Goal: Task Accomplishment & Management: Manage account settings

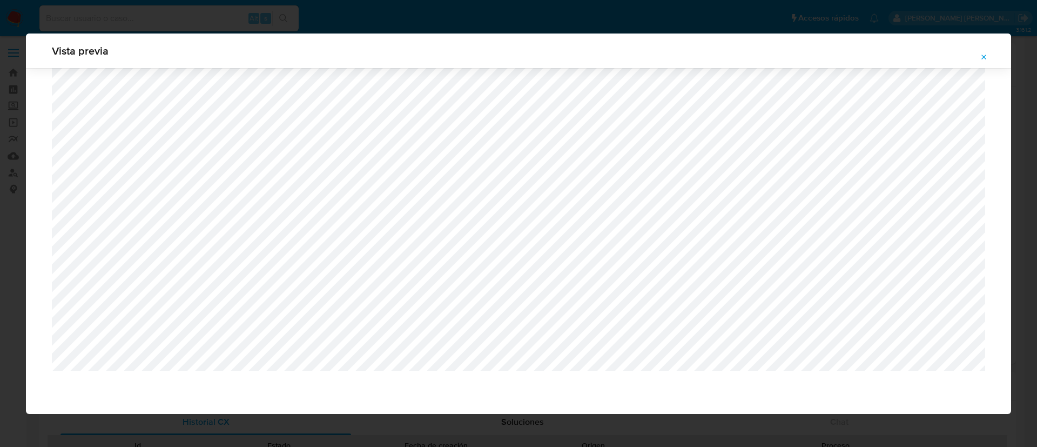
select select "10"
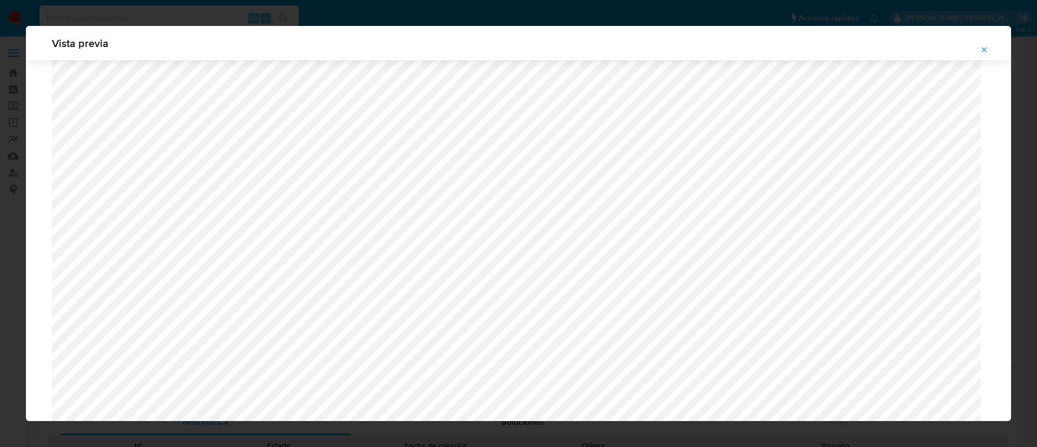
scroll to position [589, 0]
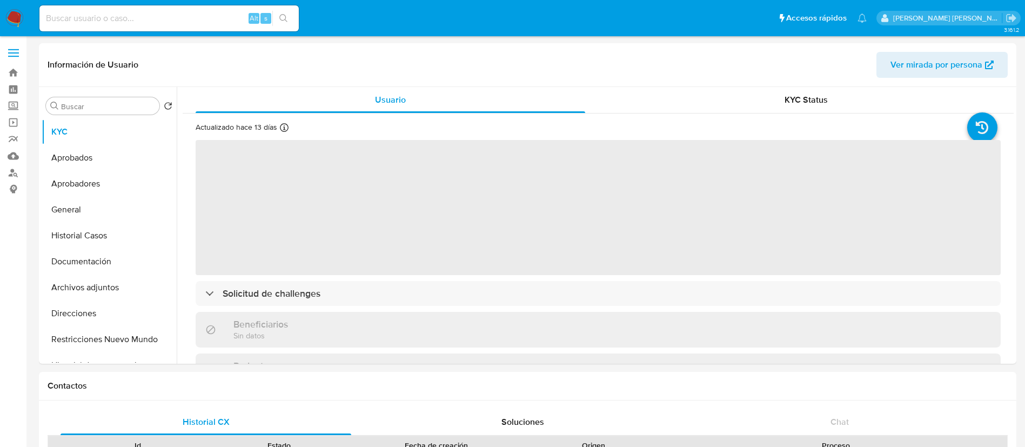
select select "10"
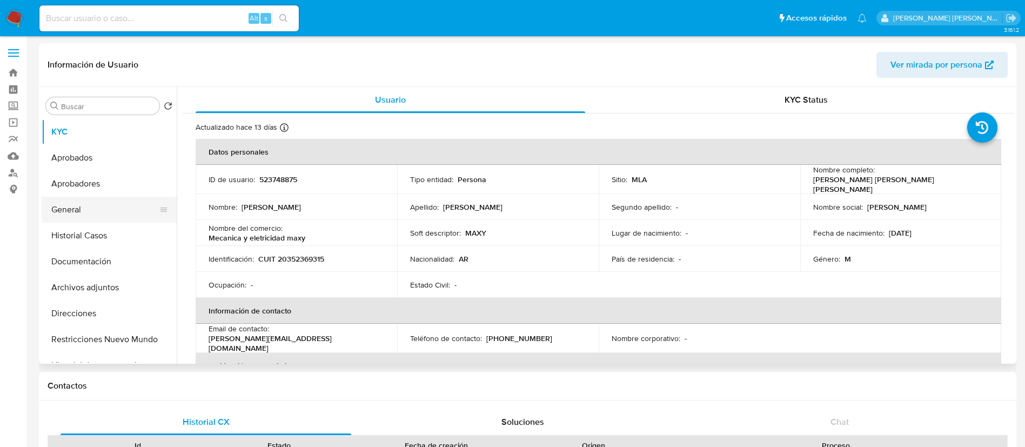
click at [90, 204] on button "General" at bounding box center [105, 210] width 126 height 26
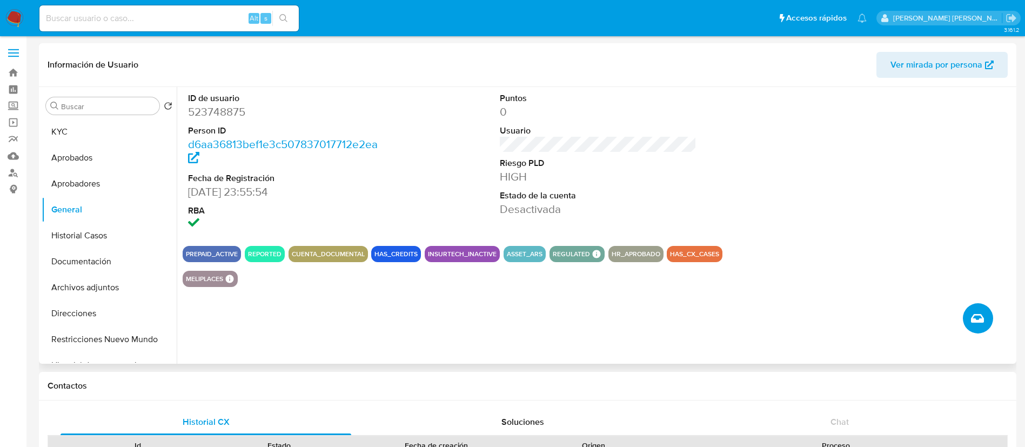
click at [981, 318] on icon "Crear caso manual" at bounding box center [977, 318] width 13 height 13
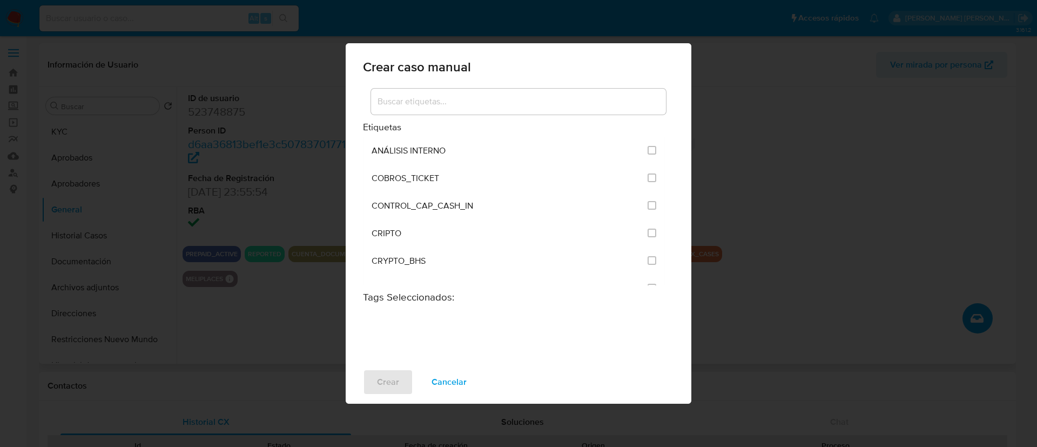
click at [466, 107] on input at bounding box center [518, 102] width 295 height 14
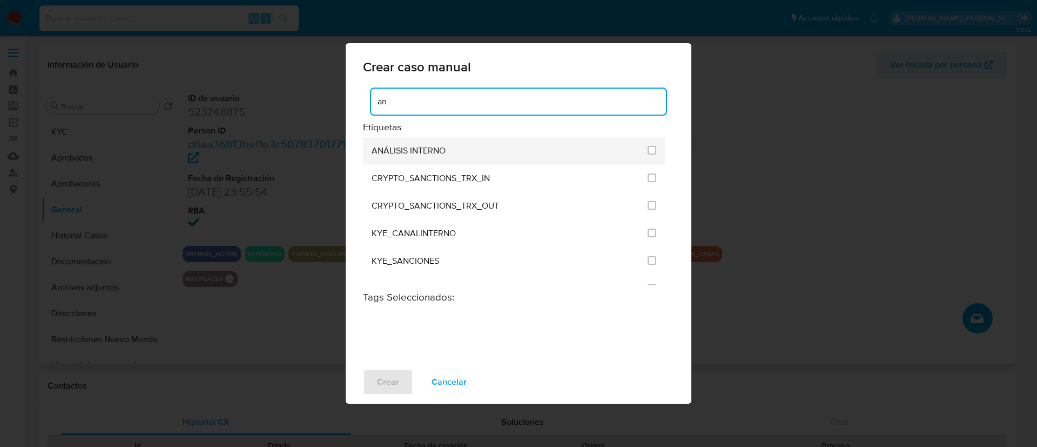
type input "an"
click at [654, 147] on li "ANÁLISIS INTERNO" at bounding box center [514, 151] width 302 height 28
click at [648, 151] on input "1887" at bounding box center [652, 150] width 9 height 9
checkbox input "true"
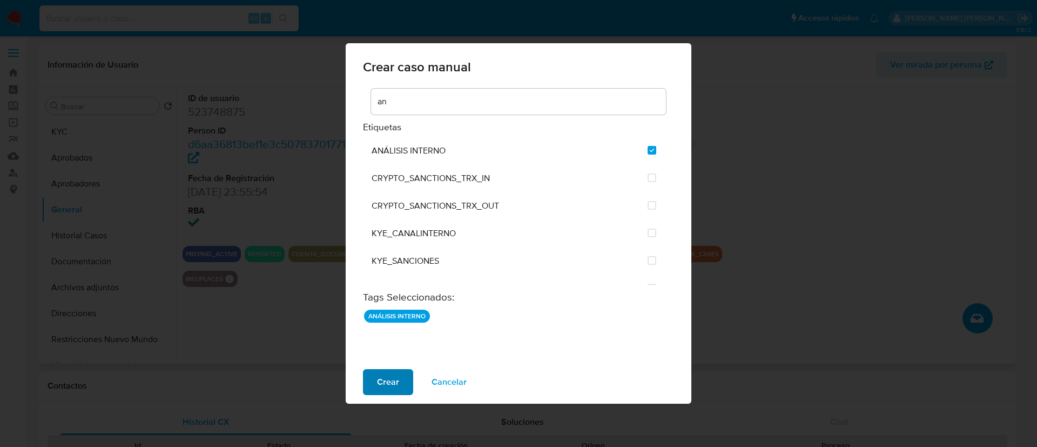
click at [382, 381] on span "Crear" at bounding box center [388, 382] width 22 height 24
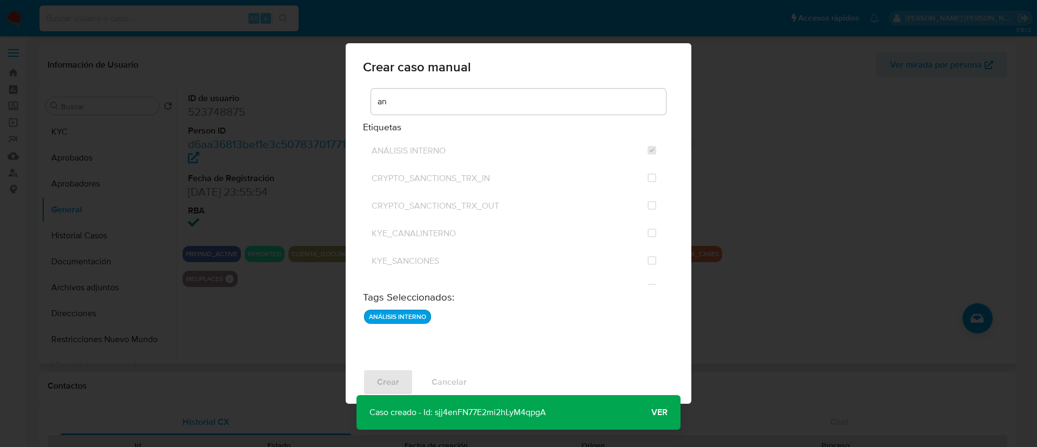
click at [661, 412] on span "Ver" at bounding box center [659, 412] width 16 height 0
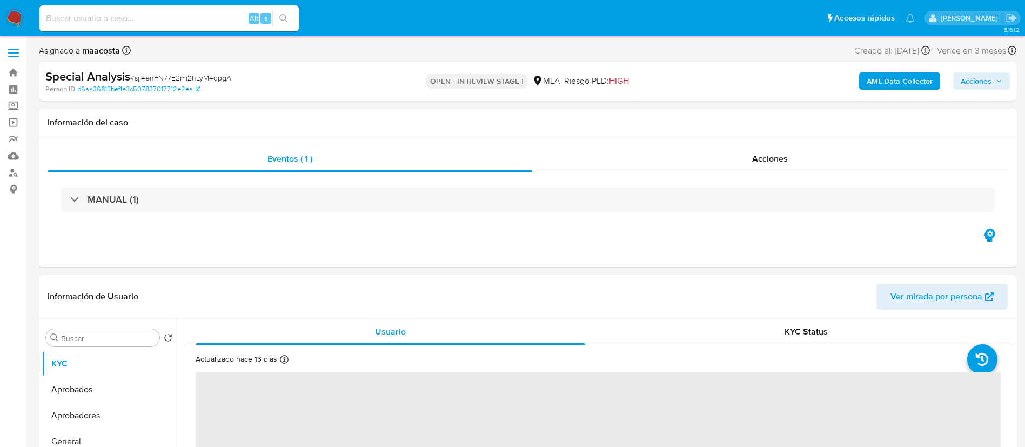
select select "10"
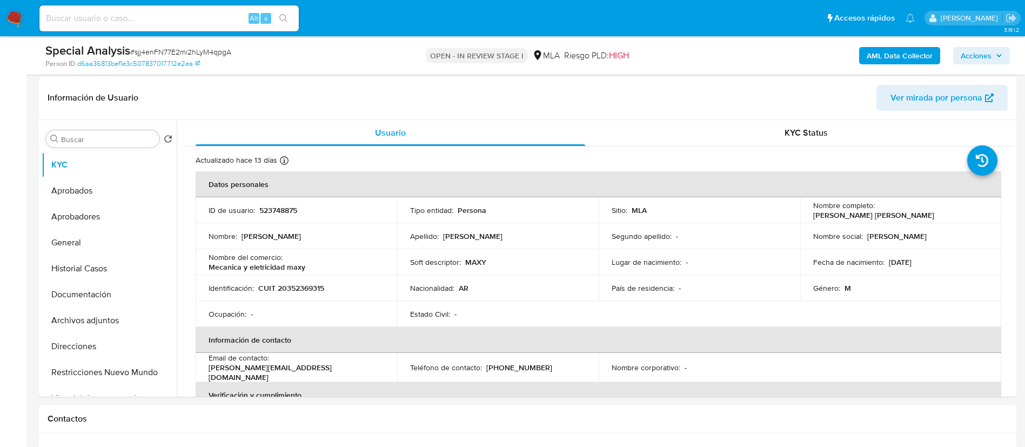
scroll to position [162, 0]
click at [102, 314] on button "Archivos adjuntos" at bounding box center [105, 319] width 126 height 26
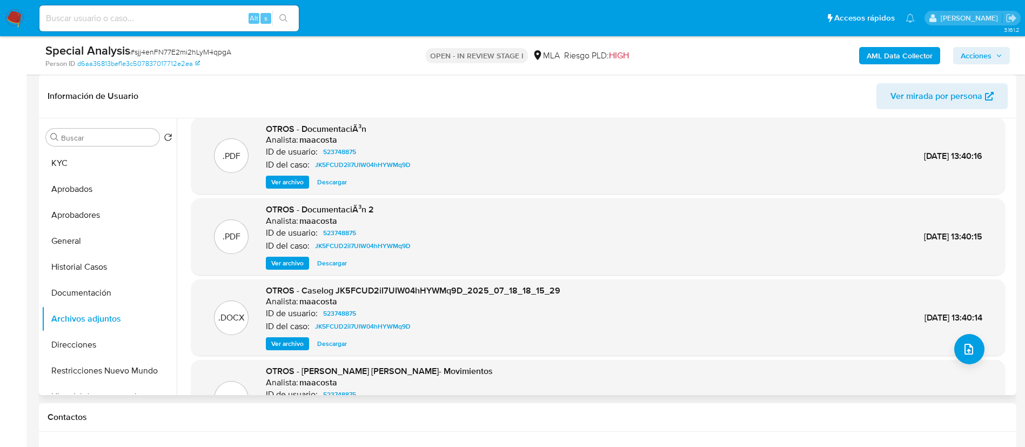
scroll to position [11, 0]
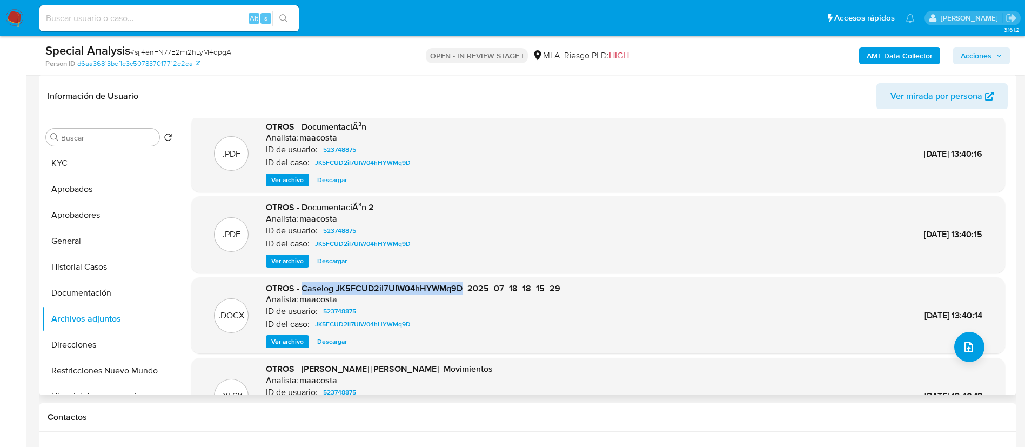
drag, startPoint x: 304, startPoint y: 288, endPoint x: 461, endPoint y: 287, distance: 156.6
click at [461, 287] on span "OTROS - Caselog JK5FCUD2iI7UIW04hHYWMq9D_2025_07_18_18_15_29" at bounding box center [413, 288] width 294 height 12
copy span "Caselog JK5FCUD2iI7UIW04hHYWMq9D"
click at [284, 339] on span "Ver archivo" at bounding box center [287, 341] width 32 height 11
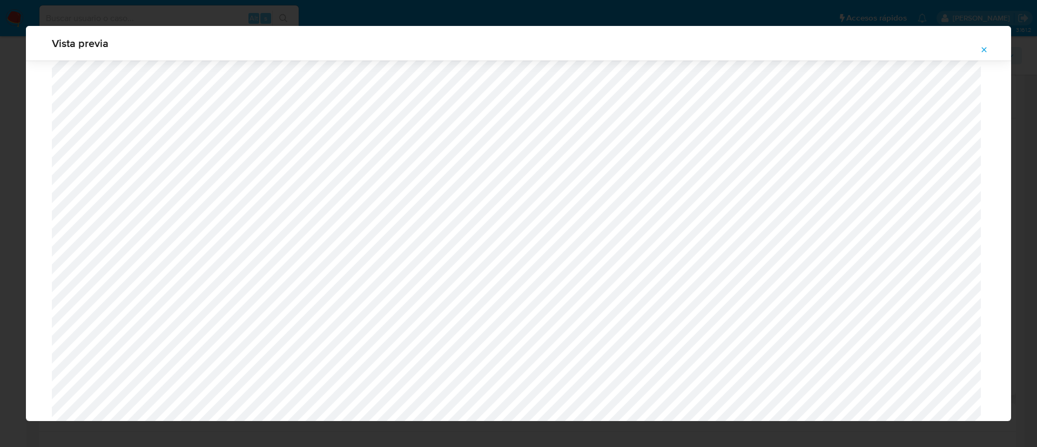
scroll to position [727, 0]
click at [605, 22] on div "Vista previa" at bounding box center [518, 223] width 1037 height 447
click at [982, 48] on icon "Attachment preview" at bounding box center [984, 49] width 5 height 5
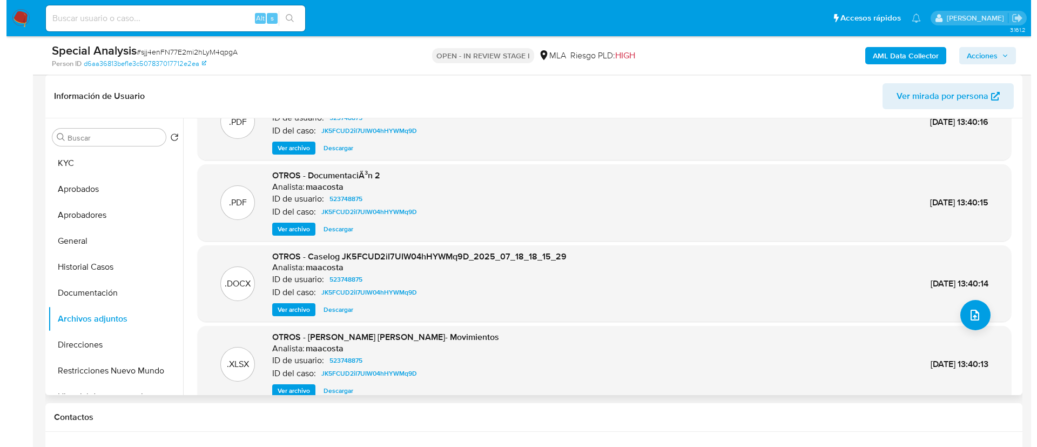
scroll to position [173, 0]
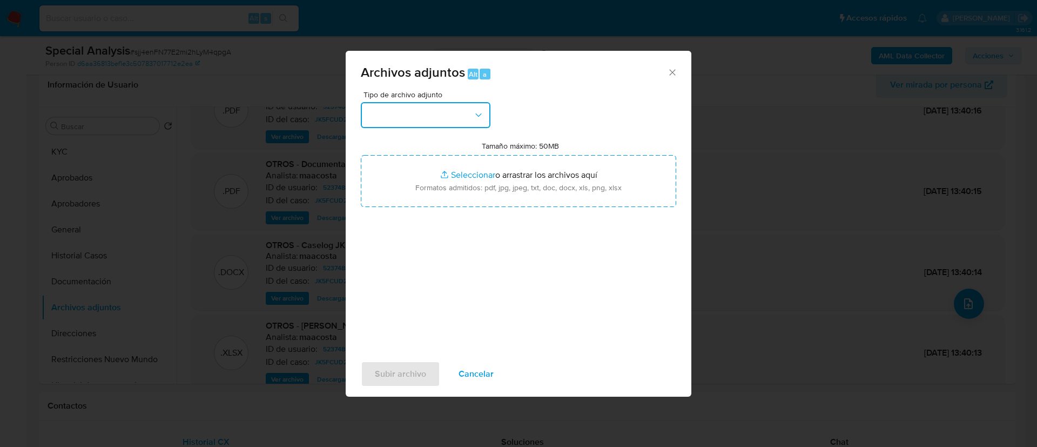
click at [469, 120] on button "button" at bounding box center [426, 115] width 130 height 26
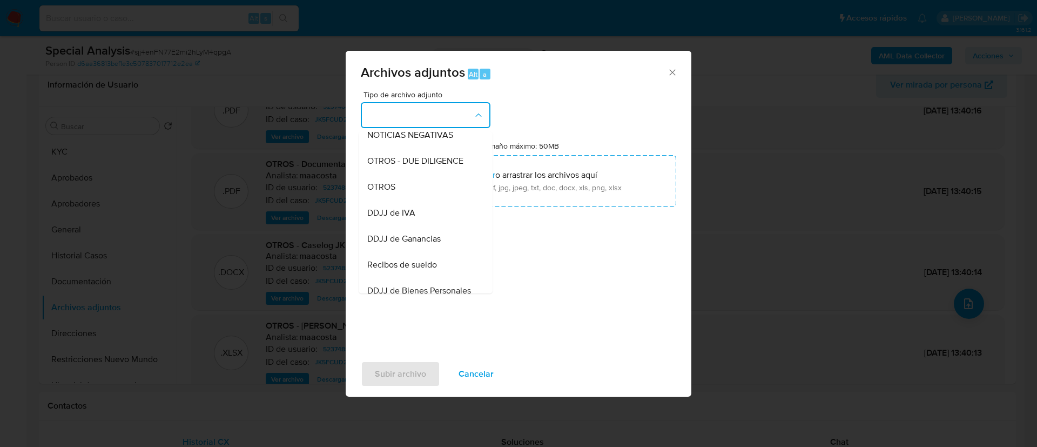
scroll to position [167, 0]
click at [404, 198] on div "OTROS" at bounding box center [422, 185] width 110 height 26
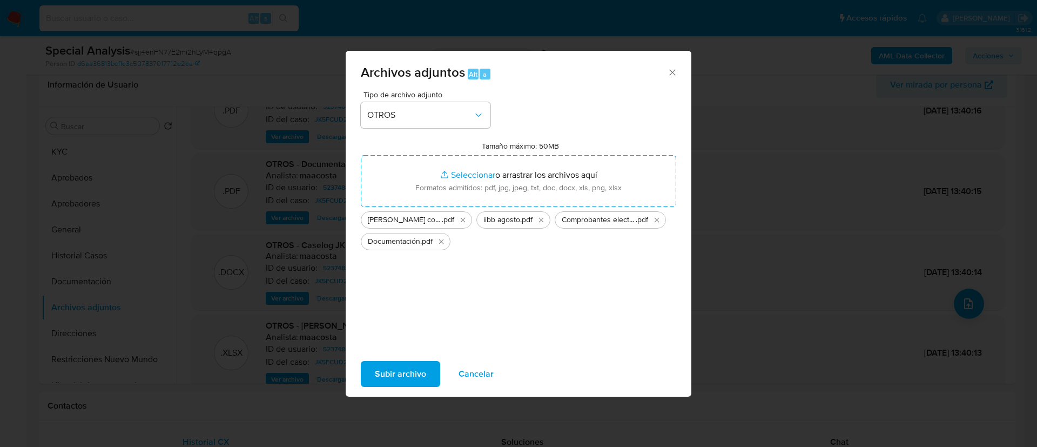
click at [397, 373] on span "Subir archivo" at bounding box center [400, 374] width 51 height 24
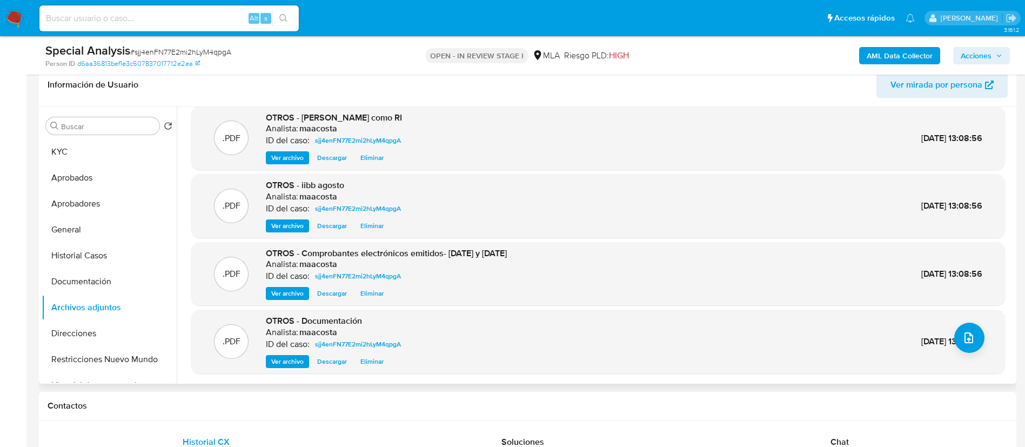
scroll to position [39, 0]
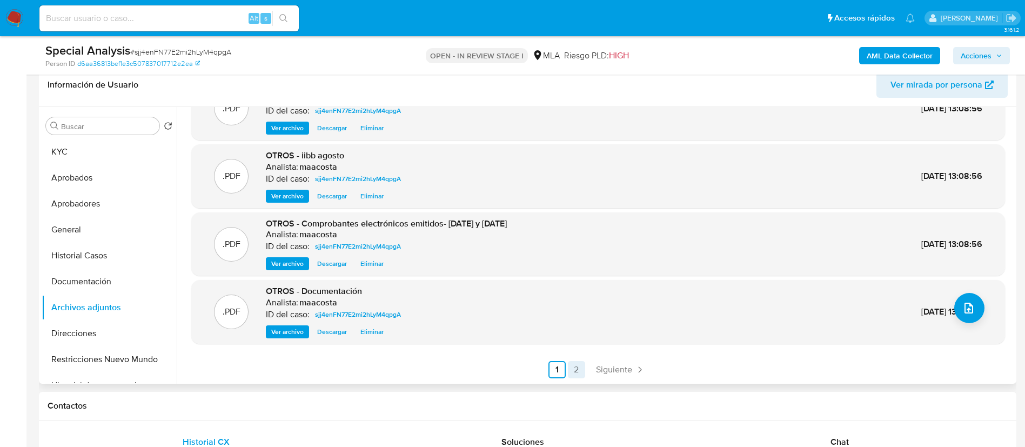
click at [575, 369] on link "2" at bounding box center [576, 369] width 17 height 17
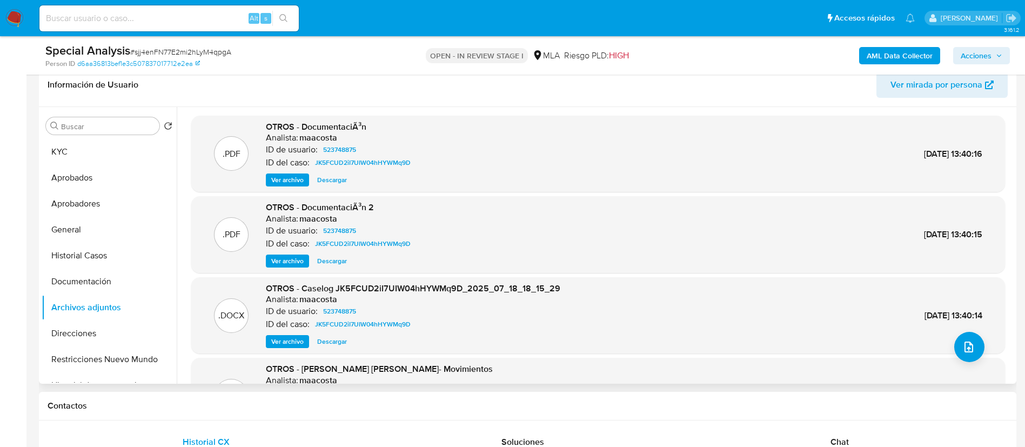
click at [157, 405] on h1 "Contactos" at bounding box center [528, 405] width 960 height 11
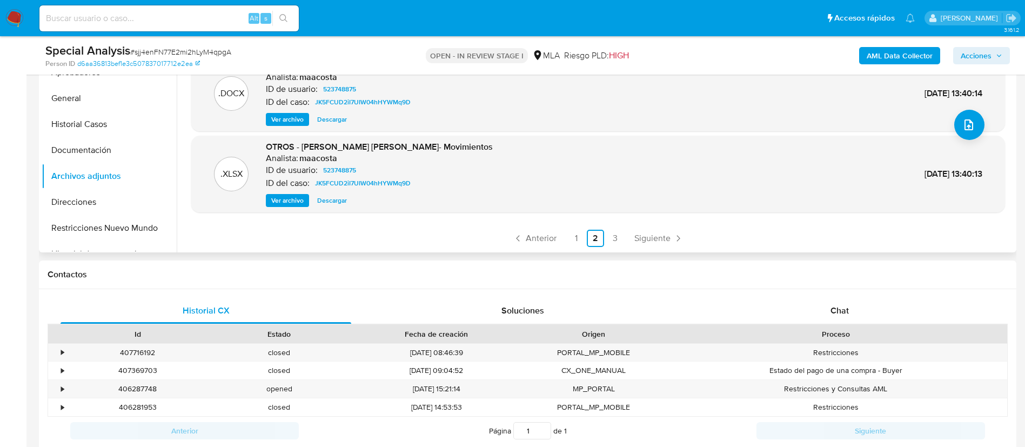
scroll to position [306, 0]
click at [580, 232] on link "1" at bounding box center [575, 236] width 17 height 17
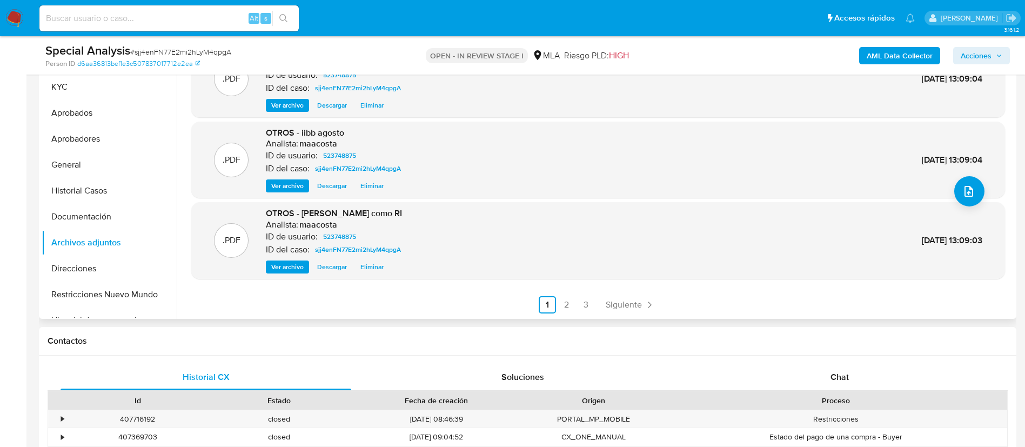
scroll to position [85, 0]
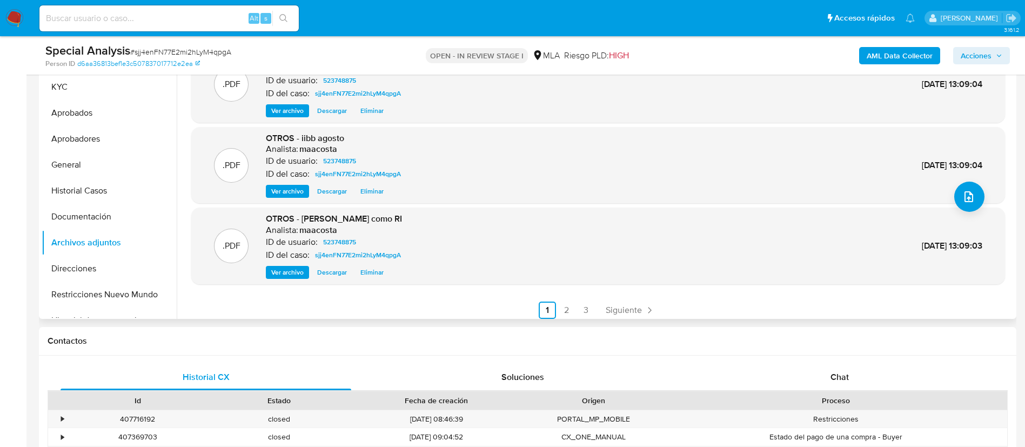
drag, startPoint x: 497, startPoint y: 281, endPoint x: 394, endPoint y: 304, distance: 105.2
click at [394, 304] on ul "Anterior 1 2 3 Siguiente" at bounding box center [597, 309] width 813 height 17
click at [564, 309] on link "2" at bounding box center [566, 309] width 17 height 17
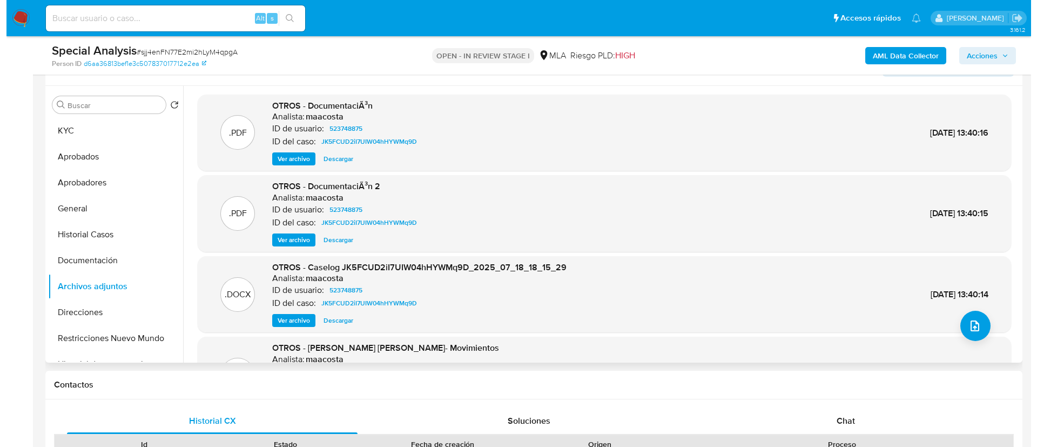
scroll to position [194, 0]
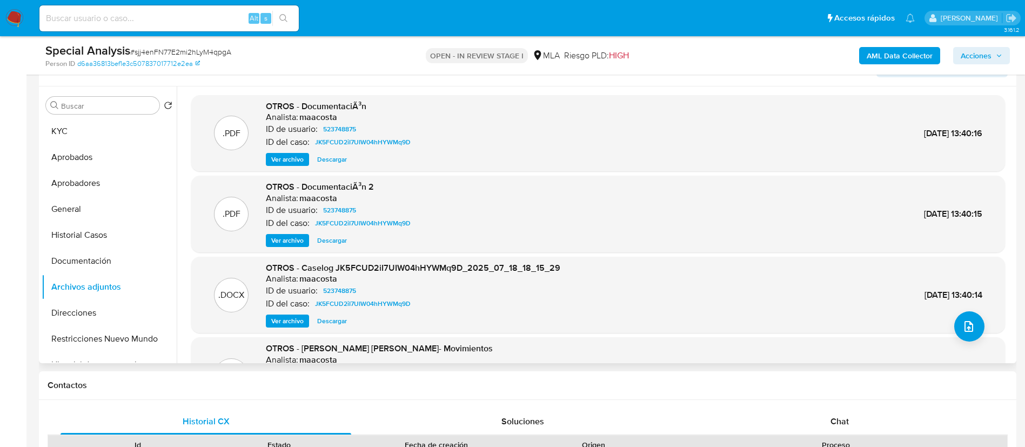
click at [293, 240] on span "Ver archivo" at bounding box center [287, 240] width 32 height 11
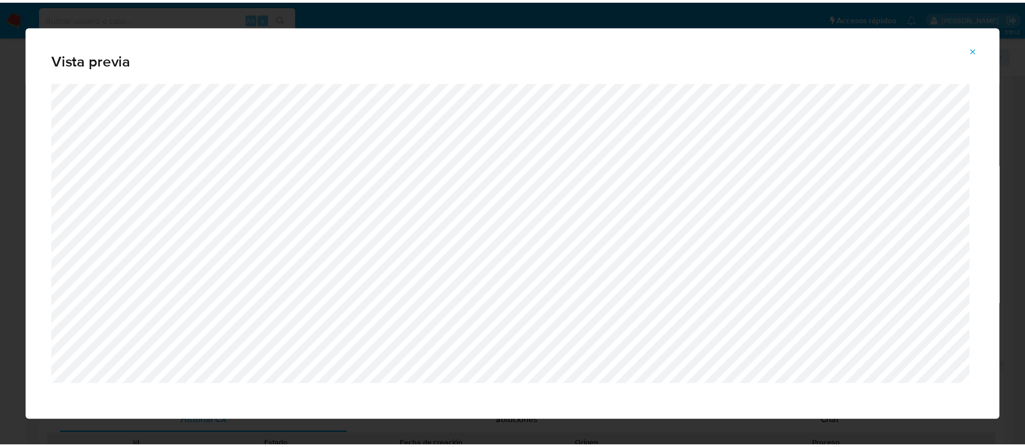
scroll to position [7, 0]
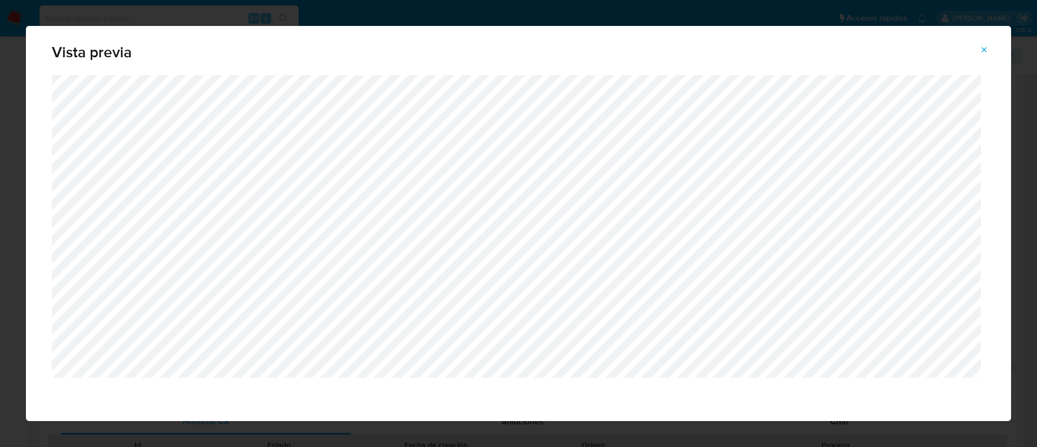
click at [983, 47] on icon "Attachment preview" at bounding box center [984, 49] width 9 height 9
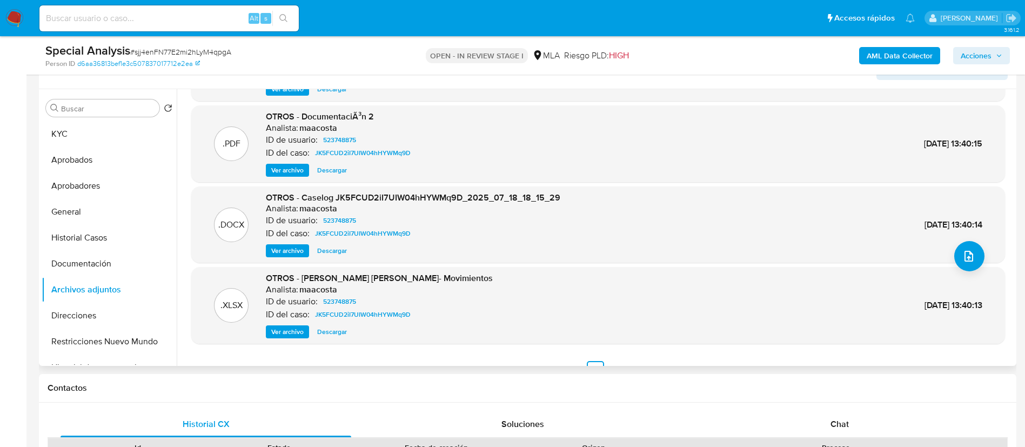
scroll to position [91, 0]
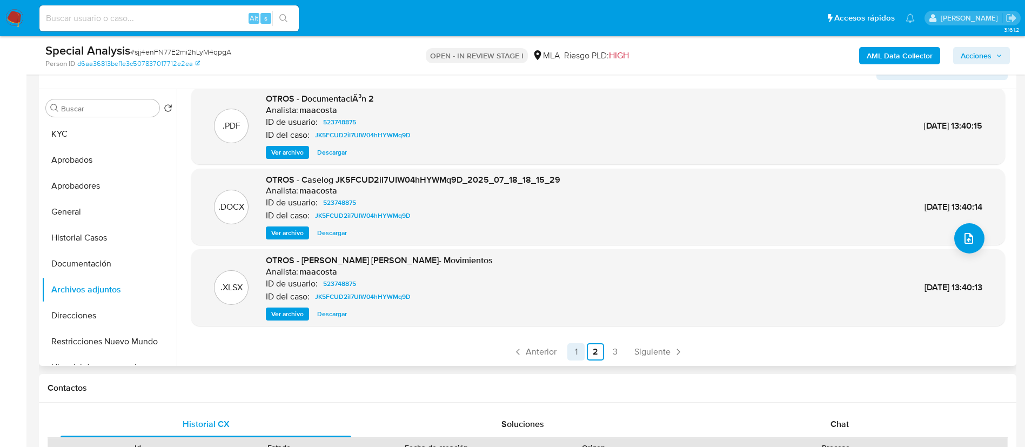
click at [573, 349] on link "1" at bounding box center [575, 351] width 17 height 17
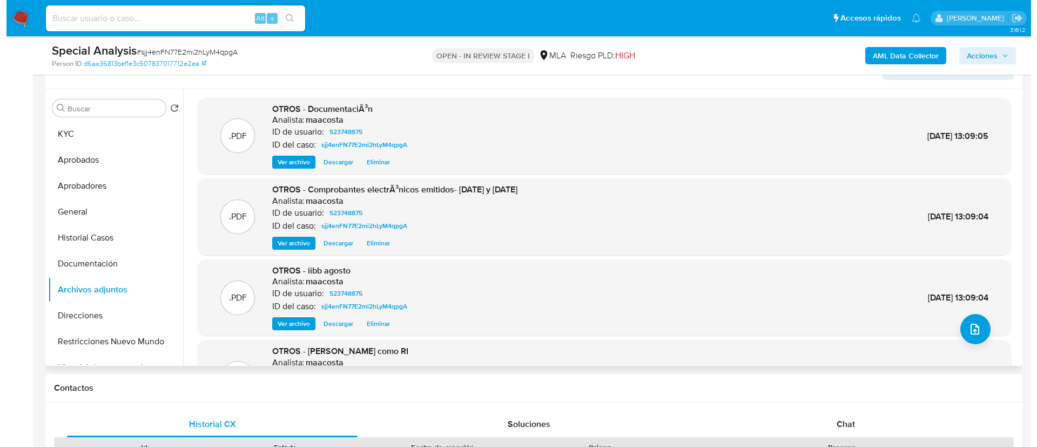
scroll to position [1, 0]
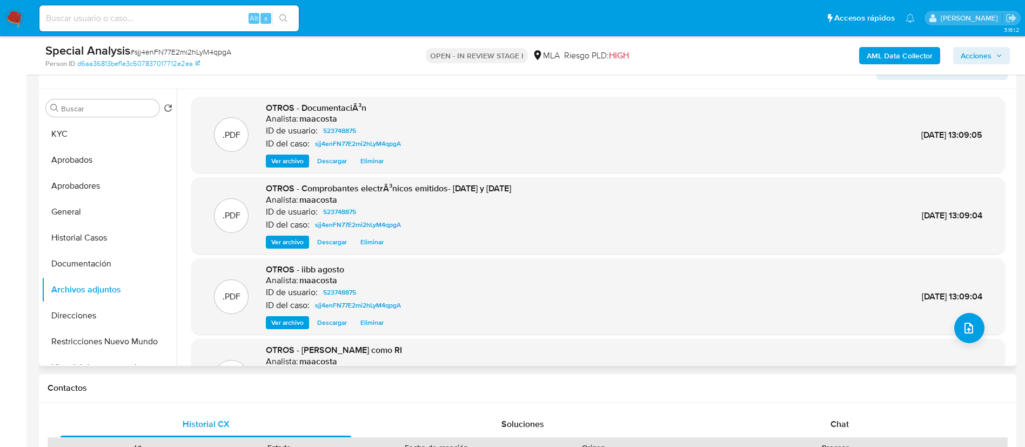
click at [284, 169] on div ".PDF OTROS - DocumentaciÃ³n Analista: maacosta ID de usuario: 523748875 ID del …" at bounding box center [597, 135] width 813 height 77
click at [284, 160] on span "Ver archivo" at bounding box center [287, 161] width 32 height 11
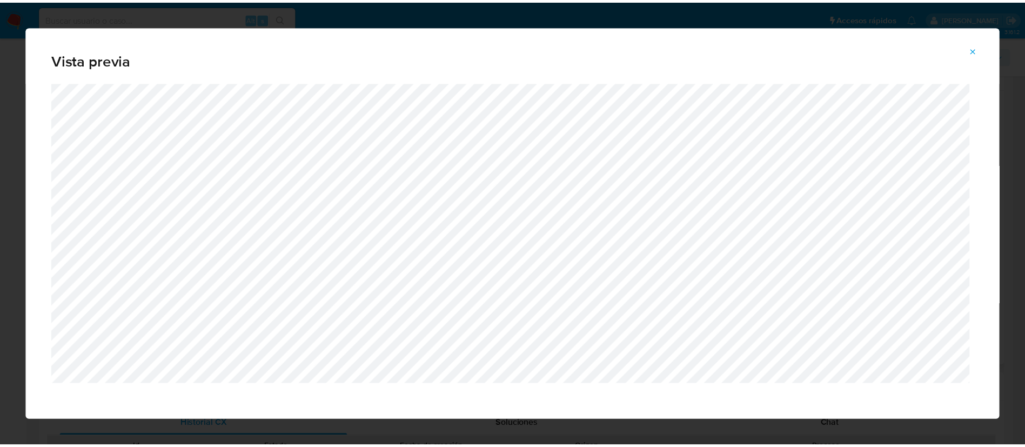
scroll to position [7, 0]
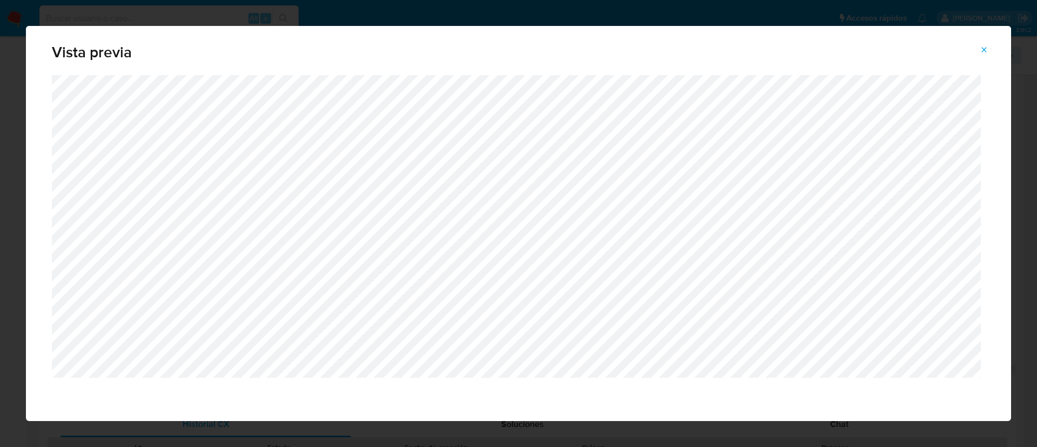
click at [982, 43] on span "Attachment preview" at bounding box center [984, 49] width 9 height 15
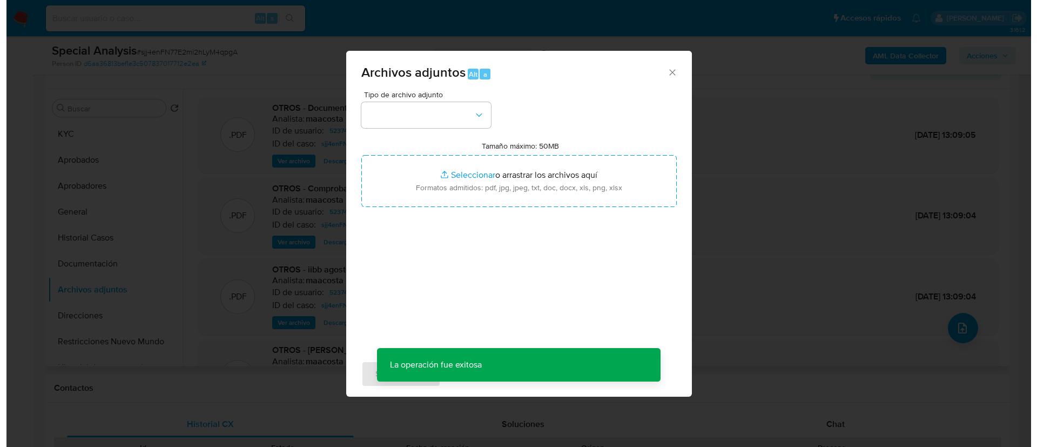
scroll to position [173, 0]
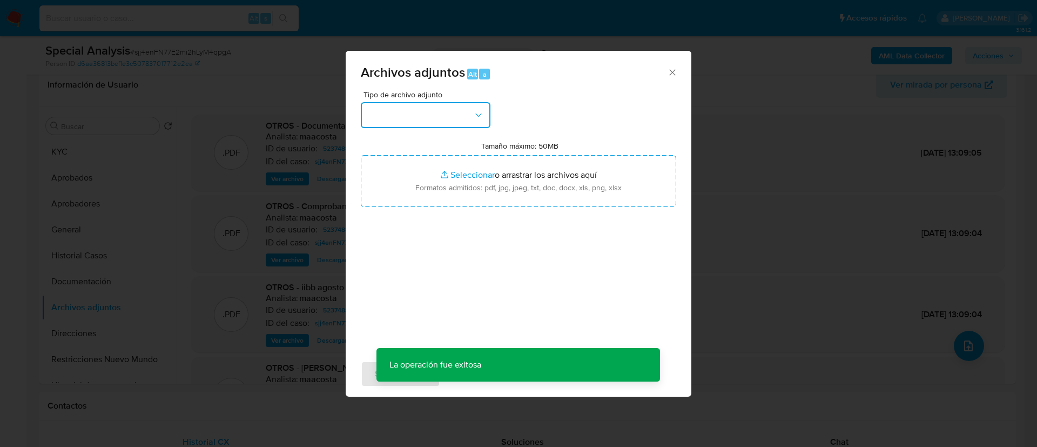
click at [463, 122] on button "button" at bounding box center [426, 115] width 130 height 26
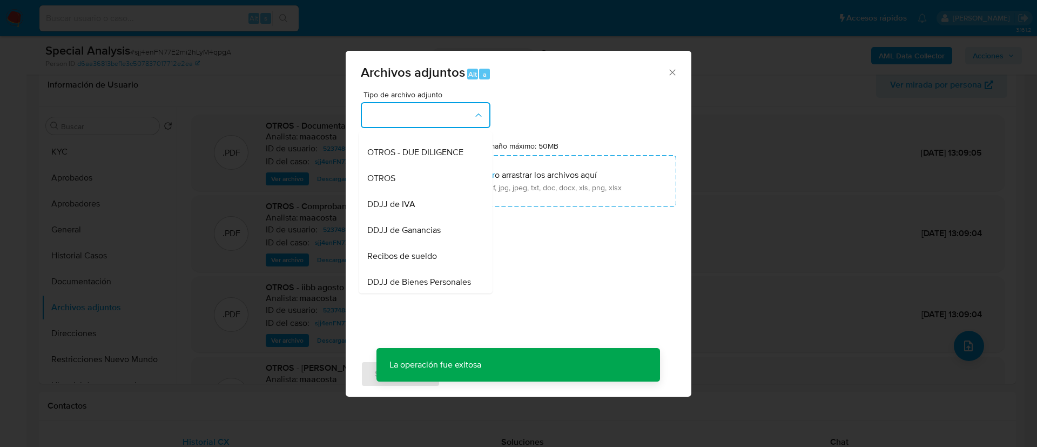
scroll to position [185, 0]
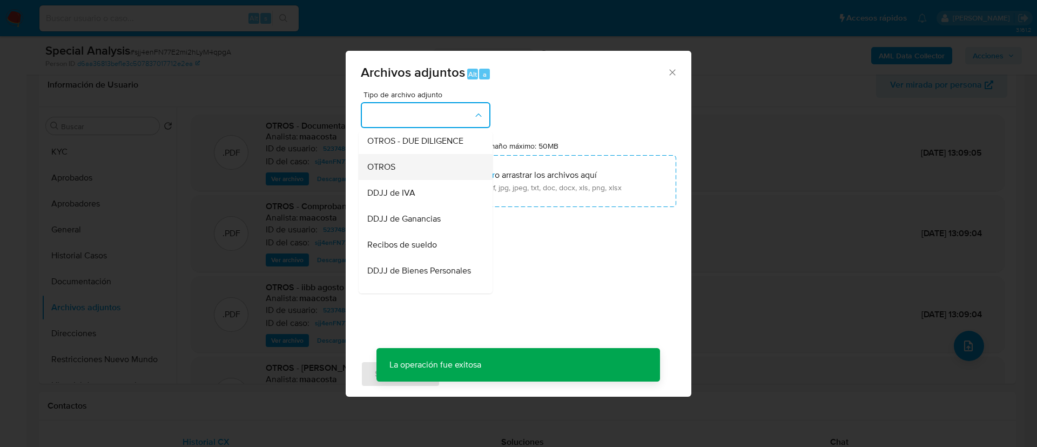
click at [393, 166] on div "OTROS" at bounding box center [422, 167] width 110 height 26
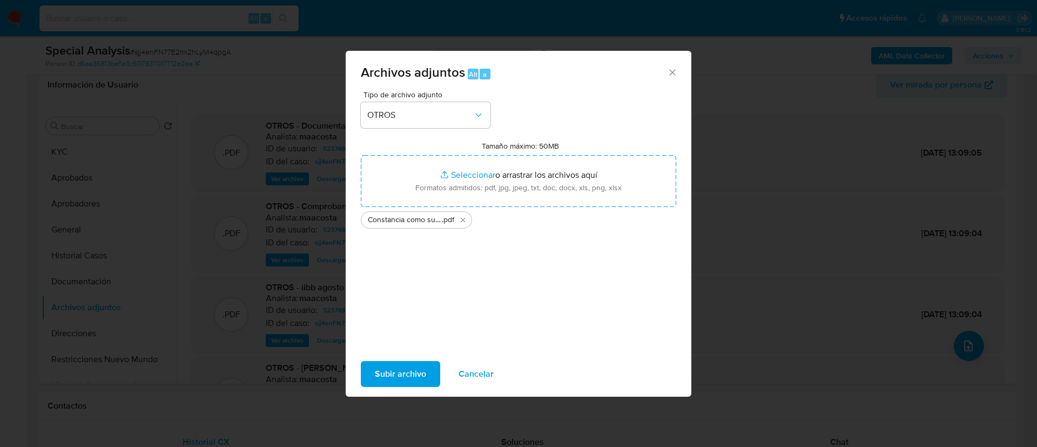
click at [386, 380] on span "Subir archivo" at bounding box center [400, 374] width 51 height 24
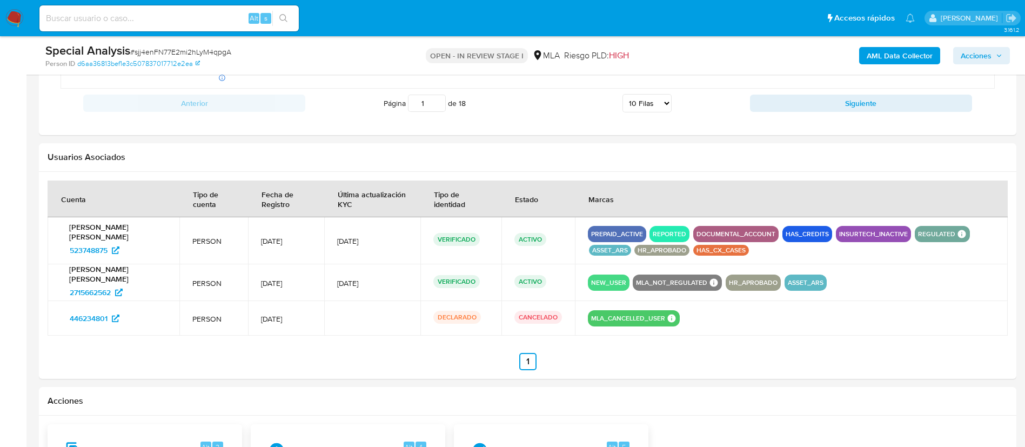
scroll to position [1539, 0]
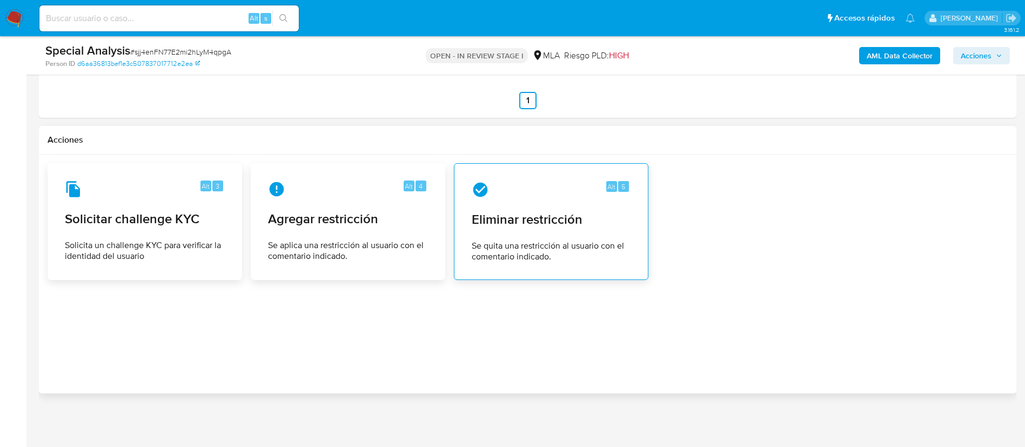
click at [548, 245] on span "Se quita una restricción al usuario con el comentario indicado." at bounding box center [551, 251] width 159 height 22
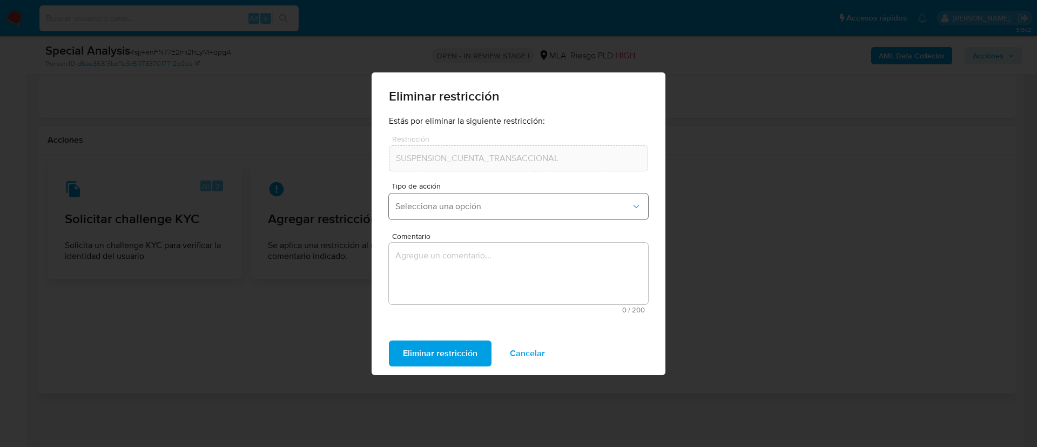
click at [427, 215] on button "Selecciona una opción" at bounding box center [518, 206] width 259 height 26
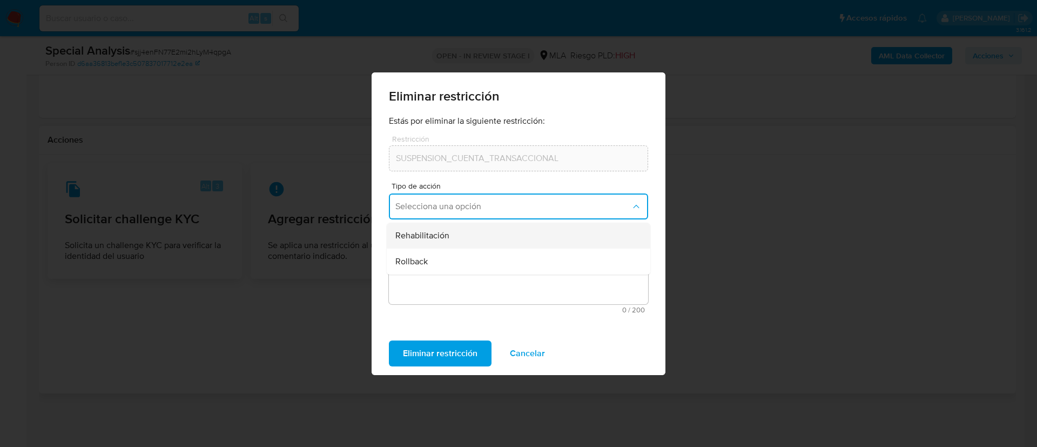
click at [427, 238] on span "Rehabilitación" at bounding box center [422, 235] width 54 height 11
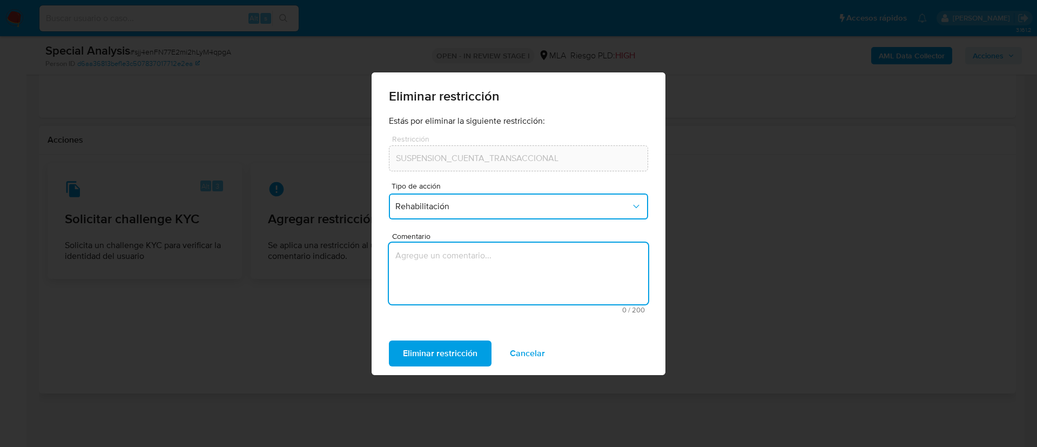
click at [429, 249] on textarea "Comentario" at bounding box center [518, 274] width 259 height 62
type textarea "AML"
click at [423, 356] on span "Eliminar restricción" at bounding box center [440, 353] width 75 height 24
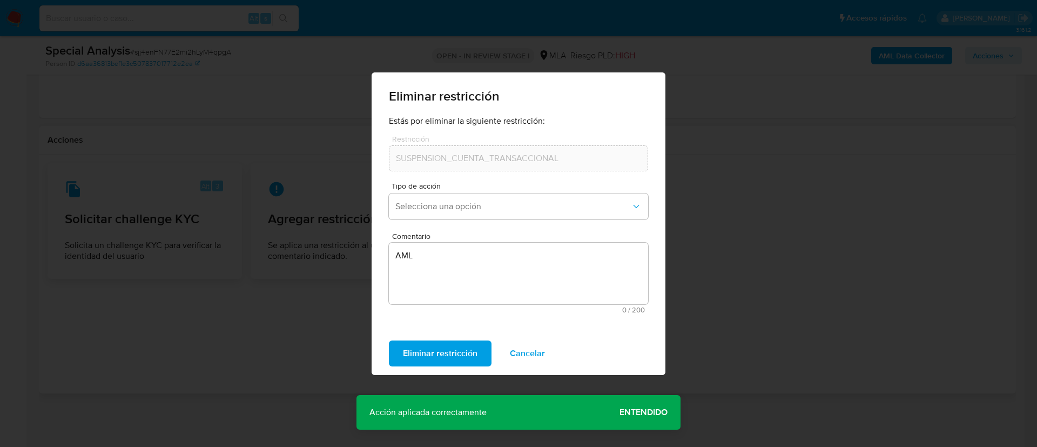
click at [648, 412] on span "Entendido" at bounding box center [643, 412] width 48 height 0
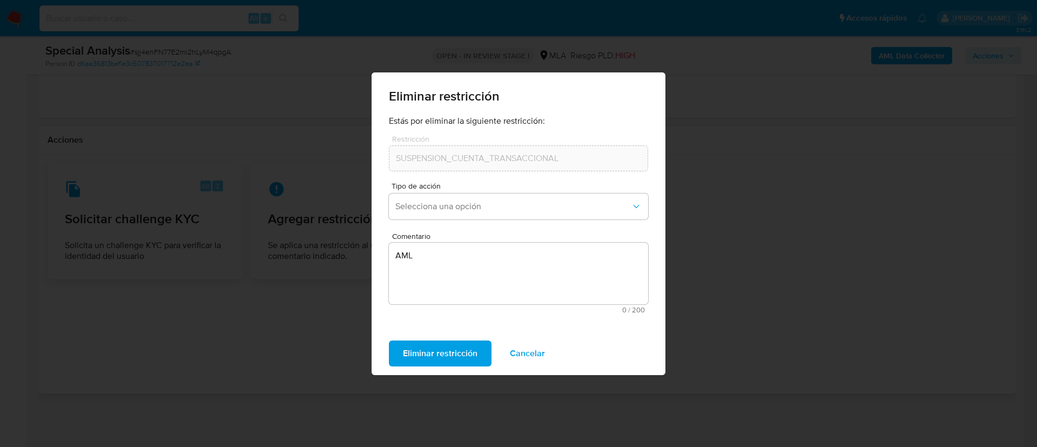
click at [534, 358] on span "Cancelar" at bounding box center [527, 353] width 35 height 24
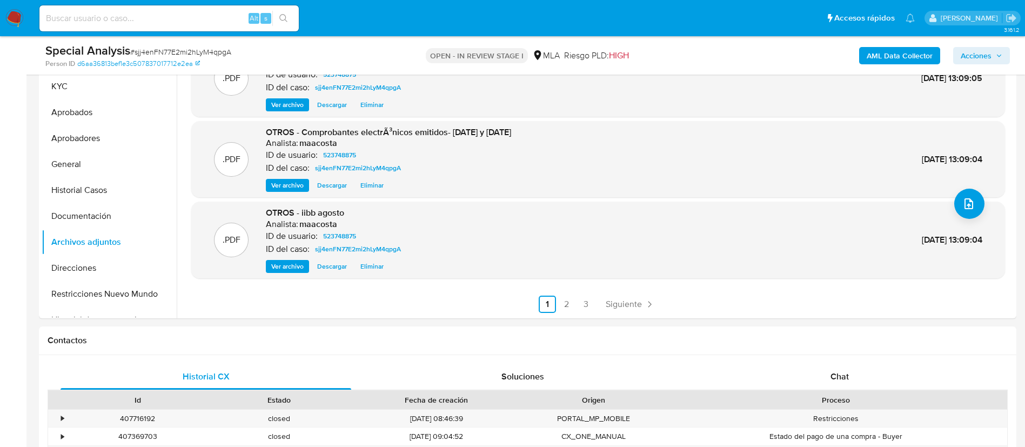
scroll to position [238, 0]
click at [110, 290] on button "Restricciones Nuevo Mundo" at bounding box center [105, 295] width 126 height 26
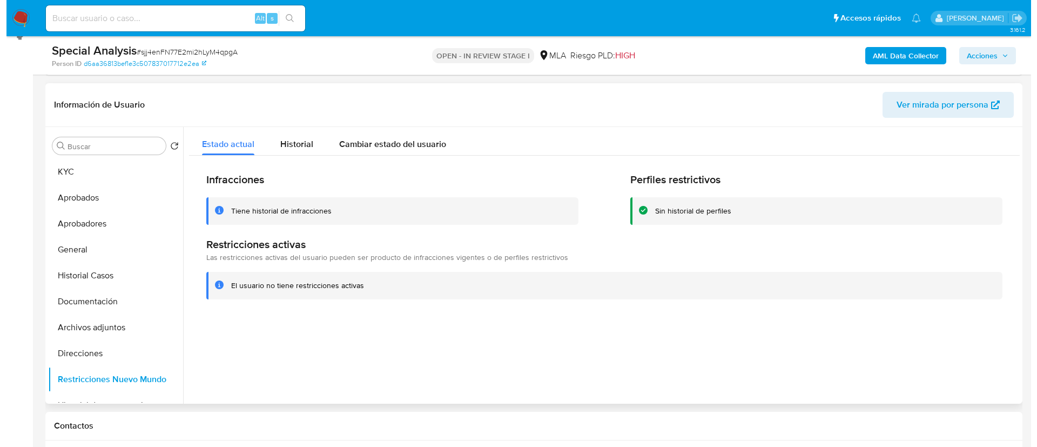
scroll to position [173, 0]
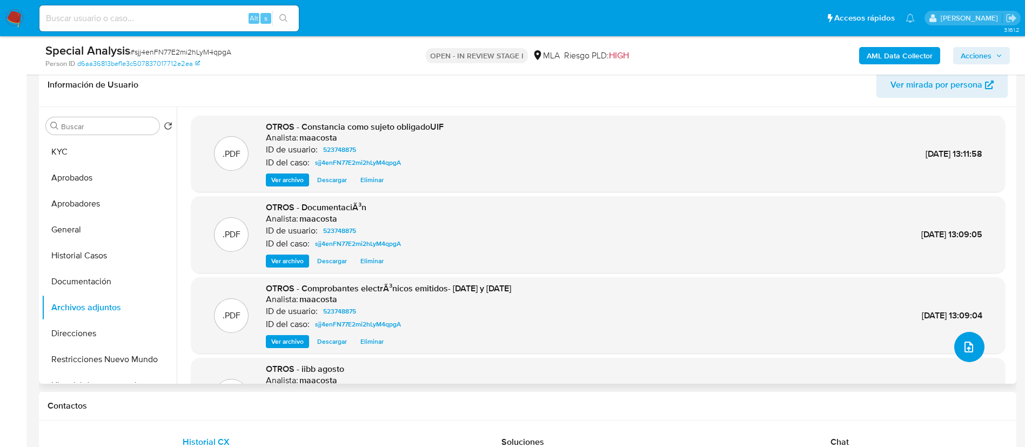
click at [969, 354] on button "upload-file" at bounding box center [969, 347] width 30 height 30
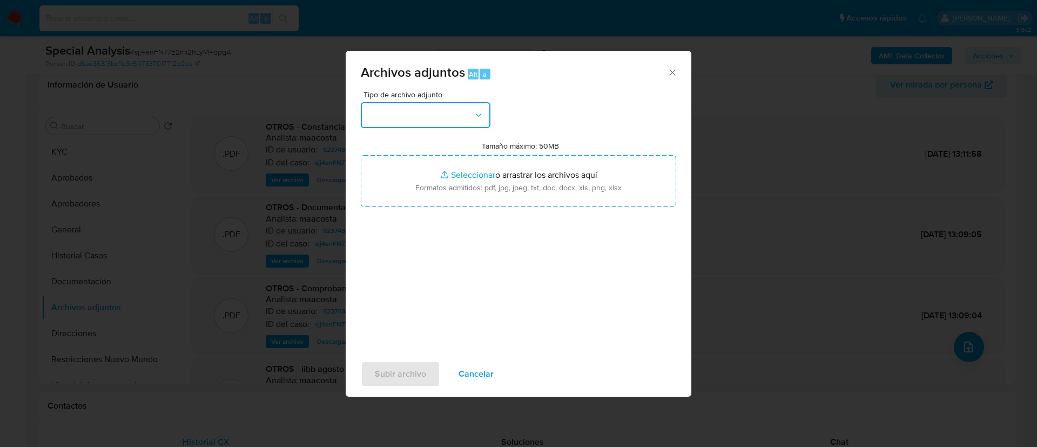
click at [439, 116] on button "button" at bounding box center [426, 115] width 130 height 26
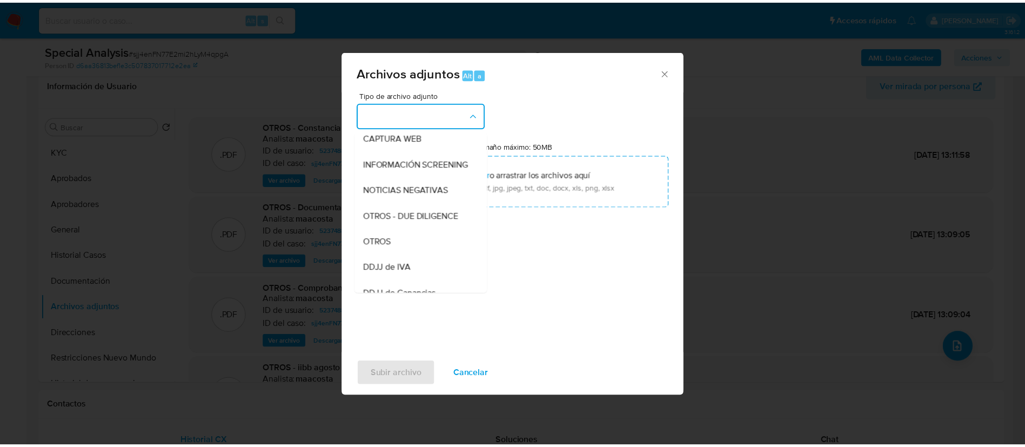
scroll to position [115, 0]
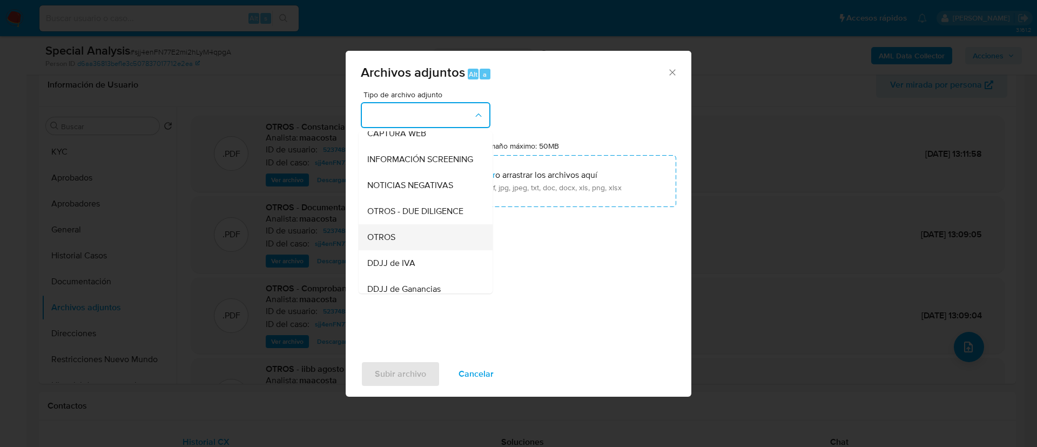
click at [390, 243] on span "OTROS" at bounding box center [381, 237] width 28 height 11
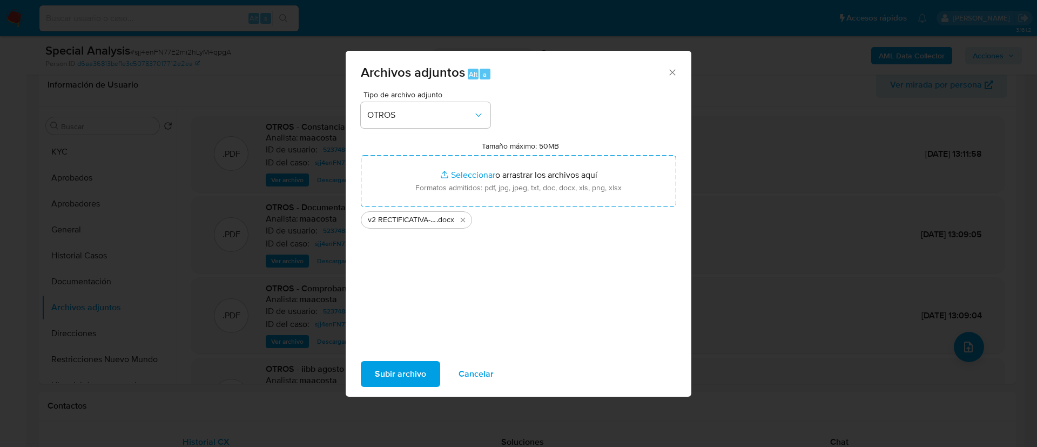
click at [392, 363] on span "Subir archivo" at bounding box center [400, 374] width 51 height 24
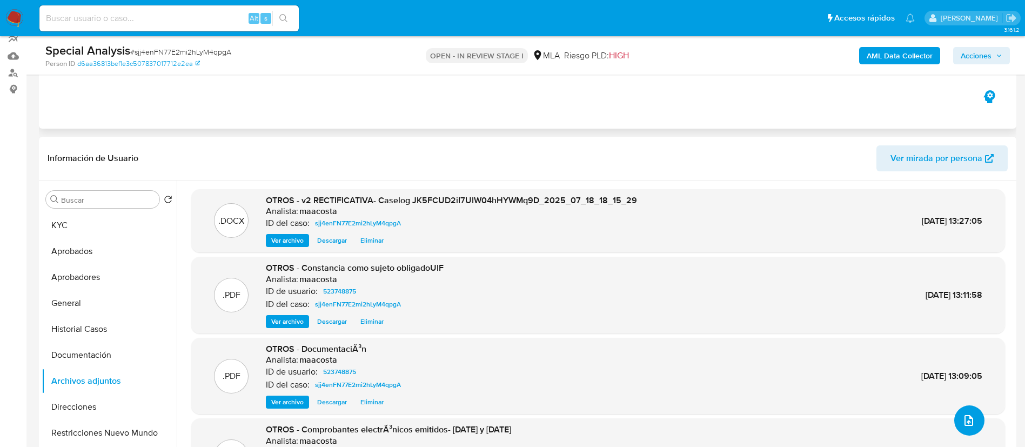
scroll to position [96, 0]
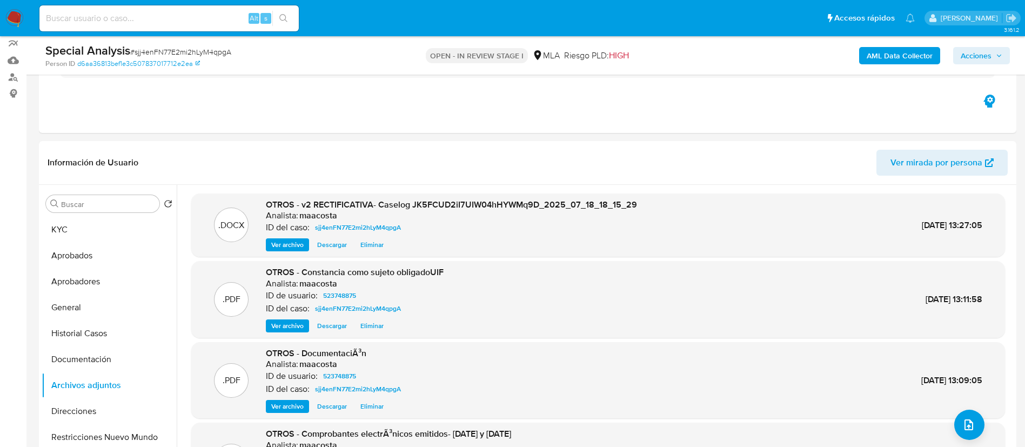
click at [981, 59] on span "Acciones" at bounding box center [975, 55] width 31 height 17
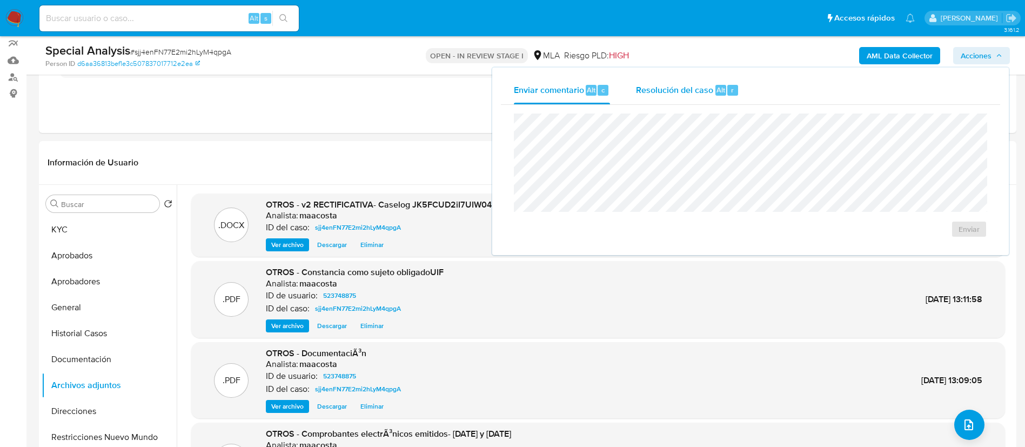
click at [700, 96] on div "Resolución del caso Alt r" at bounding box center [687, 90] width 103 height 28
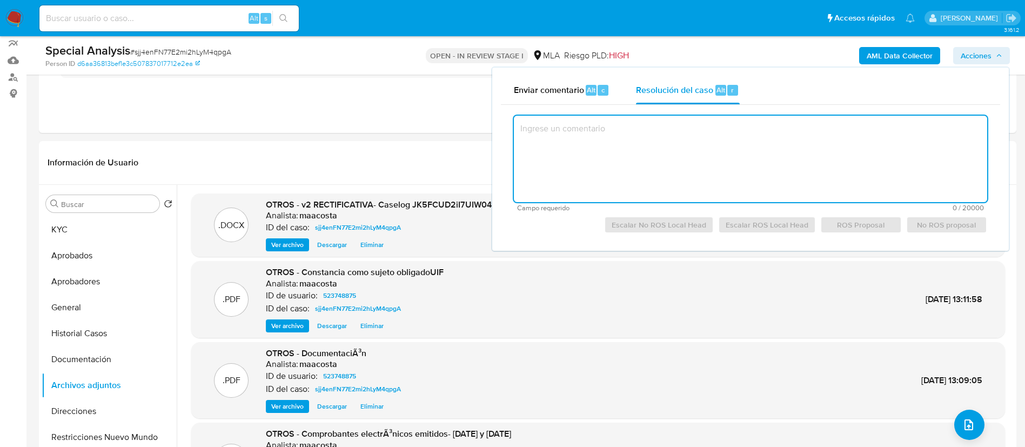
click at [701, 164] on textarea at bounding box center [750, 159] width 473 height 86
paste textarea "RECTIFICATIVA: 646026668"
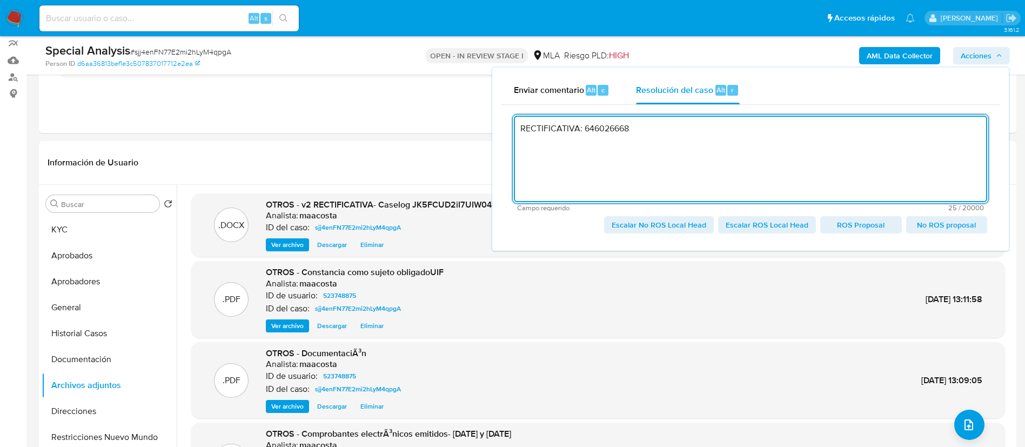
paste textarea "Se creo el caso para Rectificar el ROS ID 623723204 debido a un error en la inu…"
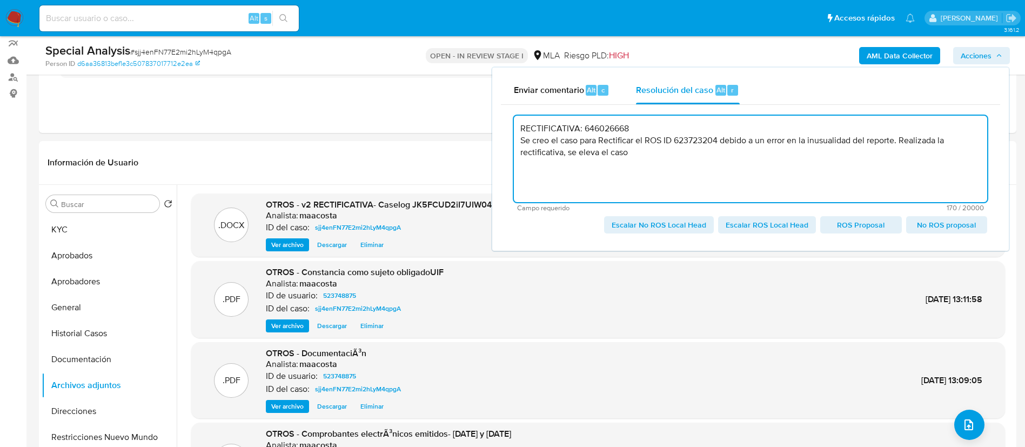
click at [597, 128] on textarea "RECTIFICATIVA: 646026668 Se creo el caso para Rectificar el ROS ID 623723204 de…" at bounding box center [750, 159] width 473 height 86
type textarea "RECTIFICATIVA: Se creo el caso para Rectificar el ROS ID 623723204 debido a un …"
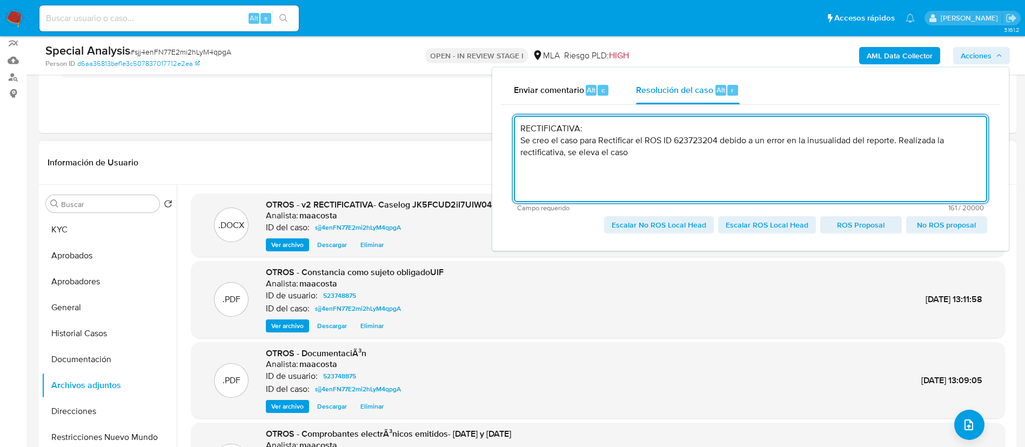
click at [285, 241] on span "Ver archivo" at bounding box center [287, 244] width 32 height 11
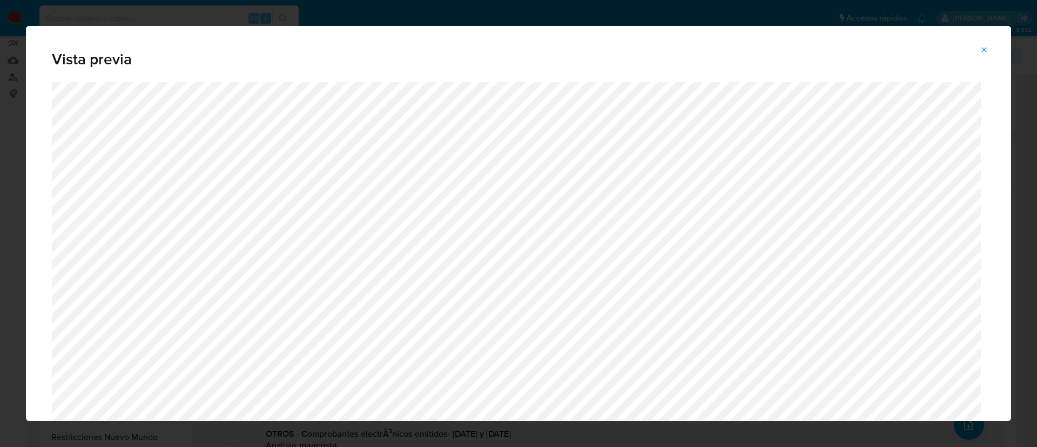
click at [989, 53] on button "Attachment preview" at bounding box center [984, 49] width 24 height 17
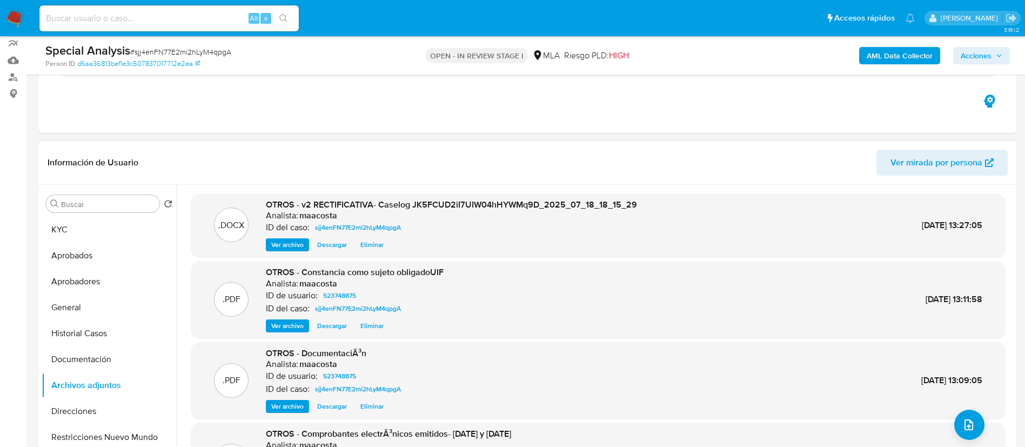
click at [976, 55] on span "Acciones" at bounding box center [975, 55] width 31 height 17
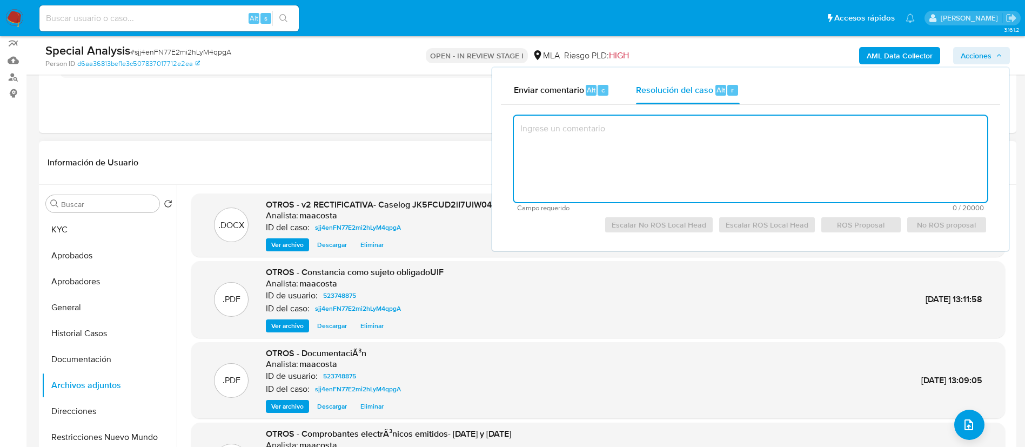
click at [665, 141] on textarea at bounding box center [750, 159] width 473 height 86
paste textarea "643418699"
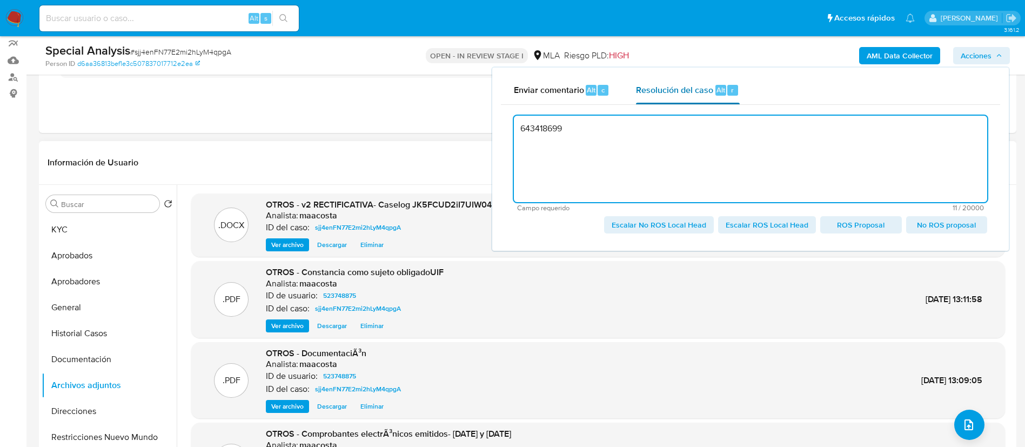
paste textarea "Se creo el caso para Rectificar el ROS ID 623723204 debido a un error en la inu…"
click at [547, 122] on textarea "643418699 Se creo el caso para Rectificar el ROS ID 623723204 debido a un error…" at bounding box center [750, 159] width 473 height 86
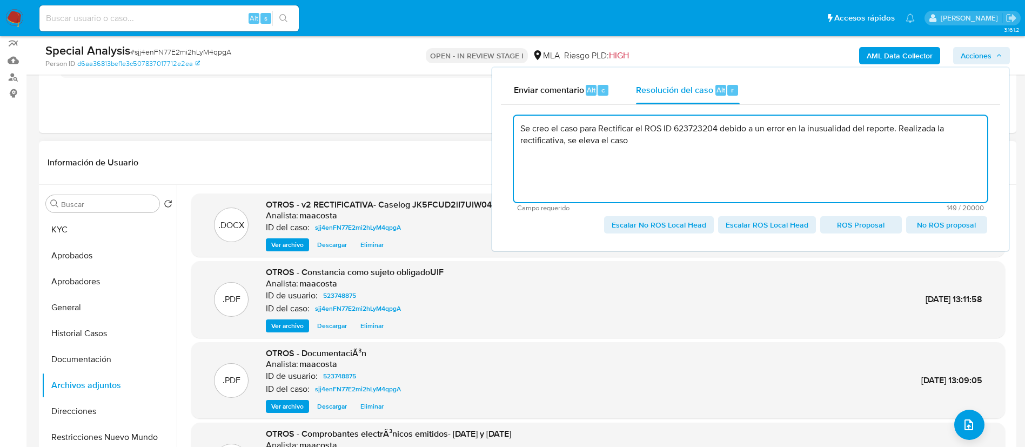
click at [688, 153] on textarea "Se creo el caso para Rectificar el ROS ID 623723204 debido a un error en la inu…" at bounding box center [750, 159] width 473 height 86
paste textarea "43418699"
click at [757, 130] on textarea "Se creo el caso para Rectificar el ROS ID 643418699 debido a un error en la inu…" at bounding box center [750, 159] width 473 height 86
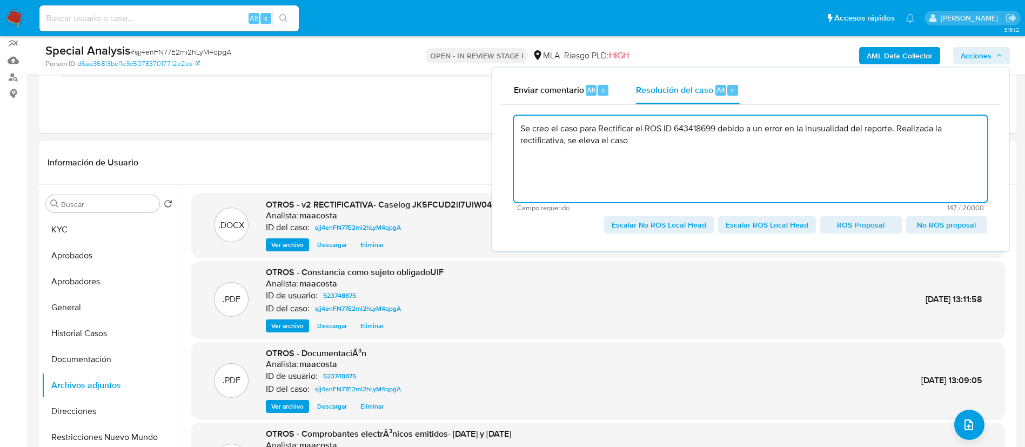
click at [740, 144] on textarea "Se creo el caso para Rectificar el ROS ID 643418699 debido a un error en la inu…" at bounding box center [750, 159] width 473 height 86
click at [718, 127] on textarea "Se creo el caso para Rectificar el ROS ID 643418699 debido a un error en la inu…" at bounding box center [750, 159] width 473 height 86
paste textarea "ado que el cliente se contacta posteriormente a su suspendió de cuenta y aporta…"
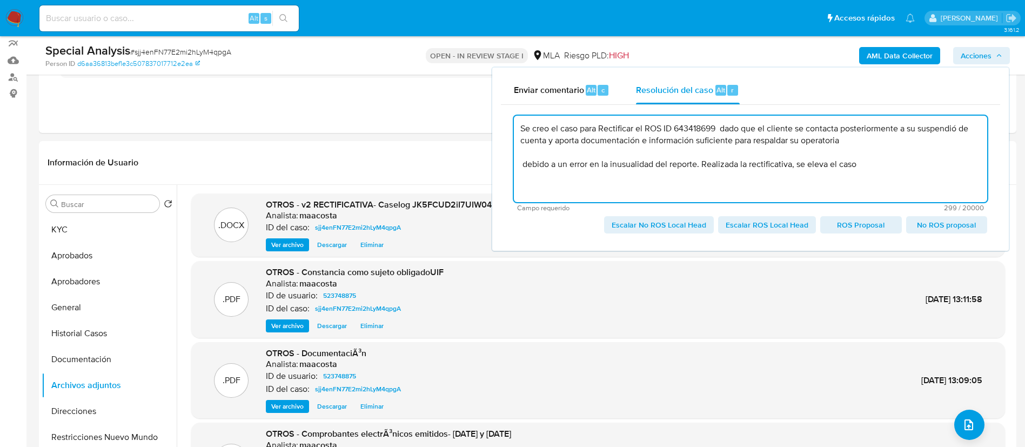
click at [952, 128] on textarea "Se creo el caso para Rectificar el ROS ID 643418699 dado que el cliente se cont…" at bounding box center [750, 159] width 473 height 86
click at [931, 130] on textarea "Se creo el caso para Rectificar el ROS ID 643418699 dado que el cliente se cont…" at bounding box center [750, 159] width 473 height 86
click at [960, 129] on textarea "Se creo el caso para Rectificar el ROS ID 643418699 dado que el cliente se cont…" at bounding box center [750, 159] width 473 height 86
click at [961, 129] on textarea "Se creo el caso para Rectificar el ROS ID 643418699 dado que el cliente se cont…" at bounding box center [750, 159] width 473 height 86
click at [0, 0] on lt-span "suspen s ión" at bounding box center [0, 0] width 0 height 0
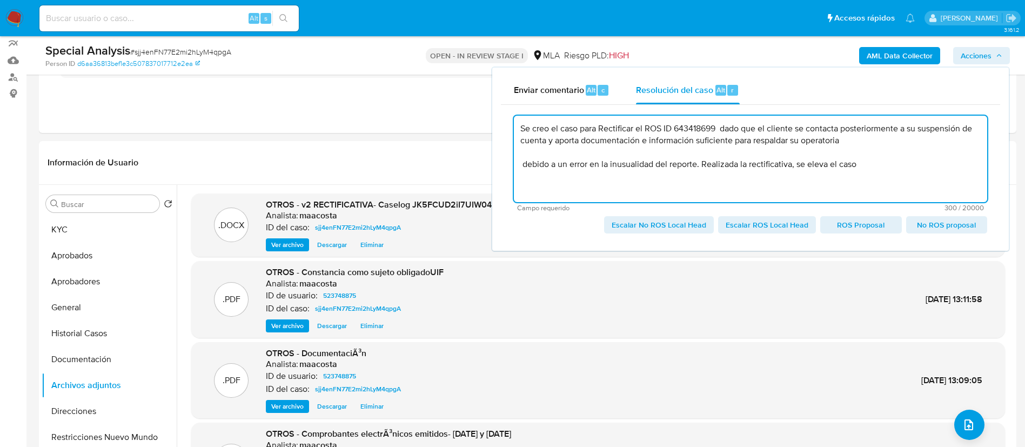
click at [851, 139] on textarea "Se creo el caso para Rectificar el ROS ID 643418699 dado que el cliente se cont…" at bounding box center [750, 159] width 473 height 86
click at [547, 124] on textarea "Se creo el caso para Rectificar el ROS ID 643418699 dado que el cliente se cont…" at bounding box center [750, 159] width 473 height 86
click at [0, 0] on lt-span "cre ó" at bounding box center [0, 0] width 0 height 0
click at [753, 152] on textarea "Se creó el caso para Rectificar el ROS ID 643418699 dado que el cliente se cont…" at bounding box center [750, 159] width 473 height 86
type textarea "Se creó el caso para Rectificar el ROS ID 643418699 dado que el cliente se cont…"
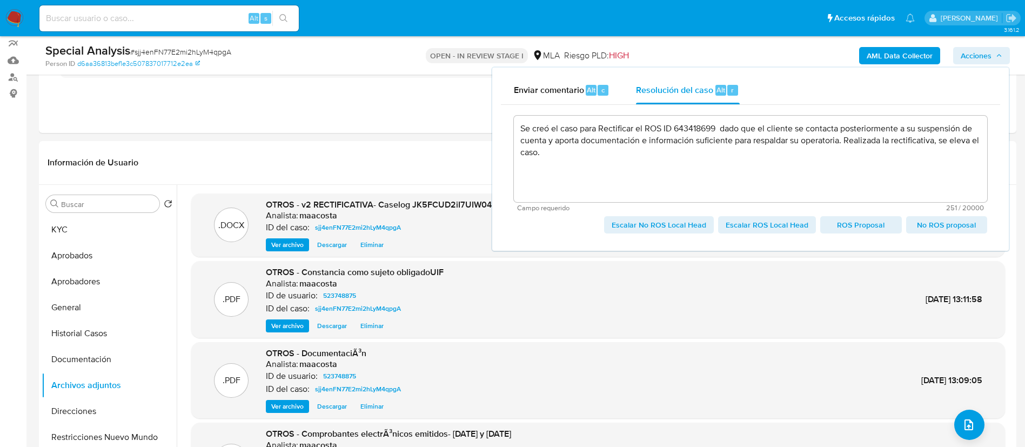
drag, startPoint x: 782, startPoint y: 221, endPoint x: 609, endPoint y: 471, distance: 304.0
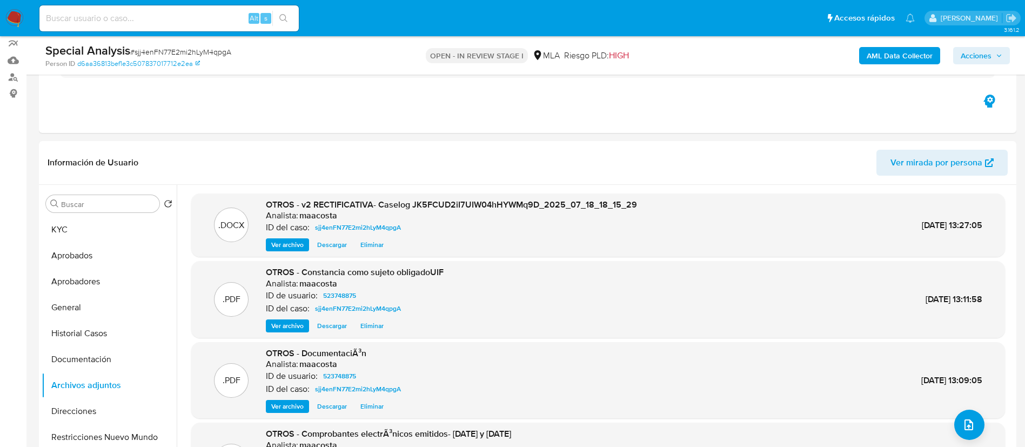
click at [981, 56] on span "Acciones" at bounding box center [975, 55] width 31 height 17
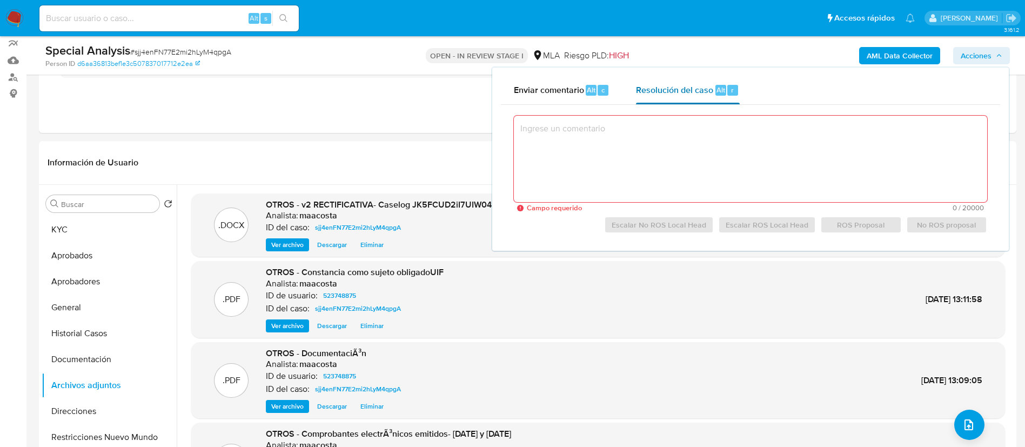
click at [690, 93] on span "Resolución del caso" at bounding box center [674, 89] width 77 height 12
click at [685, 164] on textarea at bounding box center [750, 159] width 473 height 86
paste textarea "dado que el cliente se contacta posteriormente a su suspendió de cuenta y aport…"
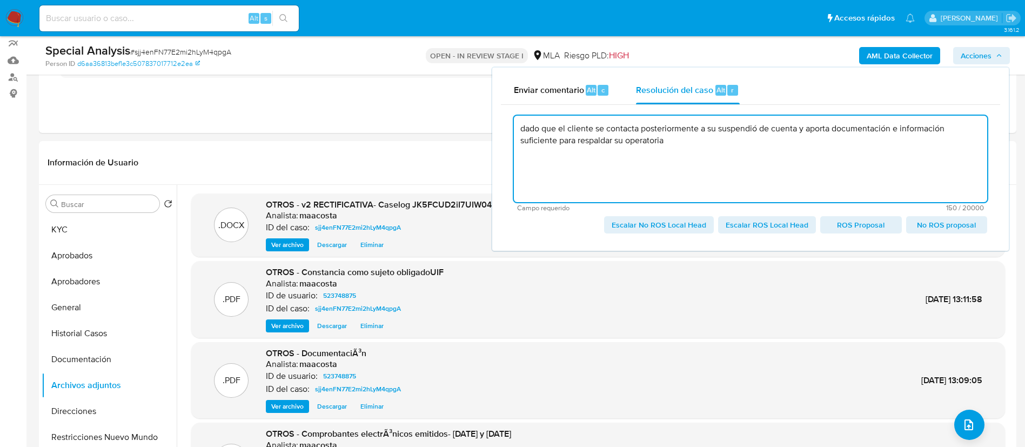
paste textarea "Se creo el caso para Rectificar el ROS ID 623723204 debido a un error en la inu…"
click at [702, 159] on textarea "dado que el cliente se contacta posteriormente a su suspendió de cuenta y aport…" at bounding box center [750, 159] width 473 height 86
paste textarea "43418699"
click at [538, 166] on textarea "dado que el cliente se contacta posteriormente a su suspendió de cuenta y aport…" at bounding box center [750, 159] width 473 height 86
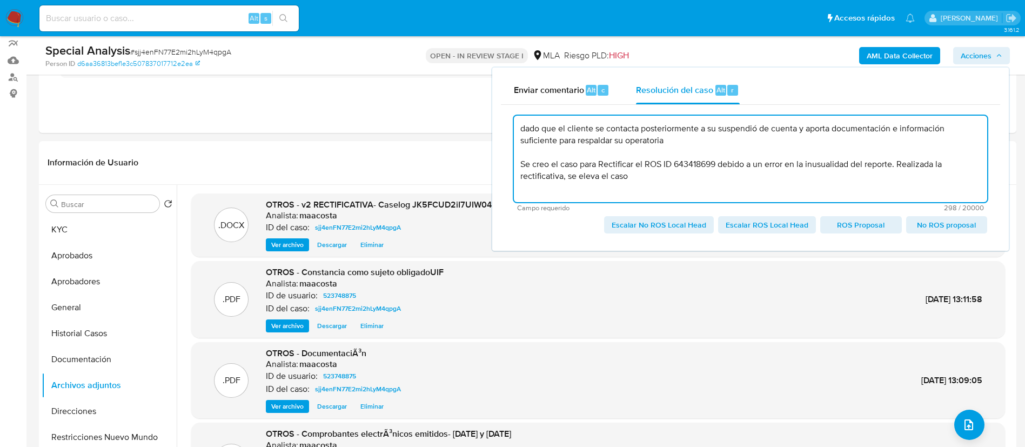
click at [0, 0] on lt-span "cre ó" at bounding box center [0, 0] width 0 height 0
click at [760, 128] on textarea "dado que el cliente se contacta posteriormente a su suspendió de cuenta y aport…" at bounding box center [750, 159] width 473 height 86
click at [700, 140] on textarea "dado que el cliente se contacta posteriormente a su suspensión de cuenta y apor…" at bounding box center [750, 159] width 473 height 86
drag, startPoint x: 720, startPoint y: 150, endPoint x: 895, endPoint y: 150, distance: 174.5
click at [895, 150] on textarea "Se creó el caso para Rectificar el ROS ID 643418699 debido a un error en la inu…" at bounding box center [750, 159] width 473 height 86
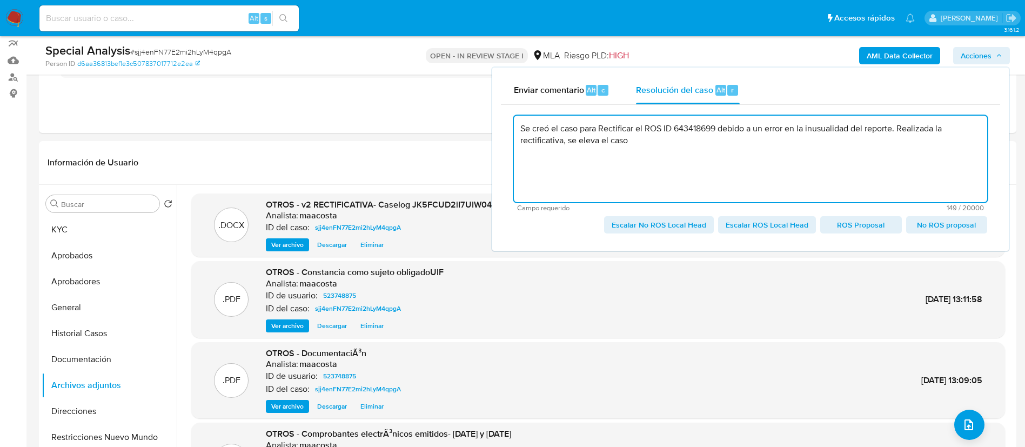
paste textarea "dado que el cliente se contacta posteriormente a su suspensión de cuenta y apor…"
click at [518, 152] on textarea "Se creó el caso para Rectificar el ROS ID 643418699 dado que el cliente se cont…" at bounding box center [750, 159] width 473 height 86
type textarea "Se creó el caso para Rectificar el ROS ID 643418699 dado que el cliente se cont…"
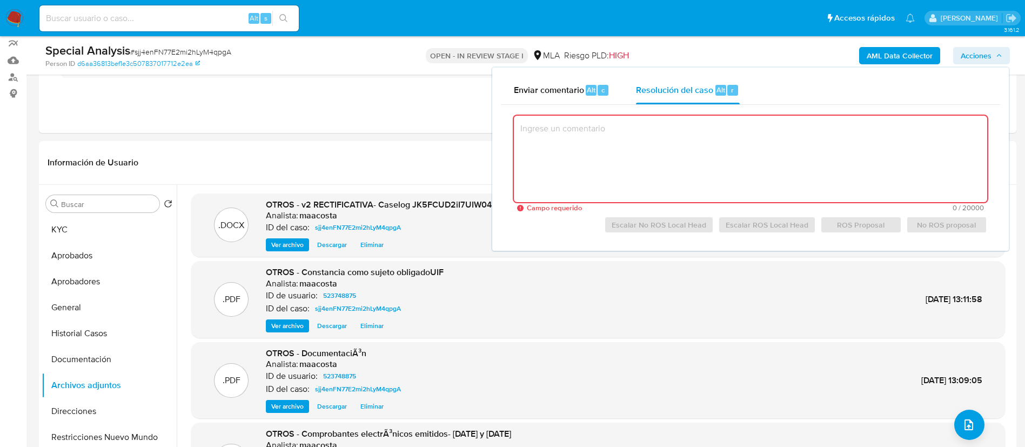
paste textarea "Se creó el caso para Rectificar el ROS ID 643418699 dado que el cliente se cont…"
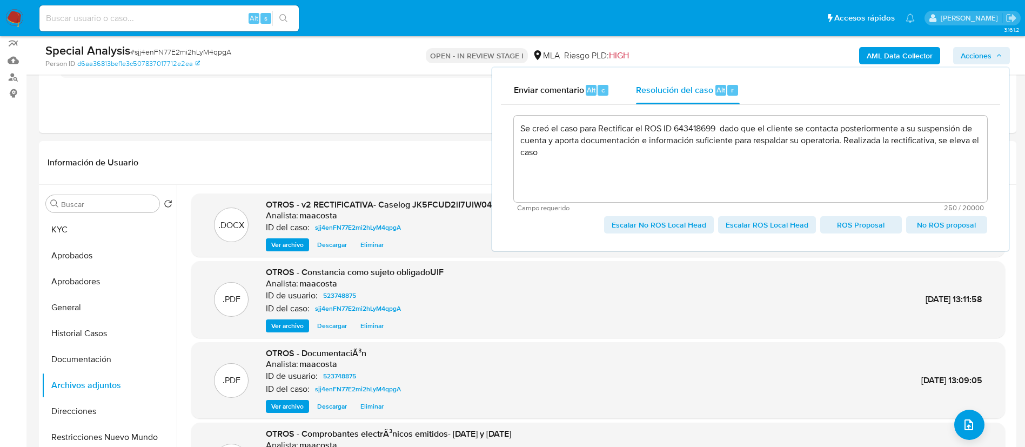
click at [751, 227] on span "Escalar ROS Local Head" at bounding box center [766, 224] width 83 height 15
type textarea "Se creó el caso para Rectificar el ROS ID 643418699 dado que el cliente se cont…"
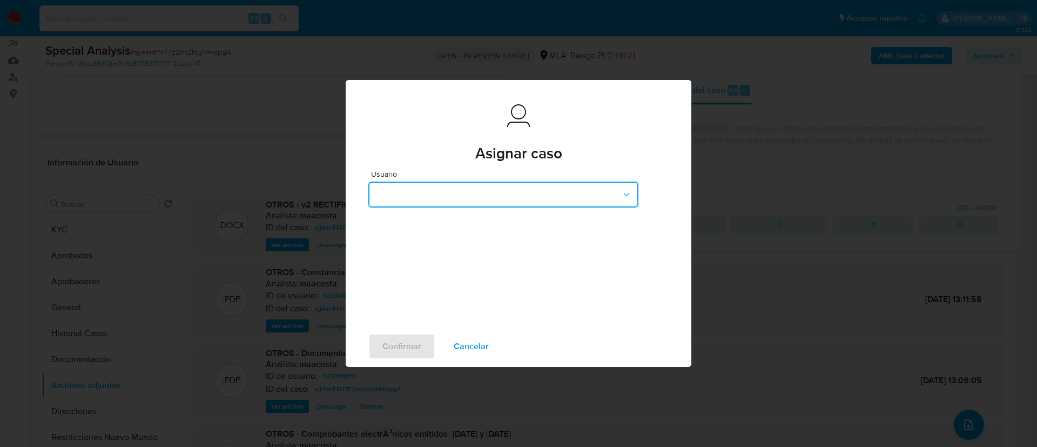
click at [475, 193] on button "button" at bounding box center [503, 194] width 270 height 26
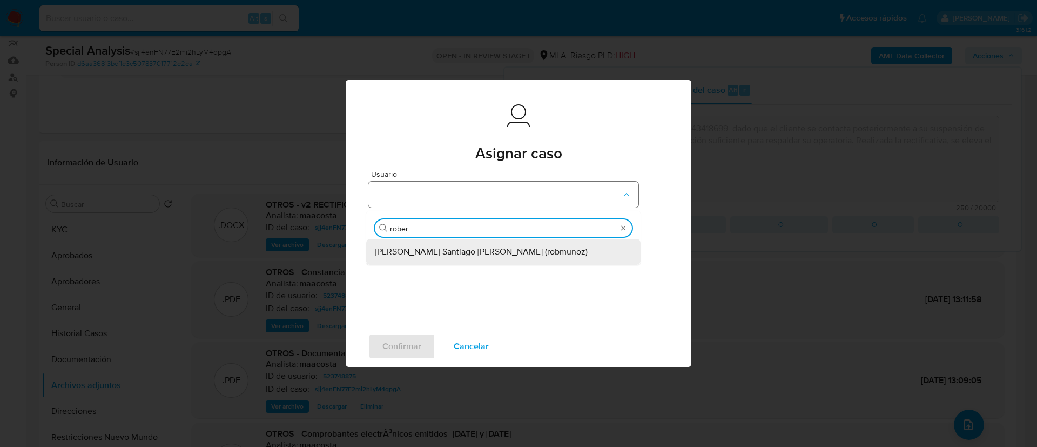
type input "robert"
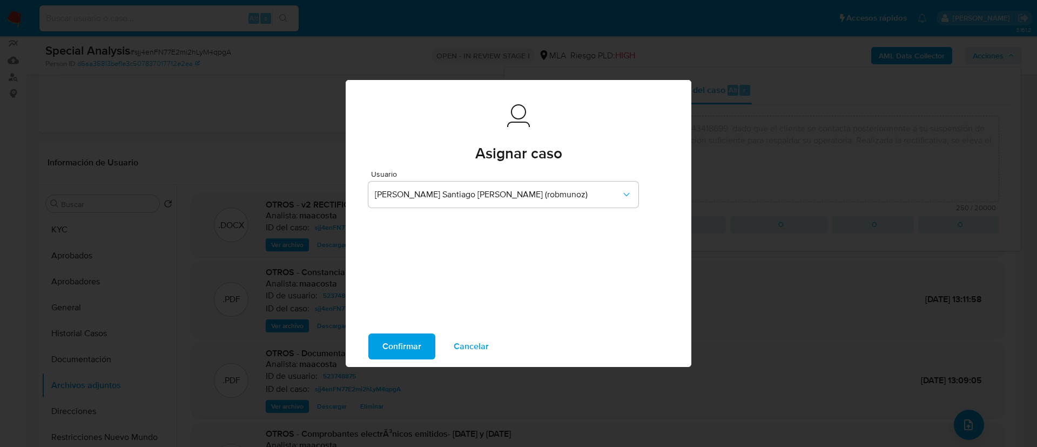
click at [412, 335] on span "Confirmar" at bounding box center [401, 346] width 39 height 24
type textarea "Se creó el caso para Rectificar el ROS ID 643418699 dado que el cliente se cont…"
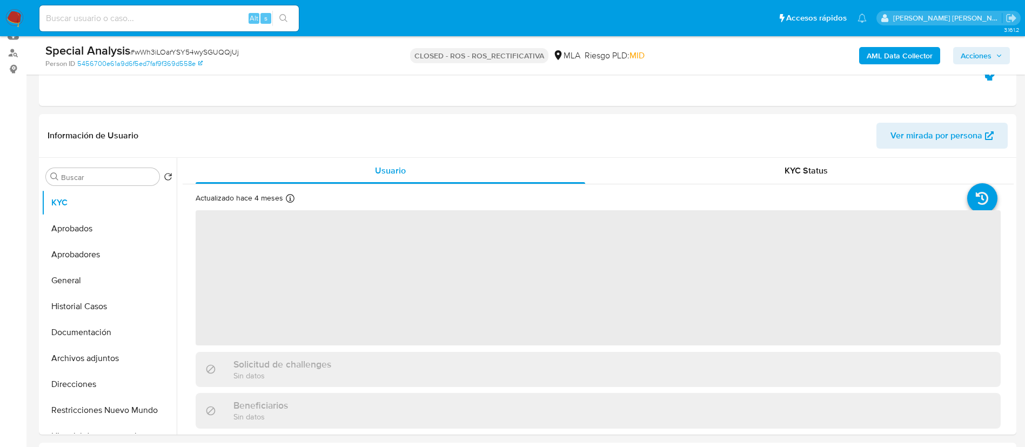
scroll to position [122, 0]
select select "10"
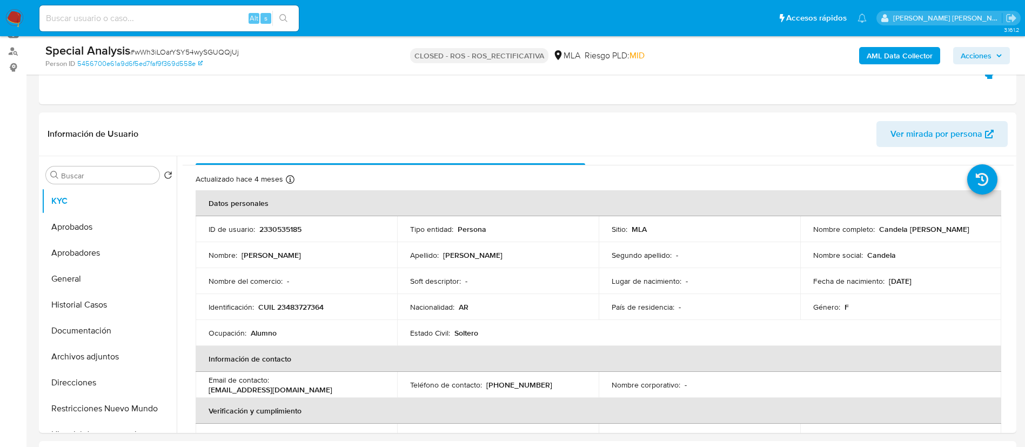
scroll to position [18, 0]
click at [88, 354] on button "Archivos adjuntos" at bounding box center [105, 357] width 126 height 26
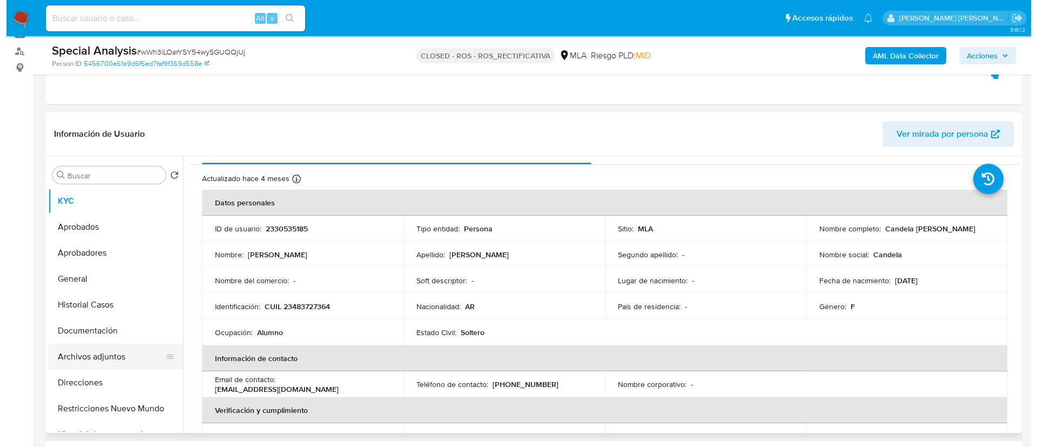
scroll to position [0, 0]
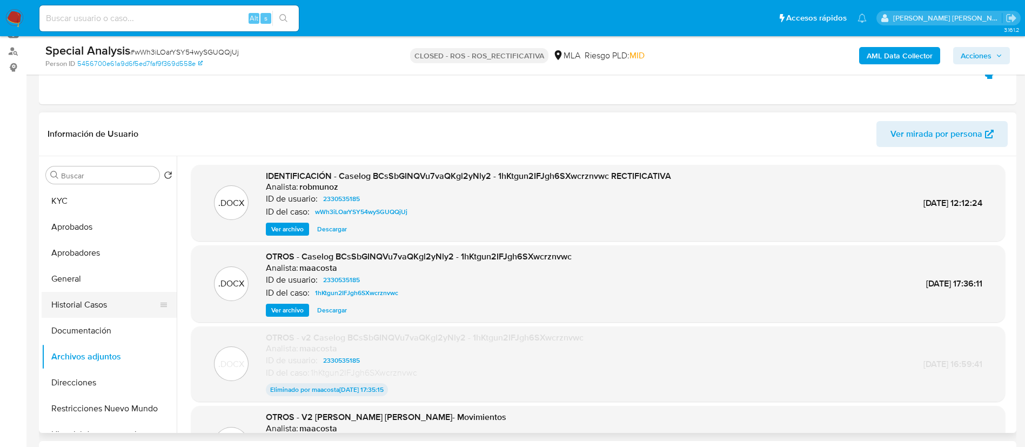
click at [122, 309] on button "Historial Casos" at bounding box center [105, 305] width 126 height 26
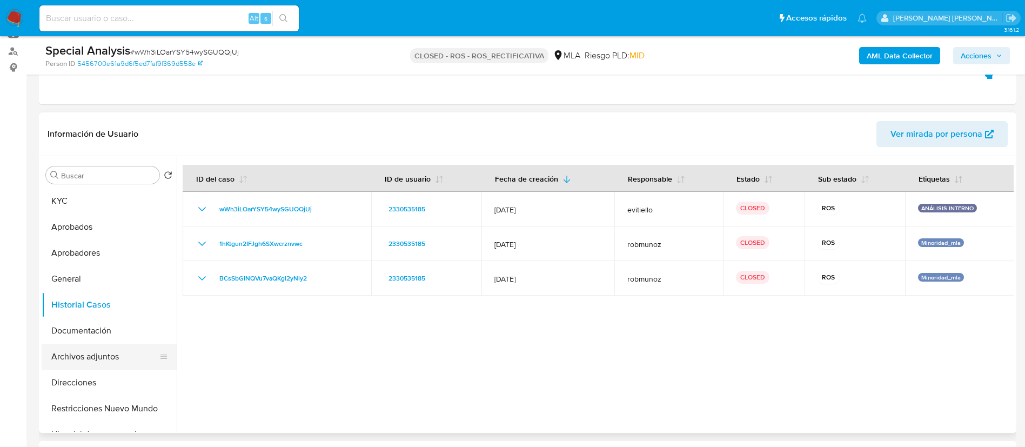
click at [108, 347] on button "Archivos adjuntos" at bounding box center [105, 357] width 126 height 26
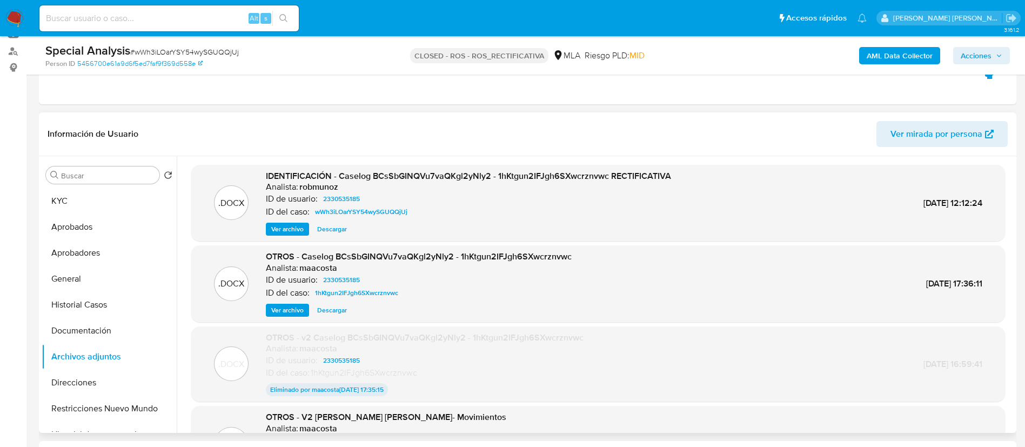
click at [298, 230] on span "Ver archivo" at bounding box center [287, 229] width 32 height 11
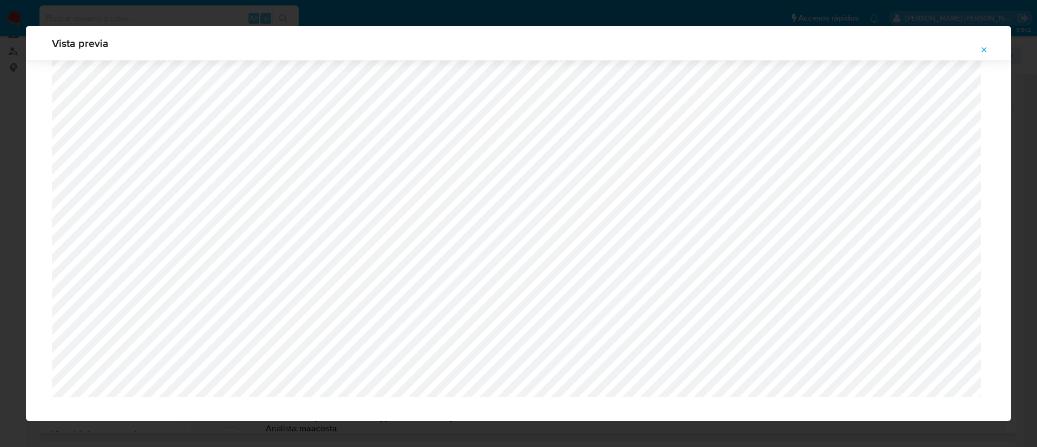
scroll to position [789, 0]
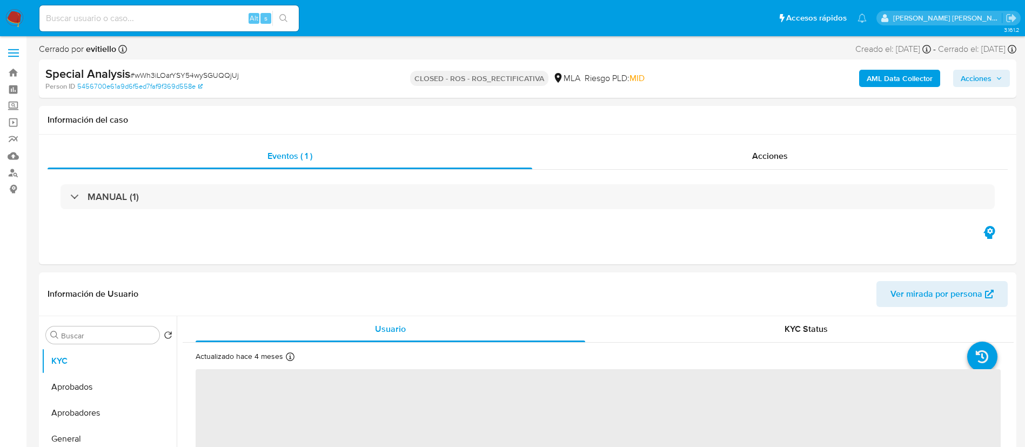
select select "10"
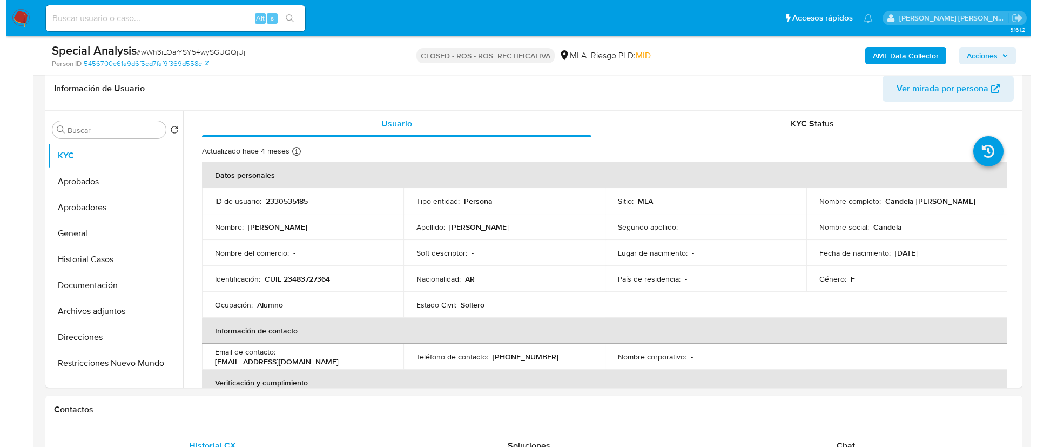
scroll to position [170, 0]
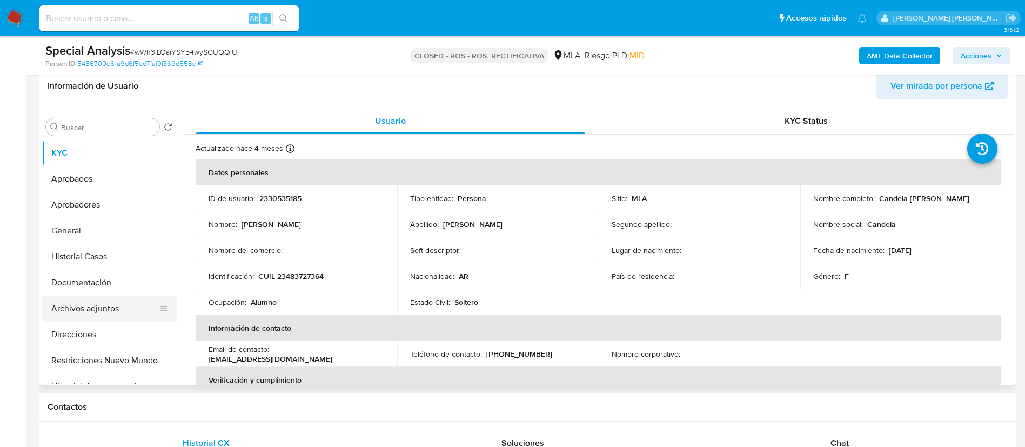
click at [105, 301] on button "Archivos adjuntos" at bounding box center [105, 308] width 126 height 26
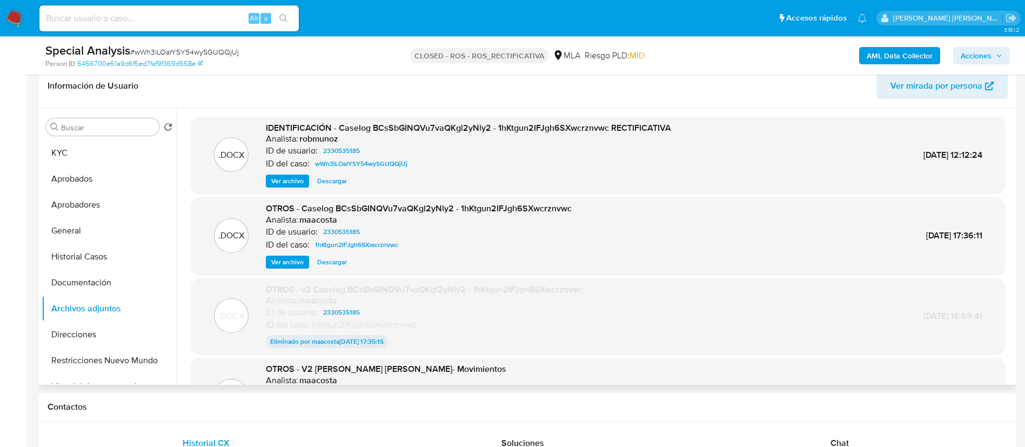
click at [289, 267] on span "Ver archivo" at bounding box center [287, 262] width 32 height 11
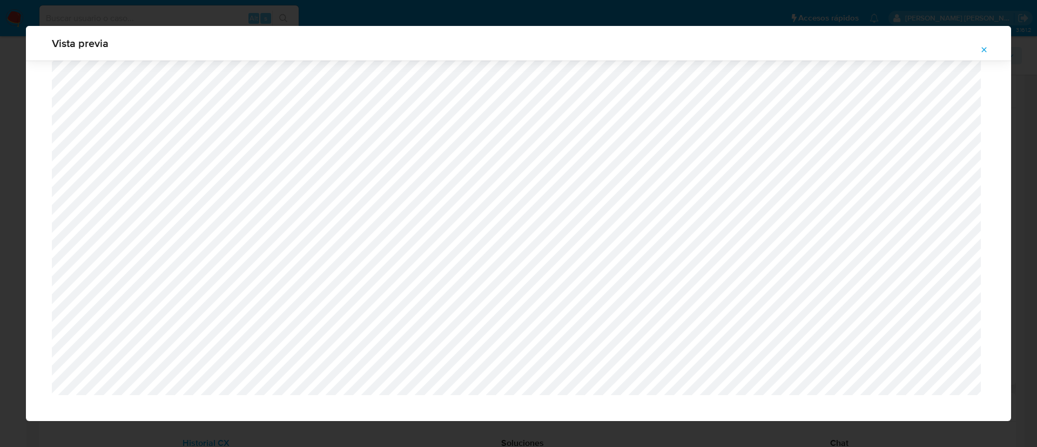
scroll to position [800, 0]
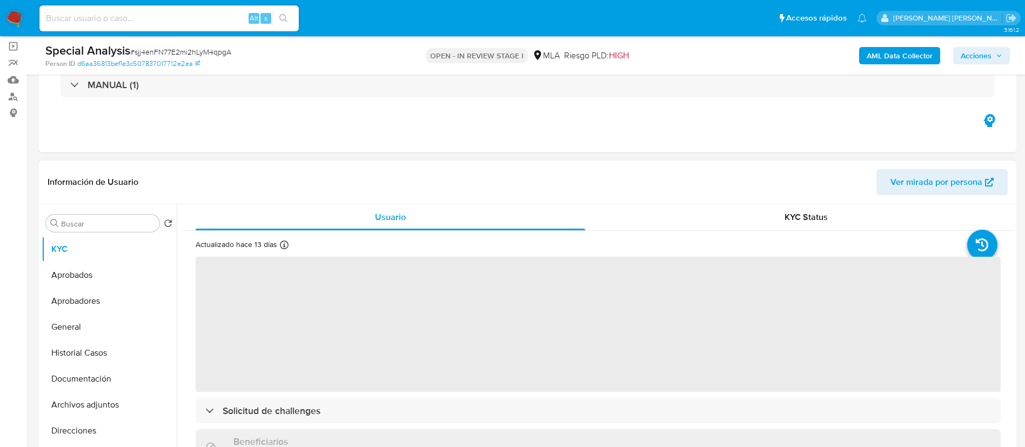
scroll to position [78, 0]
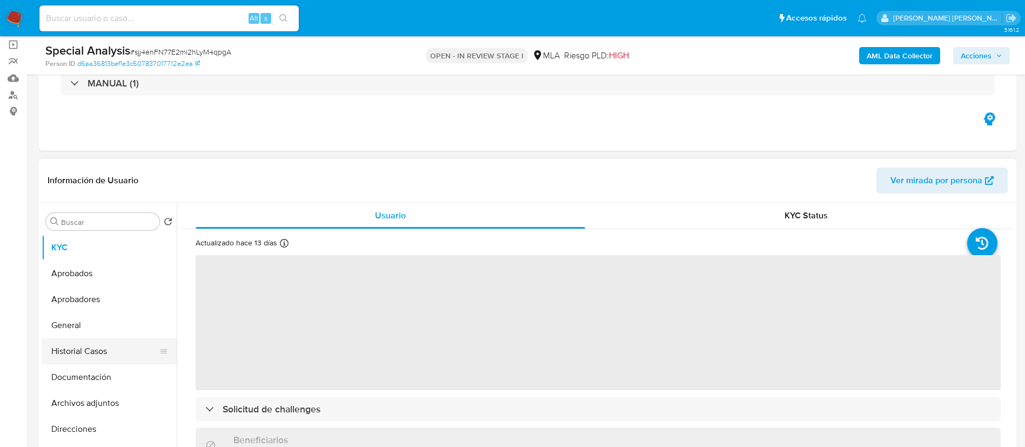
select select "10"
click at [97, 355] on button "Historial Casos" at bounding box center [105, 351] width 126 height 26
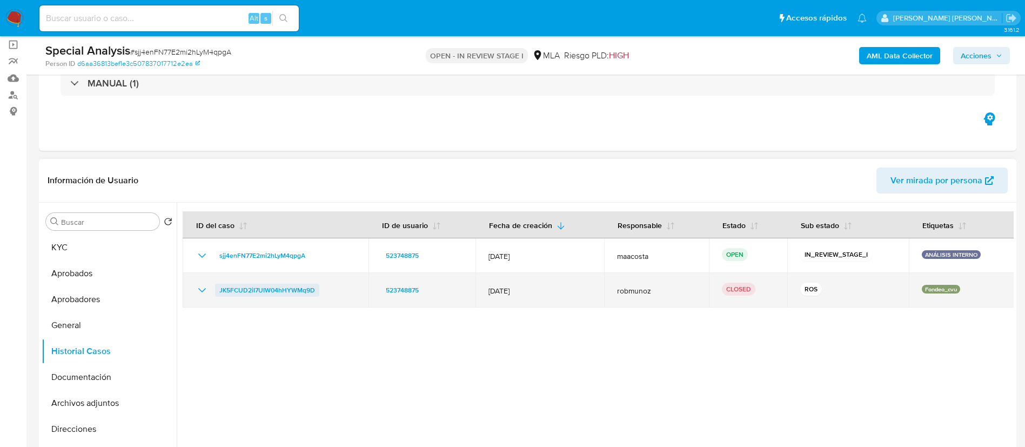
click at [257, 286] on span "JK5FCUD2iI7UIW04hHYWMq9D" at bounding box center [267, 290] width 96 height 13
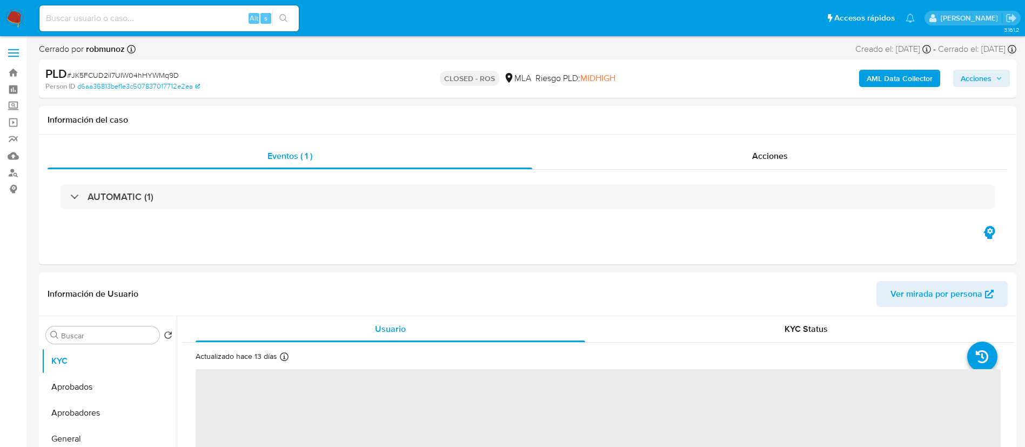
select select "10"
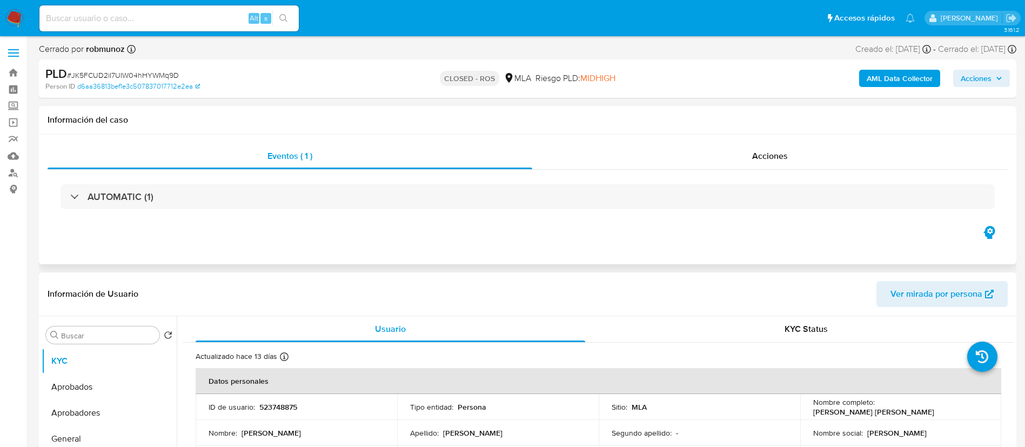
click at [729, 172] on div "AUTOMATIC (1)" at bounding box center [528, 197] width 960 height 54
click at [771, 158] on span "Acciones" at bounding box center [770, 156] width 36 height 12
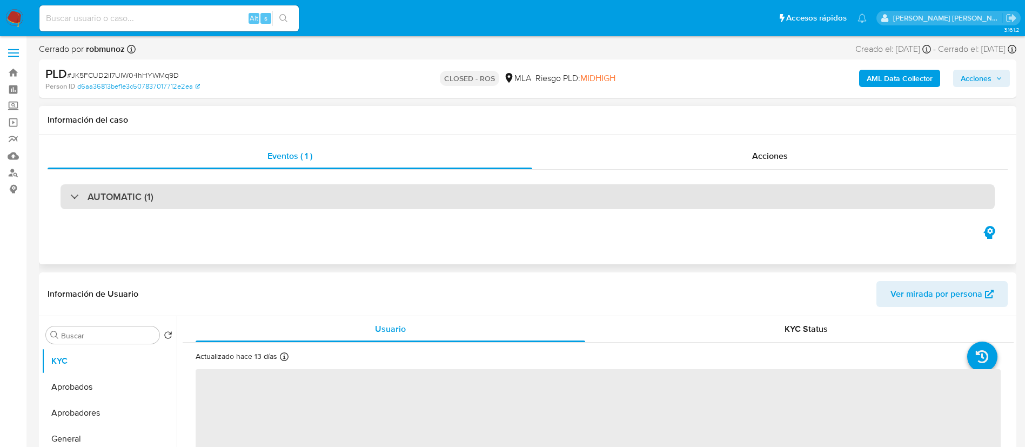
select select "10"
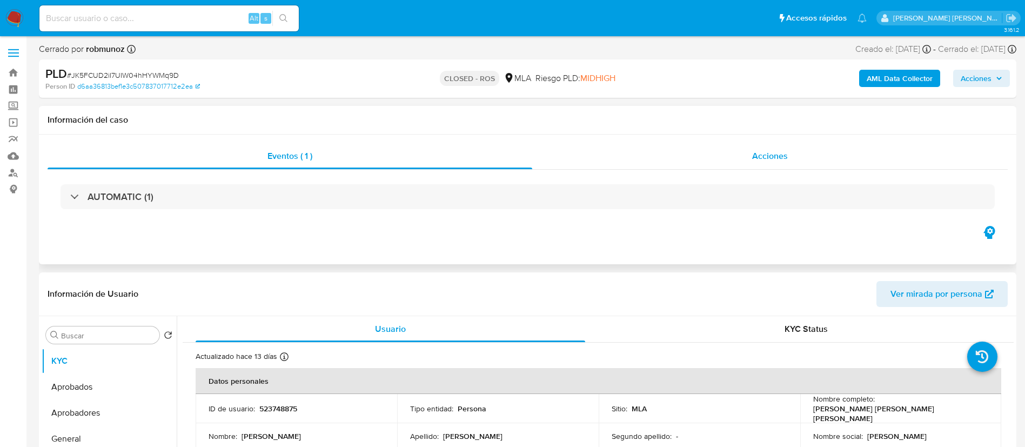
click at [782, 159] on span "Acciones" at bounding box center [770, 156] width 36 height 12
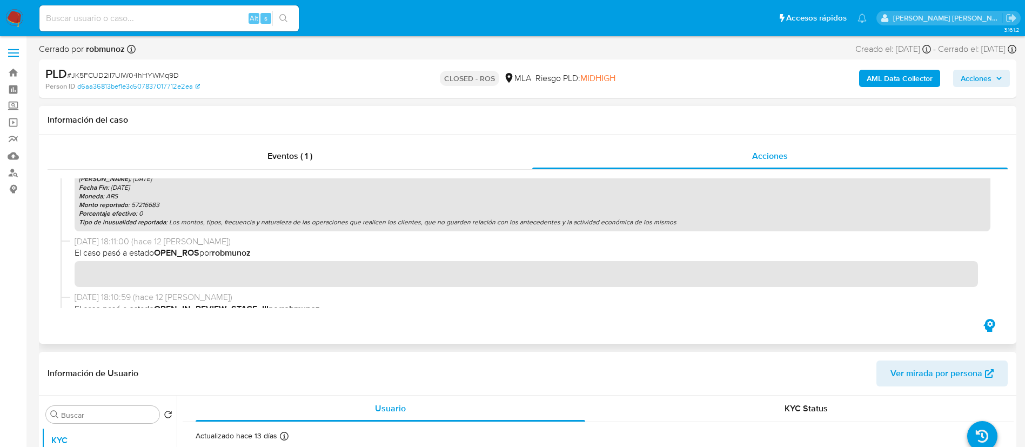
scroll to position [193, 0]
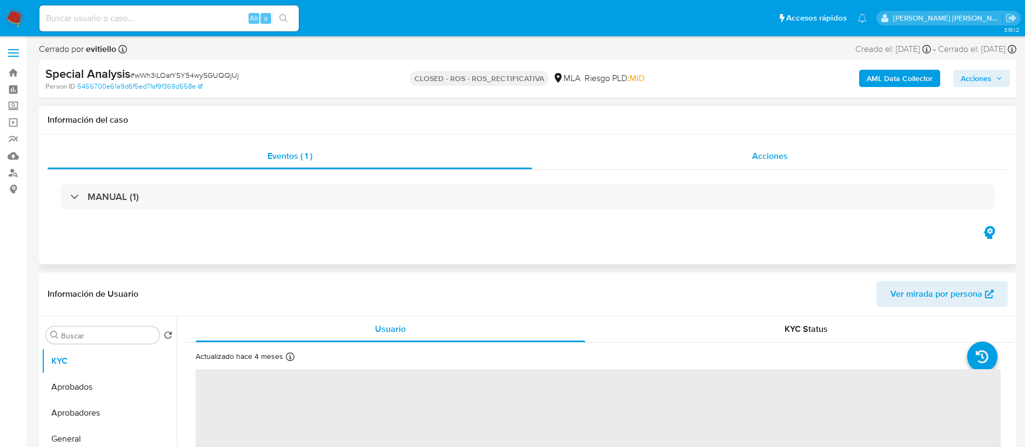
select select "10"
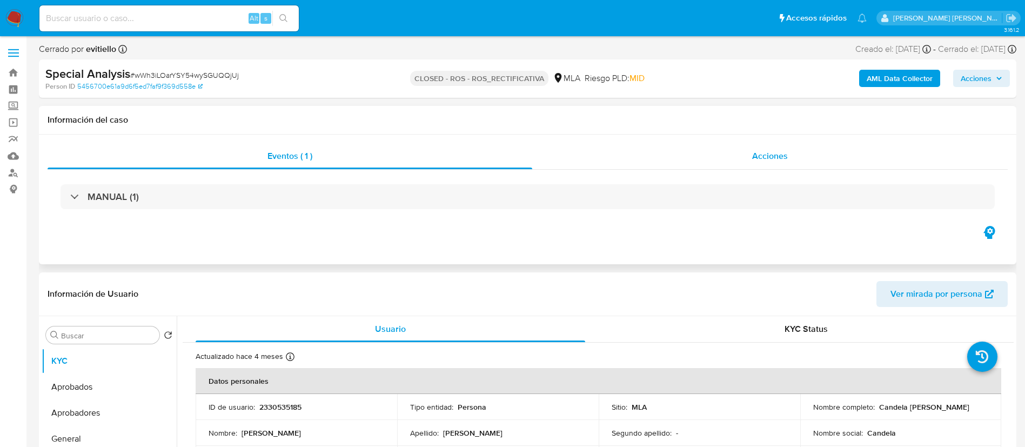
click at [792, 160] on div "Acciones" at bounding box center [769, 156] width 475 height 26
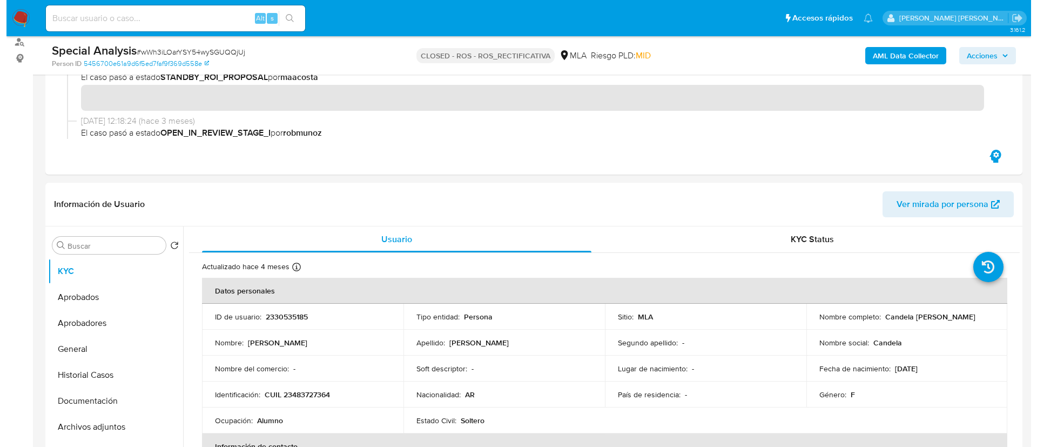
scroll to position [134, 0]
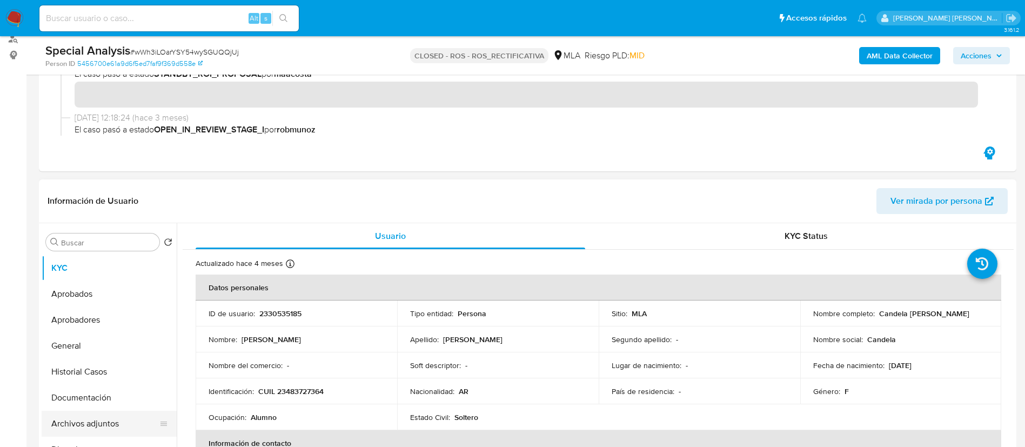
click at [96, 416] on button "Archivos adjuntos" at bounding box center [105, 423] width 126 height 26
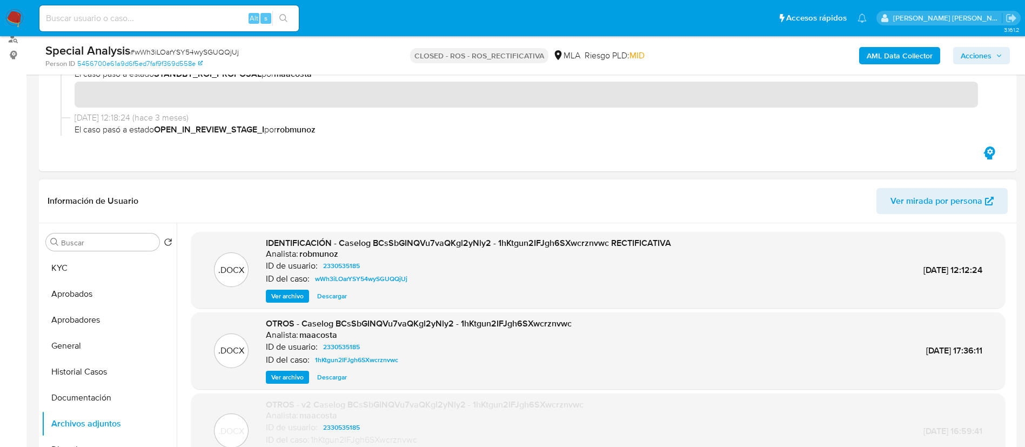
click at [293, 293] on span "Ver archivo" at bounding box center [287, 296] width 32 height 11
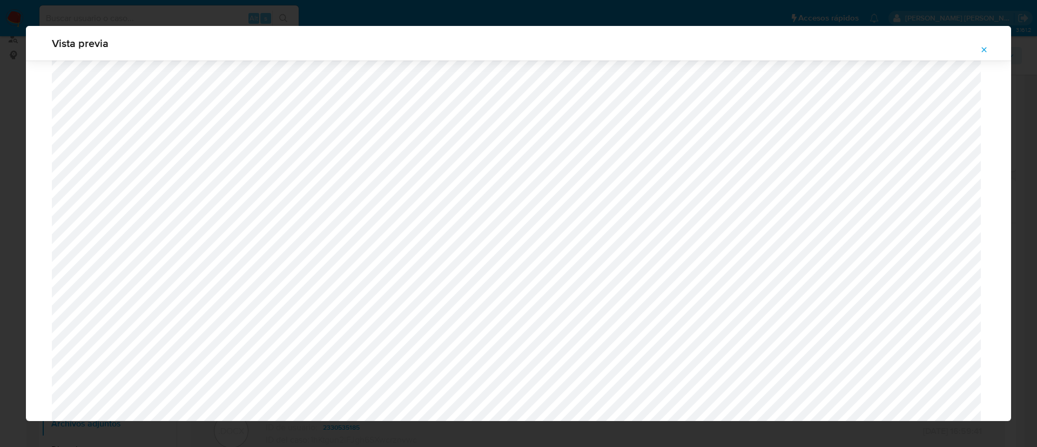
scroll to position [755, 0]
click at [987, 52] on icon "Attachment preview" at bounding box center [984, 49] width 9 height 9
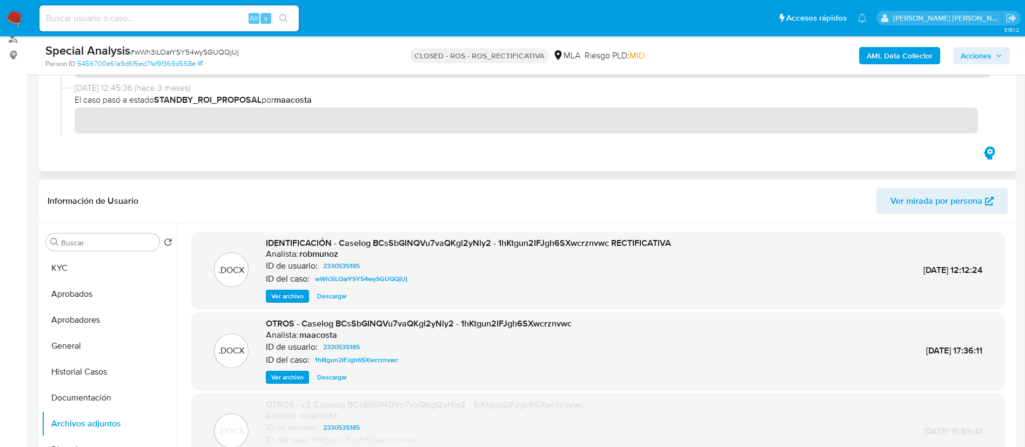
scroll to position [402, 0]
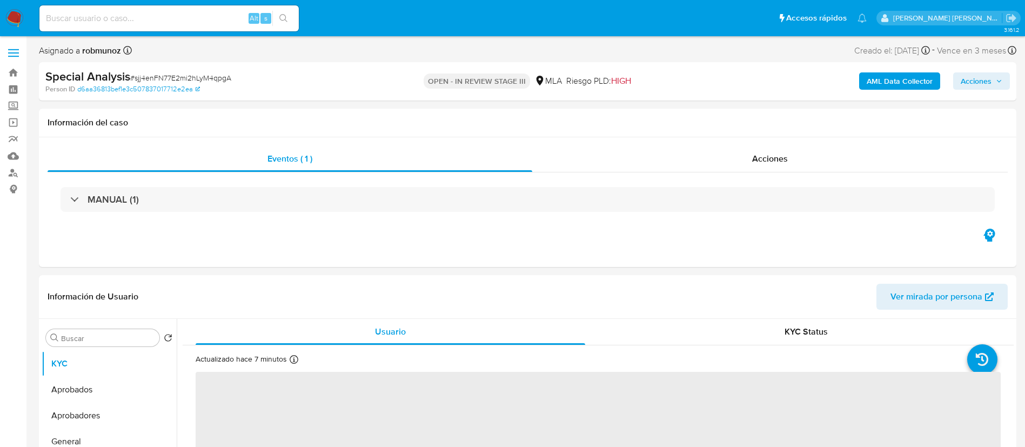
select select "10"
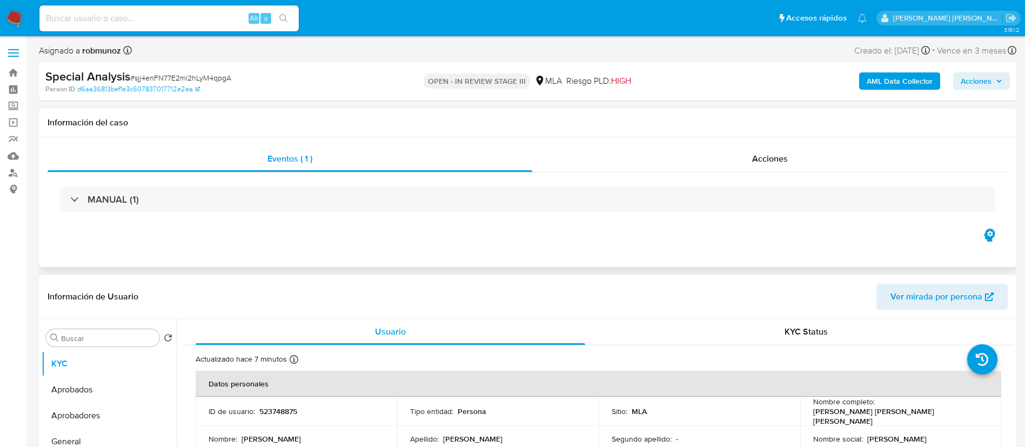
click at [178, 248] on div "Eventos ( 1 ) Acciones MANUAL (1)" at bounding box center [527, 202] width 977 height 130
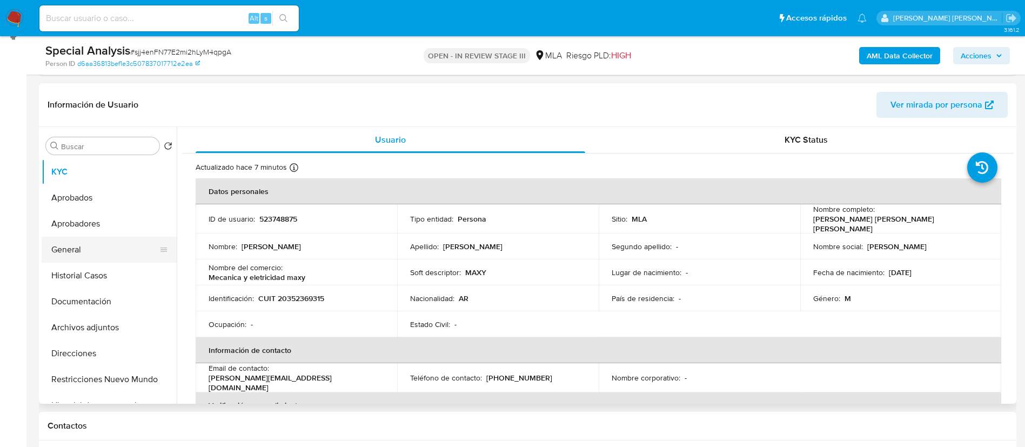
scroll to position [154, 0]
click at [96, 325] on button "Archivos adjuntos" at bounding box center [105, 327] width 126 height 26
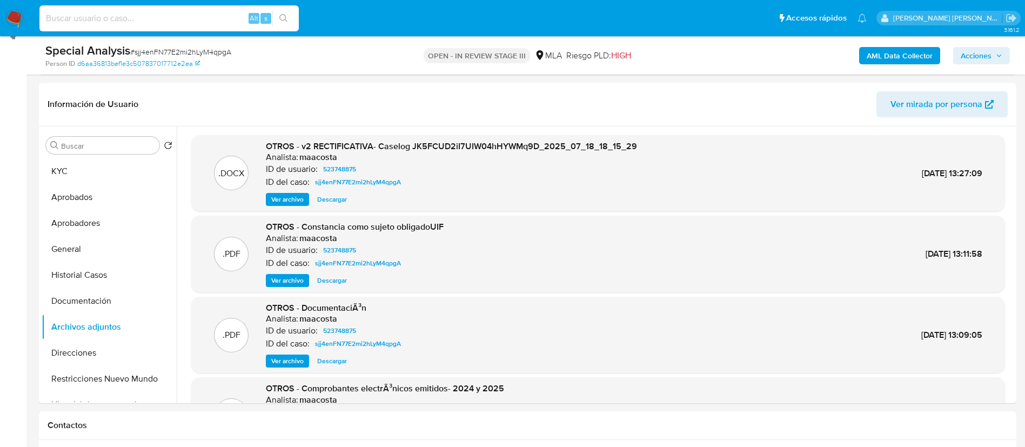
paste input "1197488415"
click at [207, 18] on input "1197488415" at bounding box center [168, 18] width 259 height 14
type input "1197488415"
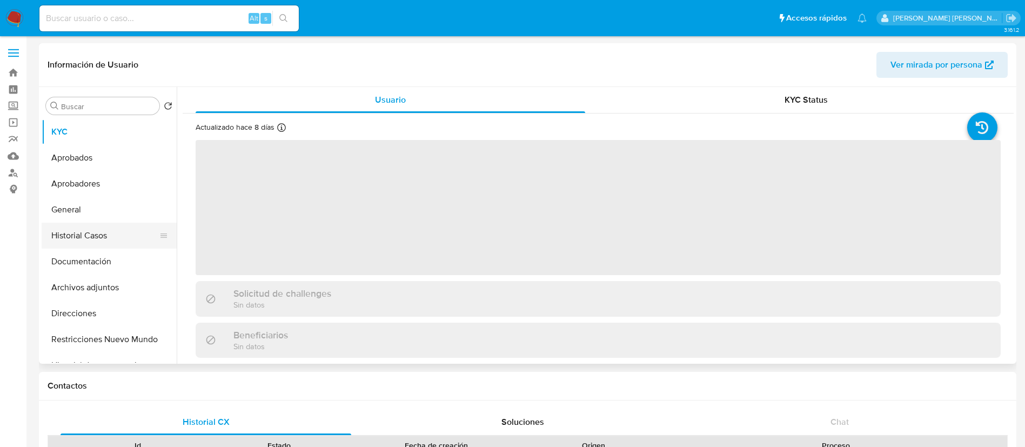
select select "10"
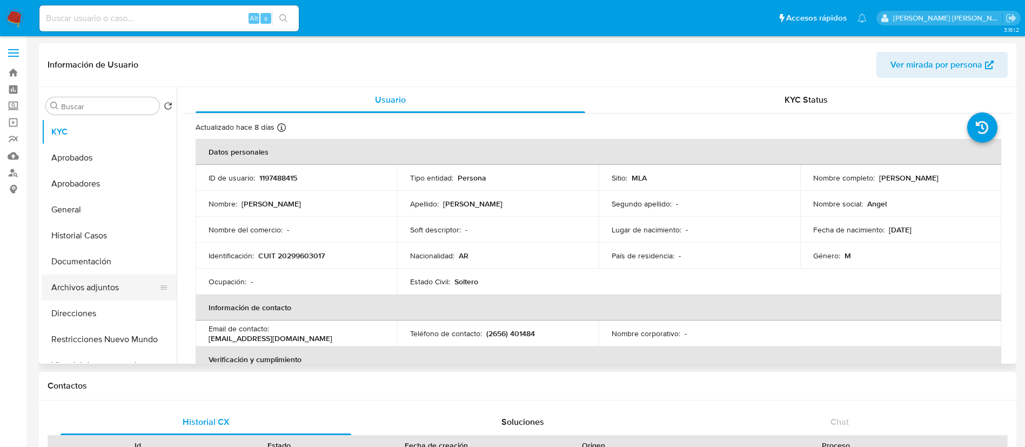
click at [103, 282] on button "Archivos adjuntos" at bounding box center [105, 287] width 126 height 26
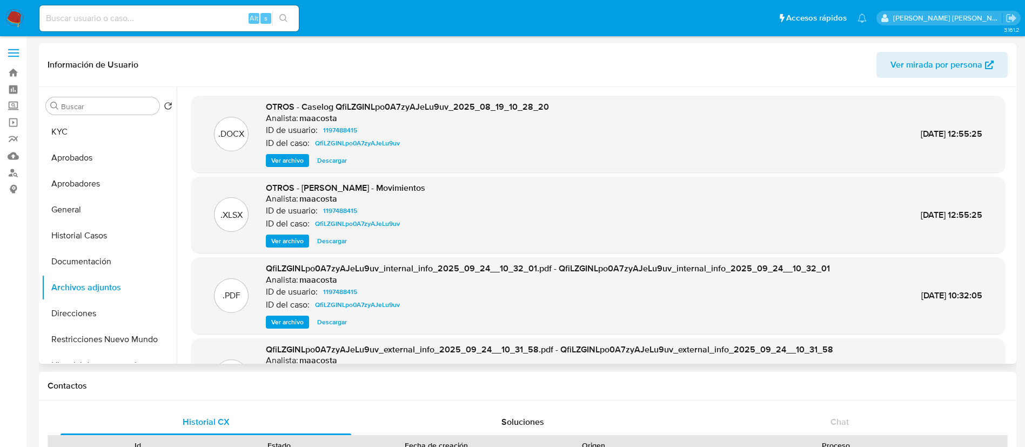
click at [291, 160] on span "Ver archivo" at bounding box center [287, 160] width 32 height 11
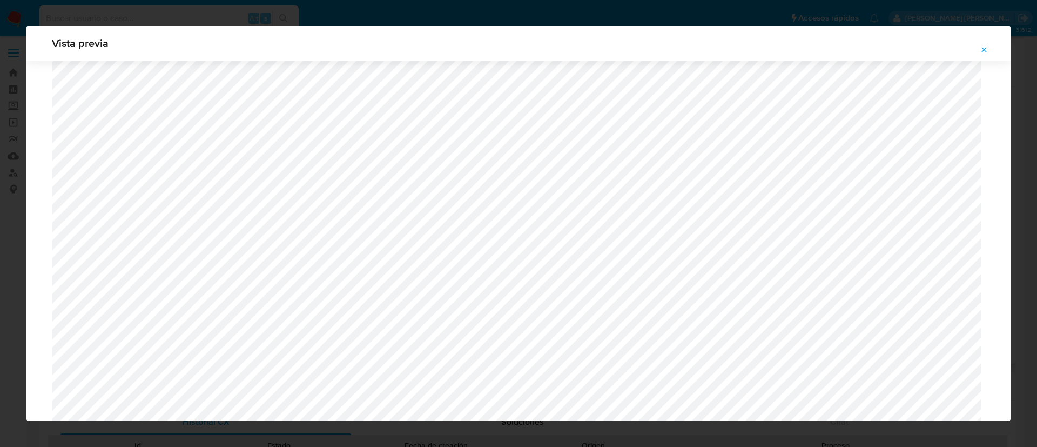
scroll to position [653, 0]
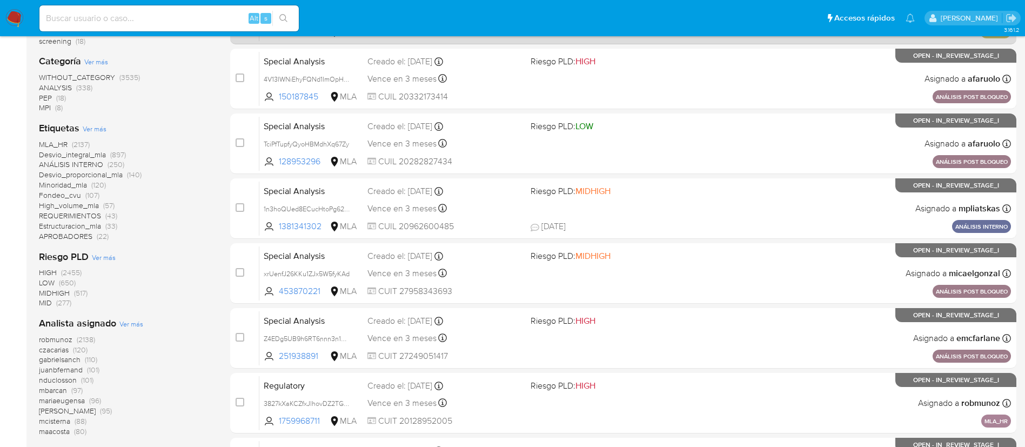
scroll to position [296, 0]
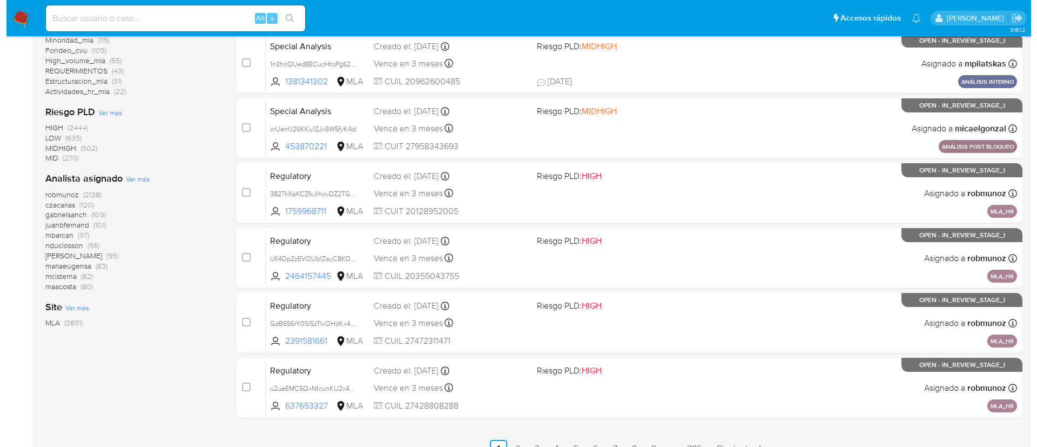
scroll to position [393, 0]
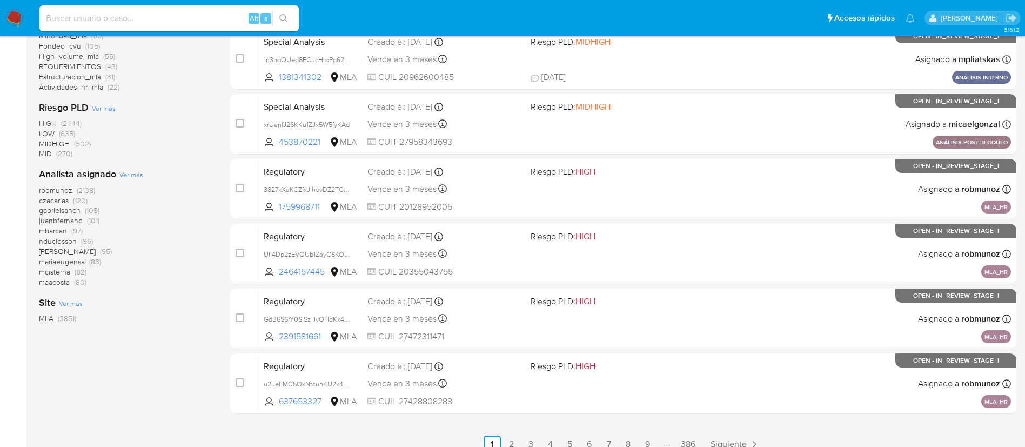
click at [138, 176] on span "Ver más" at bounding box center [131, 175] width 24 height 10
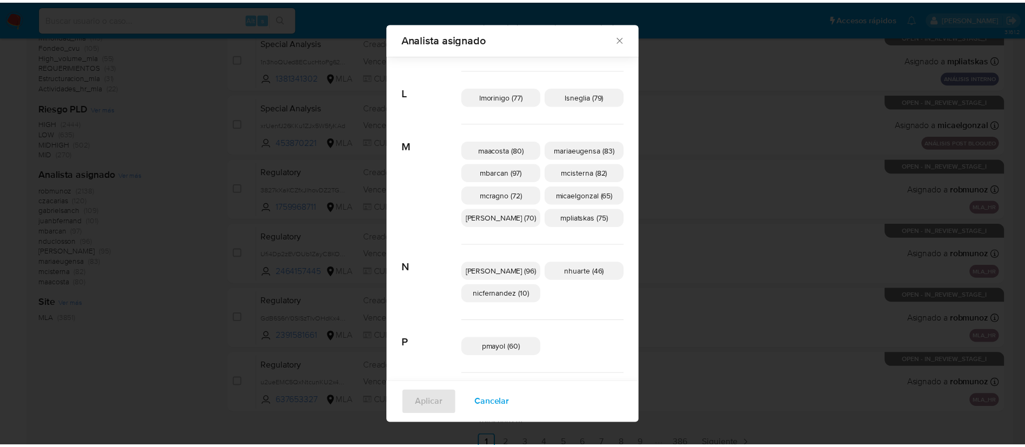
scroll to position [368, 0]
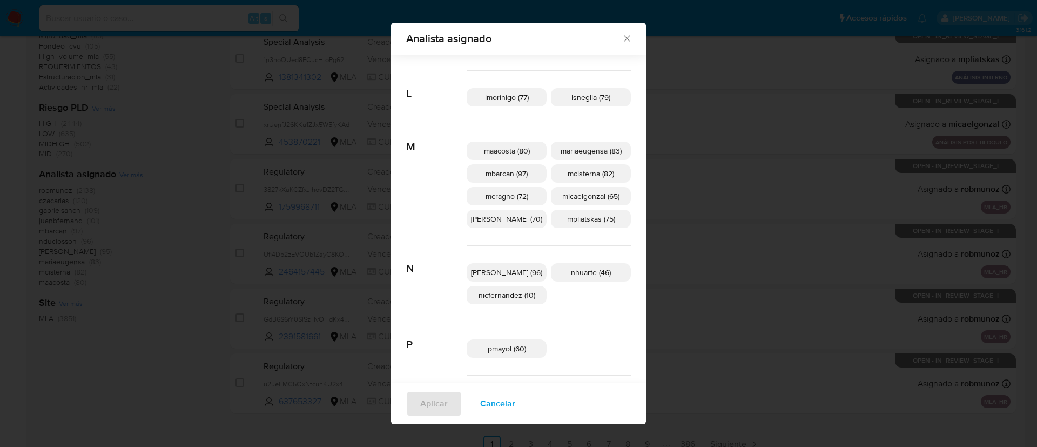
click at [153, 197] on div "Analista asignado Buscar A afaruolo (3) amedzovich (95) aviggiano (3) avilosio …" at bounding box center [518, 223] width 1037 height 447
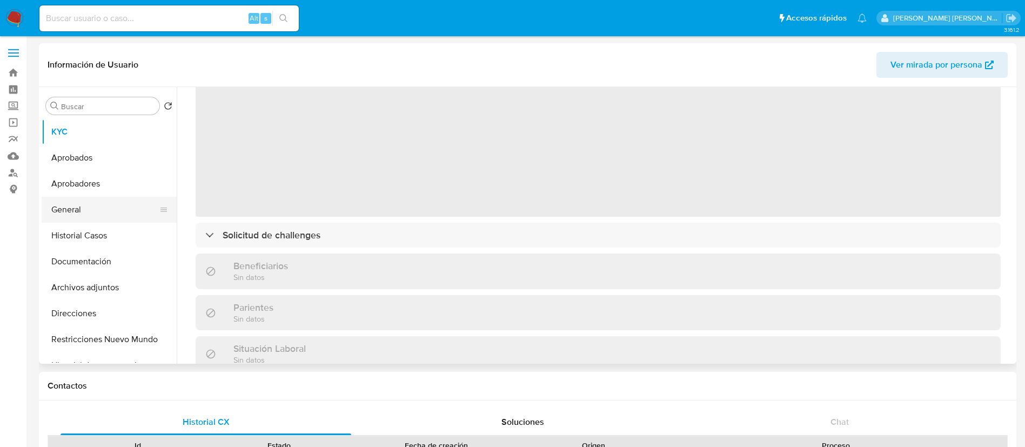
scroll to position [59, 0]
select select "10"
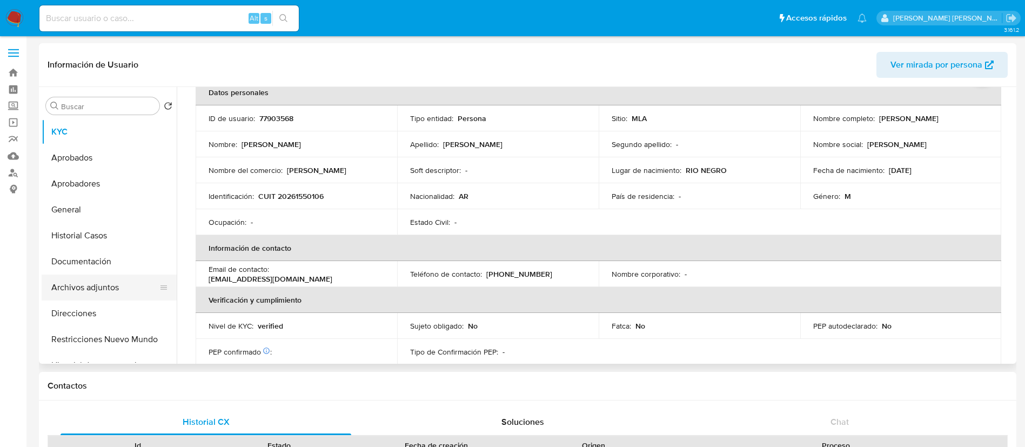
click at [95, 293] on button "Archivos adjuntos" at bounding box center [105, 287] width 126 height 26
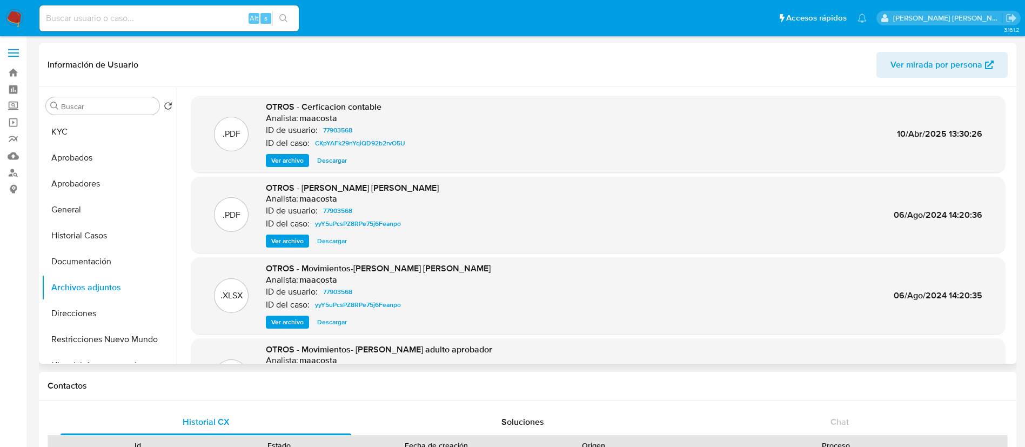
click at [285, 155] on span "Ver archivo" at bounding box center [287, 160] width 32 height 11
click at [79, 269] on button "Documentación" at bounding box center [105, 261] width 126 height 26
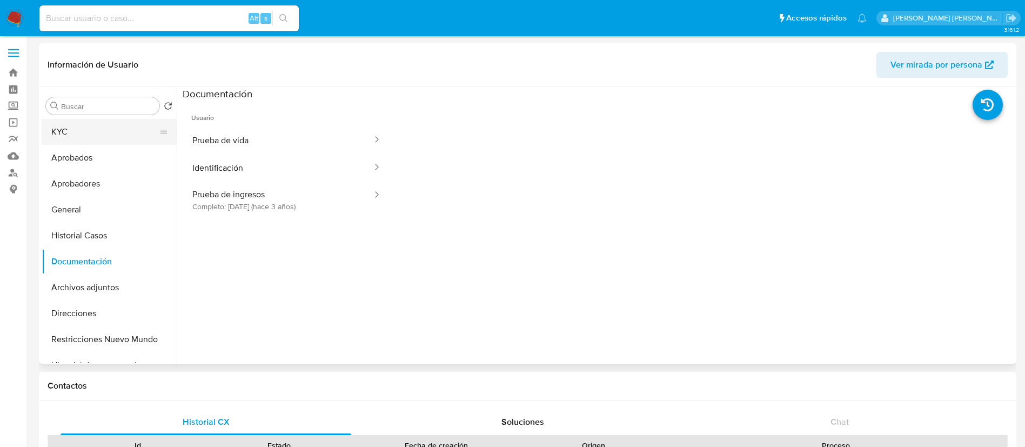
click at [63, 133] on button "KYC" at bounding box center [105, 132] width 126 height 26
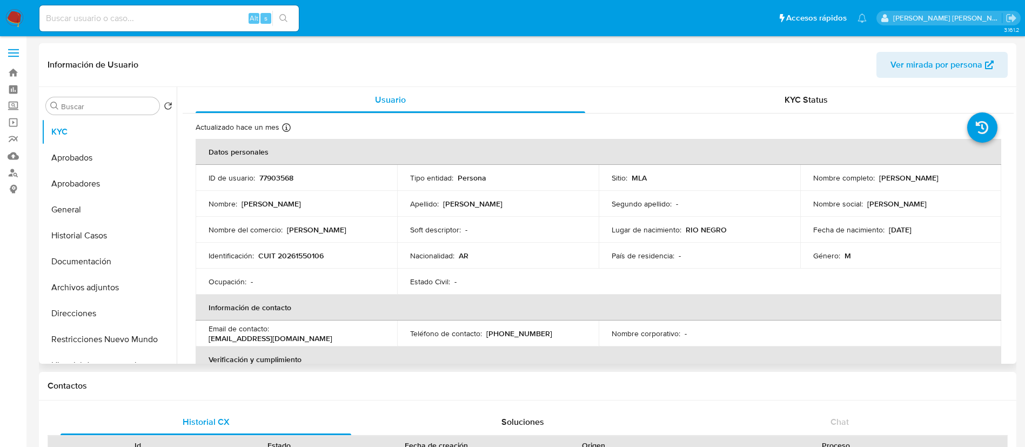
click at [281, 175] on p "77903568" at bounding box center [276, 178] width 34 height 10
copy p "77903568"
click at [59, 238] on button "Historial Casos" at bounding box center [105, 236] width 126 height 26
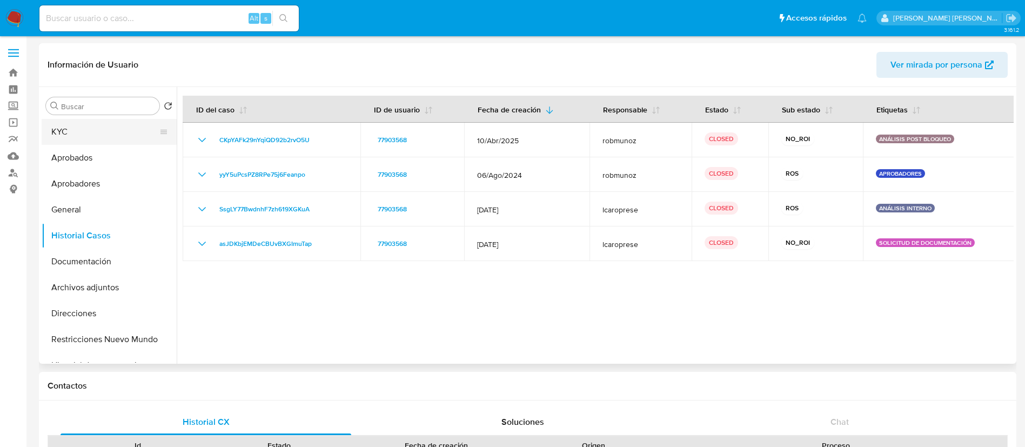
click at [77, 134] on button "KYC" at bounding box center [105, 132] width 126 height 26
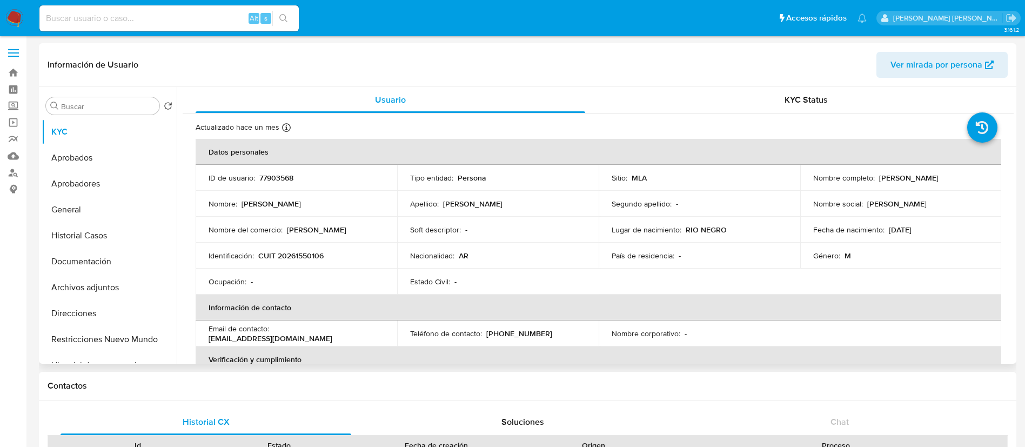
click at [300, 257] on p "CUIT 20261550106" at bounding box center [290, 256] width 65 height 10
copy p "20261550106"
click at [103, 282] on button "Archivos adjuntos" at bounding box center [105, 287] width 126 height 26
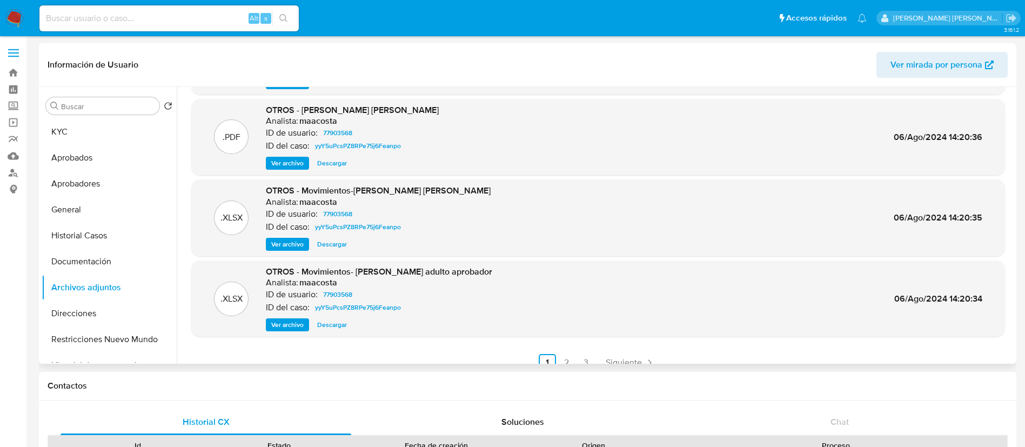
scroll to position [91, 0]
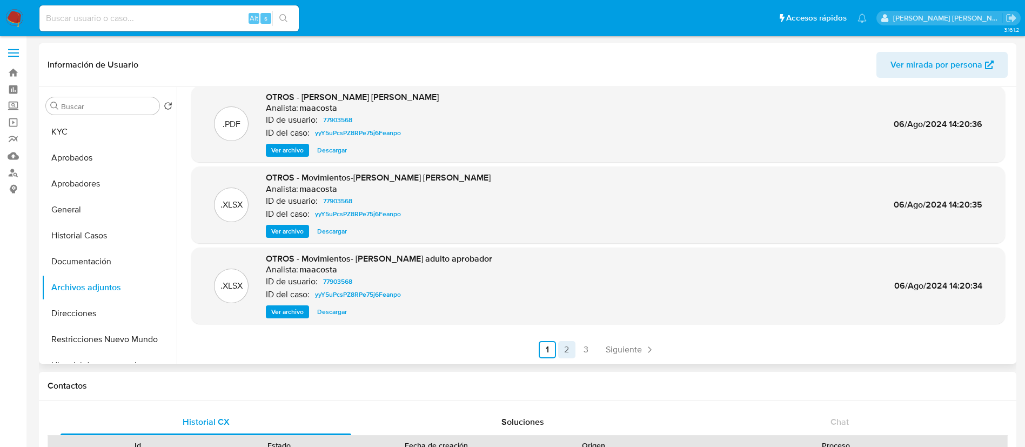
click at [563, 342] on link "2" at bounding box center [566, 349] width 17 height 17
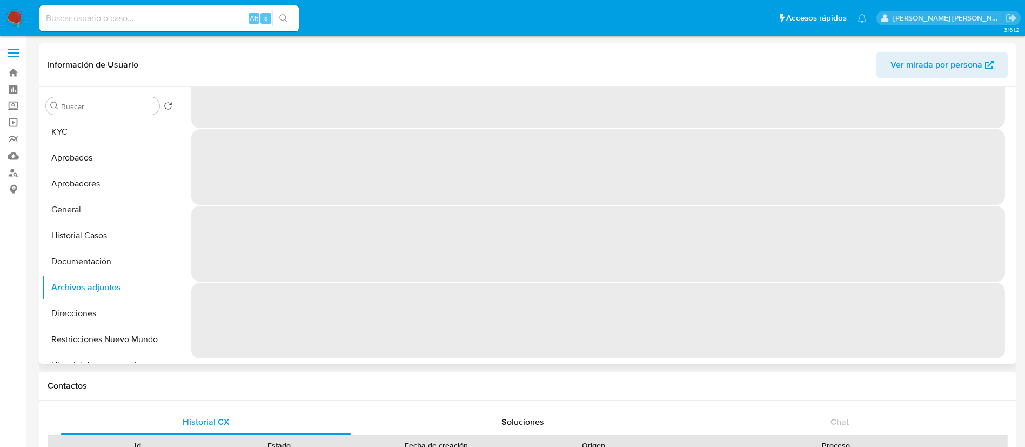
scroll to position [0, 0]
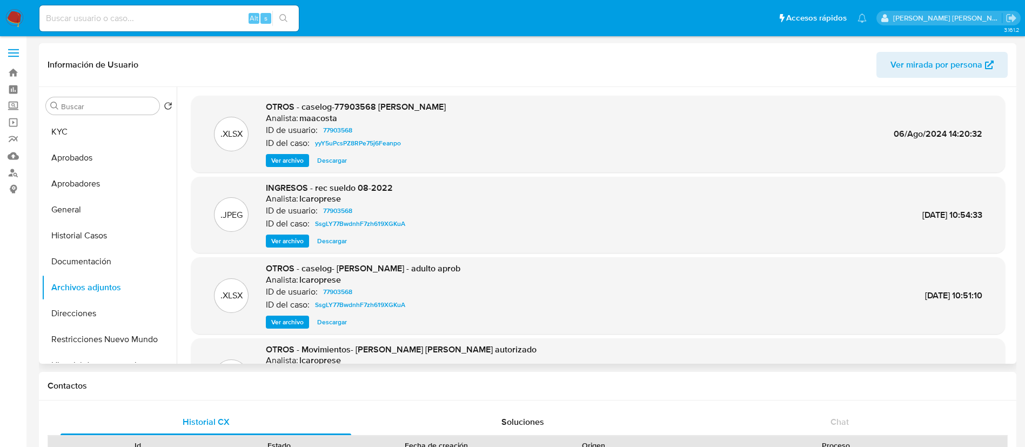
click at [273, 162] on span "Ver archivo" at bounding box center [287, 160] width 32 height 11
drag, startPoint x: 301, startPoint y: 106, endPoint x: 372, endPoint y: 105, distance: 71.3
click at [372, 105] on span "OTROS - caselog-77903568 Sebastian" at bounding box center [356, 106] width 180 height 12
copy span "caselog-77903568"
click at [161, 394] on div "Contactos" at bounding box center [527, 386] width 977 height 29
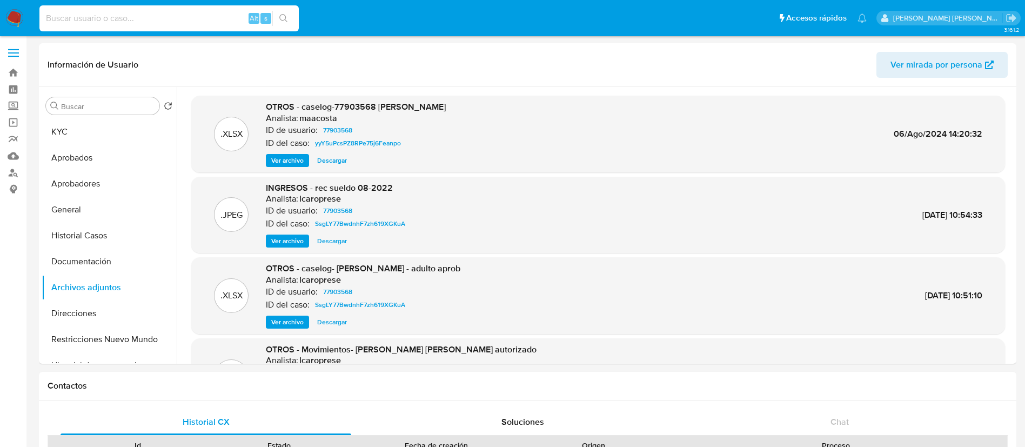
click at [162, 19] on input at bounding box center [168, 18] width 259 height 14
paste input "75773166"
type input "75773166"
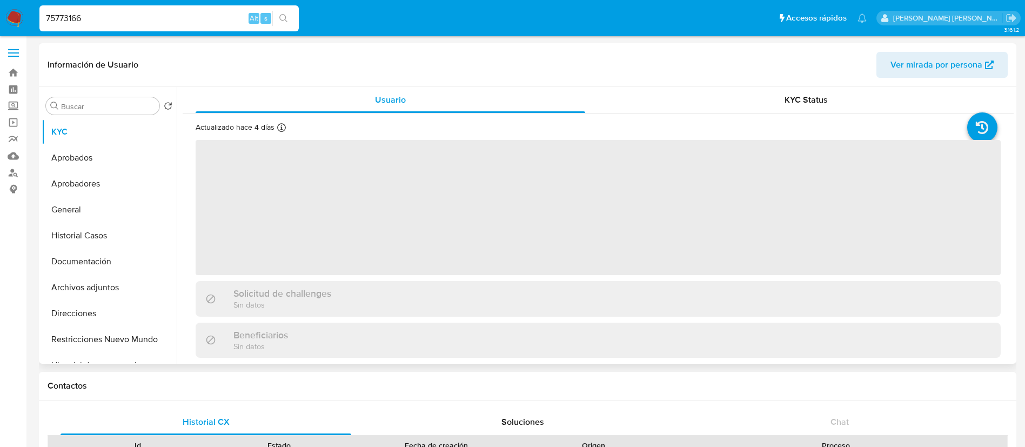
select select "10"
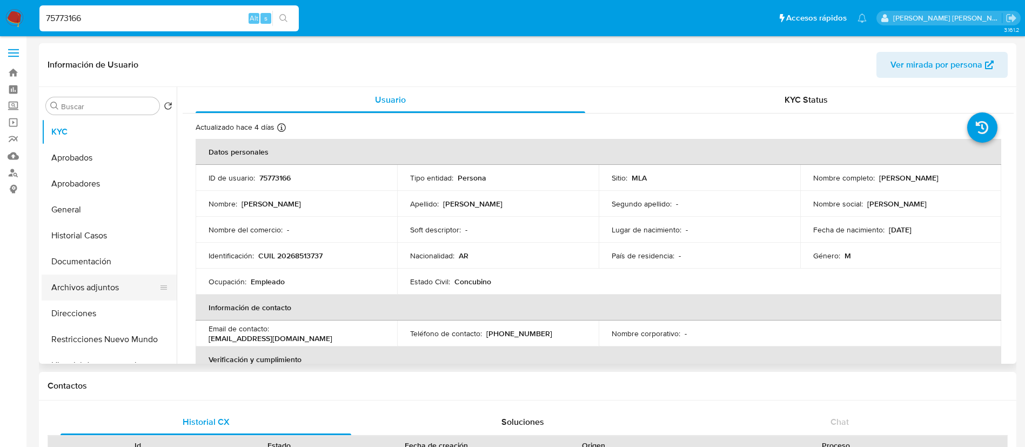
click at [104, 289] on button "Archivos adjuntos" at bounding box center [105, 287] width 126 height 26
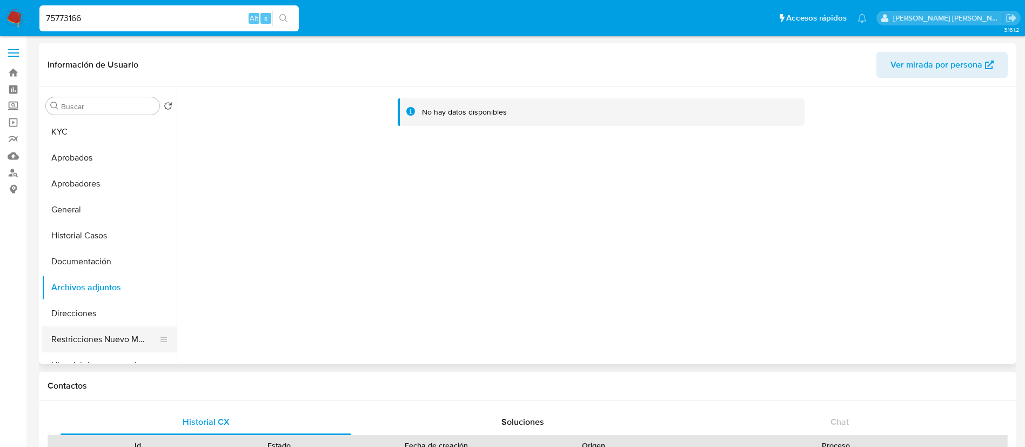
click at [109, 338] on button "Restricciones Nuevo Mundo" at bounding box center [105, 339] width 126 height 26
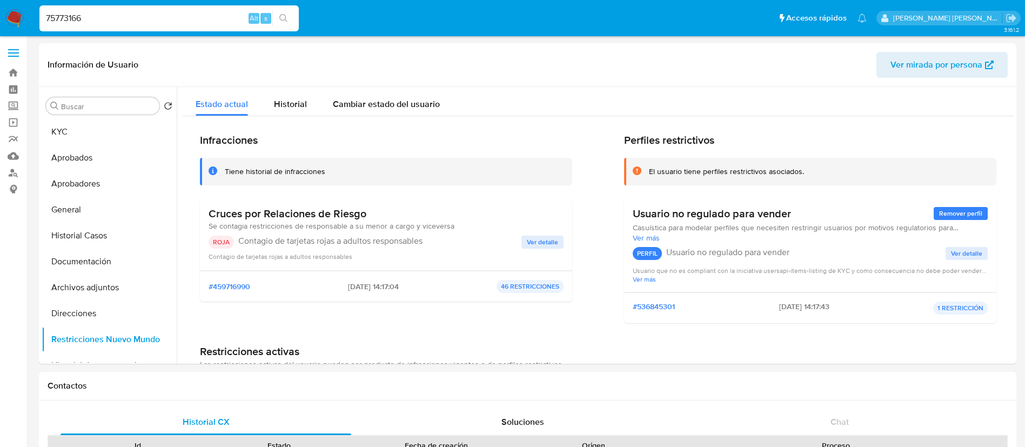
click at [536, 240] on span "Ver detalle" at bounding box center [542, 242] width 31 height 11
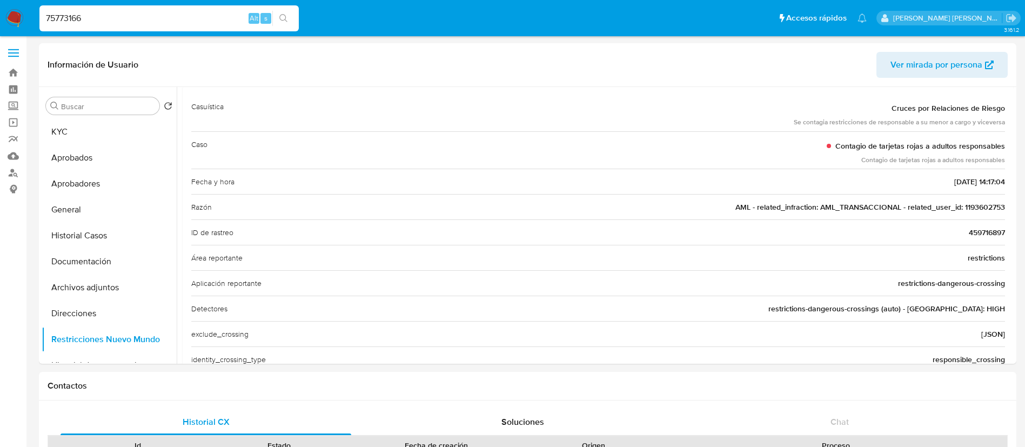
scroll to position [58, 0]
click at [983, 206] on span "AML - related_infraction: AML_TRANSACCIONAL - related_user_id: 1193602753" at bounding box center [870, 205] width 270 height 11
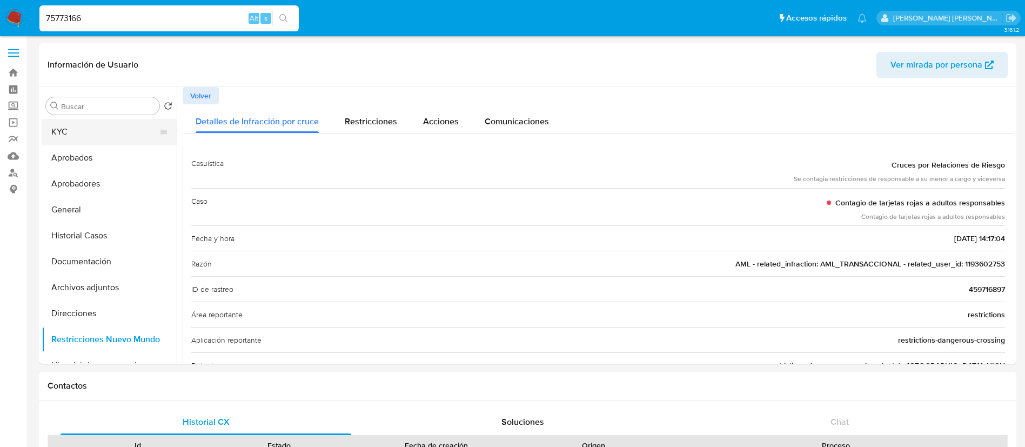
click at [98, 132] on button "KYC" at bounding box center [105, 132] width 126 height 26
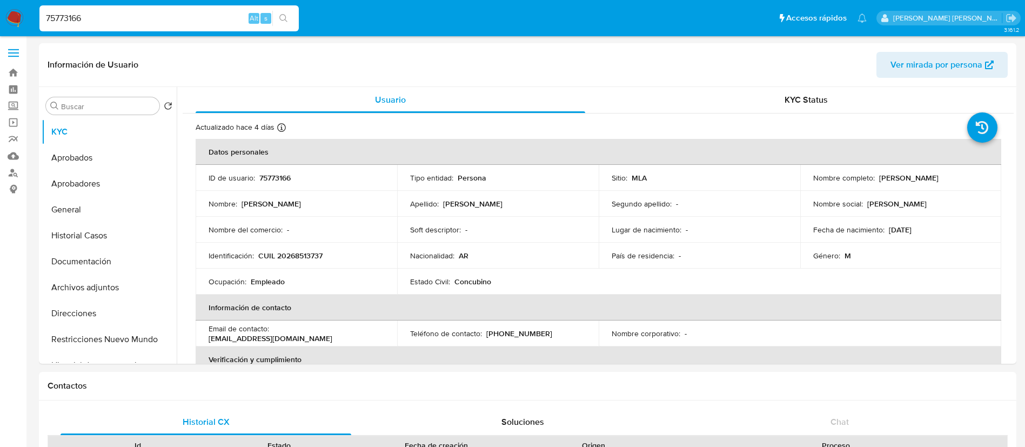
drag, startPoint x: 874, startPoint y: 179, endPoint x: 965, endPoint y: 180, distance: 90.8
click at [965, 180] on div "Nombre completo : Enrique Rodriguez Varela" at bounding box center [901, 178] width 176 height 10
copy p "Enrique Rodriguez Varela"
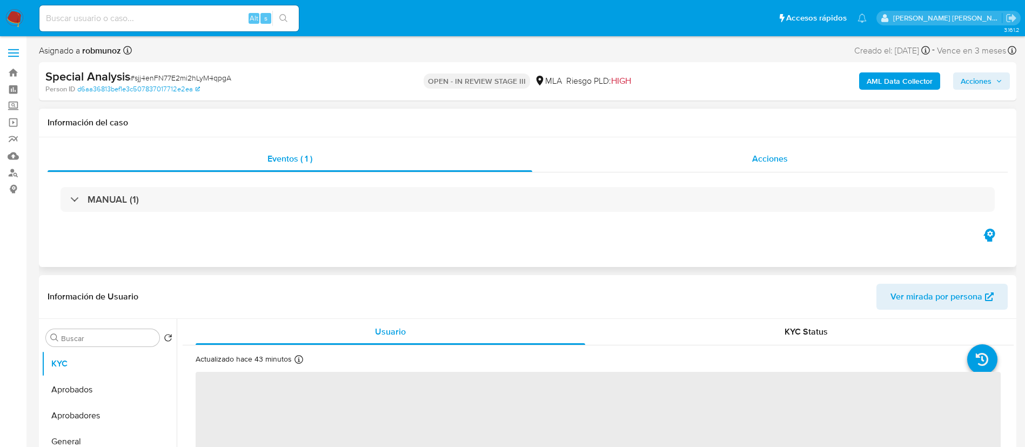
click at [785, 155] on span "Acciones" at bounding box center [770, 158] width 36 height 12
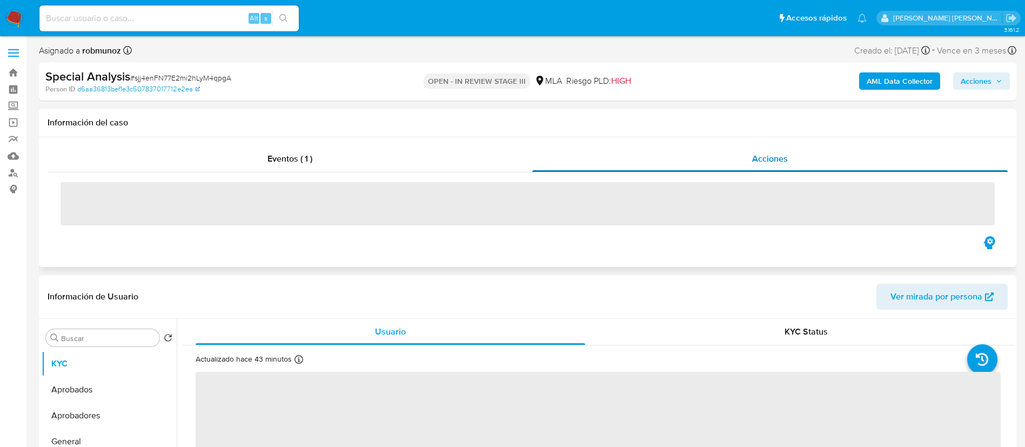
select select "10"
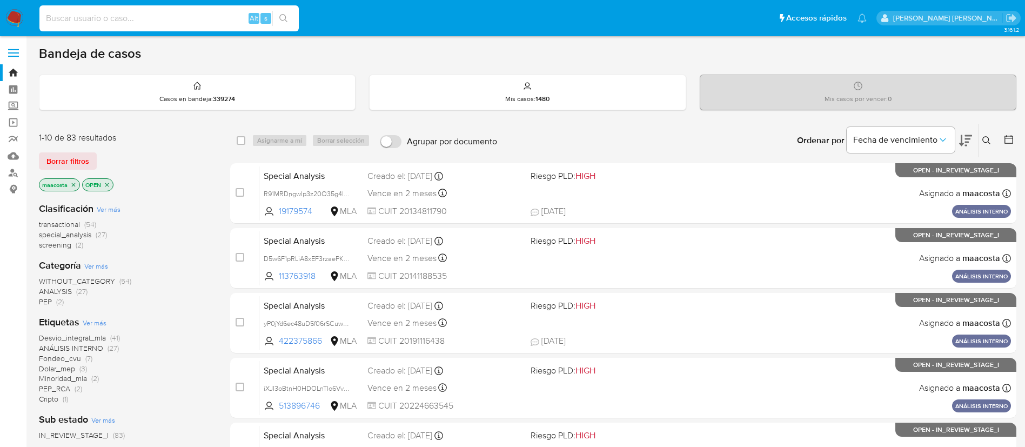
paste input "1193602753"
click at [206, 16] on input at bounding box center [168, 18] width 259 height 14
type input "1193602753"
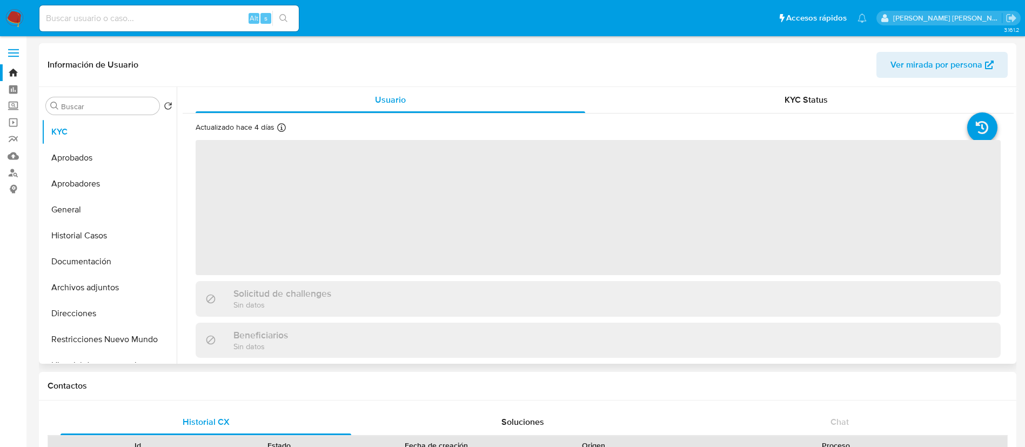
select select "10"
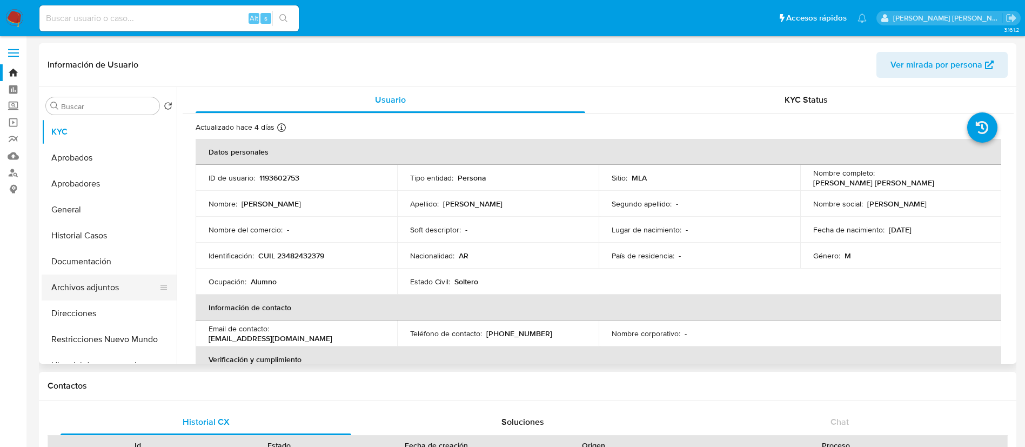
click at [64, 295] on button "Archivos adjuntos" at bounding box center [105, 287] width 126 height 26
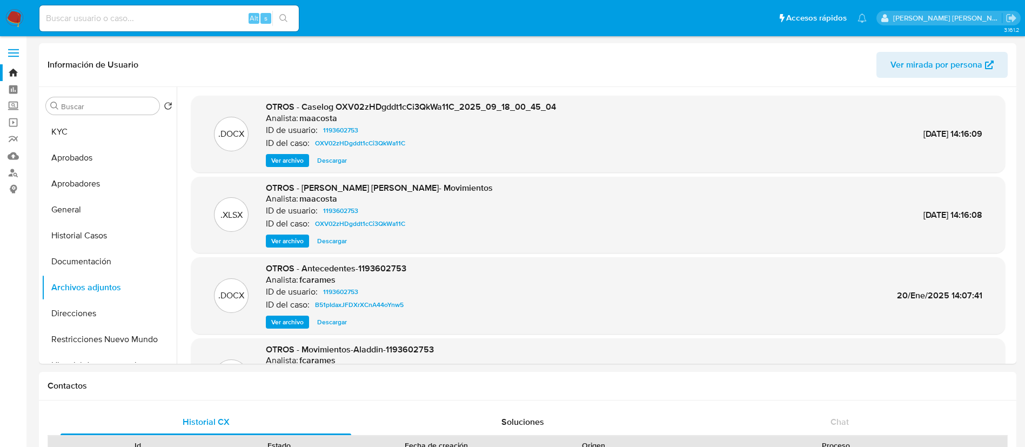
click at [303, 155] on span "Ver archivo" at bounding box center [287, 160] width 32 height 11
click at [280, 160] on span "Ver archivo" at bounding box center [287, 160] width 32 height 11
click at [80, 220] on button "General" at bounding box center [105, 210] width 126 height 26
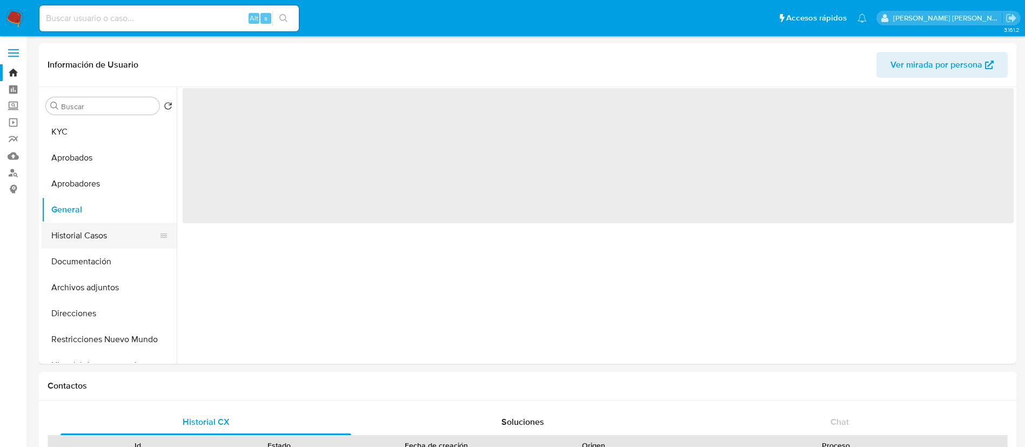
click at [80, 233] on button "Historial Casos" at bounding box center [105, 236] width 126 height 26
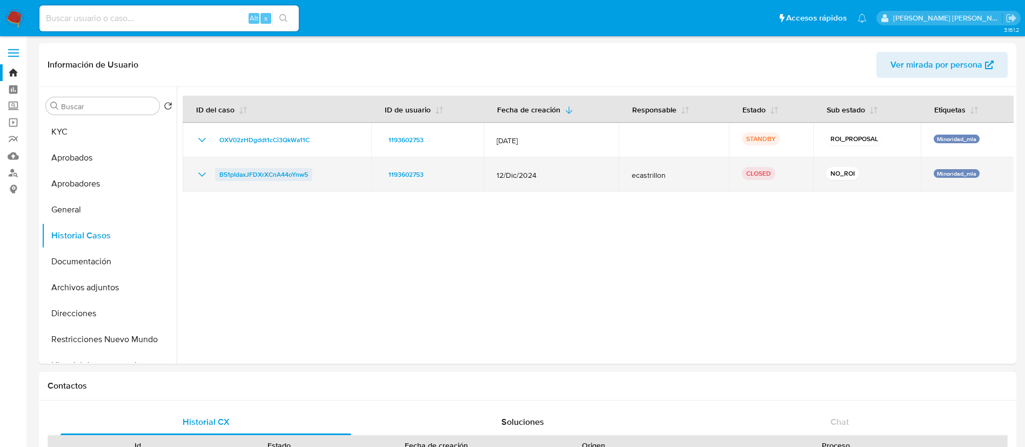
click at [256, 178] on span "B51pIdaxJFDXrXCnA44oYnw5" at bounding box center [263, 174] width 89 height 13
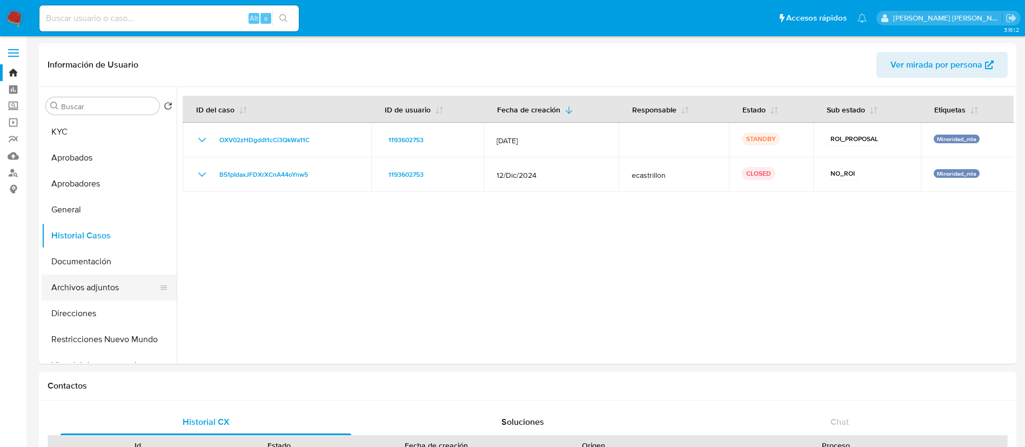
click at [112, 283] on button "Archivos adjuntos" at bounding box center [105, 287] width 126 height 26
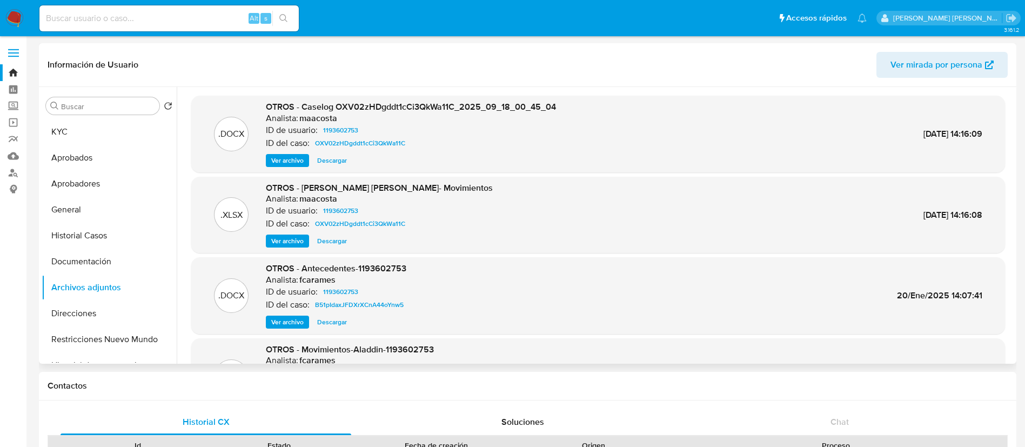
click at [287, 156] on span "Ver archivo" at bounding box center [287, 160] width 32 height 11
drag, startPoint x: 302, startPoint y: 189, endPoint x: 418, endPoint y: 189, distance: 115.6
click at [418, 189] on span "OTROS - Cruz Enrique Rodriguez Varela- Movimientos" at bounding box center [379, 187] width 227 height 12
copy span "Cruz Enrique Rodriguez Varela"
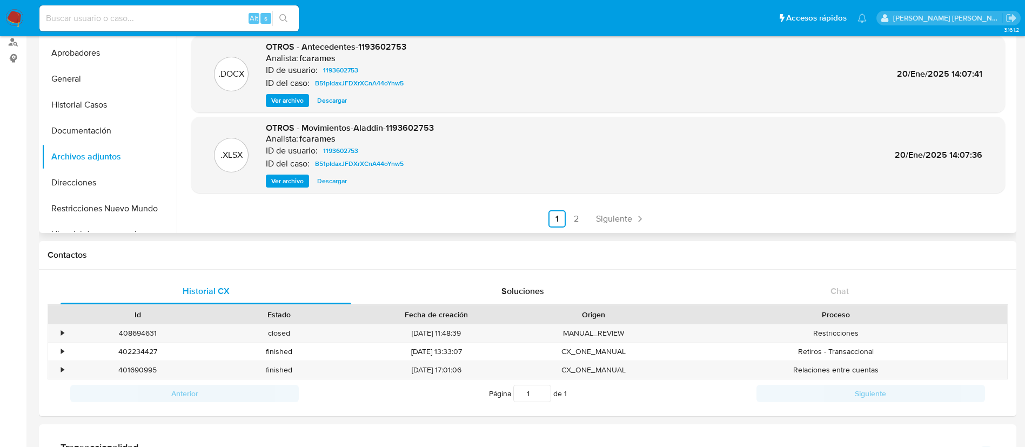
scroll to position [131, 0]
click at [146, 329] on div "408694631" at bounding box center [138, 333] width 142 height 18
copy div "408694631"
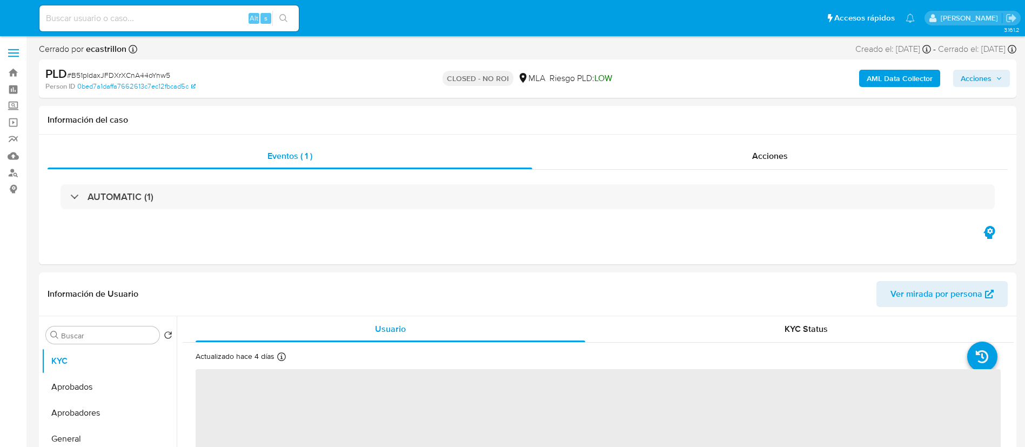
select select "10"
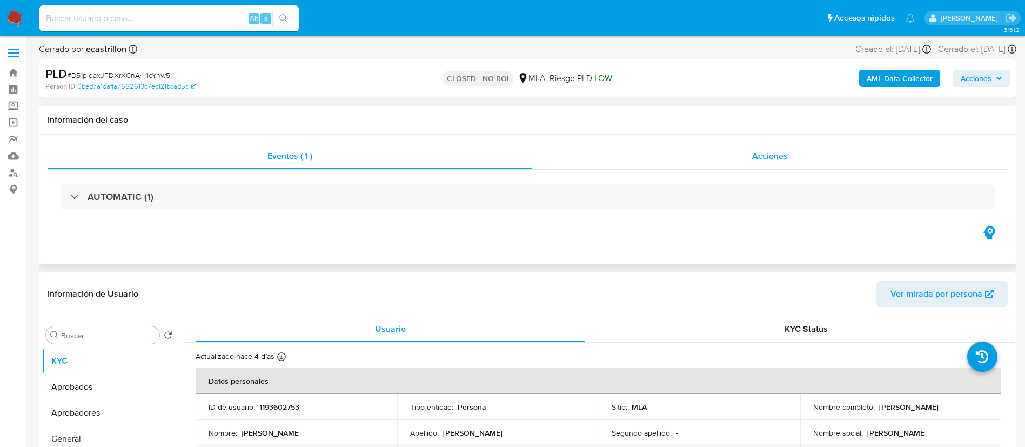
click at [776, 165] on div "Acciones" at bounding box center [769, 156] width 475 height 26
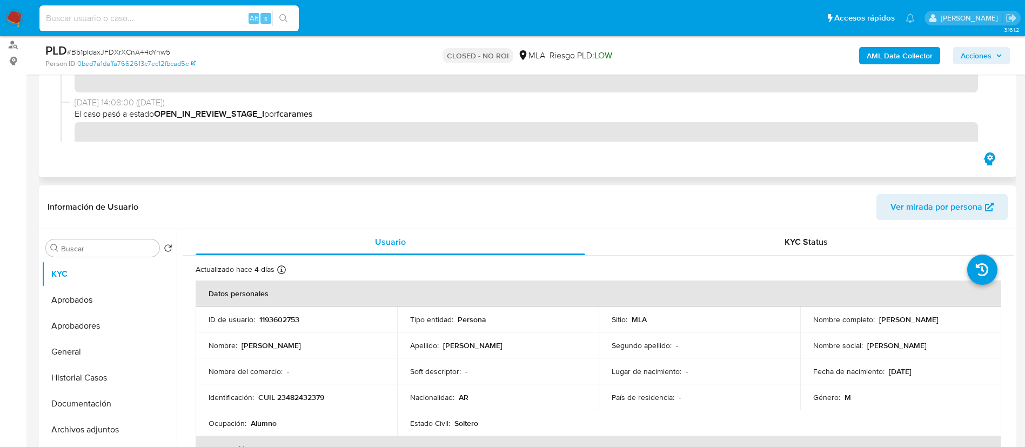
scroll to position [129, 0]
drag, startPoint x: 875, startPoint y: 321, endPoint x: 974, endPoint y: 325, distance: 99.5
click at [974, 325] on td "Nombre completo : Cruz Enrique Rodriguez Varela" at bounding box center [900, 318] width 201 height 26
copy p "Cruz Enrique Rodriguez Varela"
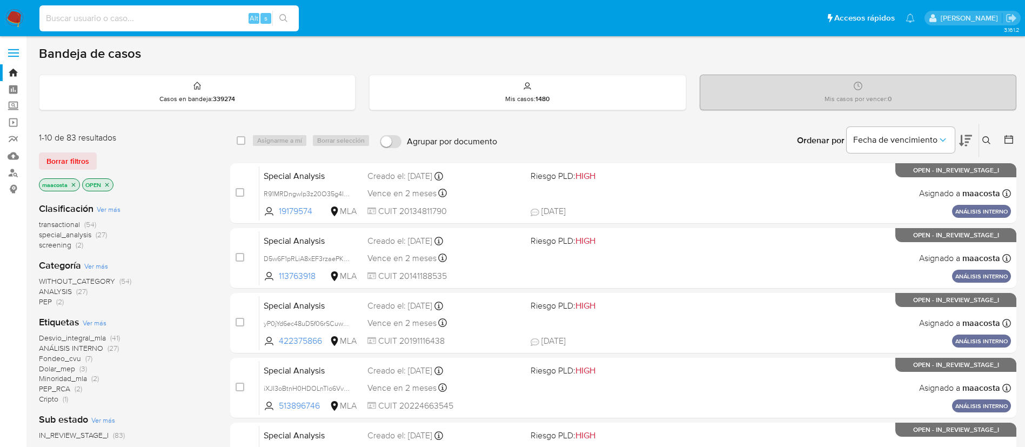
paste input "Y3wJ5Yq8WMjdb3nrnhMvWgNk"
click at [171, 13] on input at bounding box center [168, 18] width 259 height 14
type input "Y3wJ5Yq8WMjdb3nrnhMvWgNk"
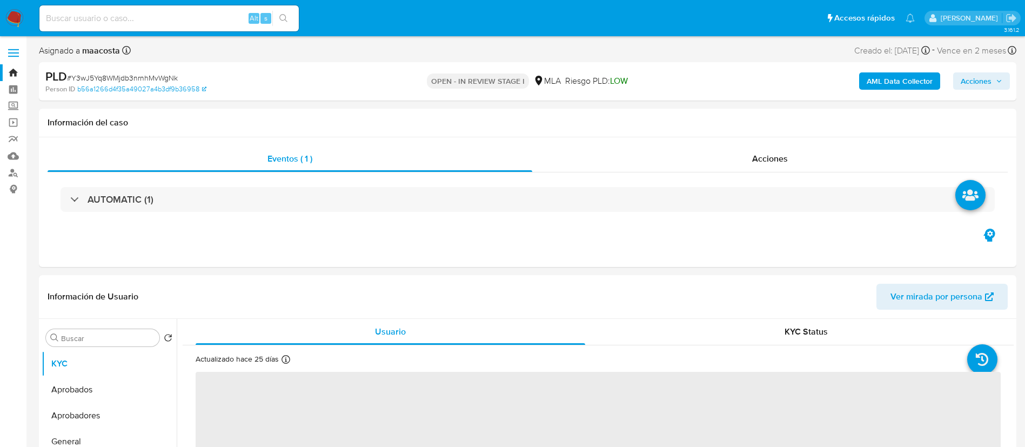
select select "10"
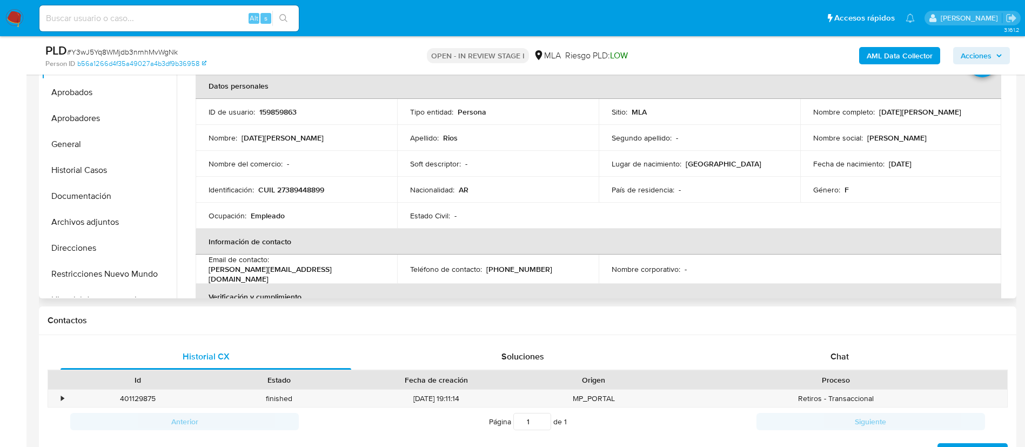
scroll to position [292, 0]
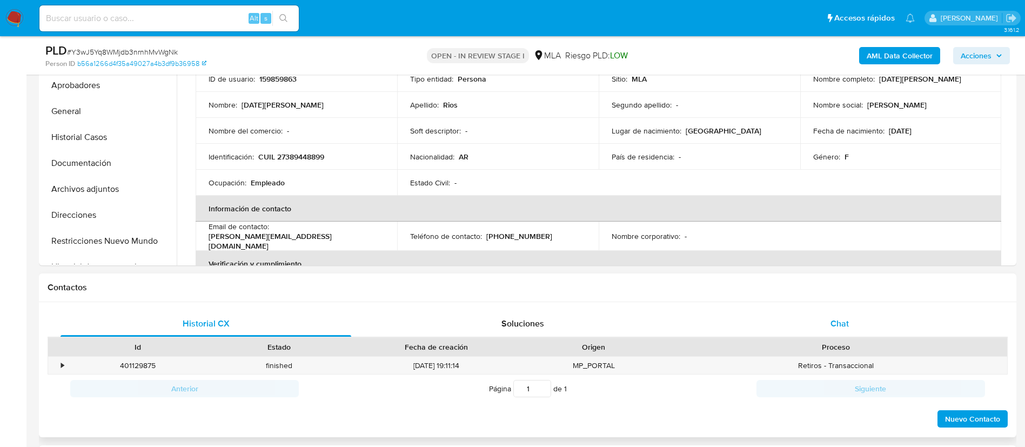
click at [833, 318] on span "Chat" at bounding box center [839, 323] width 18 height 12
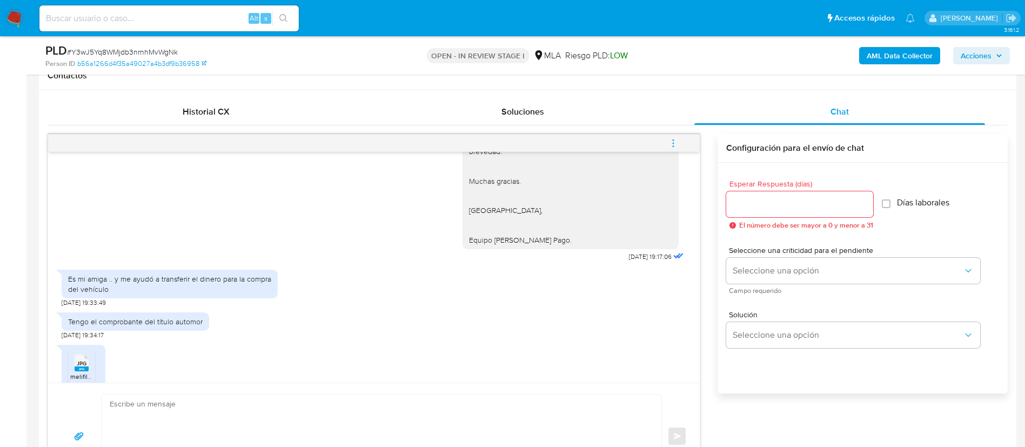
scroll to position [969, 0]
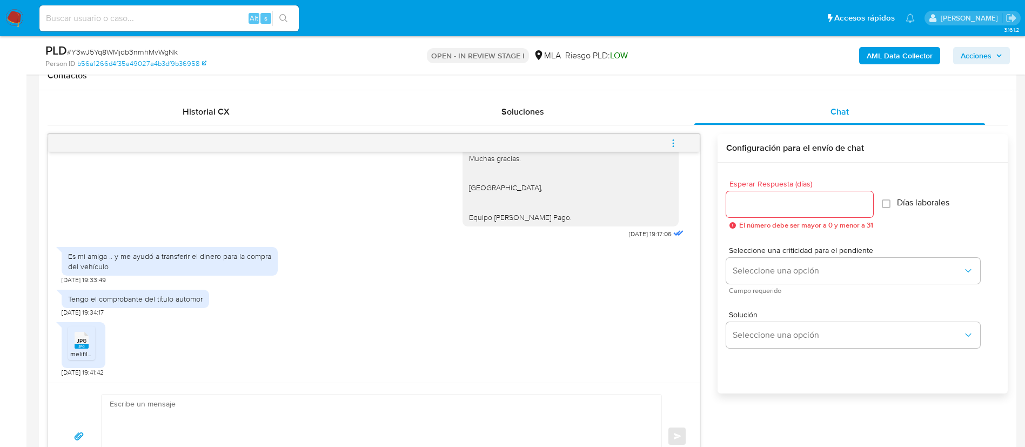
click at [87, 271] on div "Es mi amiga .. y me ayudó a transferir el dinero para la compra del vehículo" at bounding box center [169, 260] width 203 height 19
copy div "Es mi amiga .. y me ayudó a transferir el dinero para la compra del vehículo"
click at [92, 304] on div "Tengo el comprobante del título automor" at bounding box center [135, 299] width 134 height 10
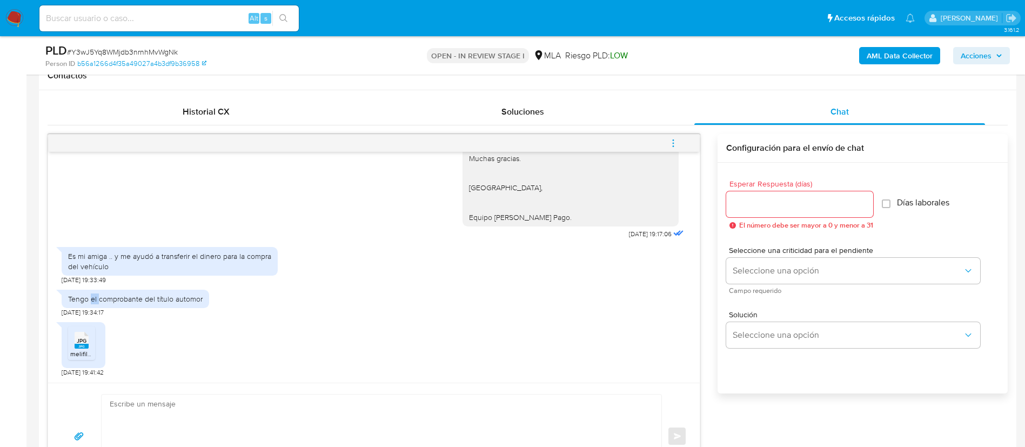
click at [92, 304] on div "Tengo el comprobante del título automor" at bounding box center [135, 299] width 134 height 10
copy div "Tengo el comprobante del título automor"
click at [92, 304] on div "Tengo el comprobante del título automor" at bounding box center [135, 299] width 134 height 10
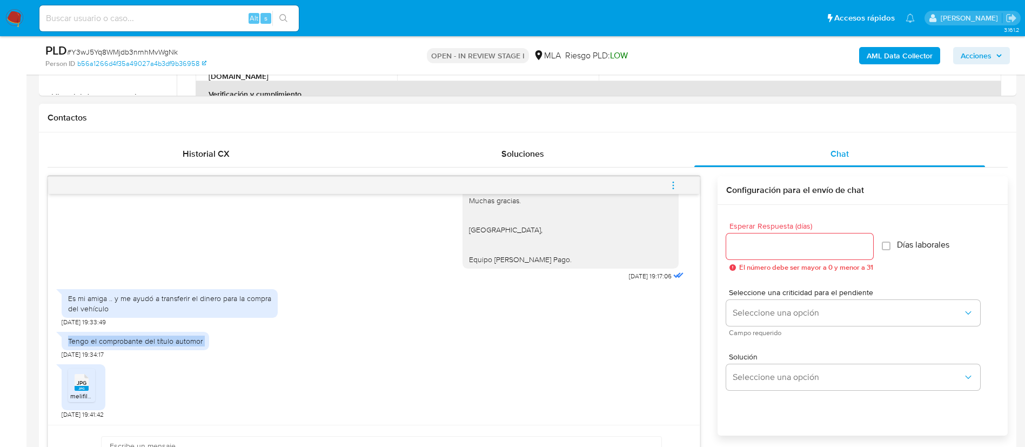
scroll to position [463, 0]
click at [71, 396] on span "melifile738928018139075969.jpg" at bounding box center [118, 393] width 96 height 9
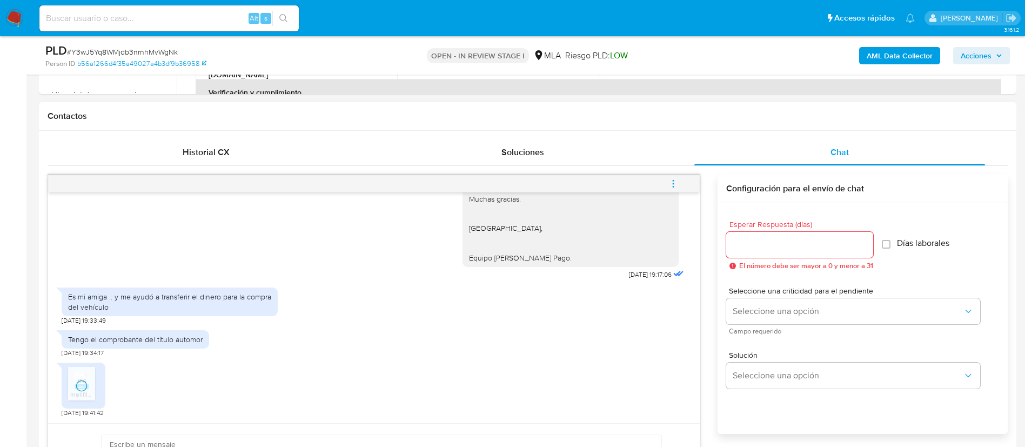
scroll to position [974, 0]
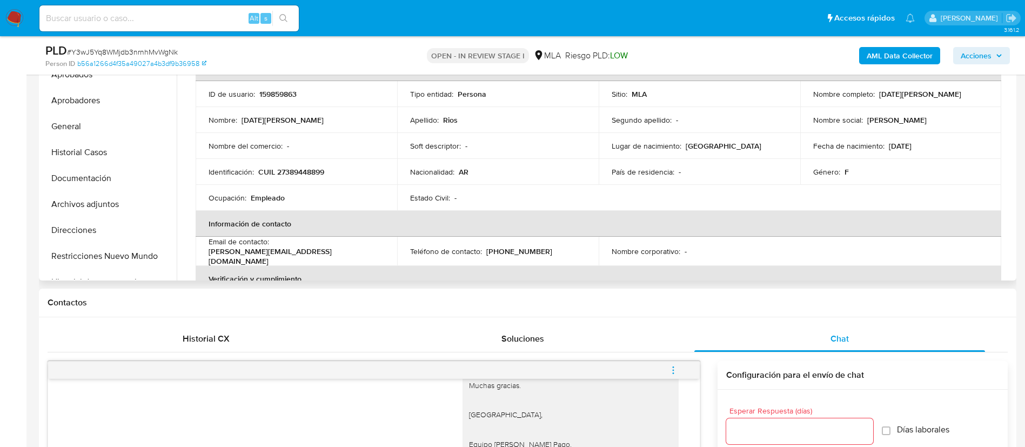
scroll to position [260, 0]
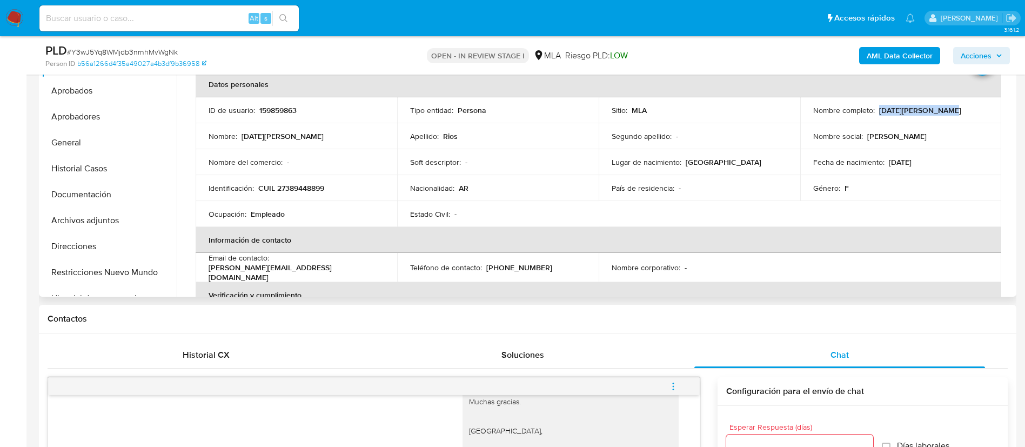
drag, startPoint x: 875, startPoint y: 113, endPoint x: 944, endPoint y: 113, distance: 68.6
click at [944, 113] on div "Nombre completo : Lucia Juliana Rios" at bounding box center [901, 110] width 176 height 10
copy p "Lucia Juliana Rios"
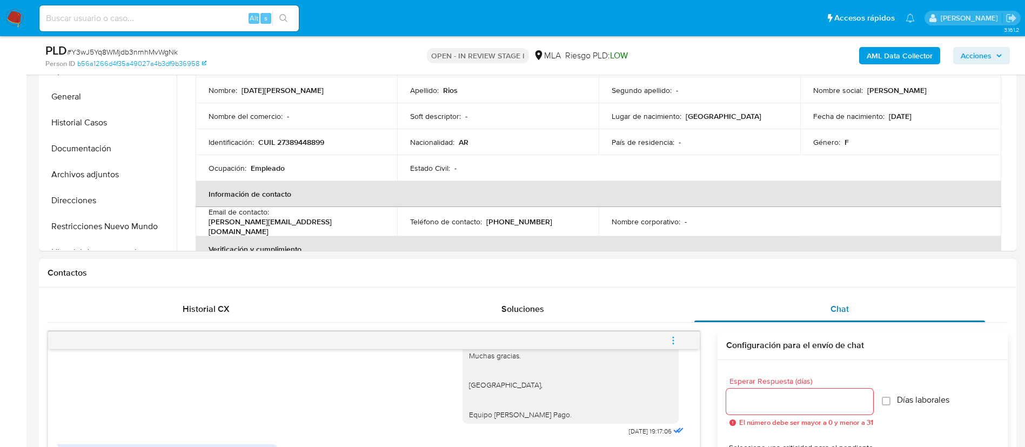
scroll to position [307, 0]
paste input "KxfMIQsTpfqmGEtFWvcdqQiz"
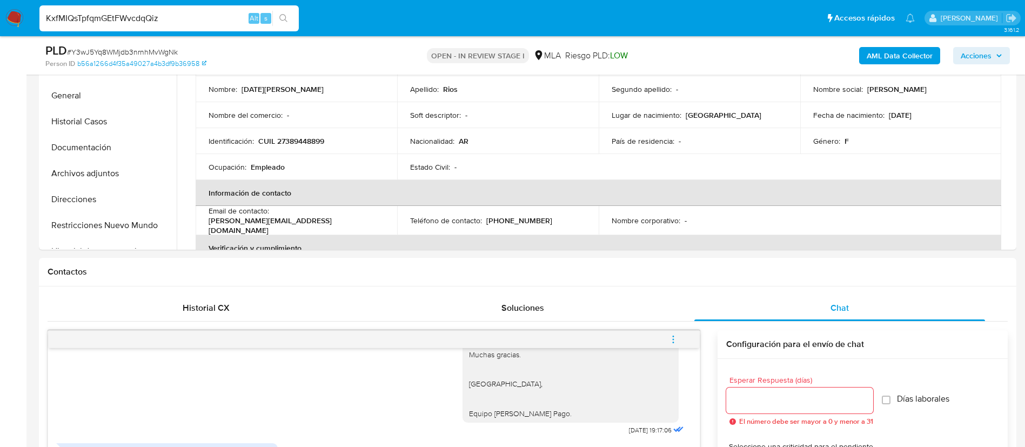
click at [176, 22] on input "KxfMIQsTpfqmGEtFWvcdqQiz" at bounding box center [168, 18] width 259 height 14
type input "KxfMIQsTpfqmGEtFWvcdqQiz"
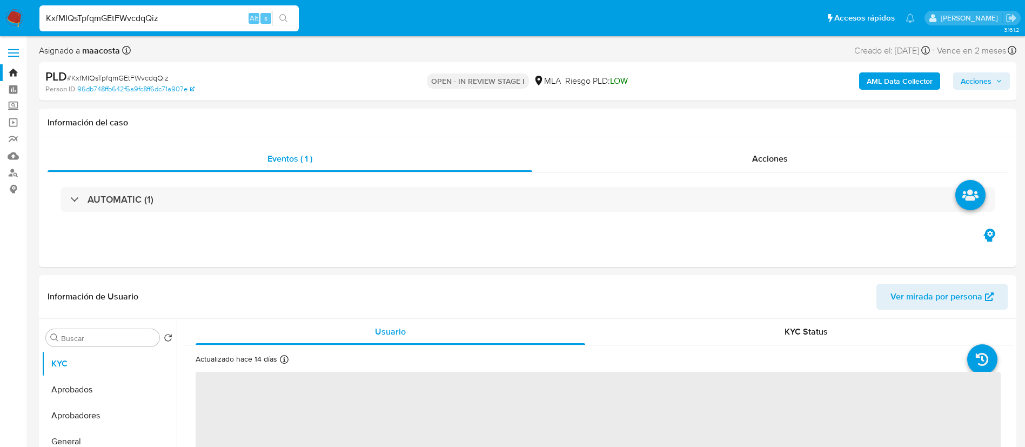
select select "10"
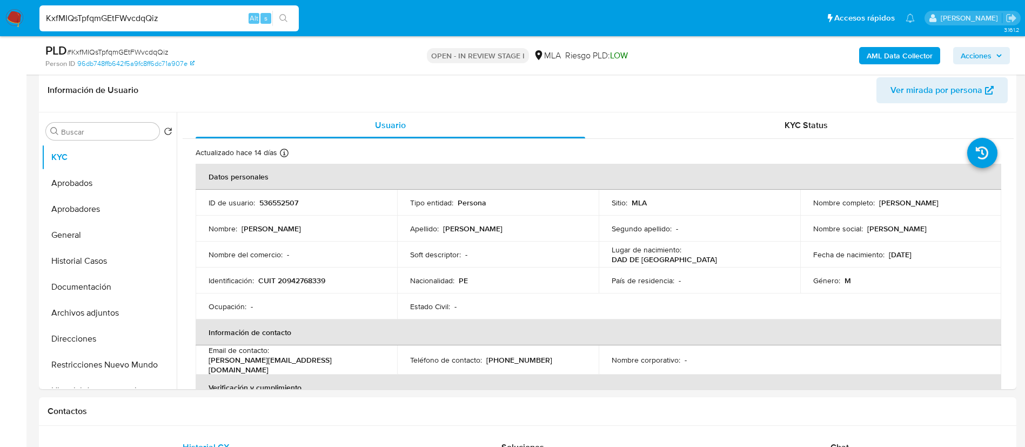
scroll to position [178, 0]
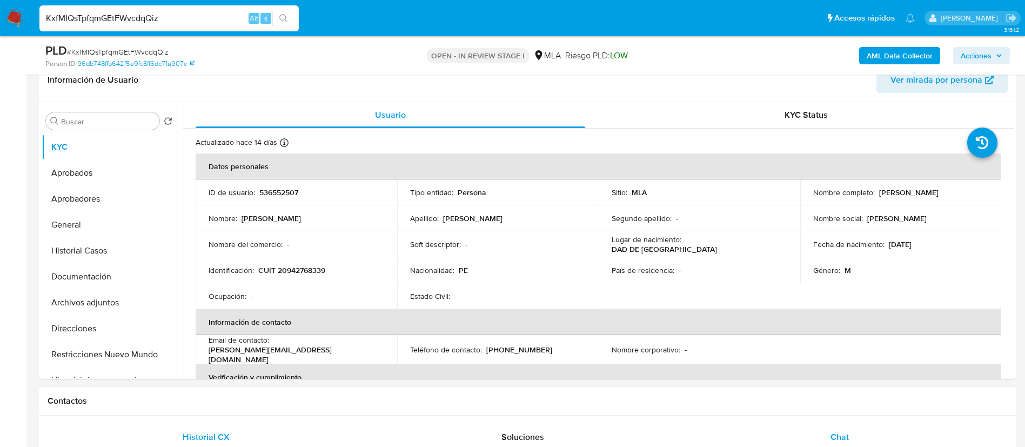
click at [829, 432] on div "Chat" at bounding box center [839, 437] width 291 height 26
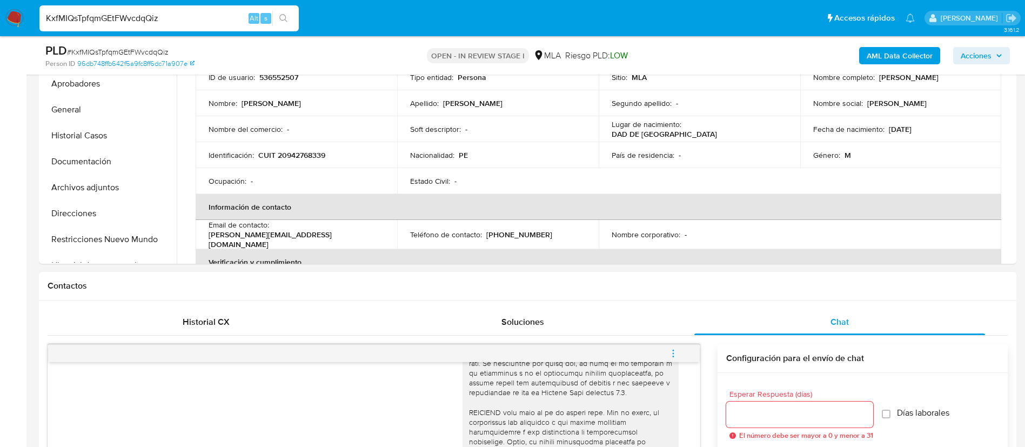
scroll to position [297, 0]
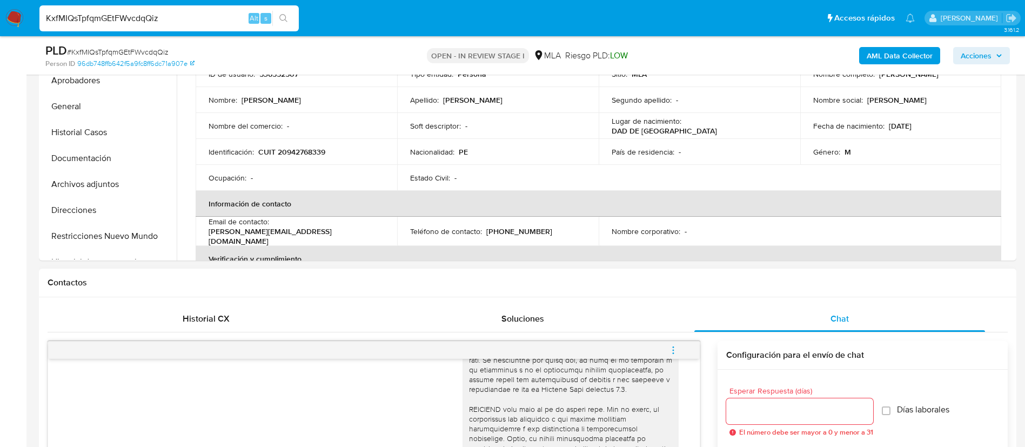
click at [346, 282] on h1 "Contactos" at bounding box center [528, 282] width 960 height 11
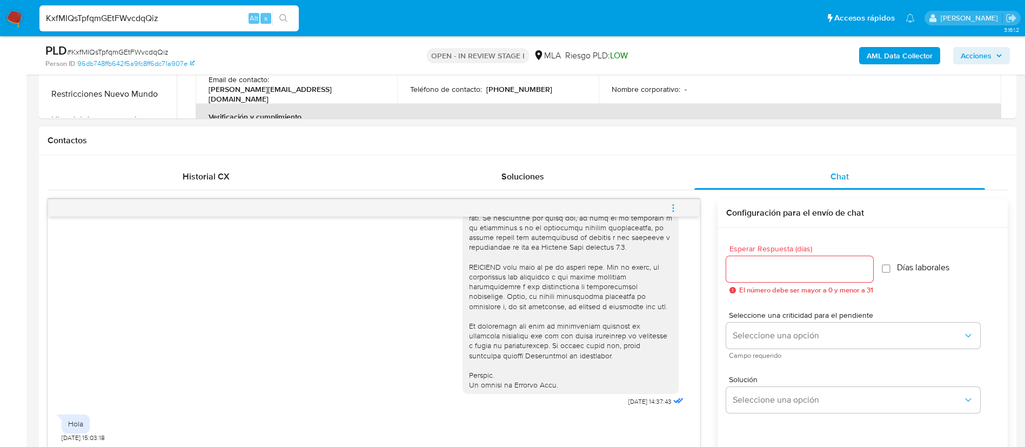
scroll to position [452, 0]
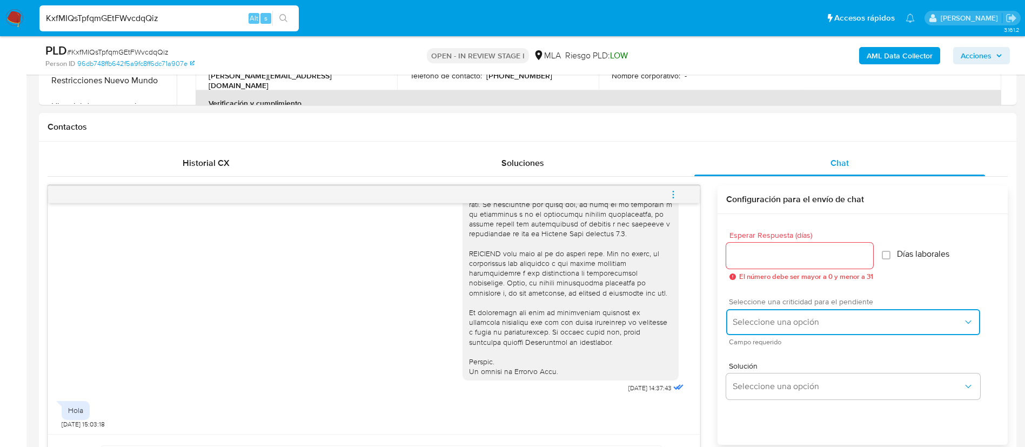
click at [755, 316] on span "Seleccione una opción" at bounding box center [847, 321] width 230 height 11
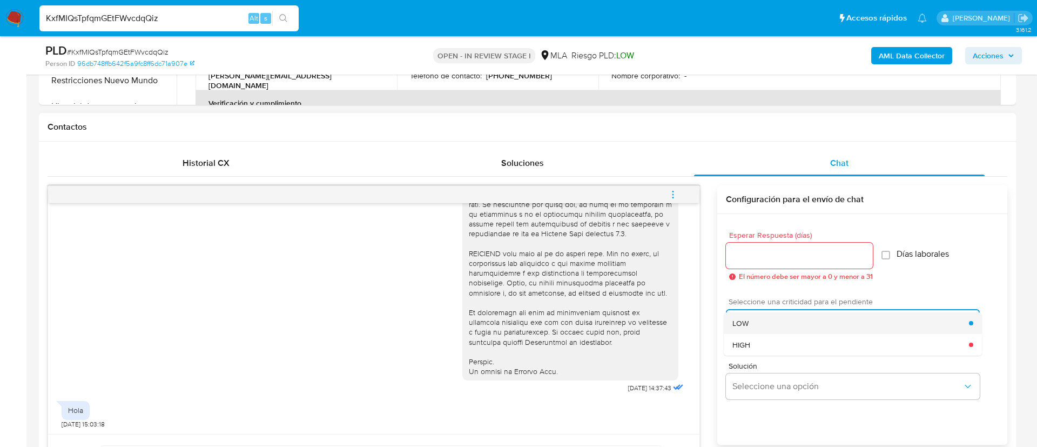
click at [747, 319] on span "LOW" at bounding box center [740, 323] width 16 height 10
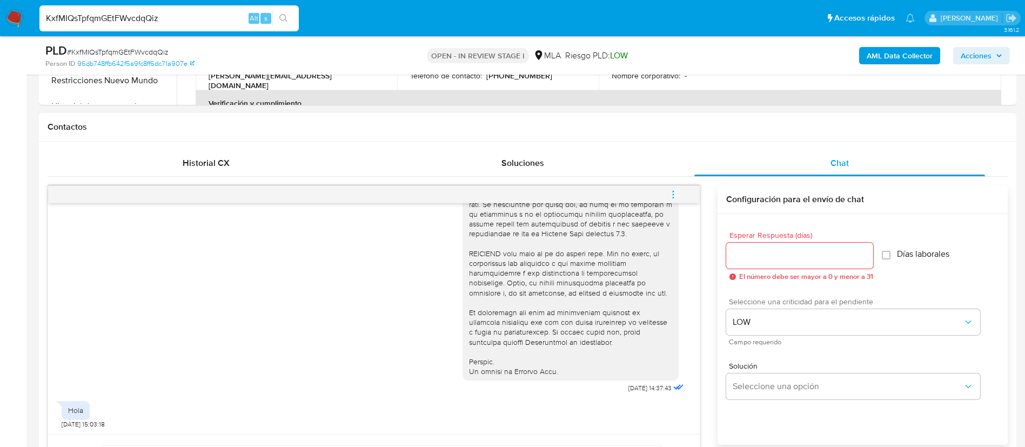
click at [746, 261] on input "Esperar Respuesta (días)" at bounding box center [799, 255] width 147 height 14
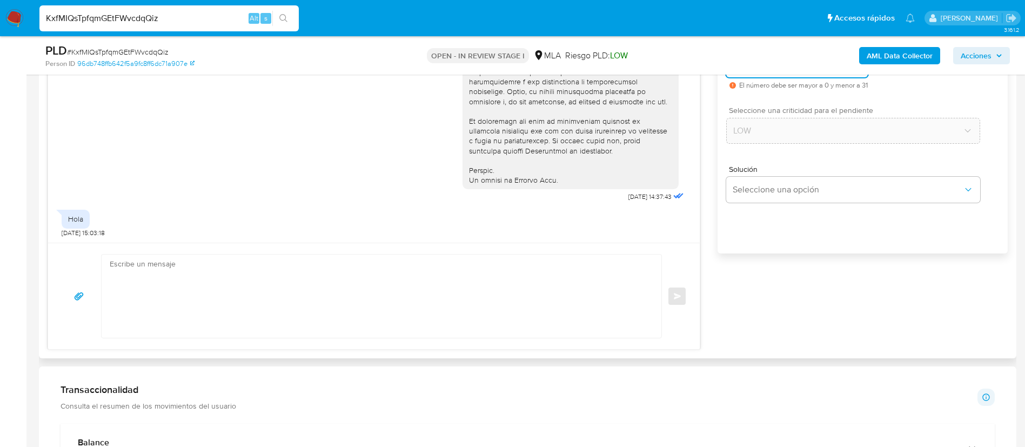
scroll to position [651, 0]
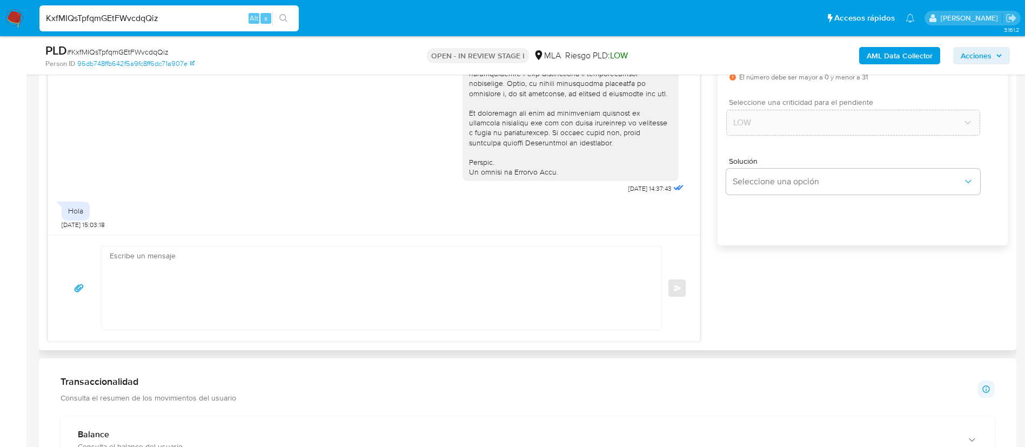
type input "0"
click at [535, 305] on textarea at bounding box center [379, 287] width 538 height 83
paste textarea "Hola XXX, Muchas gracias por tu respuesta. Analizamos tu caso y verificamos que…"
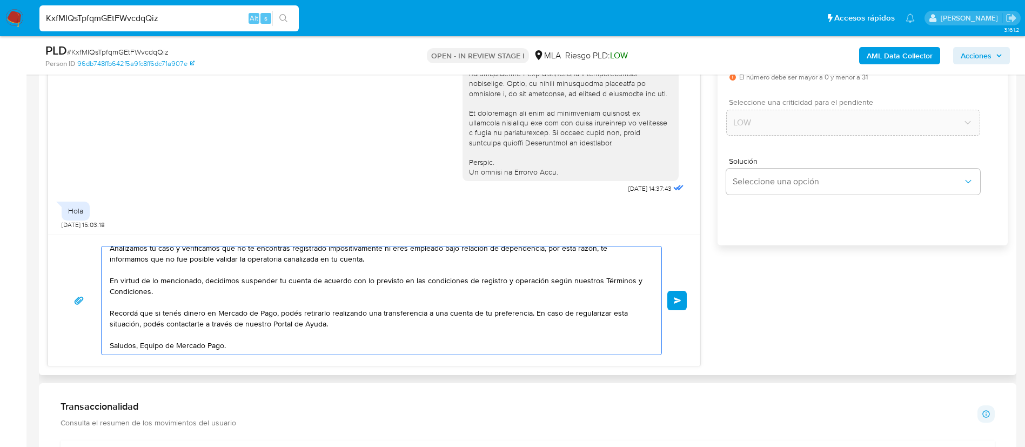
scroll to position [0, 0]
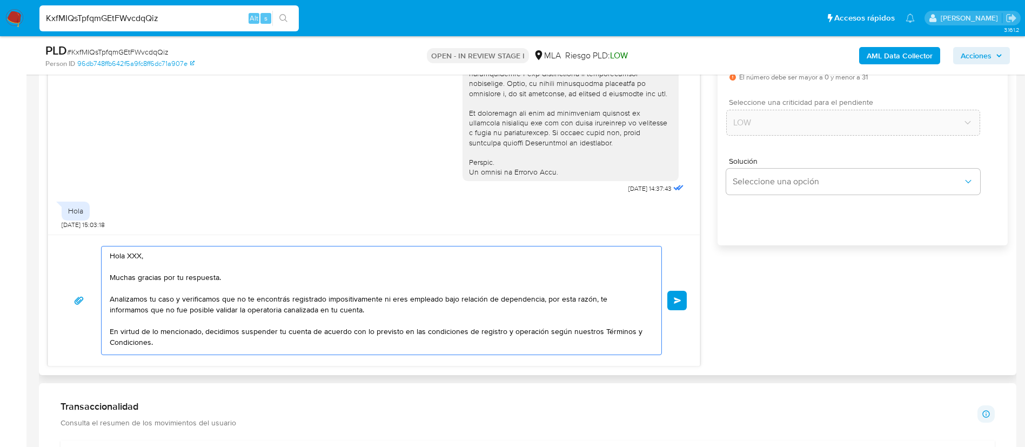
click at [137, 253] on textarea "Hola XXX, Muchas gracias por tu respuesta. Analizamos tu caso y verificamos que…" at bounding box center [379, 300] width 538 height 108
type textarea "Hola, Muchas gracias por tu respuesta. Analizamos tu caso y verificamos que no …"
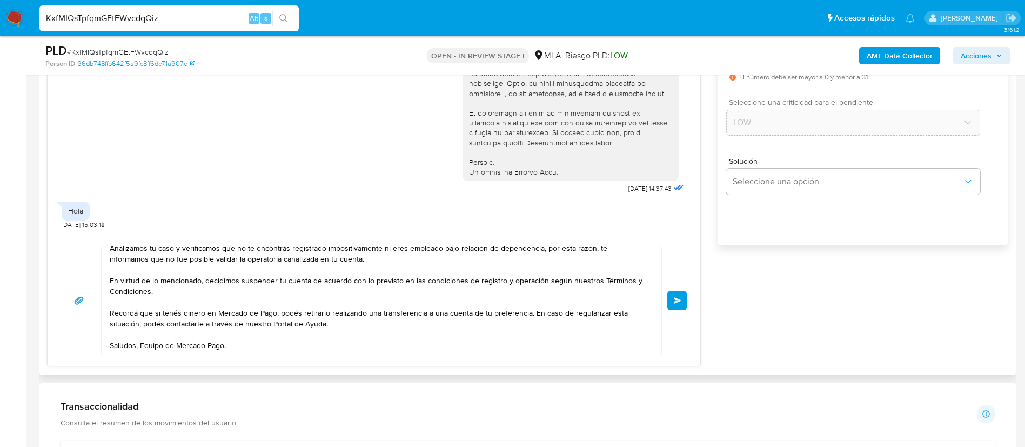
click at [689, 305] on div "Hola, Muchas gracias por tu respuesta. Analizamos tu caso y verificamos que no …" at bounding box center [373, 299] width 651 height 131
click at [682, 303] on button "Enviar" at bounding box center [676, 300] width 19 height 19
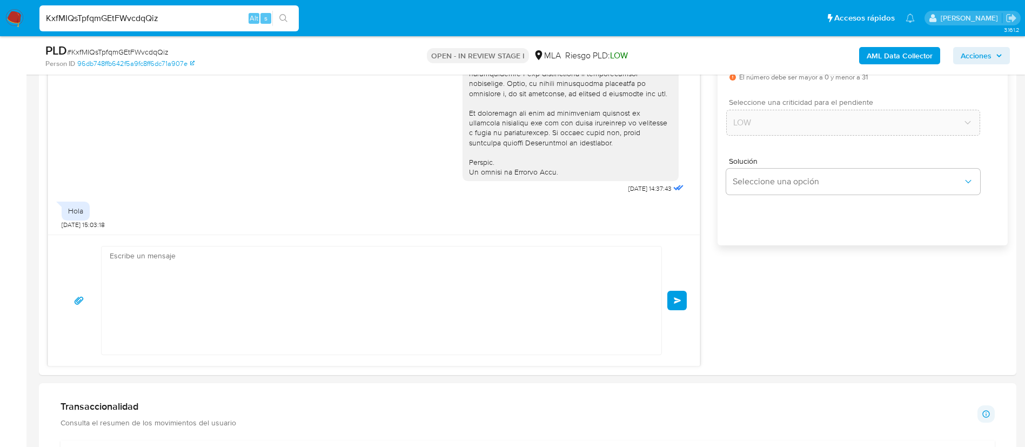
scroll to position [0, 0]
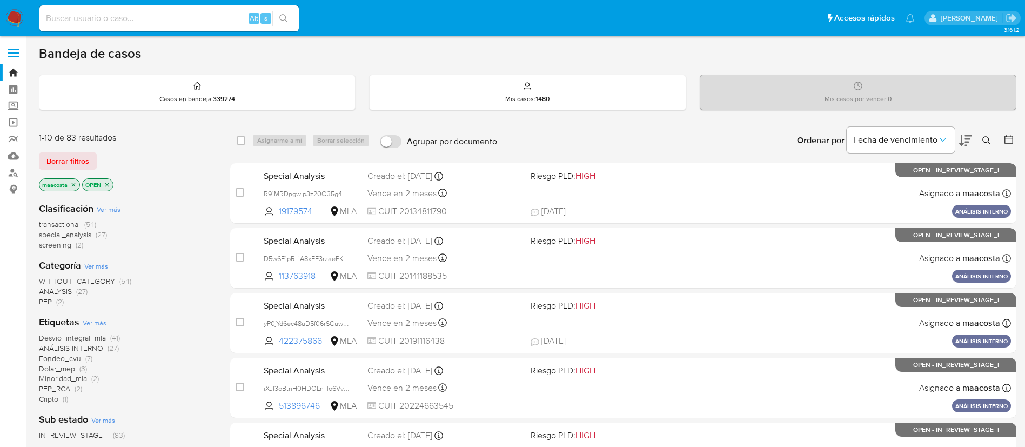
paste input "BDvErT61bYU5ybHZR27xWVtz"
click at [171, 16] on input "BDvErT61bYU5ybHZR27xWVtz" at bounding box center [168, 18] width 259 height 14
type input "BDvErT61bYU5ybHZR27xWVtz"
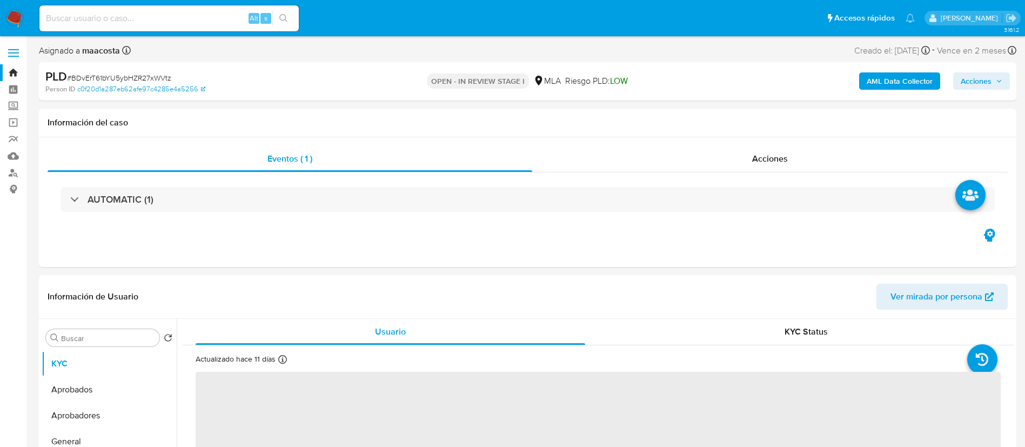
select select "10"
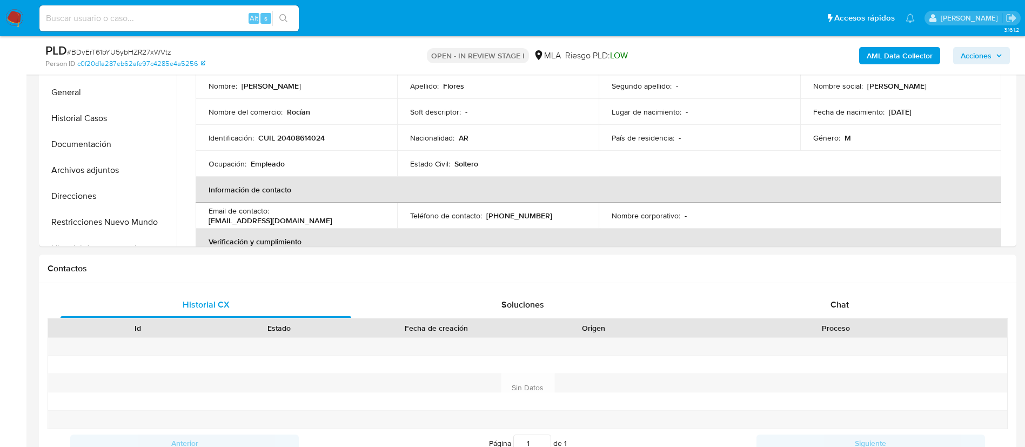
scroll to position [366, 0]
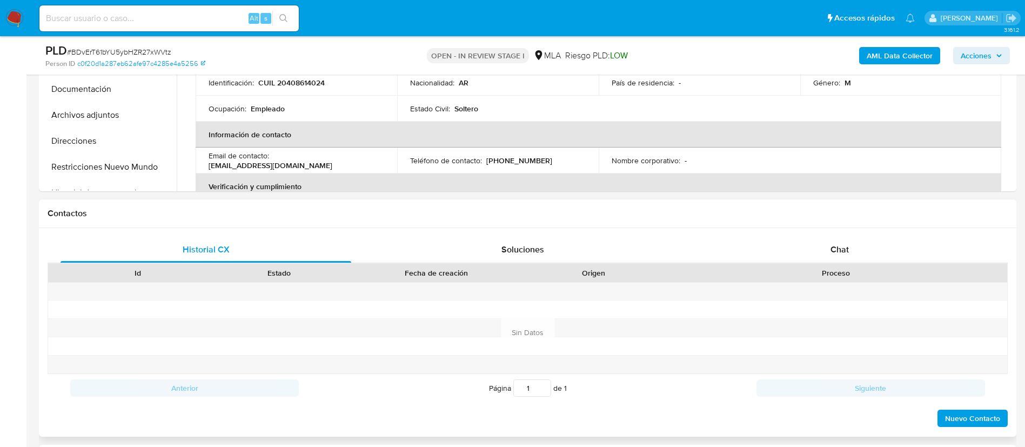
click at [856, 234] on div "Historial CX Soluciones Chat Id Estado Fecha de creación Origen Proceso Anterio…" at bounding box center [527, 332] width 977 height 208
click at [839, 250] on span "Chat" at bounding box center [839, 249] width 18 height 12
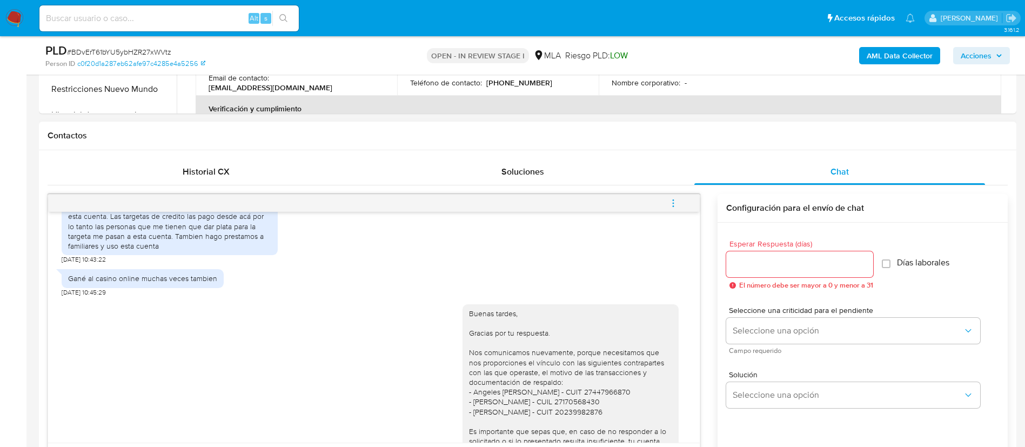
scroll to position [643, 0]
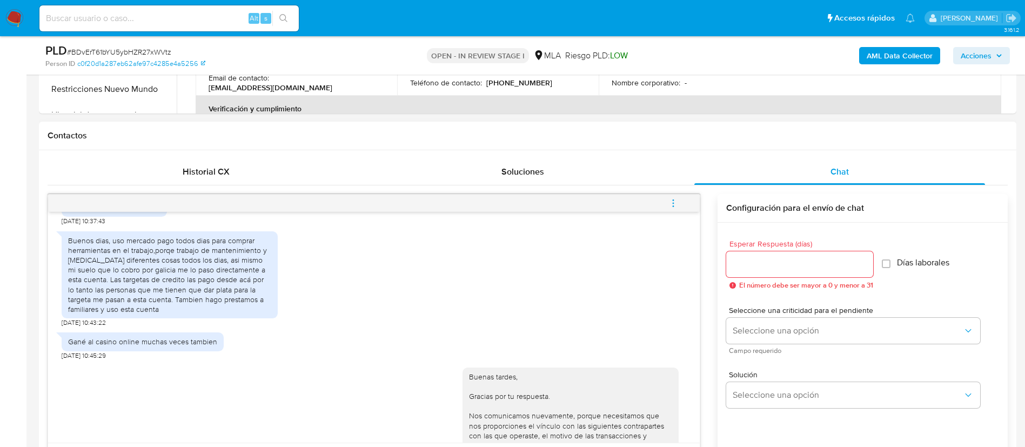
click at [186, 297] on div "Buenos dias, uso mercado pago todos dias para comprar herramientas en el trabaj…" at bounding box center [169, 274] width 203 height 79
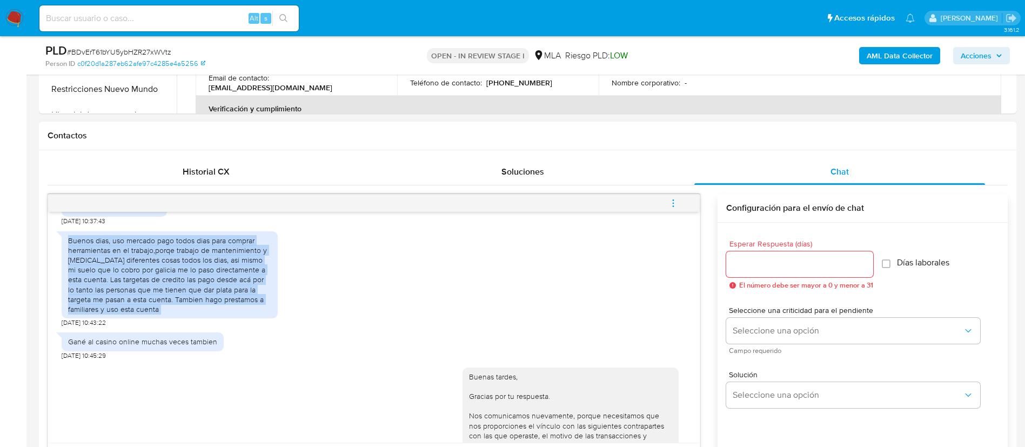
click at [186, 297] on div "Buenos dias, uso mercado pago todos dias para comprar herramientas en el trabaj…" at bounding box center [169, 274] width 203 height 79
copy div "Buenos dias, uso mercado pago todos dias para comprar herramientas en el trabaj…"
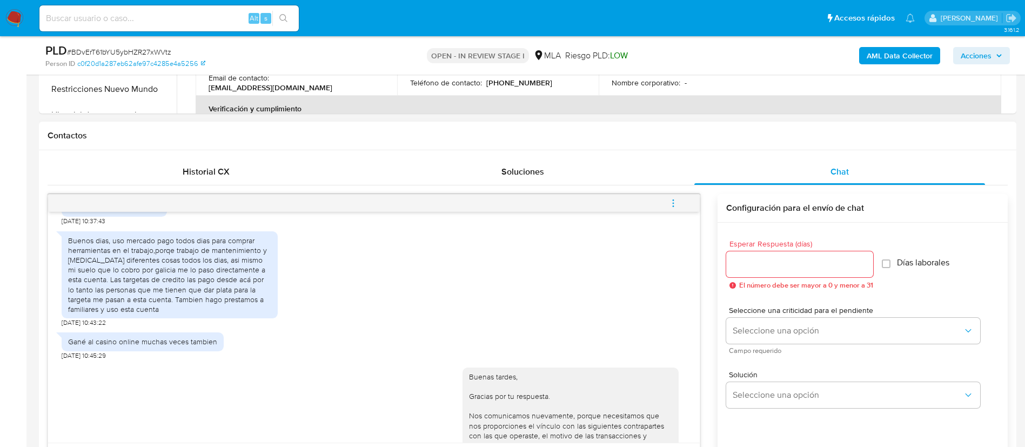
click at [139, 346] on div "Gané al casino online muchas veces tambien" at bounding box center [142, 341] width 149 height 10
copy div "Gané al casino online muchas veces tambien"
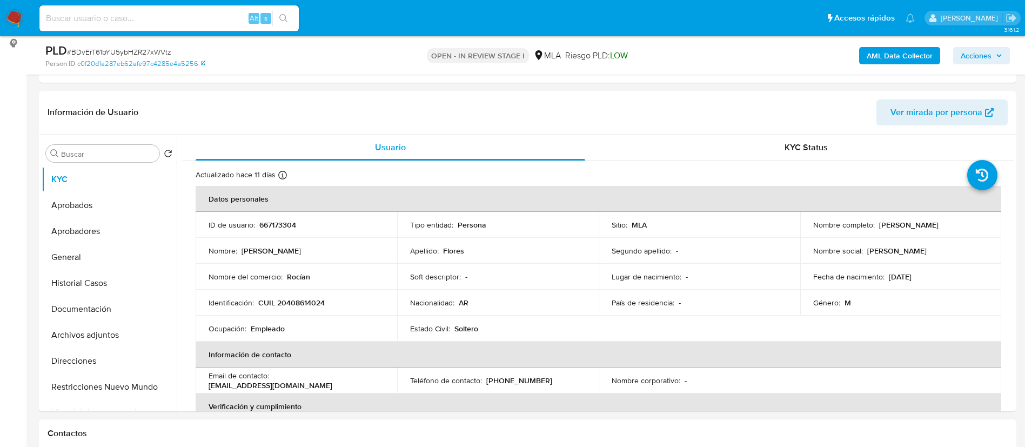
scroll to position [144, 0]
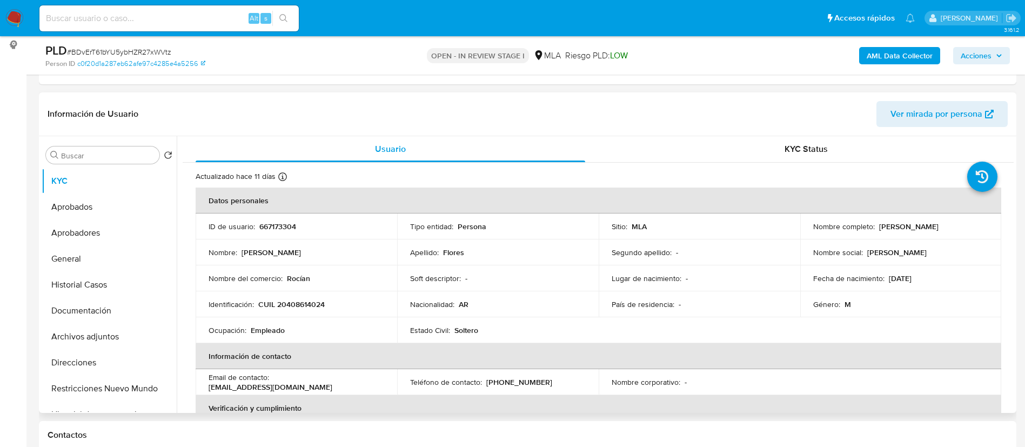
drag, startPoint x: 875, startPoint y: 228, endPoint x: 933, endPoint y: 235, distance: 58.8
click at [933, 235] on td "Nombre completo : Ezequiel Flores" at bounding box center [900, 226] width 201 height 26
copy p "Ezequiel Flores"
click at [308, 302] on p "CUIL 20408614024" at bounding box center [291, 304] width 66 height 10
copy p "20408614024"
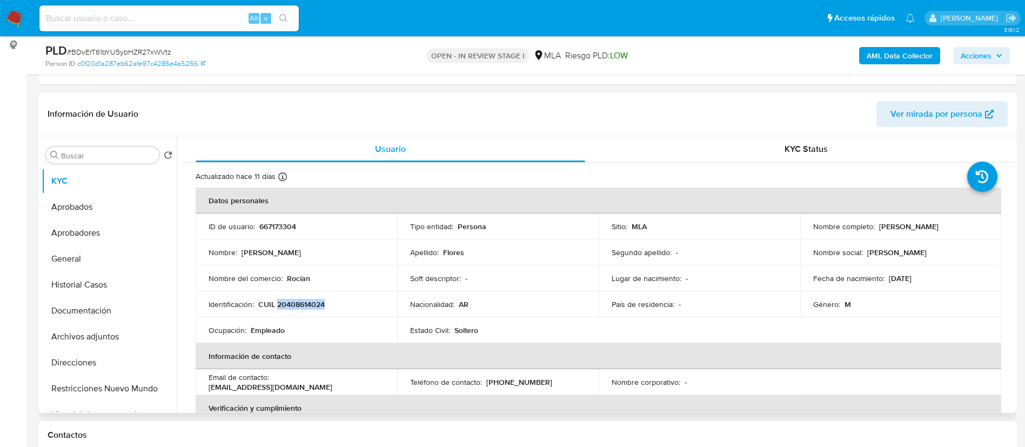
click at [308, 302] on p "CUIL 20408614024" at bounding box center [291, 304] width 66 height 10
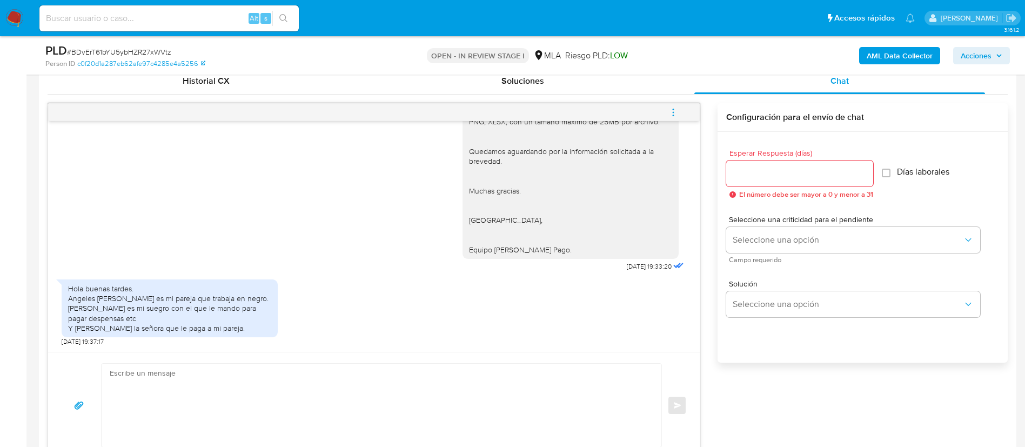
scroll to position [536, 0]
drag, startPoint x: 68, startPoint y: 279, endPoint x: 233, endPoint y: 328, distance: 172.6
click at [233, 328] on div "Hola buenas tardes. Angeles [PERSON_NAME] es mi pareja que trabaja en negro. [P…" at bounding box center [170, 307] width 216 height 58
copy div "Hola buenas tardes. Angeles [PERSON_NAME] es mi pareja que trabaja en negro. [P…"
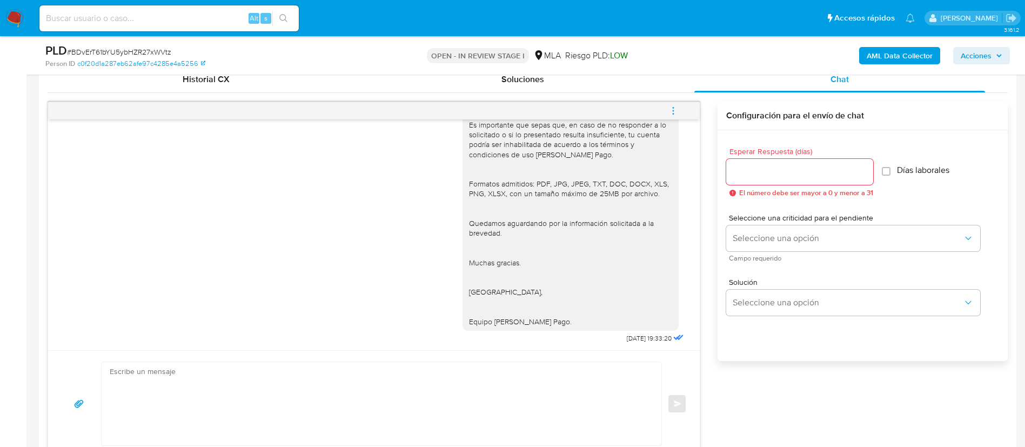
scroll to position [1022, 0]
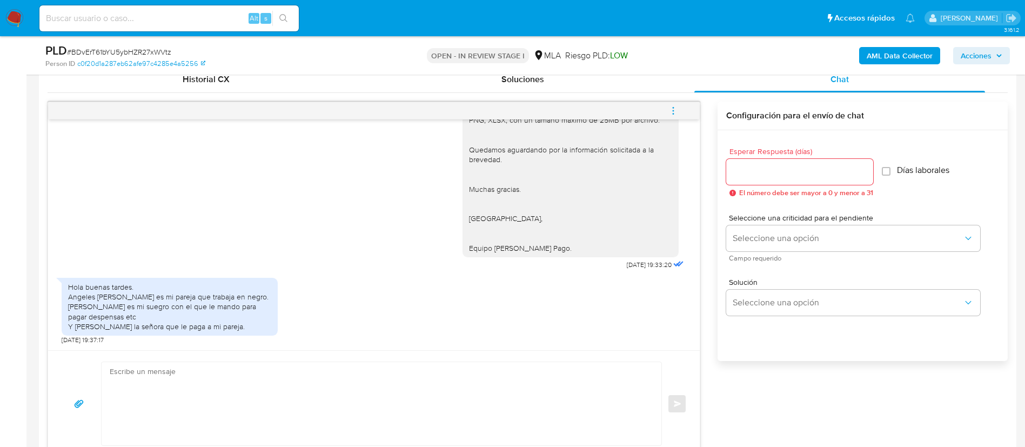
copy div "Hola buenas tardes. Angeles [PERSON_NAME] es mi pareja que trabaja en negro. [P…"
click at [117, 183] on div "Buenas tardes, Gracias por tu respuesta. Nos comunicamos nuevamente, porque nec…" at bounding box center [374, 94] width 624 height 355
click at [763, 228] on button "Seleccione una opción" at bounding box center [853, 238] width 254 height 26
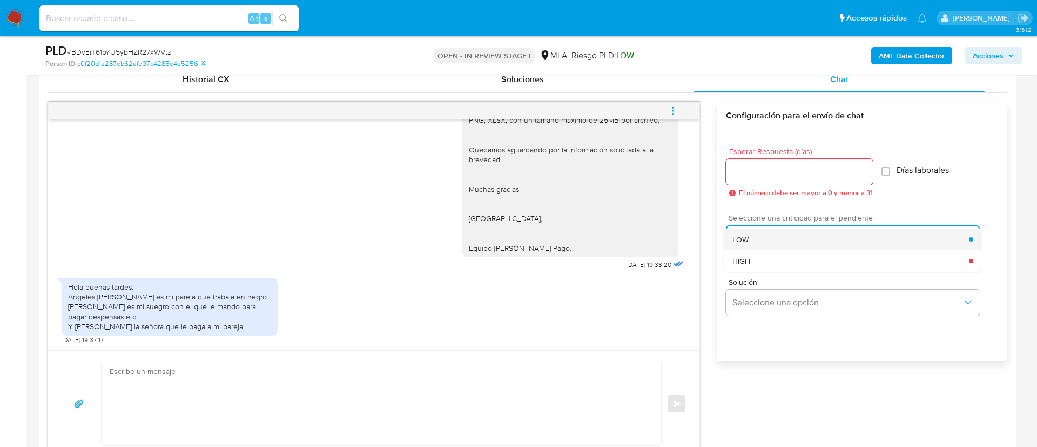
click at [751, 236] on div "LOW" at bounding box center [850, 239] width 237 height 22
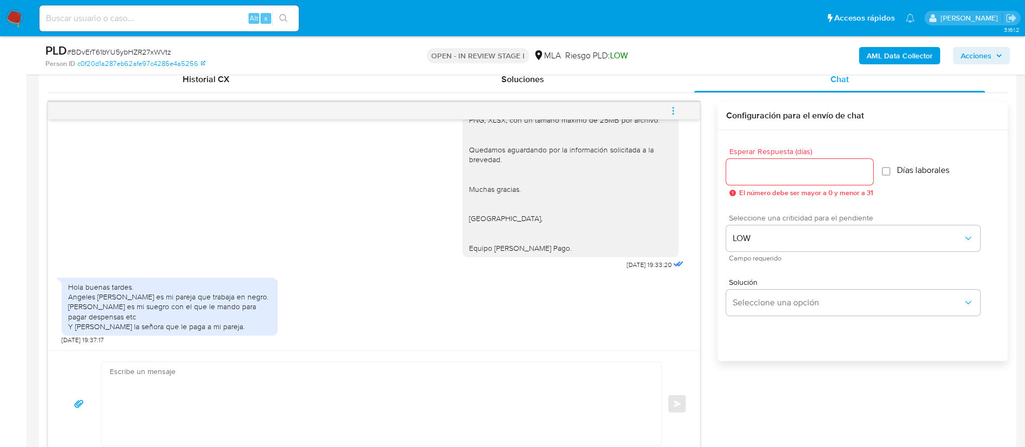
click at [747, 177] on input "Esperar Respuesta (días)" at bounding box center [799, 172] width 147 height 14
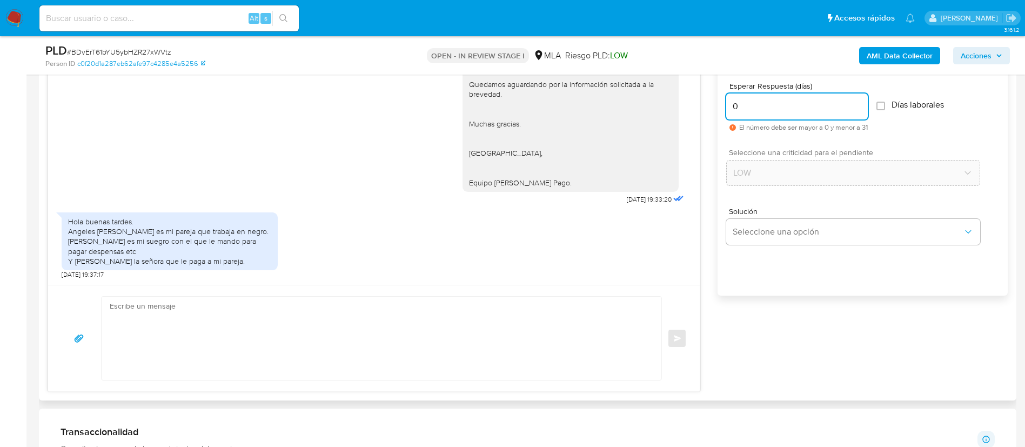
scroll to position [602, 0]
type input "0"
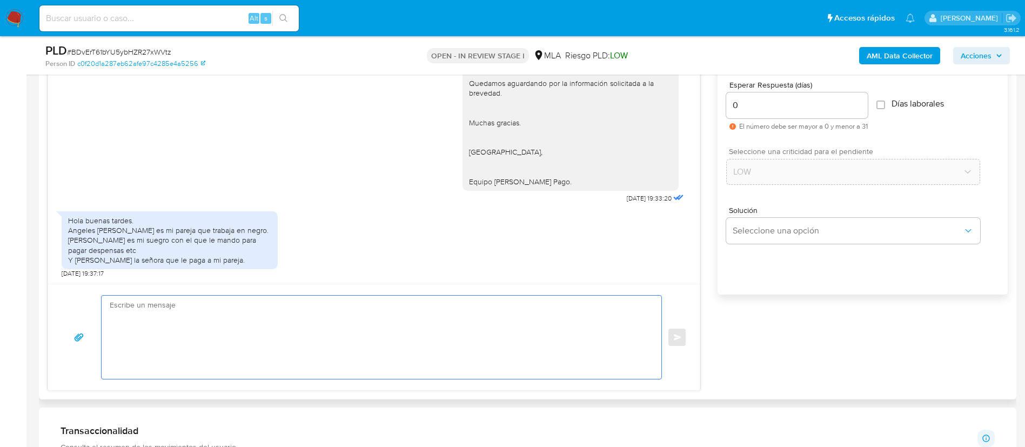
click at [572, 348] on textarea at bounding box center [379, 336] width 538 height 83
paste textarea "Hola XXX, Muchas gracias por tu respuesta. Analizamos tu caso y verificamos que…"
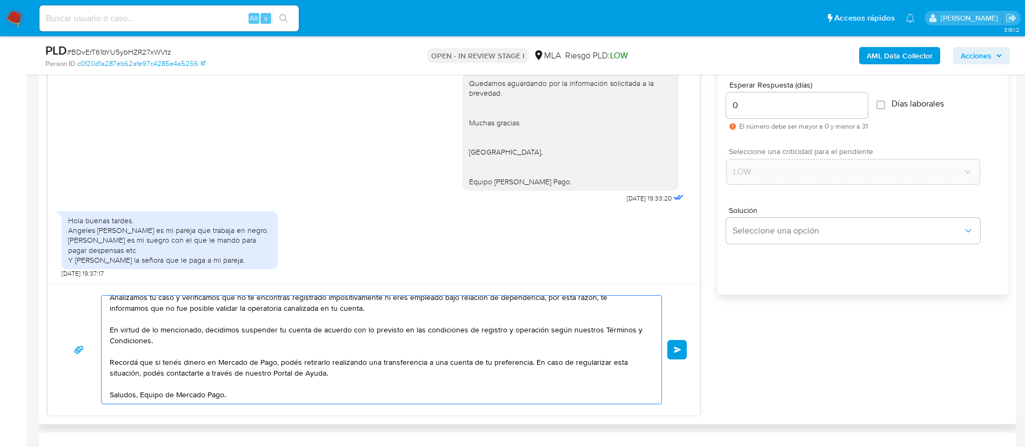
scroll to position [0, 0]
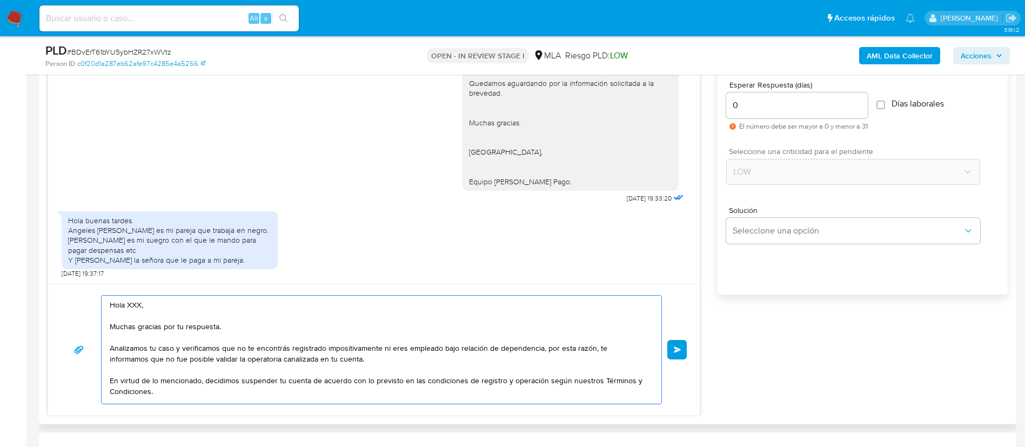
click at [127, 307] on textarea "Hola XXX, Muchas gracias por tu respuesta. Analizamos tu caso y verificamos que…" at bounding box center [379, 349] width 538 height 108
click at [142, 307] on textarea "Hola XXX, Muchas gracias por tu respuesta. Analizamos tu caso y verificamos que…" at bounding box center [379, 349] width 538 height 108
click at [133, 302] on textarea "Hola XXX, Muchas gracias por tu respuesta. Analizamos tu caso y verificamos que…" at bounding box center [379, 349] width 538 height 108
type textarea "Hola, Muchas gracias por tu respuesta. Analizamos tu caso y verificamos que no …"
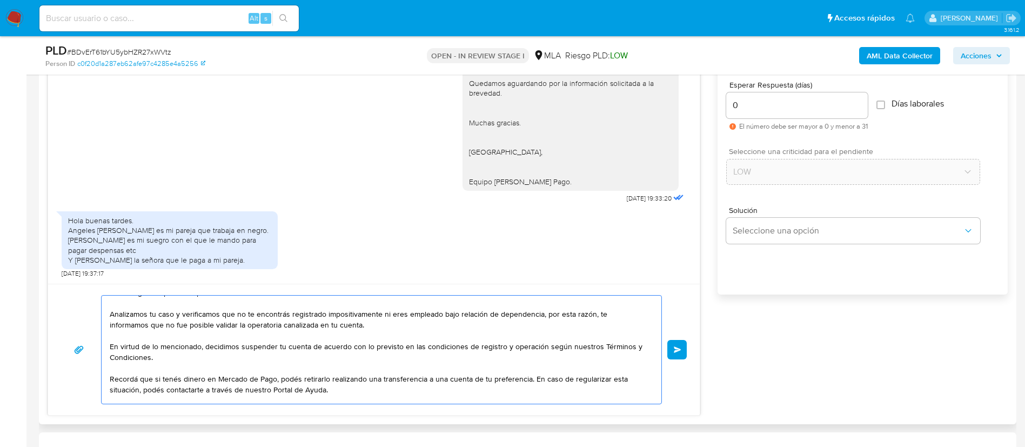
scroll to position [62, 0]
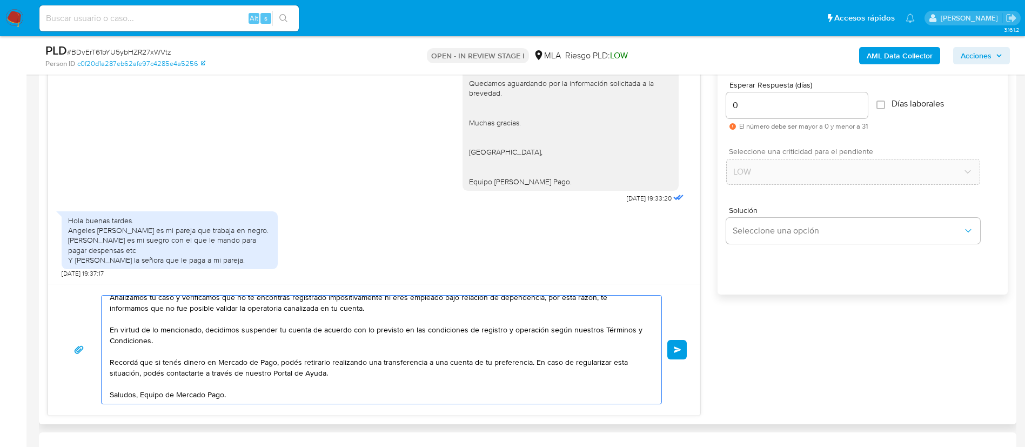
click at [675, 354] on button "Enviar" at bounding box center [676, 349] width 19 height 19
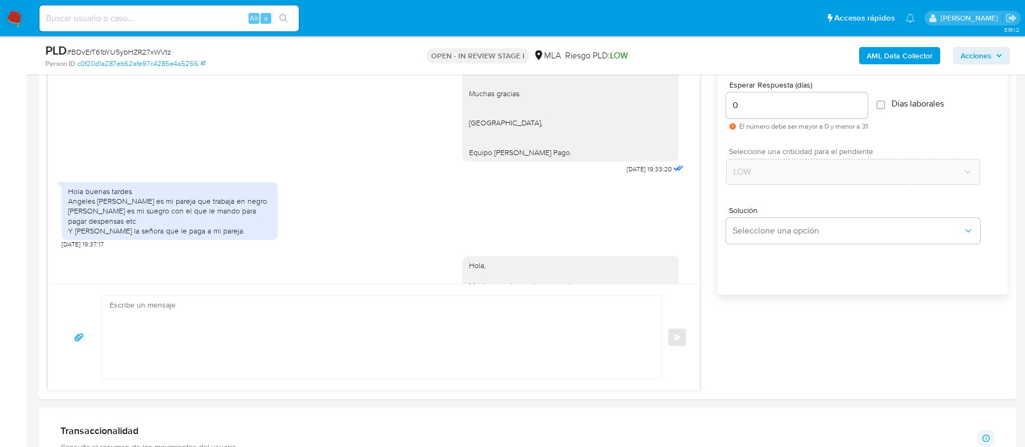
scroll to position [1241, 0]
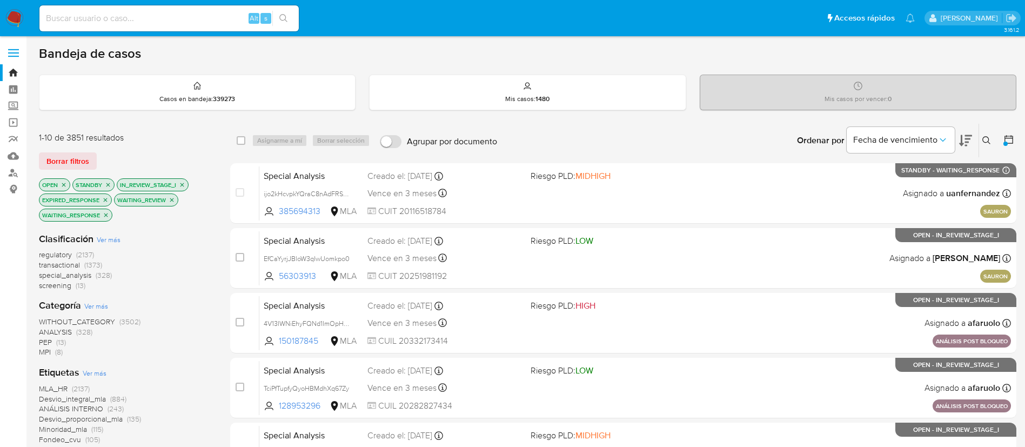
click at [985, 141] on icon at bounding box center [986, 140] width 9 height 9
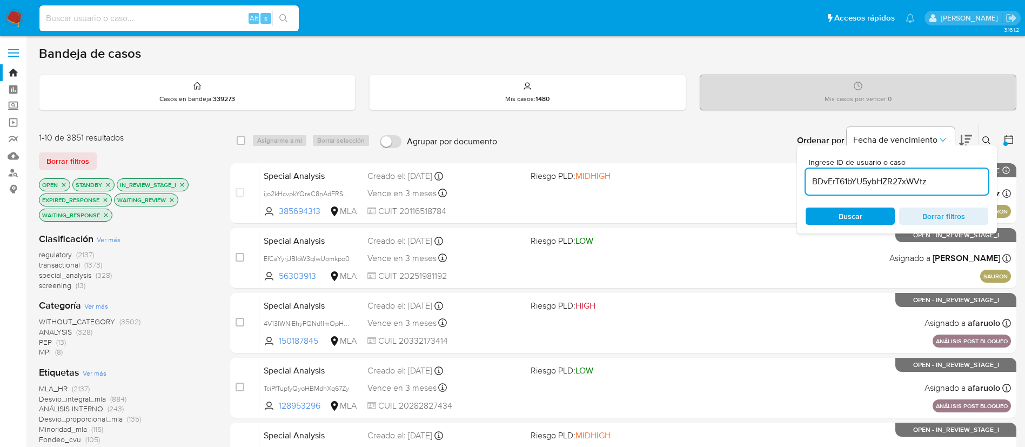
click at [872, 177] on input "BDvErT61bYU5ybHZR27xWVtz" at bounding box center [896, 181] width 183 height 14
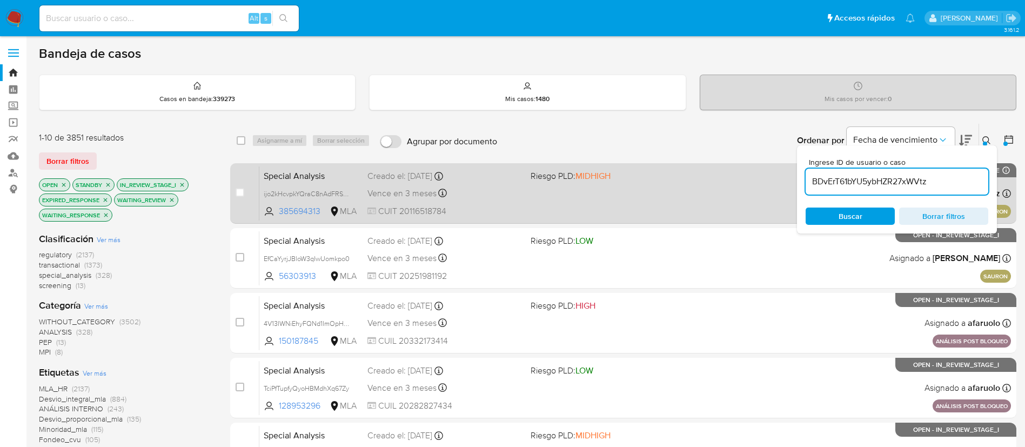
type input "BDvErT61bYU5ybHZR27xWVtz"
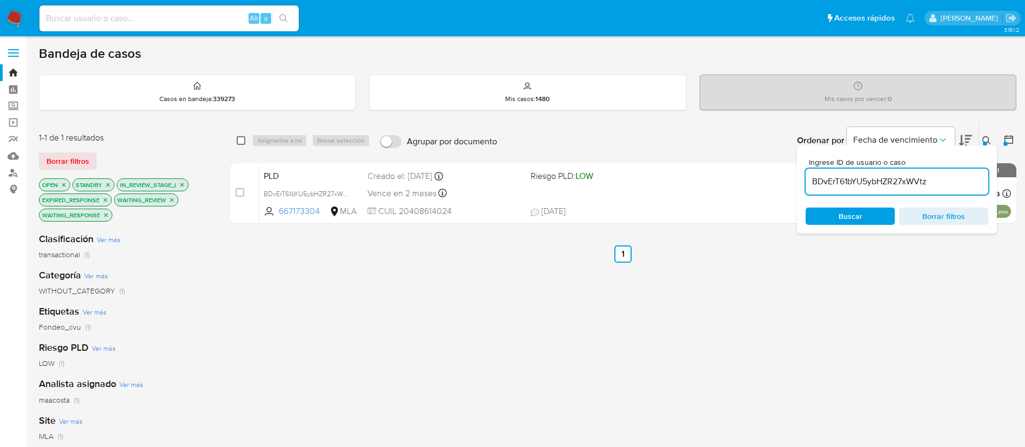
click at [239, 140] on input "checkbox" at bounding box center [241, 140] width 9 height 9
checkbox input "true"
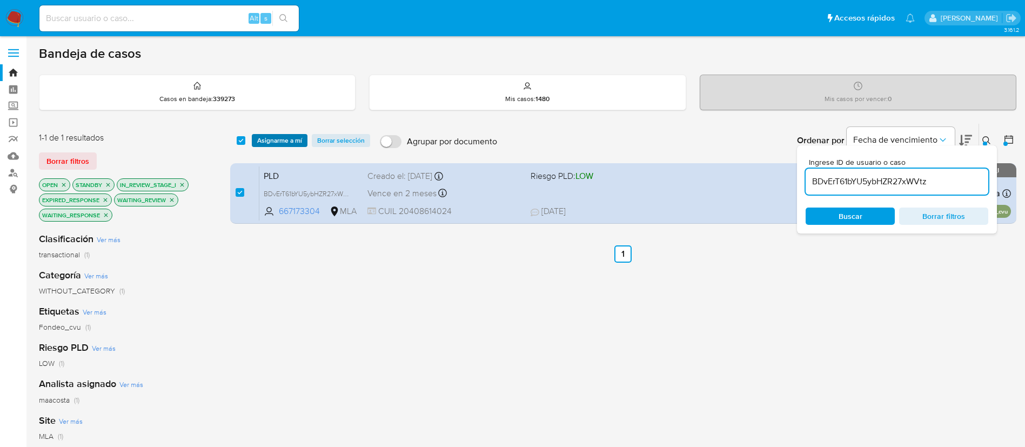
click at [274, 141] on span "Asignarme a mí" at bounding box center [279, 140] width 45 height 11
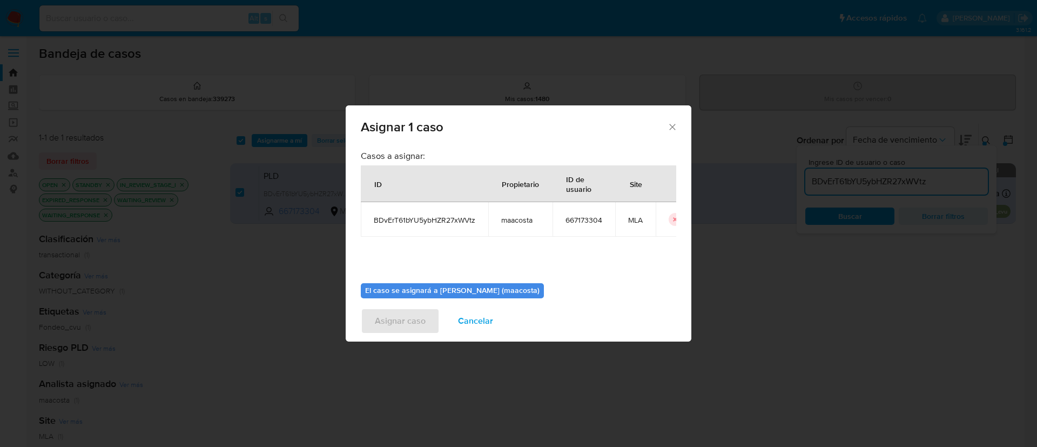
scroll to position [56, 0]
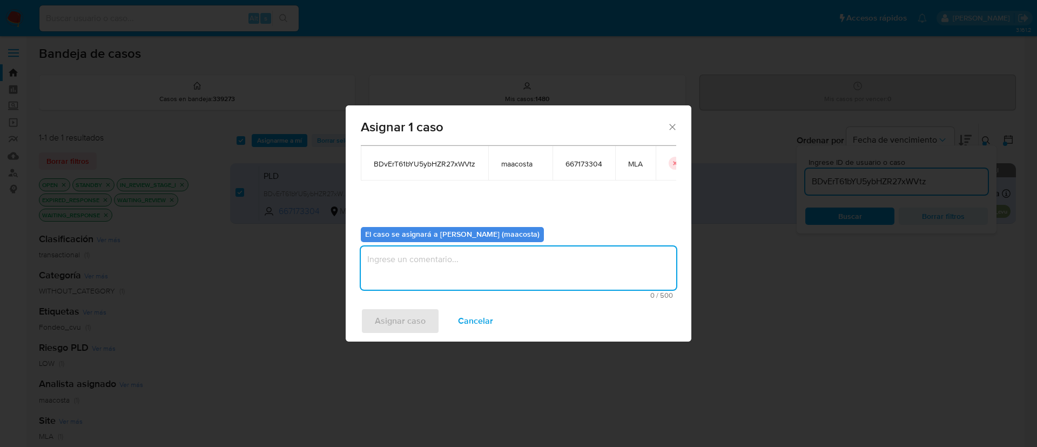
click at [403, 283] on textarea "assign-modal" at bounding box center [518, 267] width 315 height 43
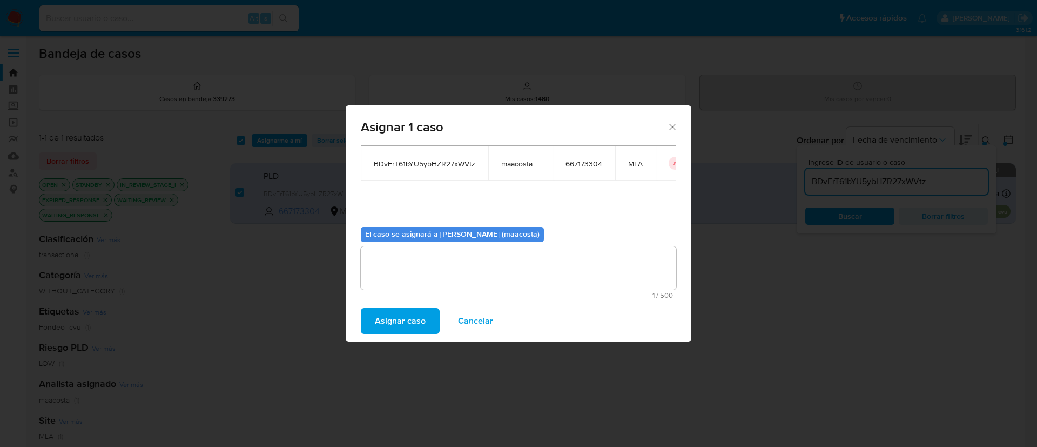
click at [396, 314] on span "Asignar caso" at bounding box center [400, 321] width 51 height 24
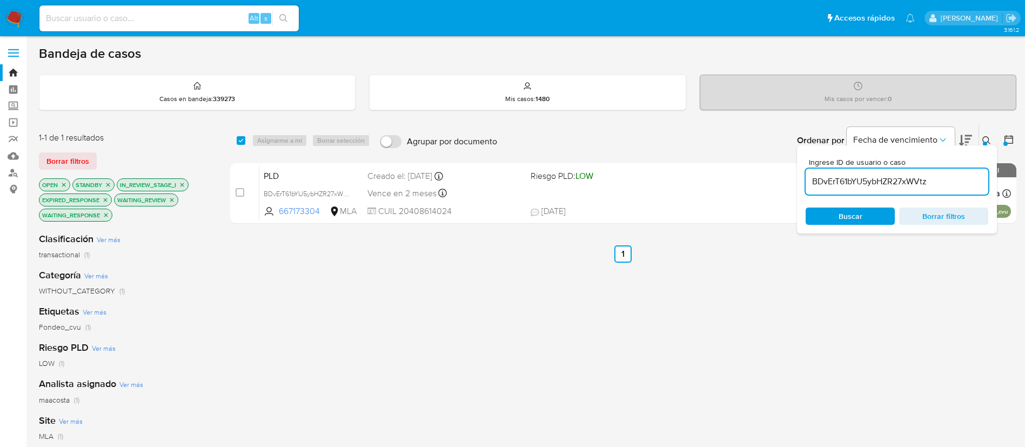
paste input "KxfMIQsTpfqmGEtFWvcdqQi"
click at [941, 180] on input "BDvErT61bYU5ybHZR27xWVtz" at bounding box center [896, 181] width 183 height 14
type input "KxfMIQsTpfqmGEtFWvcdqQiz"
click at [241, 144] on input "checkbox" at bounding box center [241, 140] width 9 height 9
checkbox input "true"
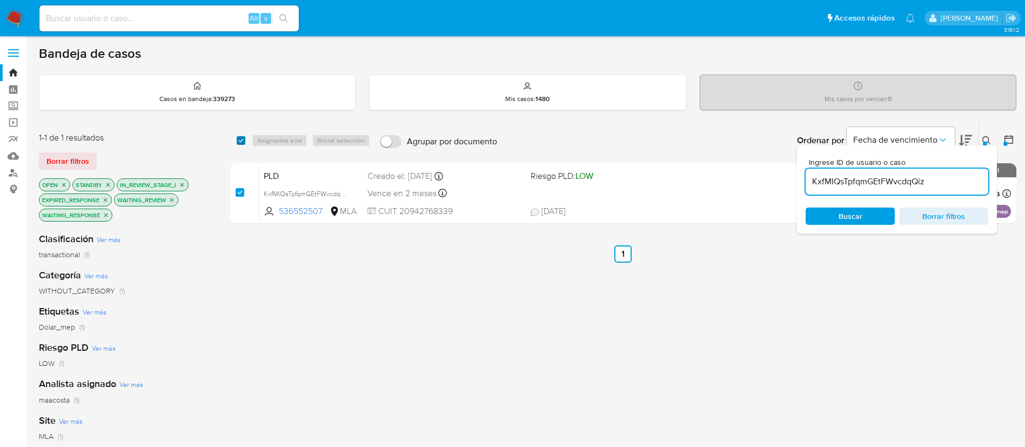
checkbox input "true"
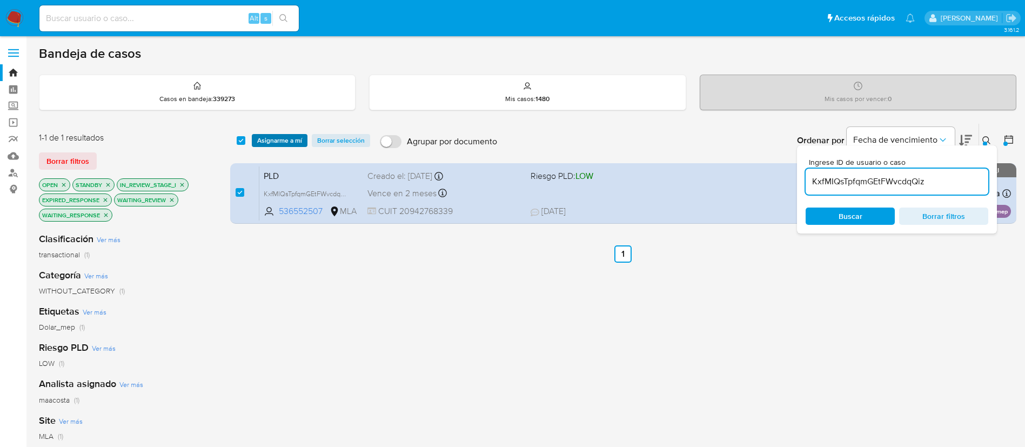
click at [274, 145] on span "Asignarme a mí" at bounding box center [279, 140] width 45 height 11
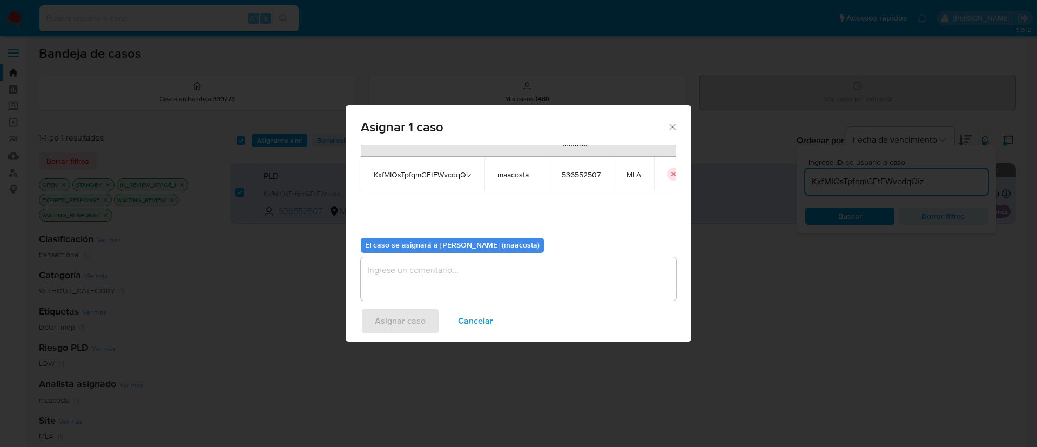
scroll to position [56, 0]
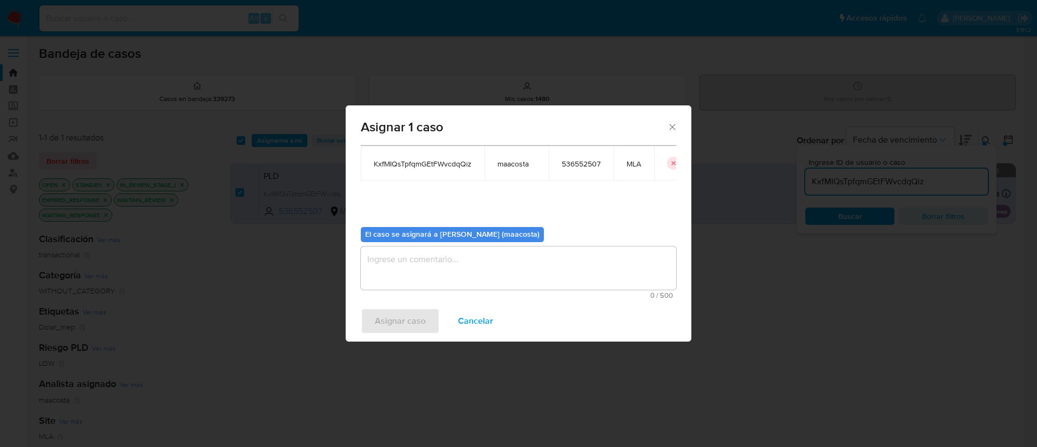
click at [457, 270] on textarea "assign-modal" at bounding box center [518, 267] width 315 height 43
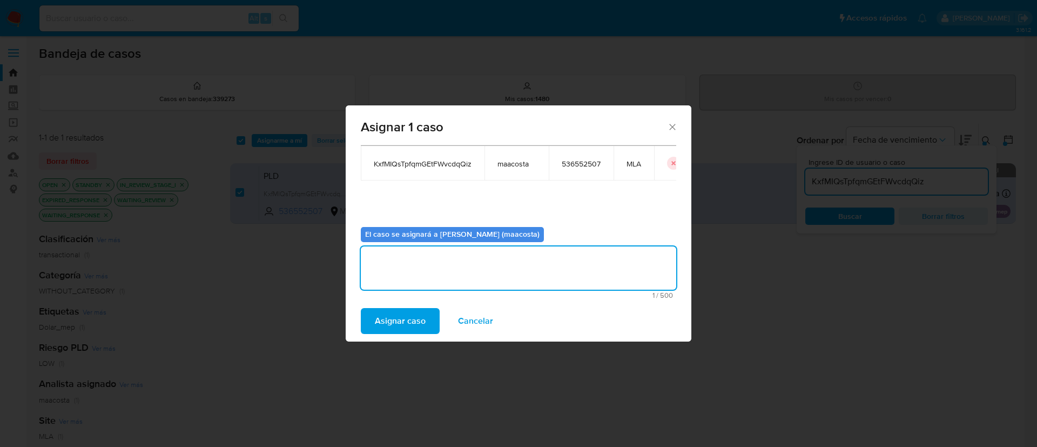
click at [421, 319] on span "Asignar caso" at bounding box center [400, 321] width 51 height 24
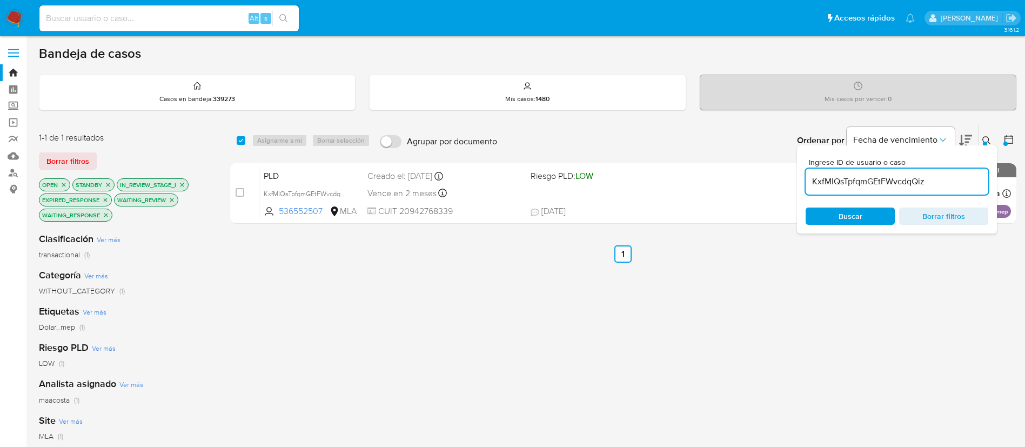
click at [879, 185] on input "KxfMIQsTpfqmGEtFWvcdqQiz" at bounding box center [896, 181] width 183 height 14
paste input "Pd7s2HkektzhDbLoKvG6fHW"
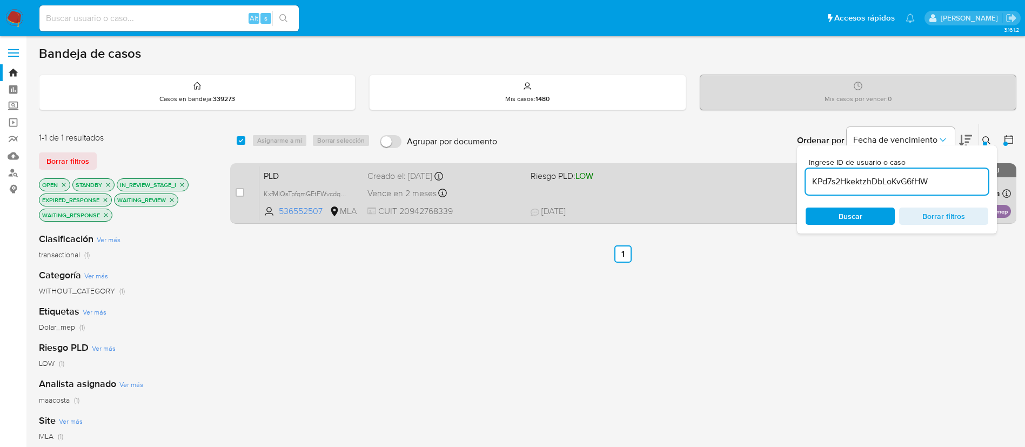
type input "KPd7s2HkektzhDbLoKvG6fHW"
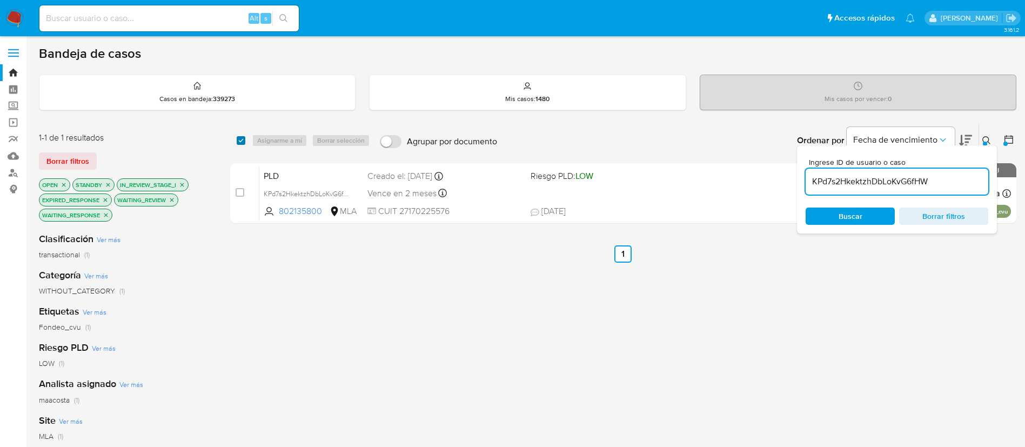
click at [244, 138] on input "checkbox" at bounding box center [241, 140] width 9 height 9
checkbox input "true"
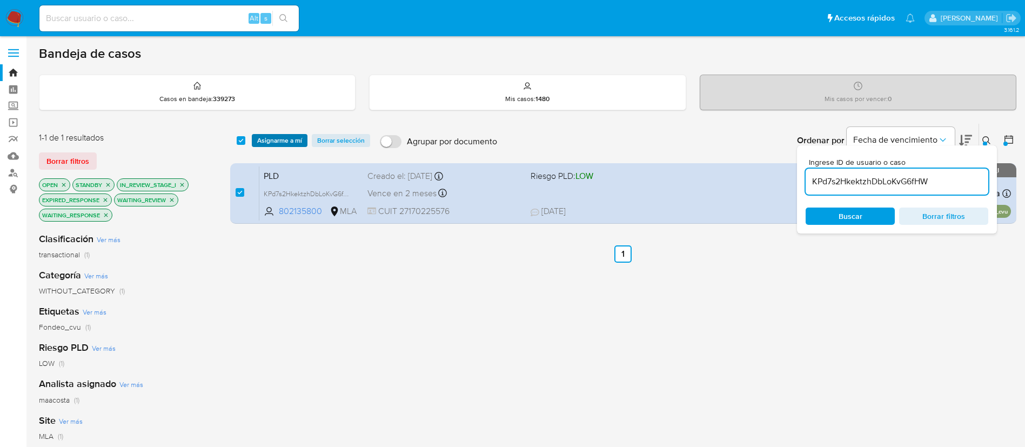
click at [272, 140] on span "Asignarme a mí" at bounding box center [279, 140] width 45 height 11
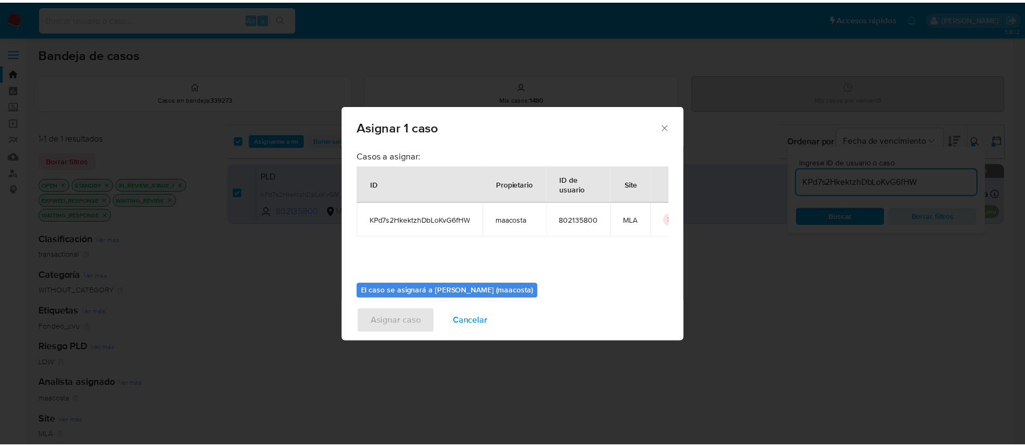
scroll to position [56, 0]
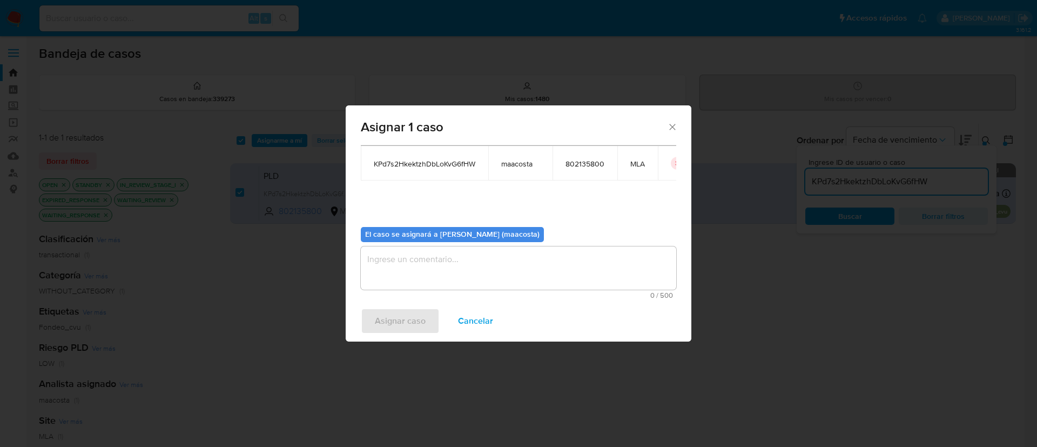
click at [458, 289] on div "0 / 500 500 caracteres restantes" at bounding box center [518, 272] width 315 height 52
click at [434, 266] on textarea "assign-modal" at bounding box center [518, 267] width 315 height 43
click at [415, 322] on span "Asignar caso" at bounding box center [400, 321] width 51 height 24
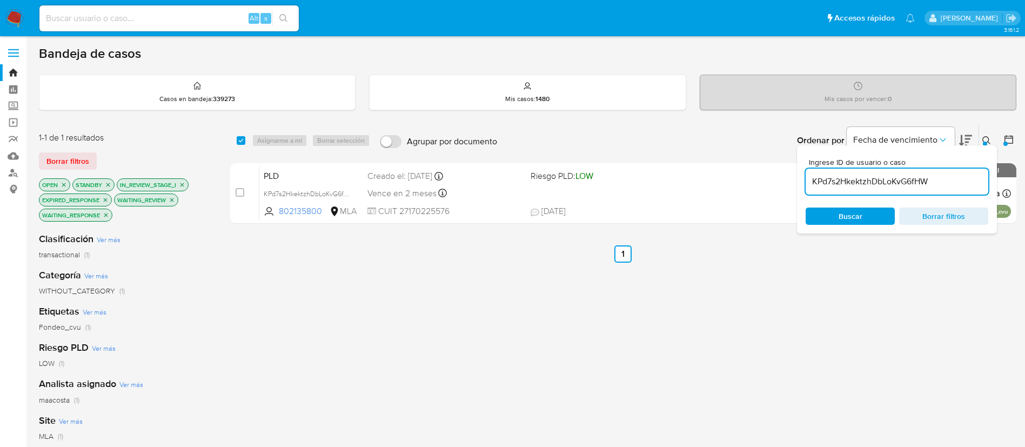
click at [846, 185] on input "KPd7s2HkektzhDbLoKvG6fHW" at bounding box center [896, 181] width 183 height 14
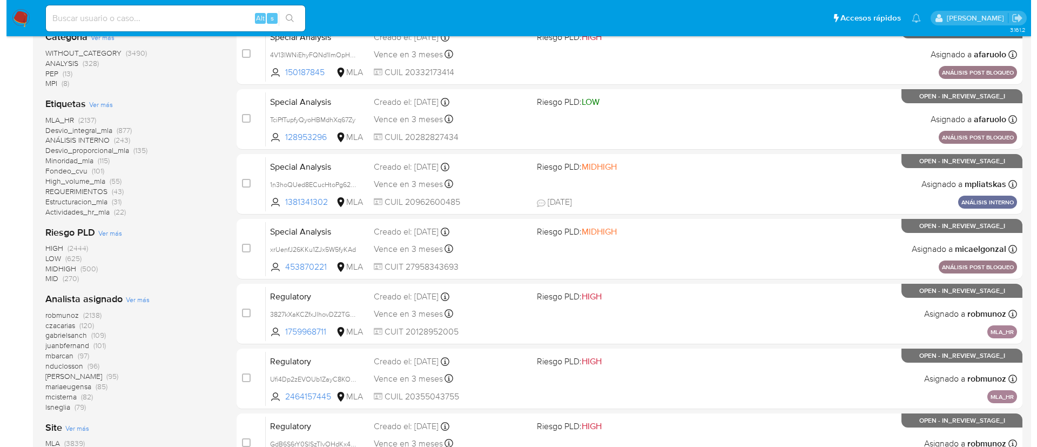
scroll to position [272, 0]
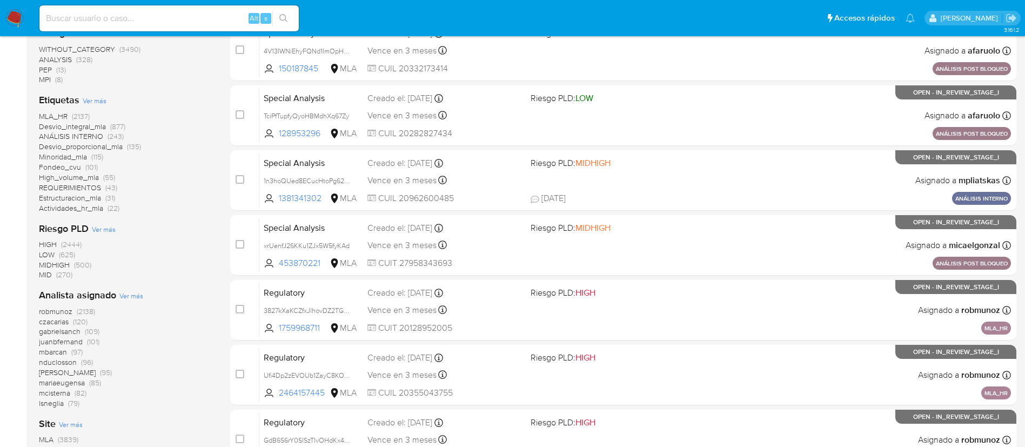
click at [140, 295] on span "Ver más" at bounding box center [131, 296] width 24 height 10
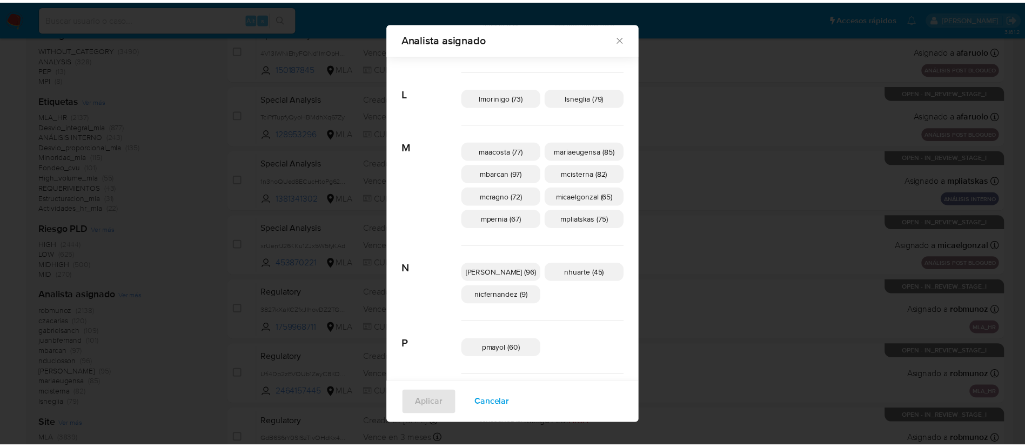
scroll to position [370, 0]
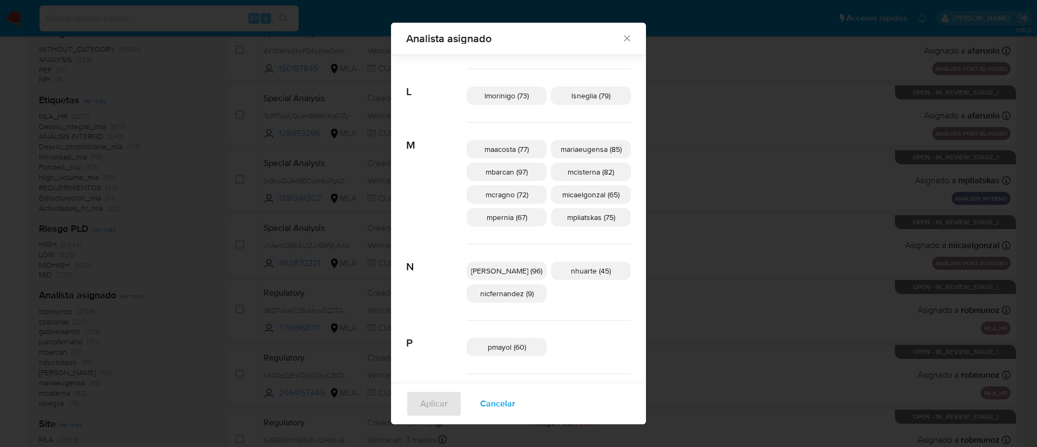
click at [182, 200] on div "Analista asignado Buscar A afaruolo (3) amedzovich (95) aviggiano (3) avilosio …" at bounding box center [518, 223] width 1037 height 447
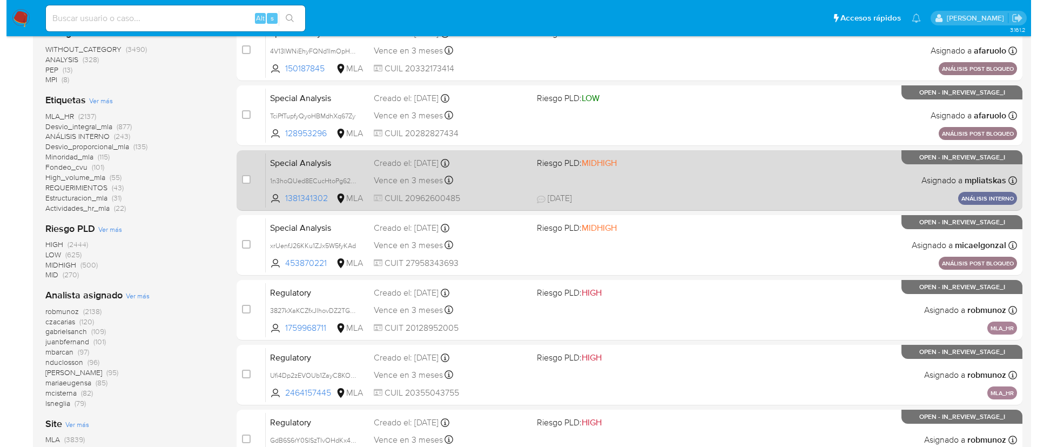
scroll to position [0, 0]
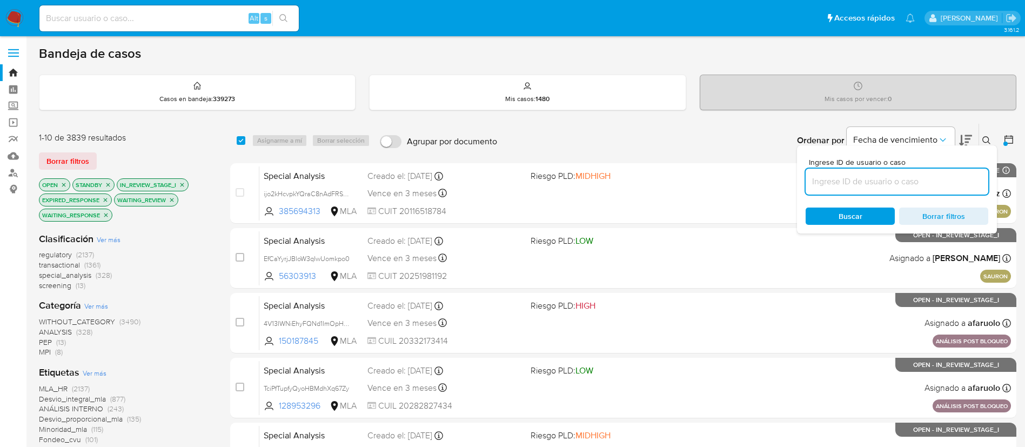
click at [922, 185] on input at bounding box center [896, 181] width 183 height 14
paste input "jc7cZQj1ZEox5EXO6nvVcGhS"
type input "jc7cZQj1ZEox5EXO6nvVcGhS"
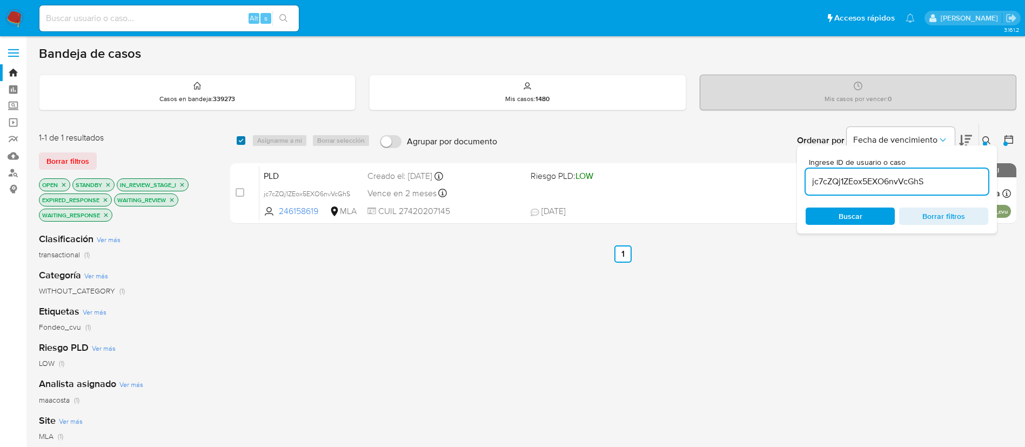
click at [240, 140] on input "checkbox" at bounding box center [241, 140] width 9 height 9
checkbox input "true"
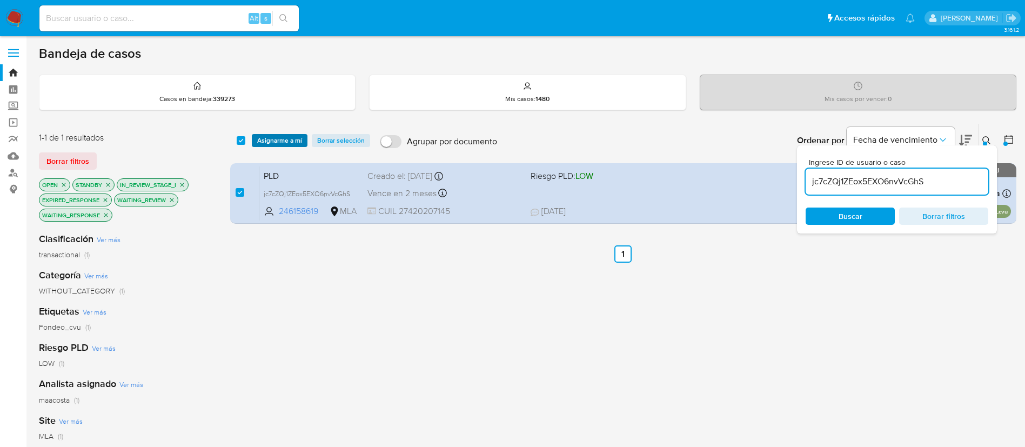
click at [274, 141] on span "Asignarme a mí" at bounding box center [279, 140] width 45 height 11
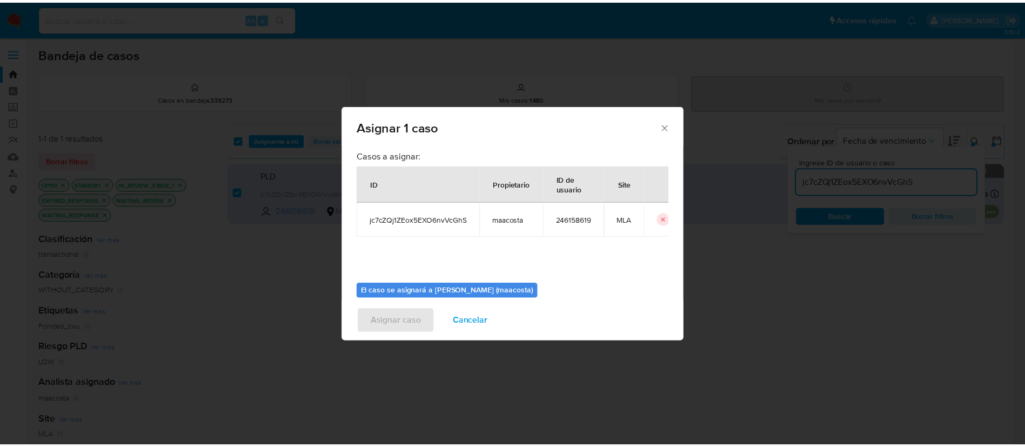
scroll to position [56, 0]
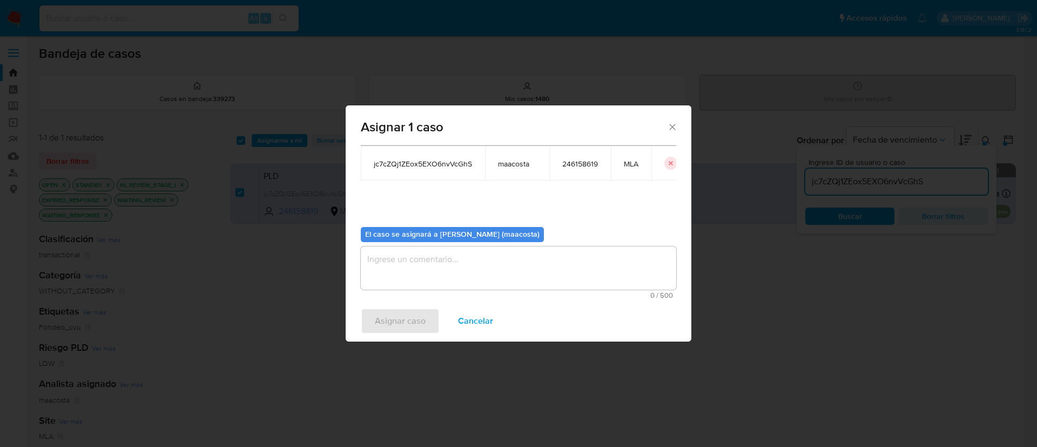
click at [425, 276] on textarea "assign-modal" at bounding box center [518, 267] width 315 height 43
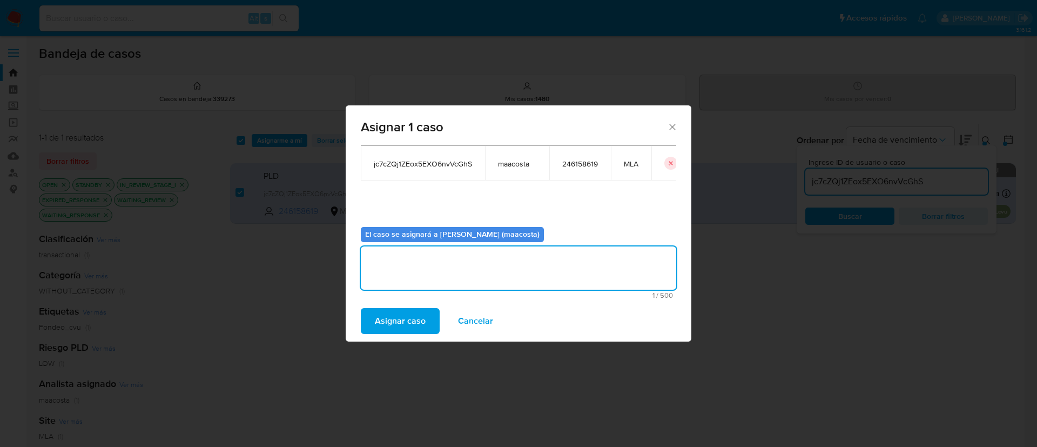
click at [382, 324] on span "Asignar caso" at bounding box center [400, 321] width 51 height 24
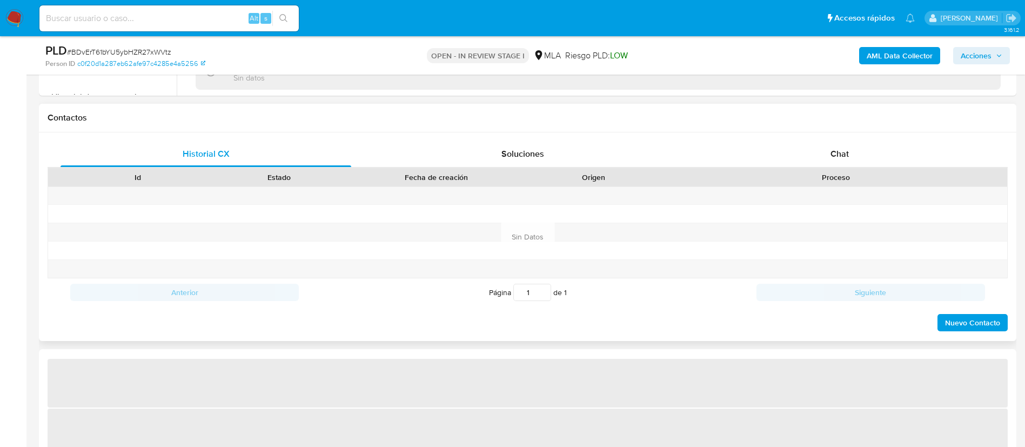
scroll to position [468, 0]
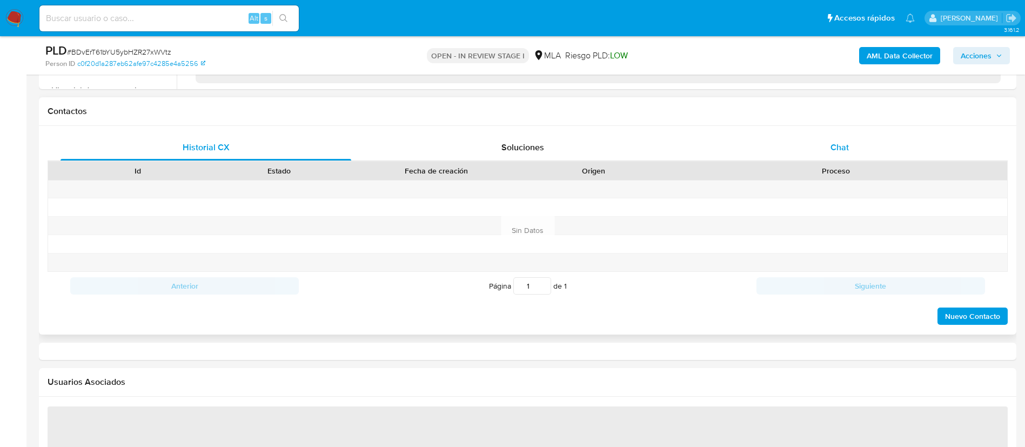
select select "10"
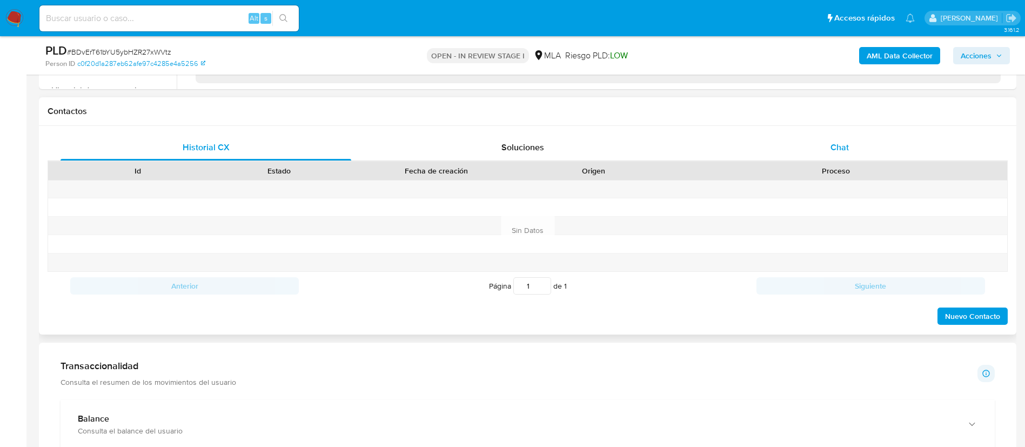
click at [839, 149] on span "Chat" at bounding box center [839, 147] width 18 height 12
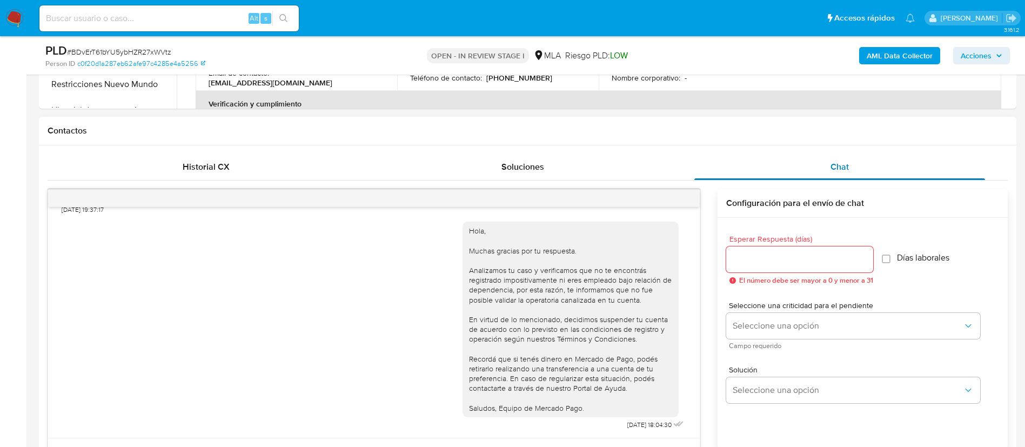
scroll to position [439, 0]
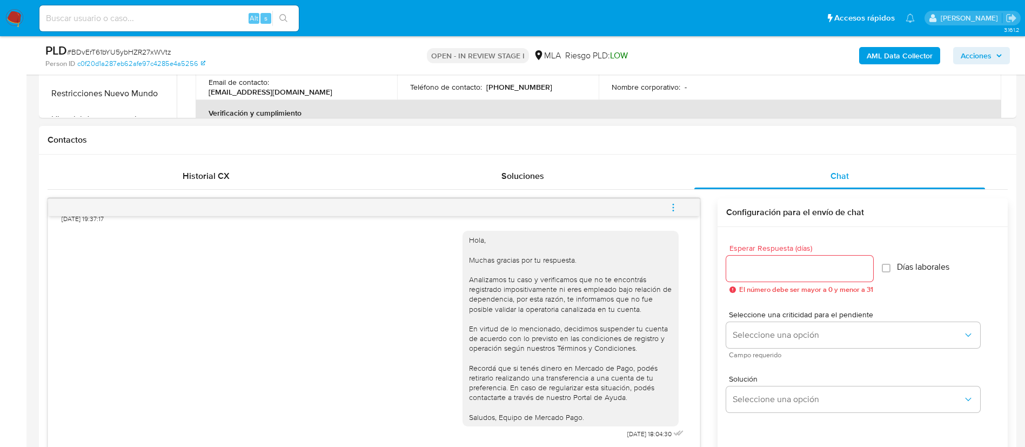
click at [672, 210] on icon "menu-action" at bounding box center [672, 210] width 1 height 1
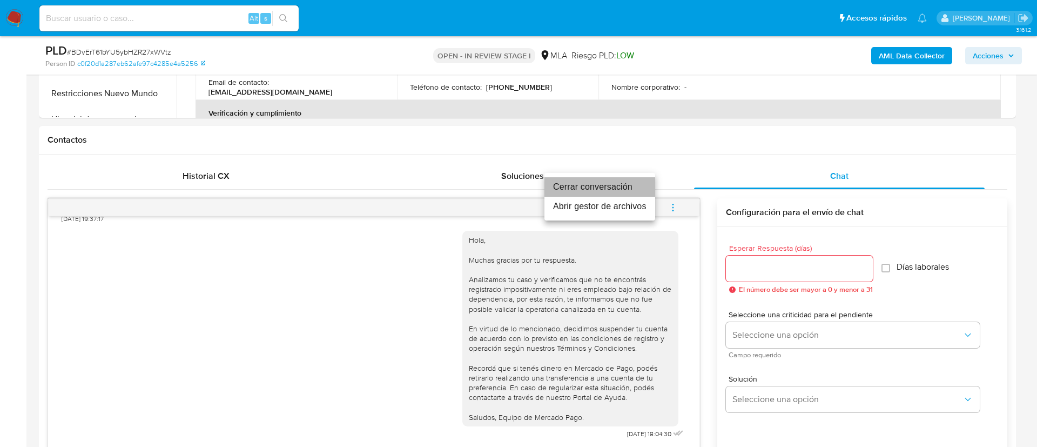
click at [591, 183] on li "Cerrar conversación" at bounding box center [599, 186] width 111 height 19
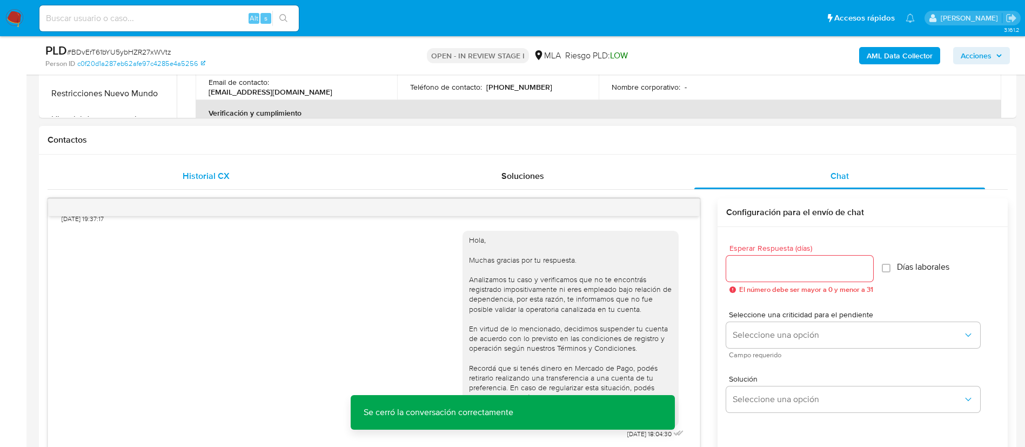
click at [217, 171] on span "Historial CX" at bounding box center [206, 176] width 47 height 12
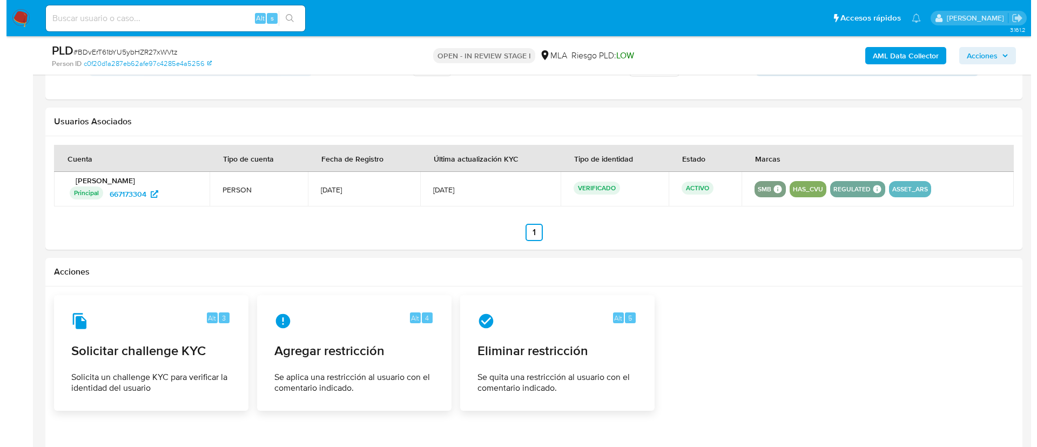
scroll to position [1454, 0]
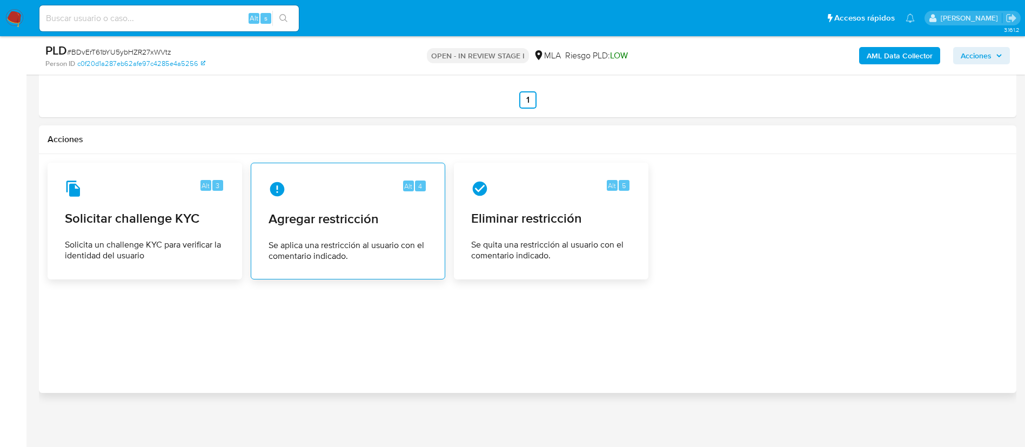
click at [330, 218] on span "Agregar restricción" at bounding box center [347, 219] width 159 height 16
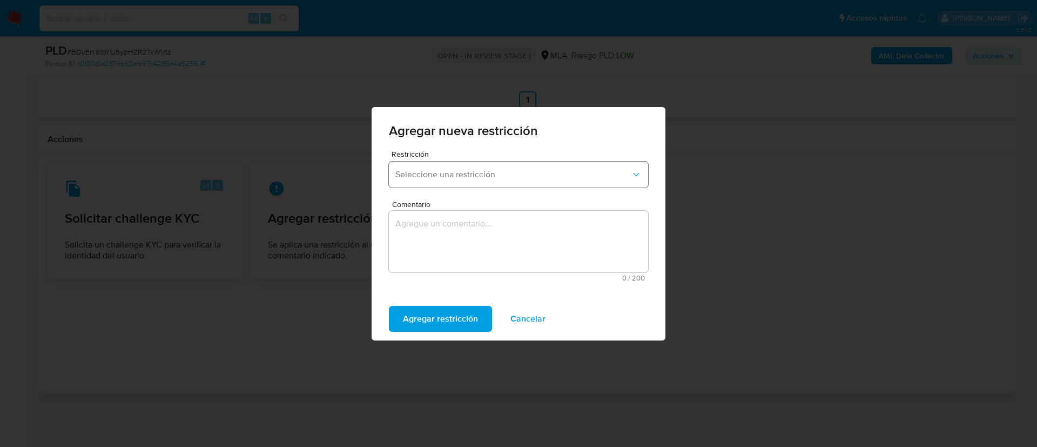
click at [455, 185] on button "Seleccione una restricción" at bounding box center [518, 174] width 259 height 26
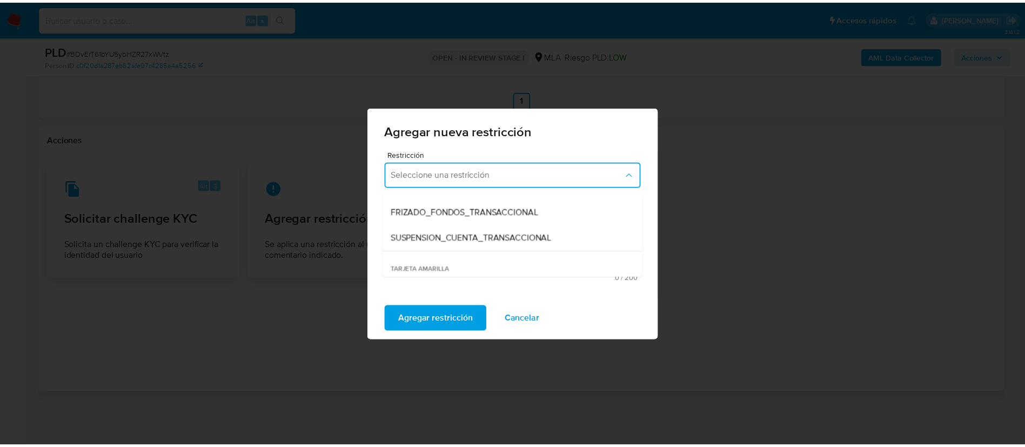
scroll to position [122, 0]
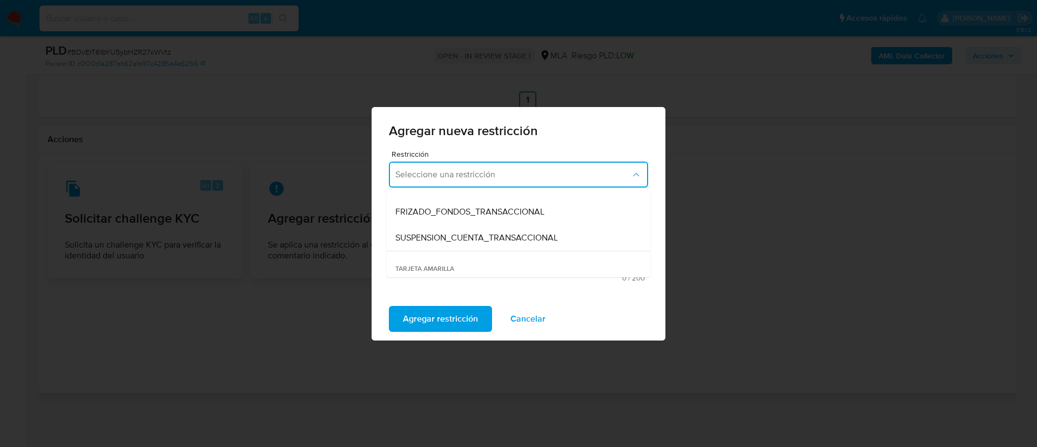
click at [455, 237] on span "SUSPENSION_CUENTA_TRANSACCIONAL" at bounding box center [476, 237] width 163 height 11
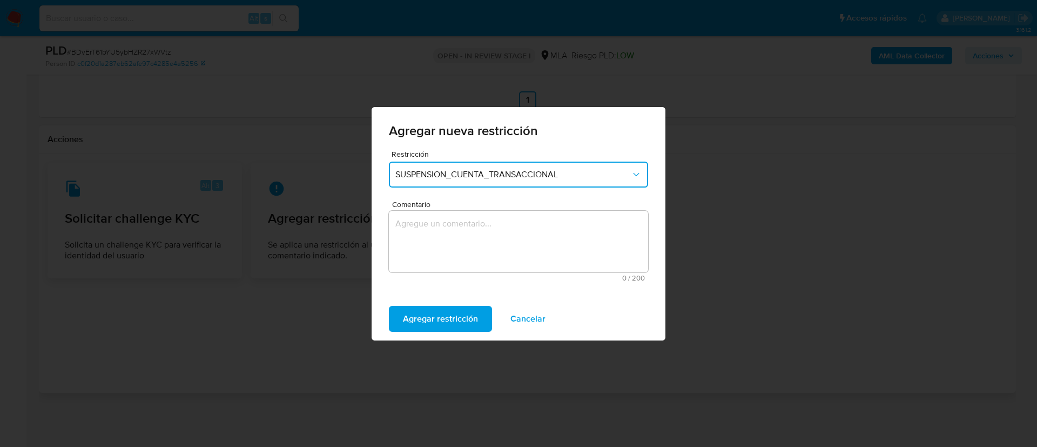
click at [455, 237] on textarea "Comentario" at bounding box center [518, 242] width 259 height 62
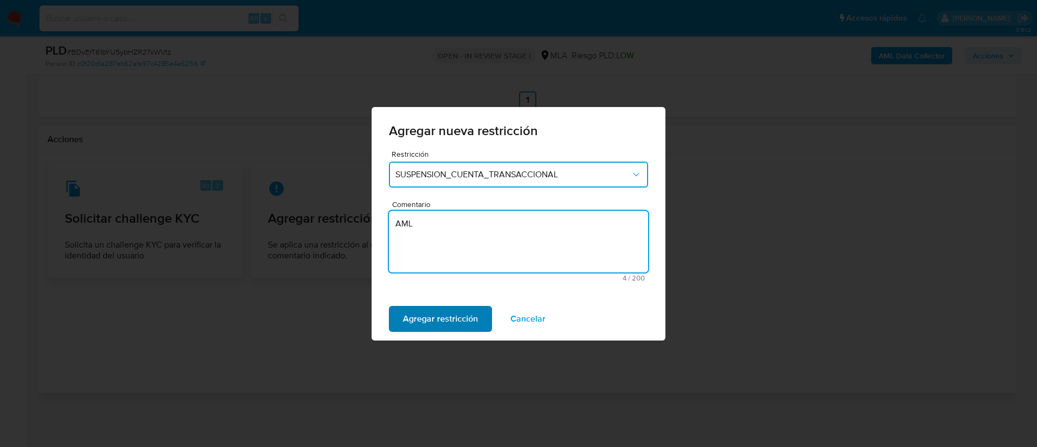
type textarea "AML"
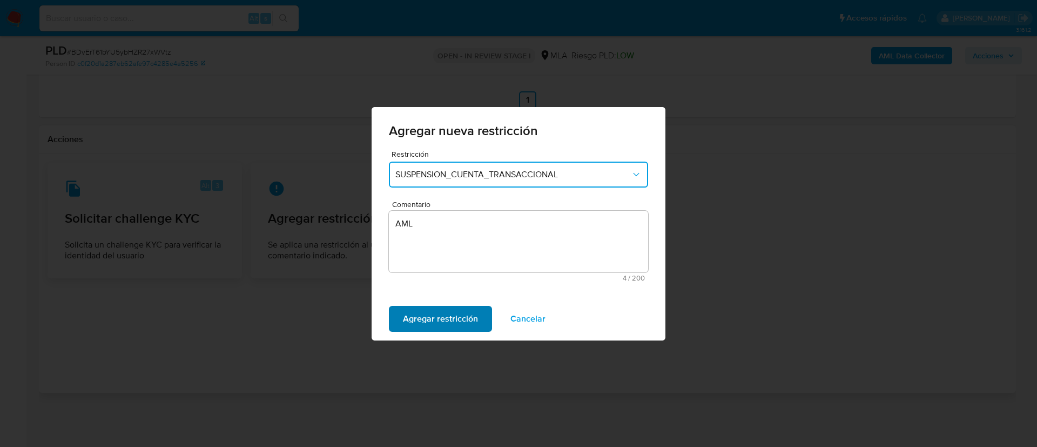
click at [440, 309] on span "Agregar restricción" at bounding box center [440, 319] width 75 height 24
click at [413, 315] on span "Confirmar" at bounding box center [422, 319] width 39 height 24
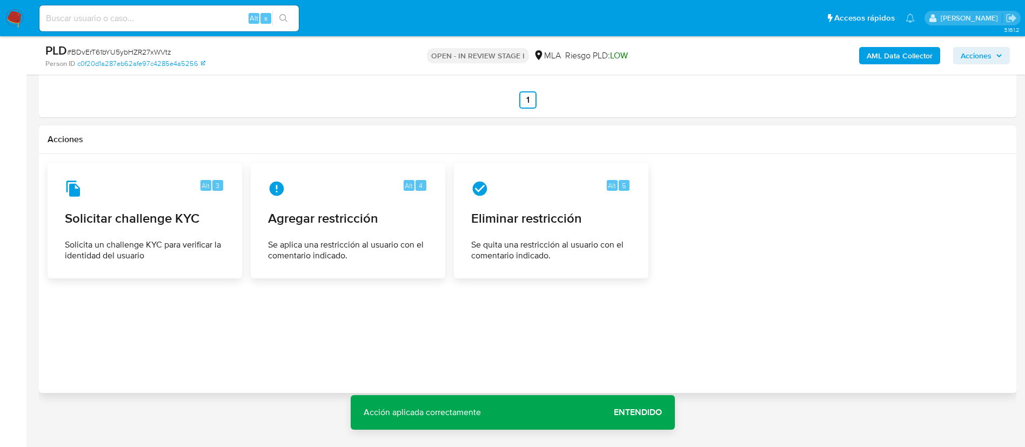
click at [629, 412] on span "Entendido" at bounding box center [638, 412] width 48 height 0
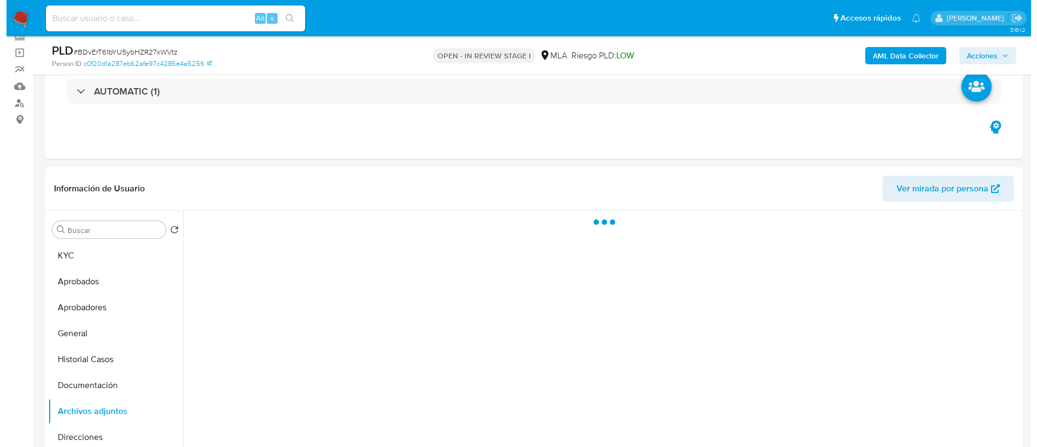
scroll to position [173, 0]
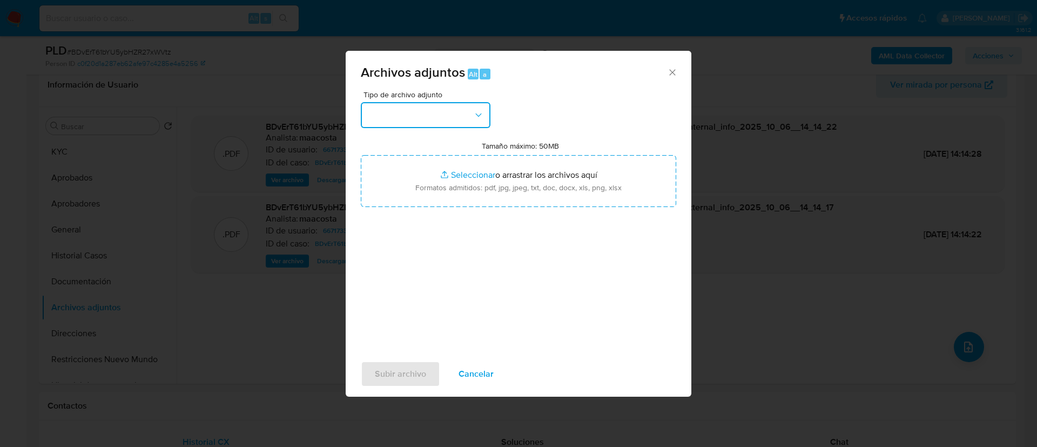
click at [450, 115] on button "button" at bounding box center [426, 115] width 130 height 26
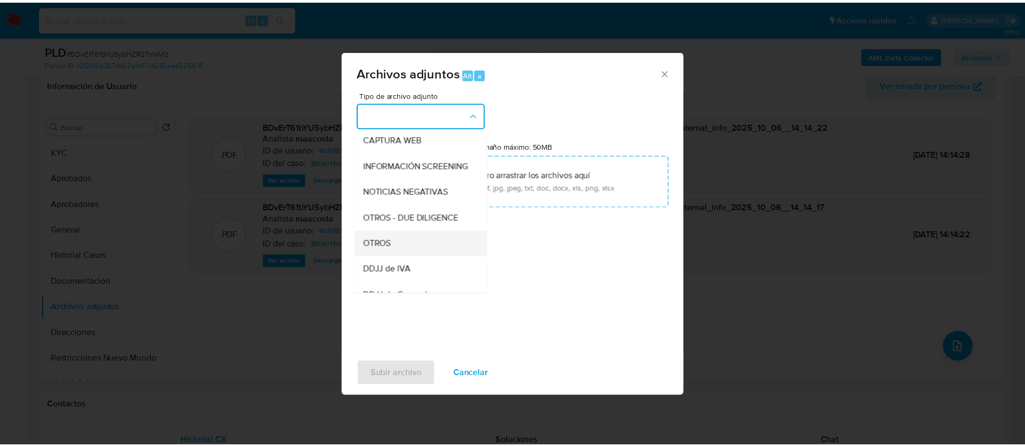
scroll to position [109, 0]
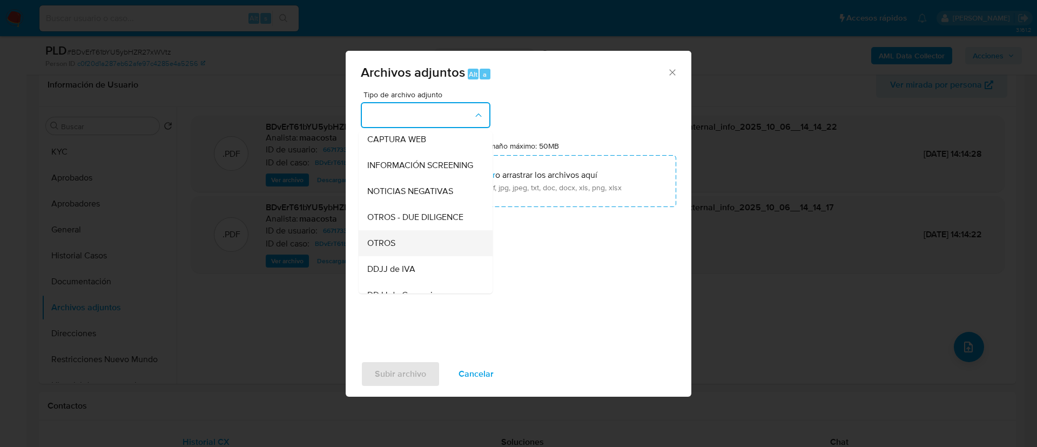
click at [381, 248] on span "OTROS" at bounding box center [381, 243] width 28 height 11
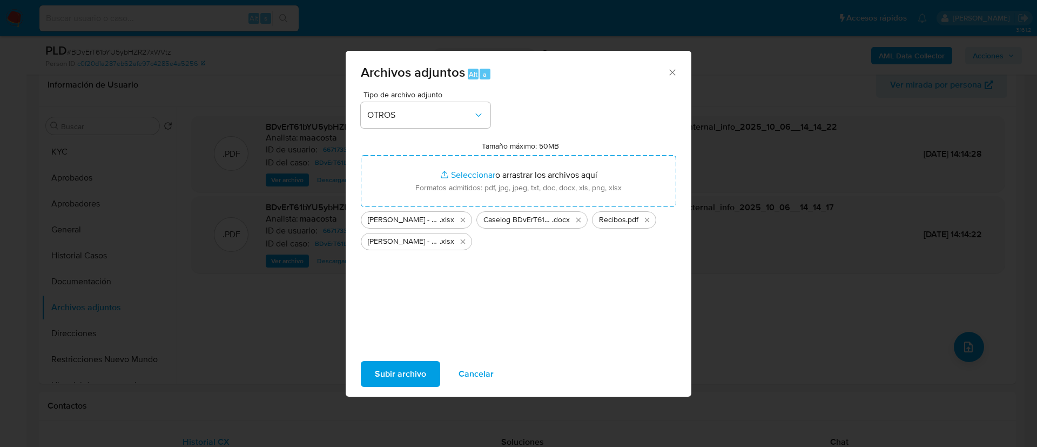
click at [413, 362] on span "Subir archivo" at bounding box center [400, 374] width 51 height 24
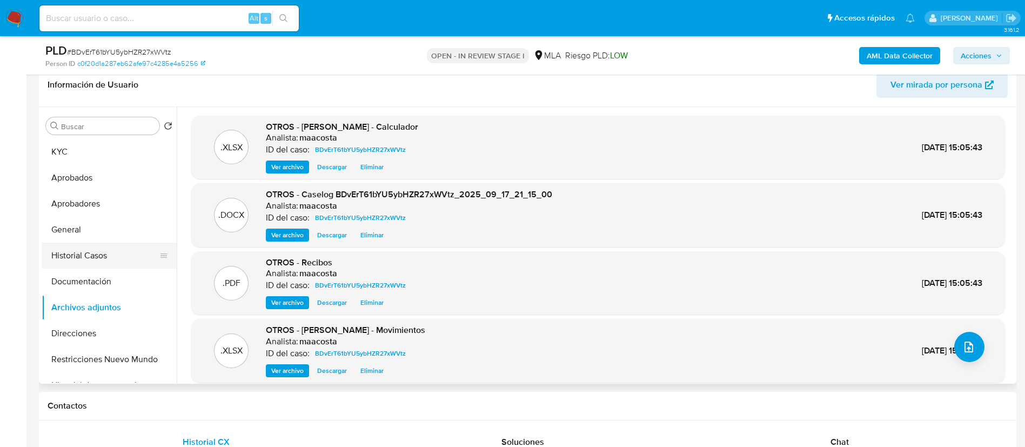
click at [109, 243] on button "Historial Casos" at bounding box center [105, 256] width 126 height 26
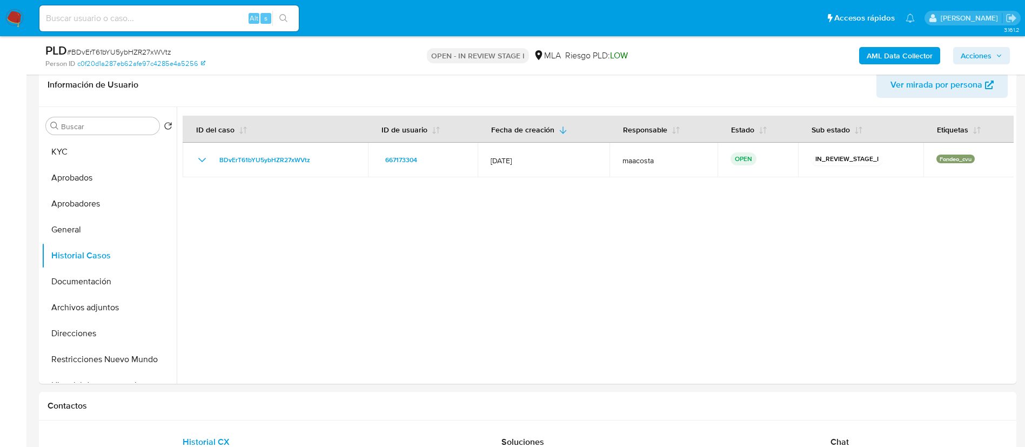
click at [973, 56] on span "Acciones" at bounding box center [975, 55] width 31 height 17
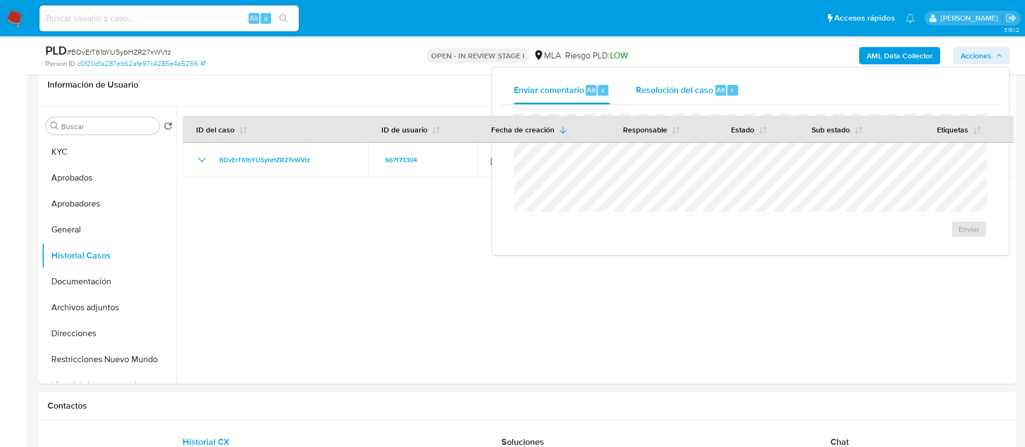
click at [689, 94] on span "Resolución del caso" at bounding box center [674, 89] width 77 height 12
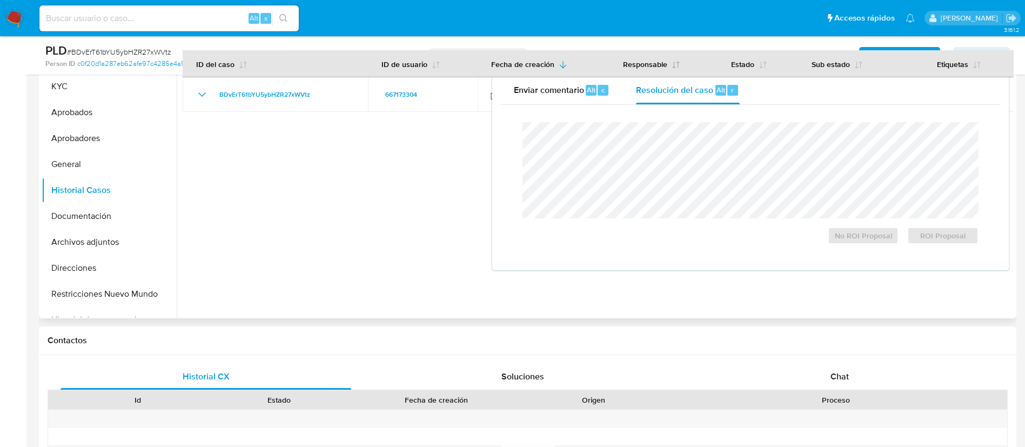
scroll to position [240, 0]
click at [955, 239] on span "ROI Proposal" at bounding box center [942, 235] width 56 height 15
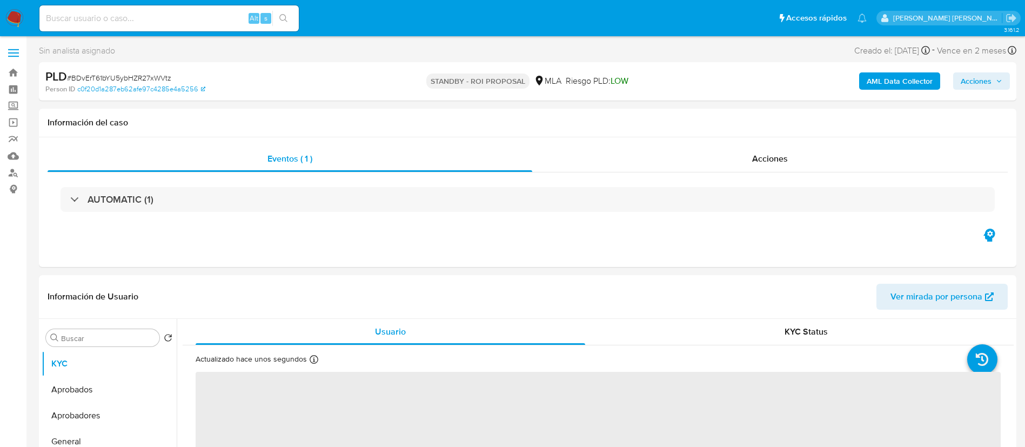
select select "10"
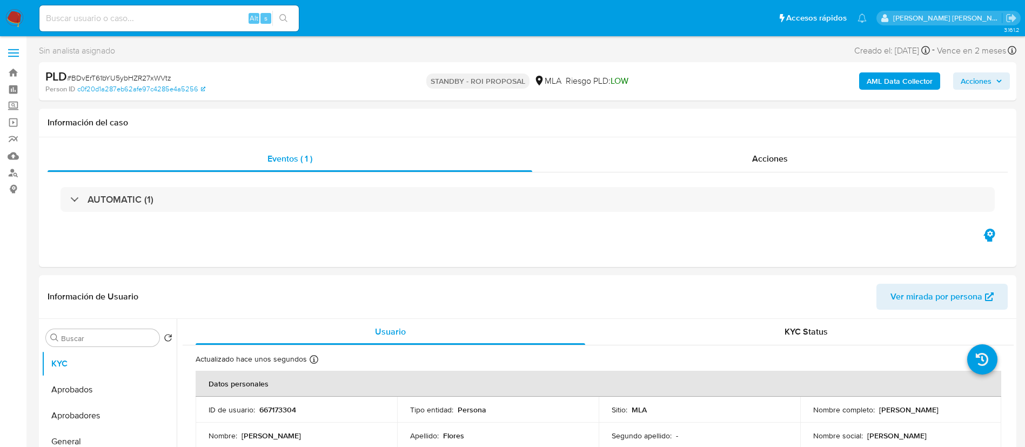
click at [284, 65] on div "PLD # BDvErT61bYU5ybHZR27xWVtz Person ID c0f20d1a287eb62afe97c4285e4a5256 STAND…" at bounding box center [527, 81] width 977 height 38
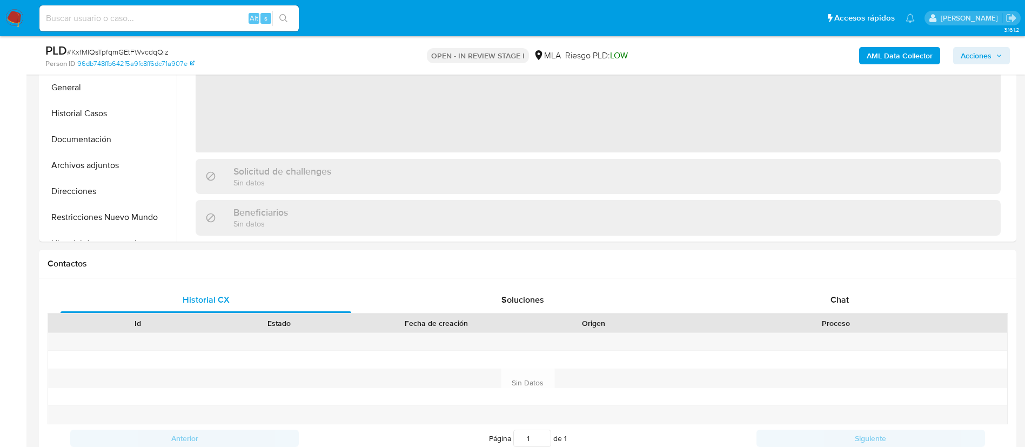
scroll to position [405, 0]
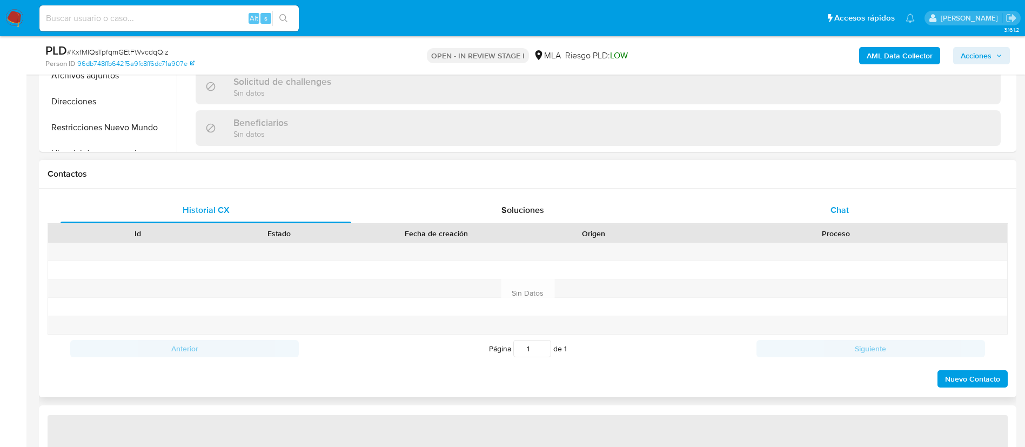
click at [827, 211] on div "Chat" at bounding box center [839, 210] width 291 height 26
select select "10"
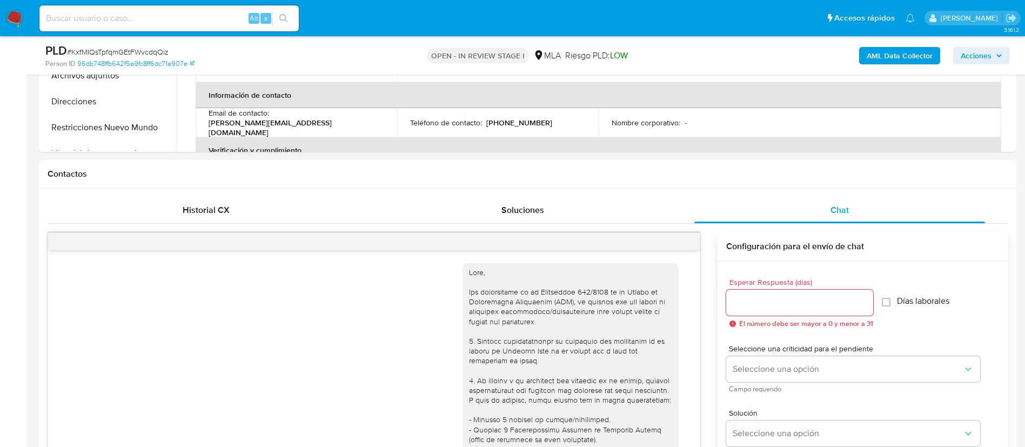
scroll to position [642, 0]
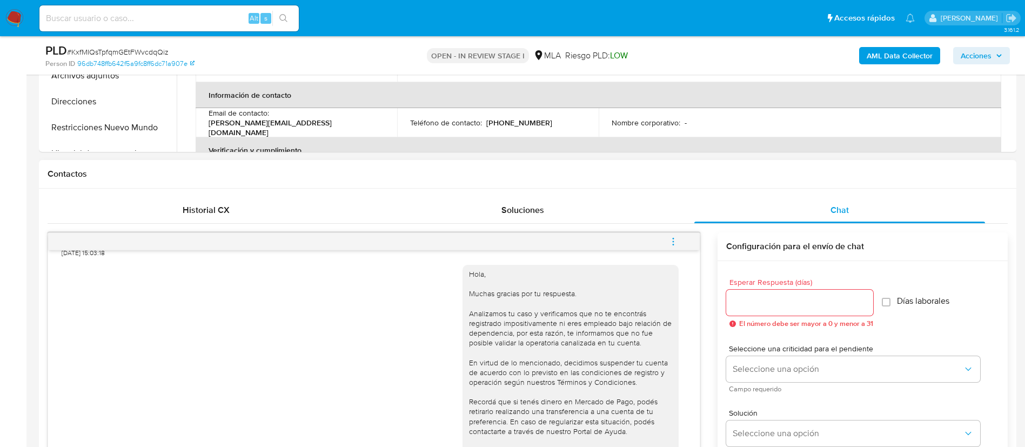
click at [678, 245] on button "menu-action" at bounding box center [673, 241] width 36 height 26
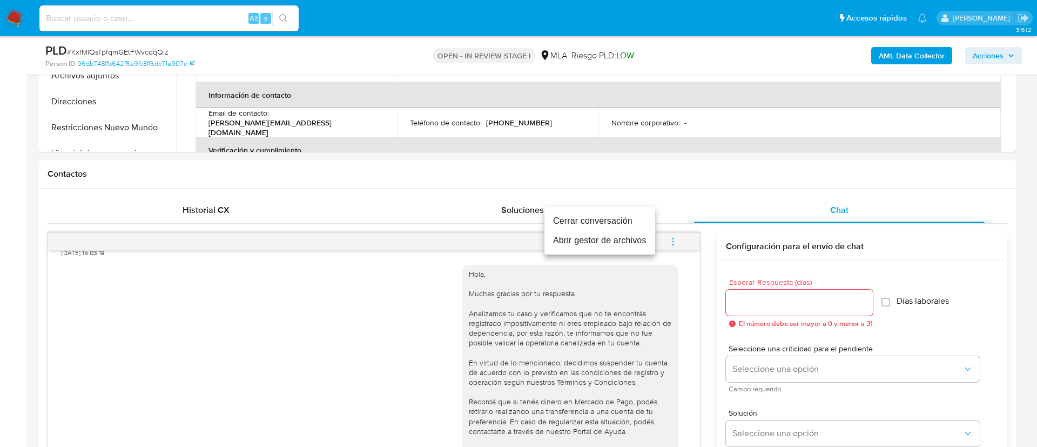
click at [600, 217] on li "Cerrar conversación" at bounding box center [599, 220] width 111 height 19
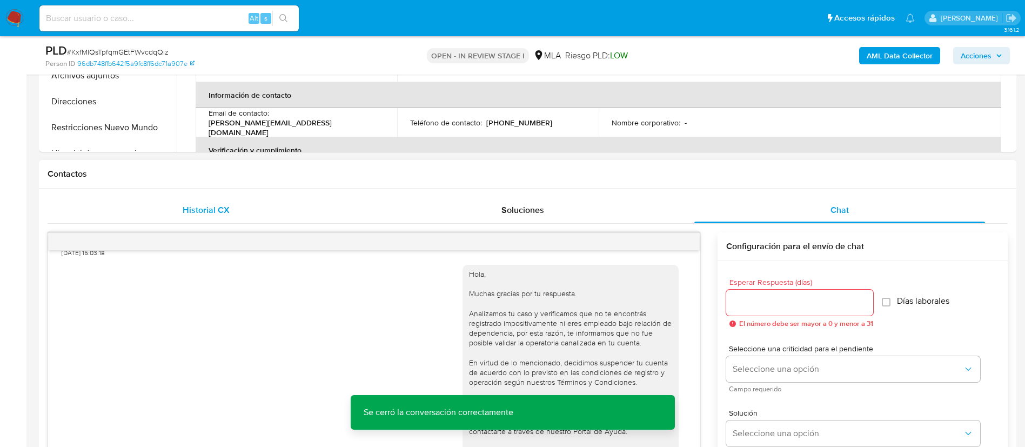
click at [222, 206] on span "Historial CX" at bounding box center [206, 210] width 47 height 12
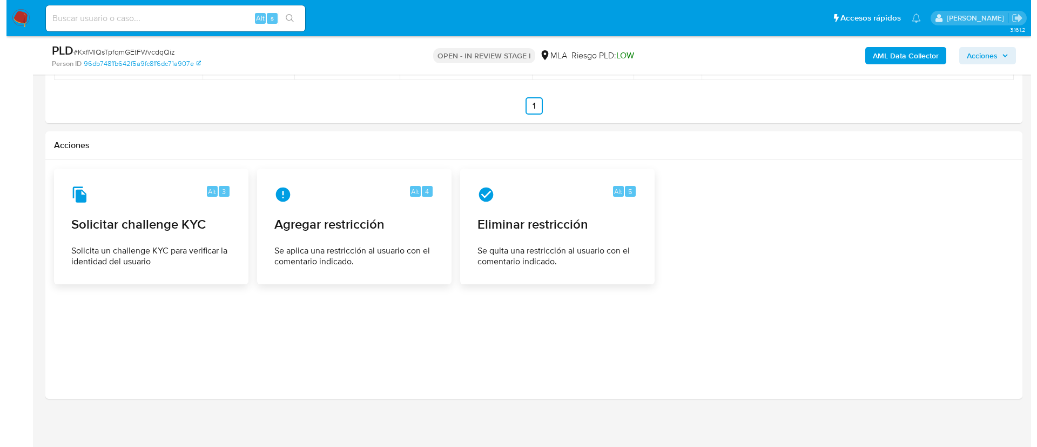
scroll to position [1454, 0]
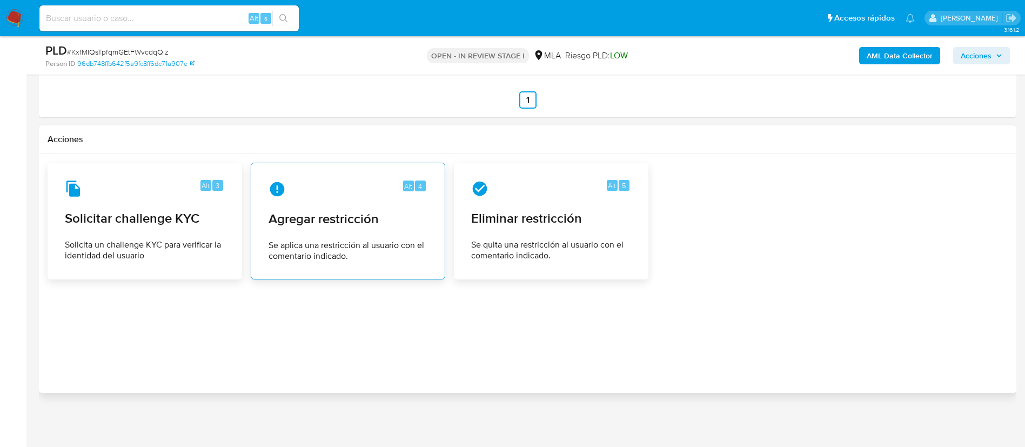
click at [343, 220] on span "Agregar restricción" at bounding box center [347, 219] width 159 height 16
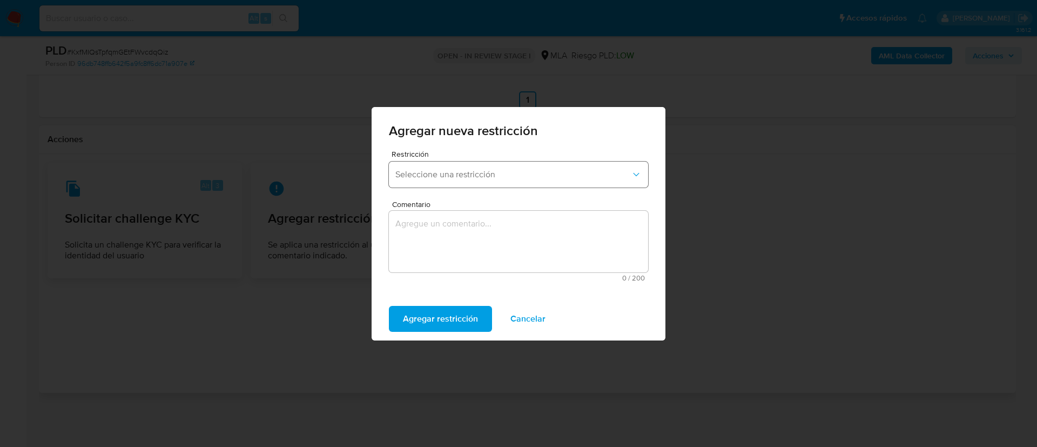
click at [442, 179] on span "Seleccione una restricción" at bounding box center [512, 174] width 235 height 11
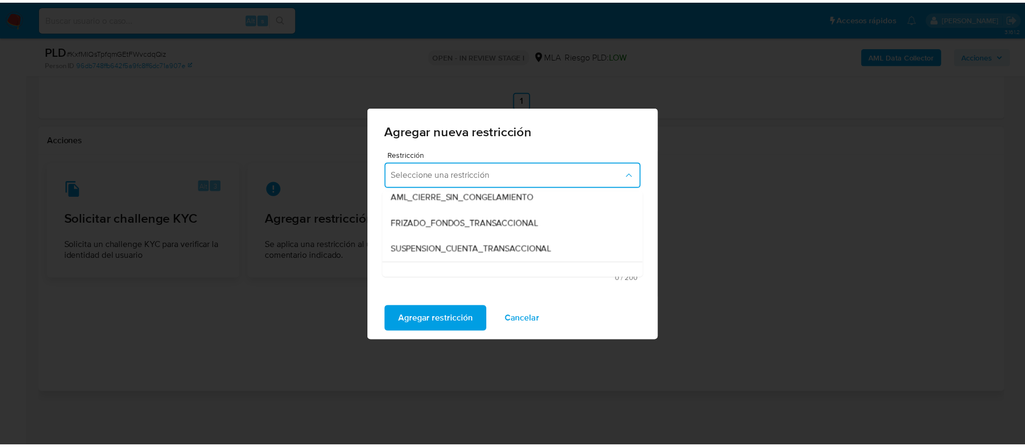
scroll to position [111, 0]
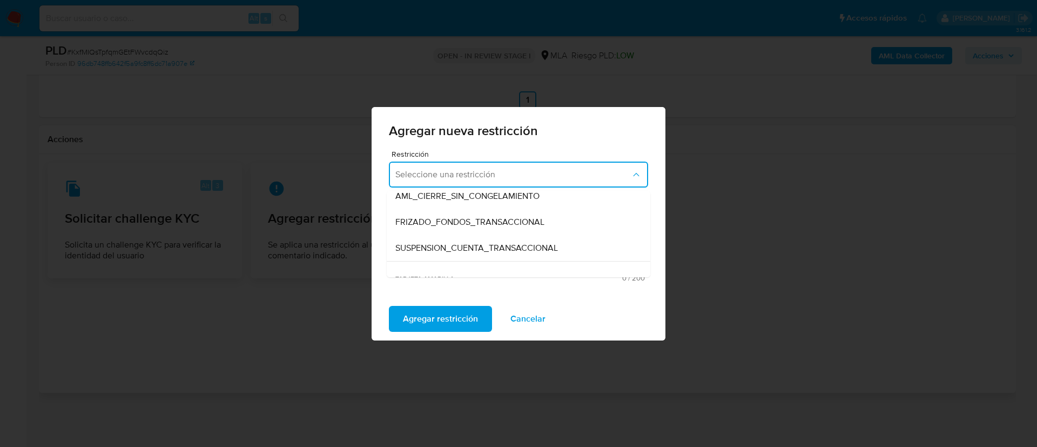
click at [440, 247] on span "SUSPENSION_CUENTA_TRANSACCIONAL" at bounding box center [476, 248] width 163 height 11
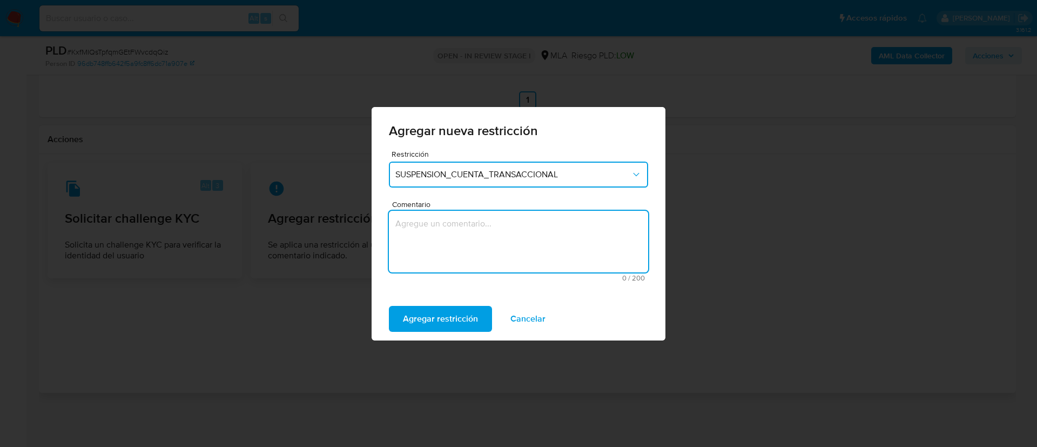
click at [440, 247] on textarea "Comentario" at bounding box center [518, 242] width 259 height 62
type textarea "AML"
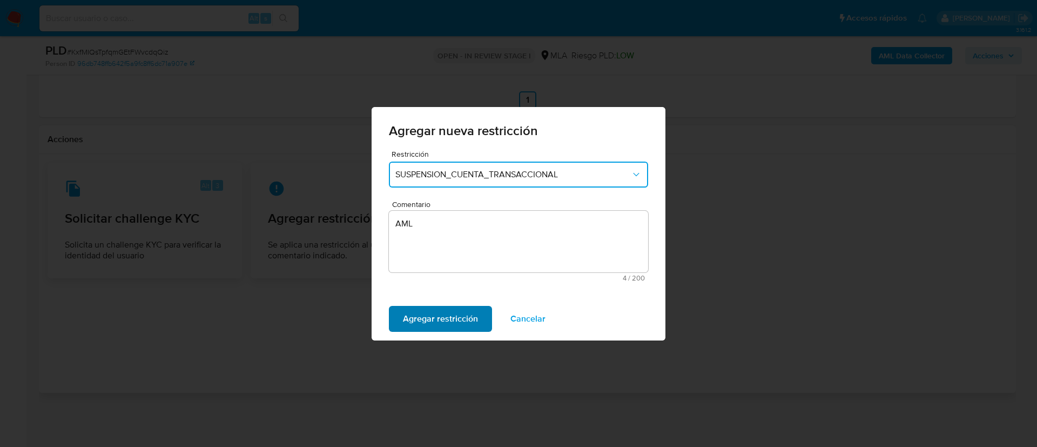
click at [422, 317] on span "Agregar restricción" at bounding box center [440, 319] width 75 height 24
click at [401, 315] on button "Confirmar" at bounding box center [422, 319] width 67 height 26
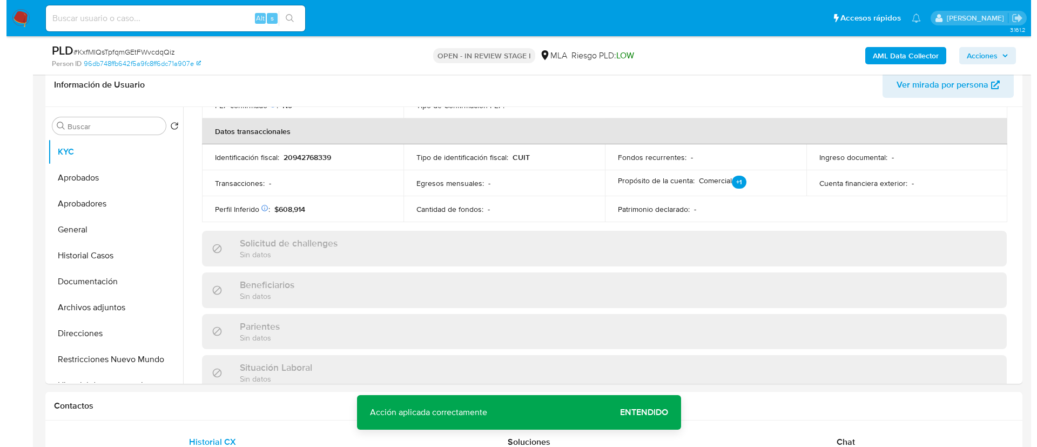
scroll to position [0, 0]
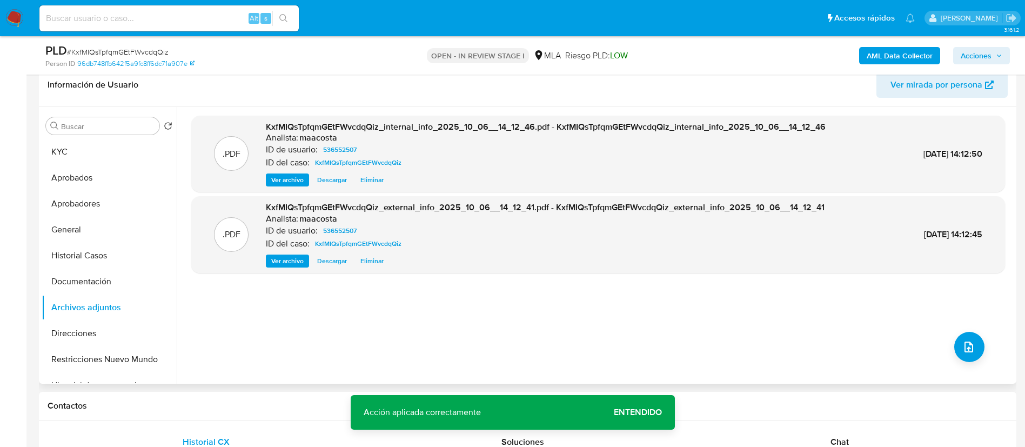
click at [302, 285] on div ".PDF KxfMIQsTpfqmGEtFWvcdqQiz_internal_info_2025_10_06__14_12_46.pdf - KxfMIQsT…" at bounding box center [597, 245] width 813 height 259
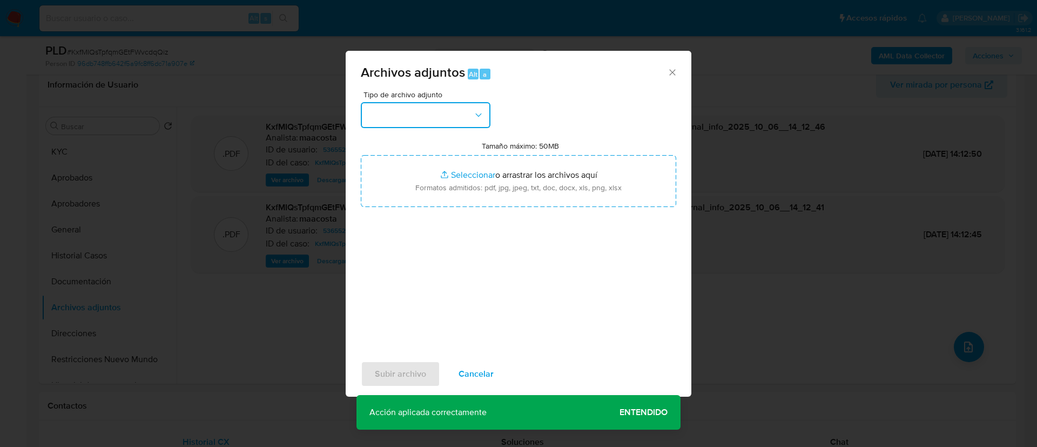
click at [394, 114] on button "button" at bounding box center [426, 115] width 130 height 26
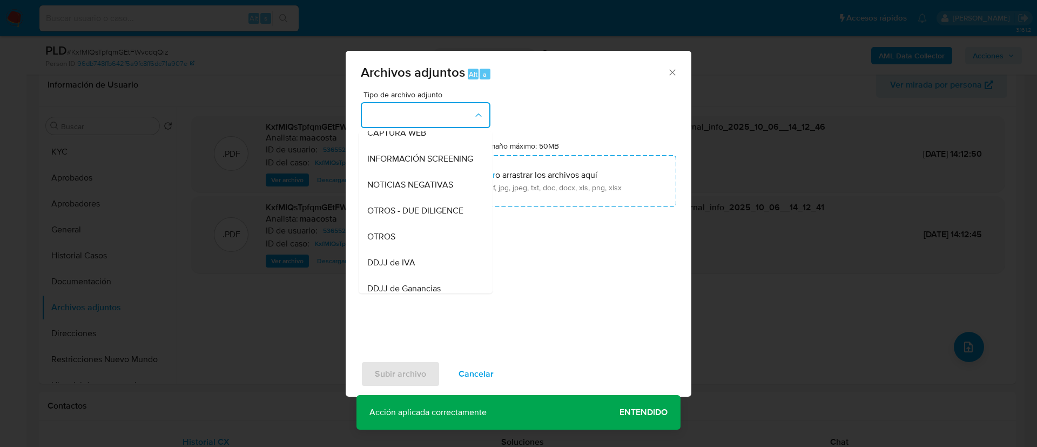
scroll to position [119, 0]
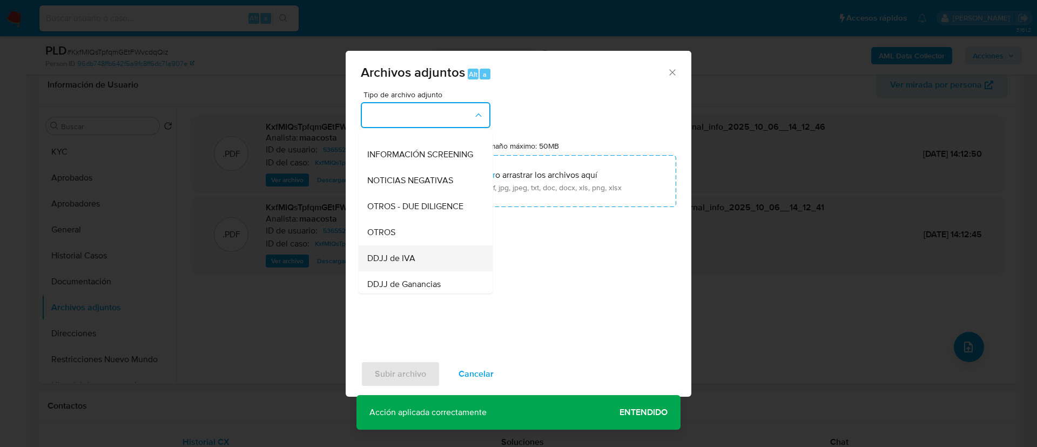
click at [388, 261] on div "DDJJ de IVA" at bounding box center [422, 258] width 110 height 26
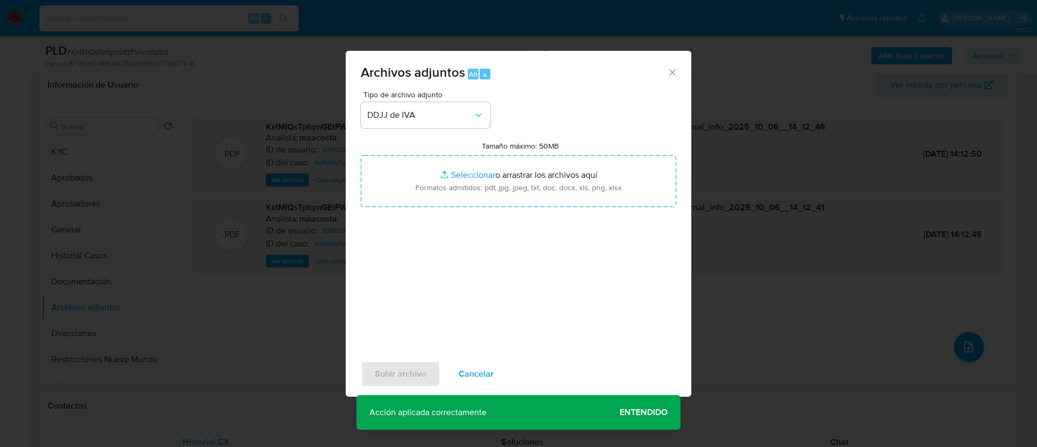
click at [385, 97] on span "Tipo de archivo adjunto" at bounding box center [428, 95] width 130 height 8
click at [390, 119] on span "DDJJ de IVA" at bounding box center [420, 115] width 106 height 11
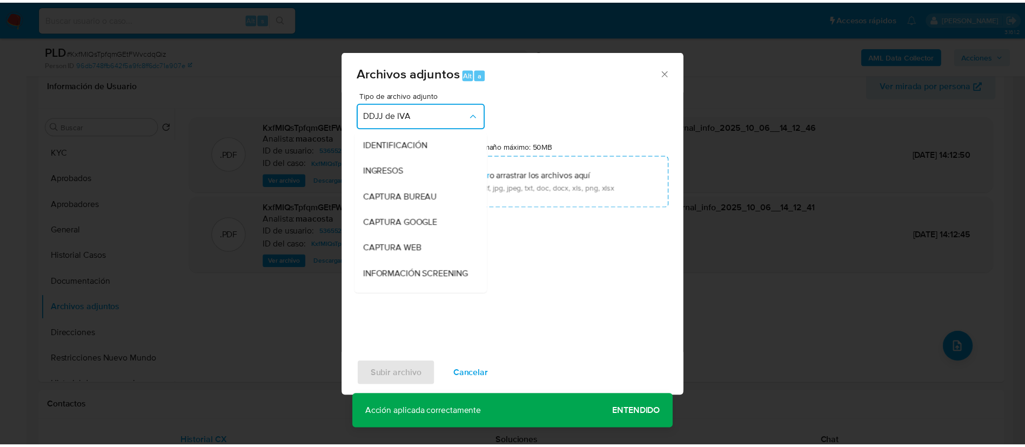
scroll to position [176, 0]
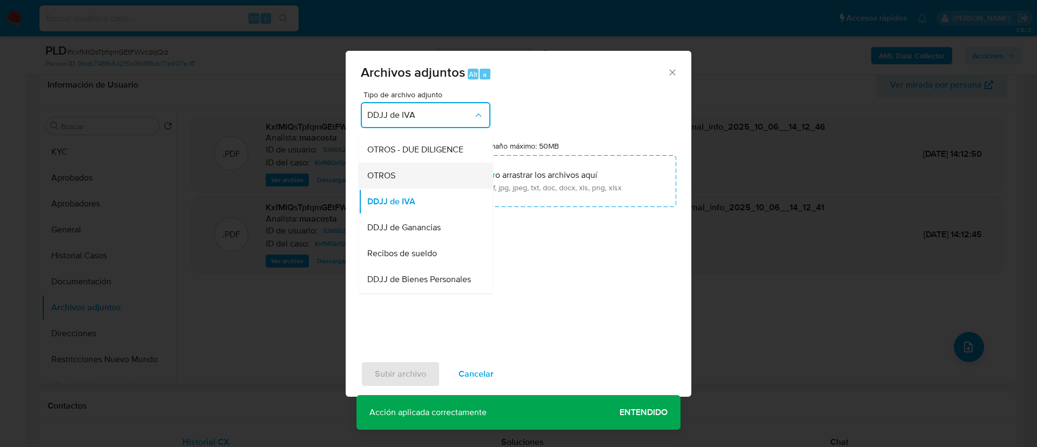
click at [393, 181] on span "OTROS" at bounding box center [381, 175] width 28 height 11
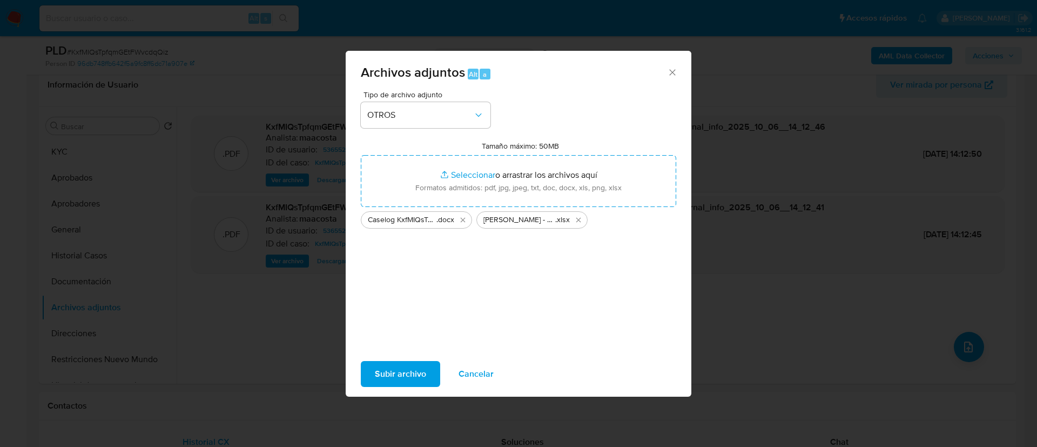
click at [409, 369] on span "Subir archivo" at bounding box center [400, 374] width 51 height 24
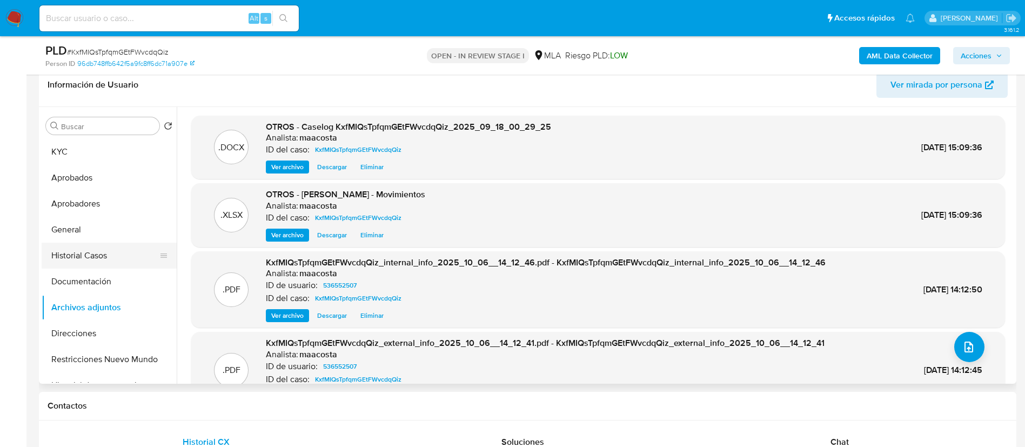
click at [65, 257] on button "Historial Casos" at bounding box center [105, 256] width 126 height 26
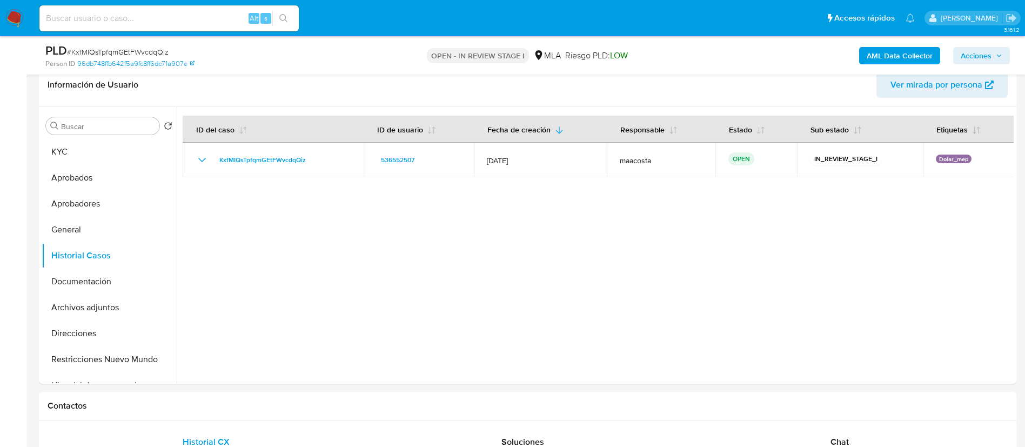
click at [975, 50] on span "Acciones" at bounding box center [975, 55] width 31 height 17
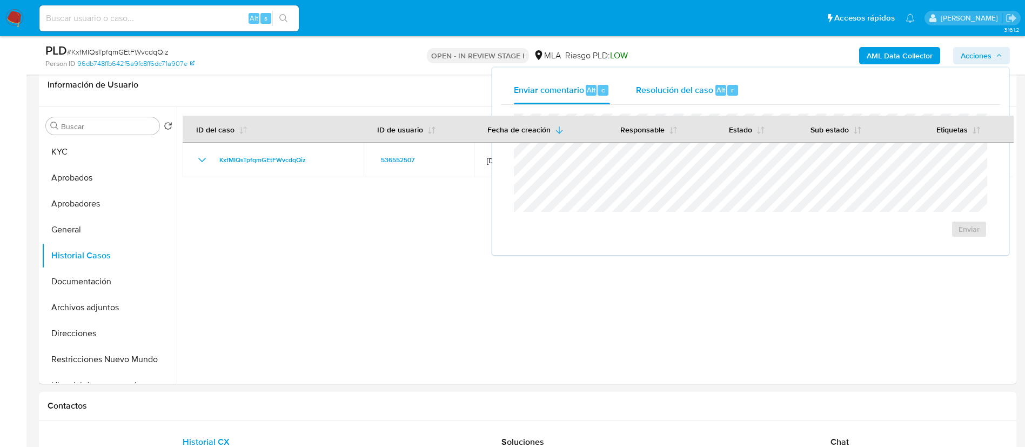
click at [672, 78] on div "Resolución del caso Alt r" at bounding box center [687, 90] width 103 height 28
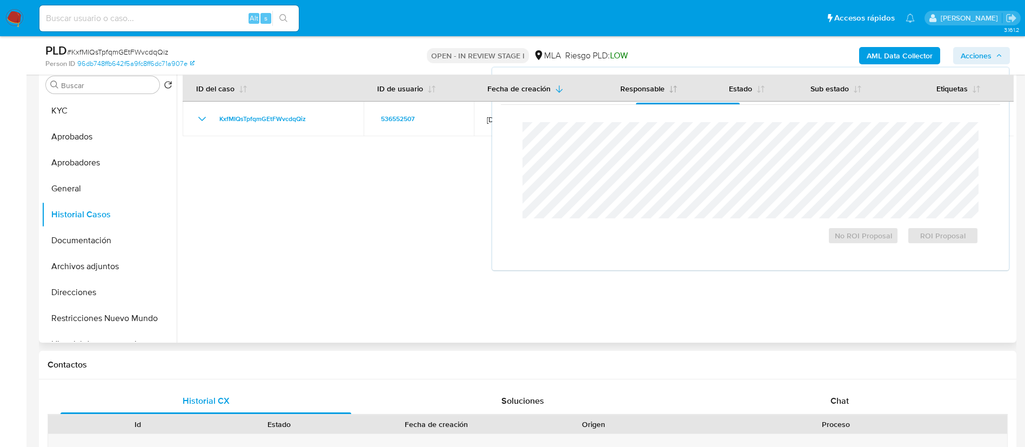
scroll to position [215, 0]
click at [926, 238] on span "ROI Proposal" at bounding box center [942, 235] width 56 height 15
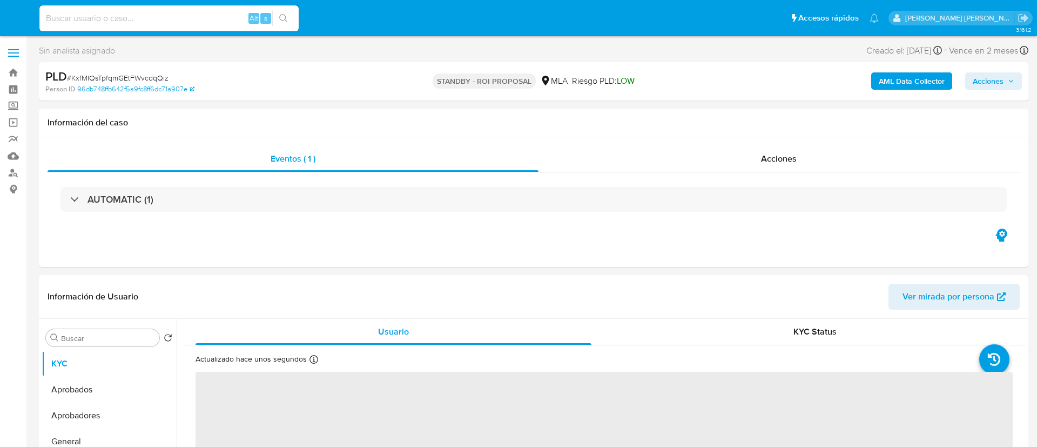
select select "10"
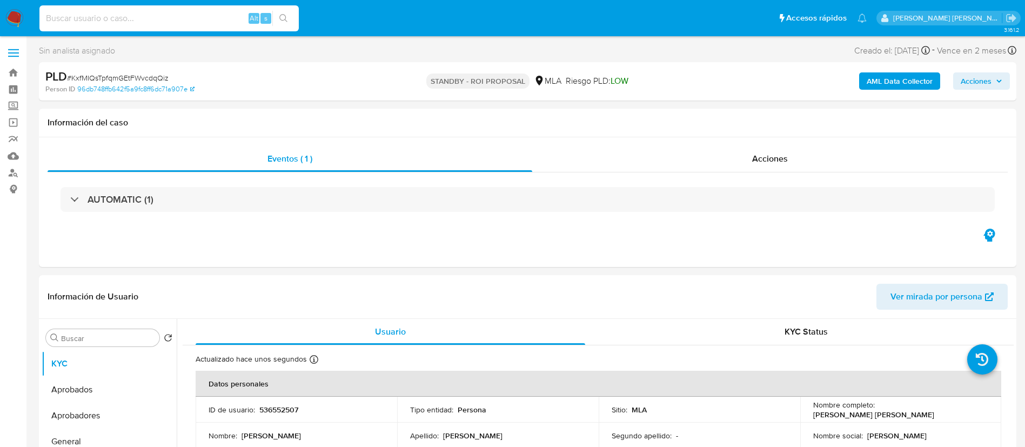
paste input "KPd7s2HkektzhDbLoKvG6fHW"
click at [207, 14] on input at bounding box center [168, 18] width 259 height 14
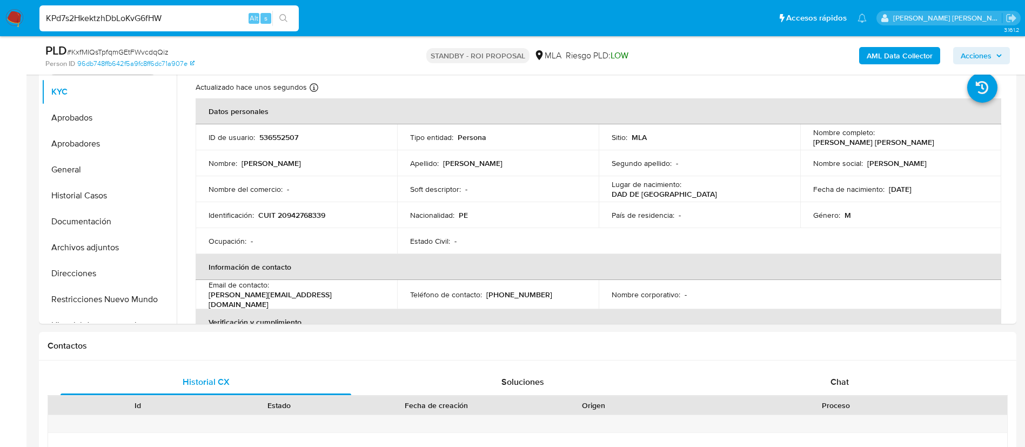
scroll to position [262, 0]
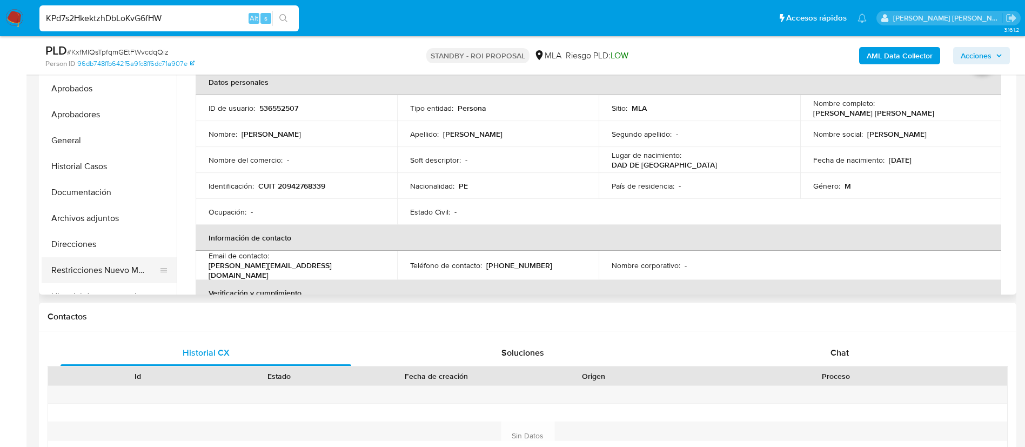
type input "KPd7s2HkektzhDbLoKvG6fHW"
click at [98, 281] on button "Restricciones Nuevo Mundo" at bounding box center [105, 270] width 126 height 26
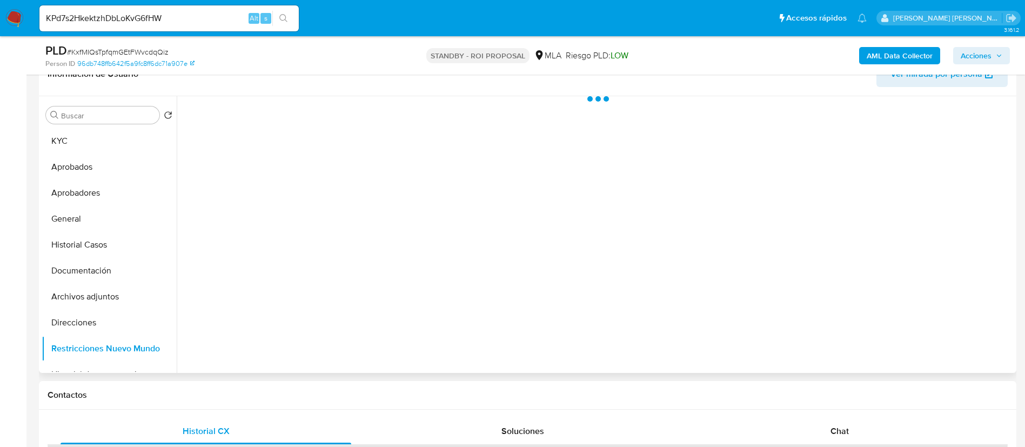
scroll to position [183, 0]
click at [182, 18] on input "KPd7s2HkektzhDbLoKvG6fHW" at bounding box center [168, 18] width 259 height 14
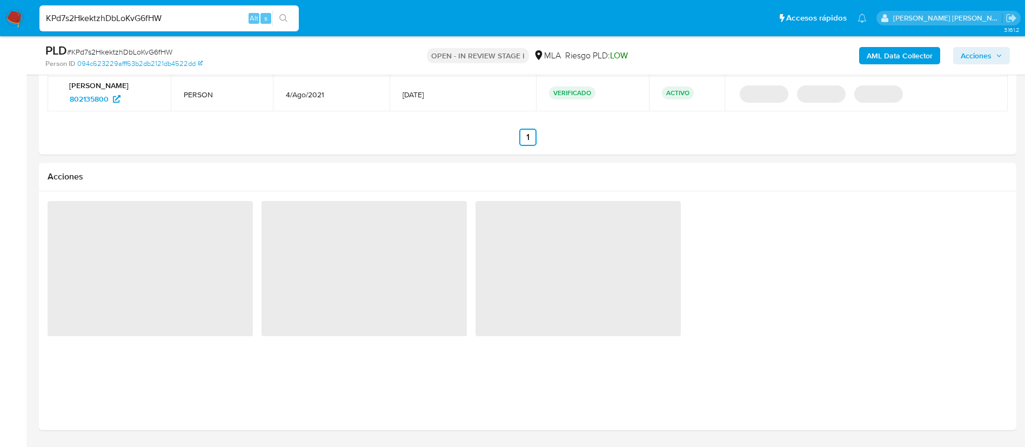
select select "10"
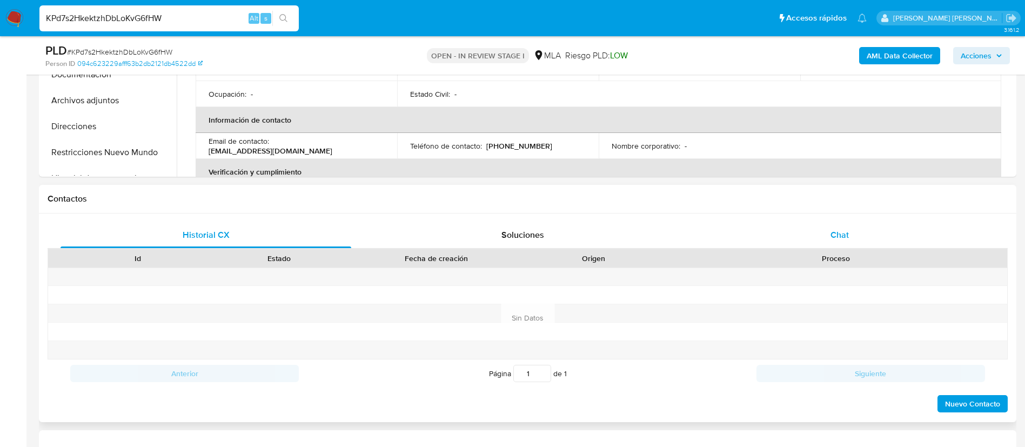
click at [840, 224] on div "Chat" at bounding box center [839, 235] width 291 height 26
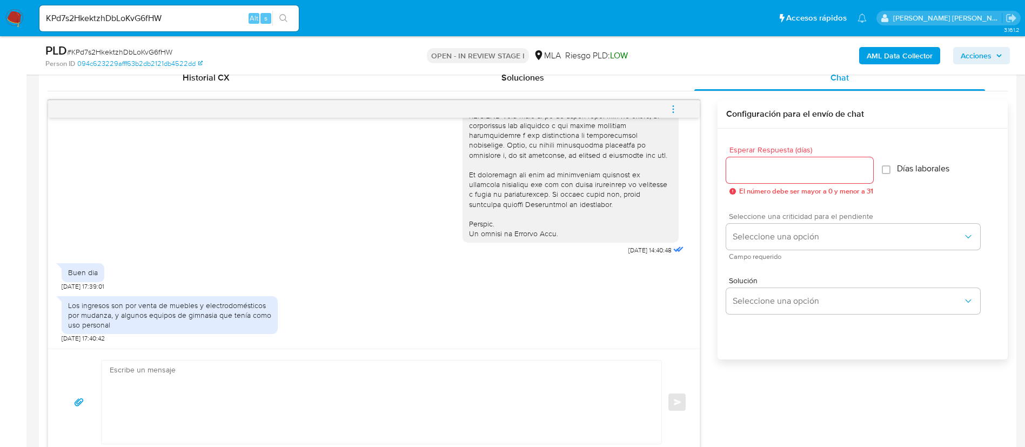
scroll to position [539, 0]
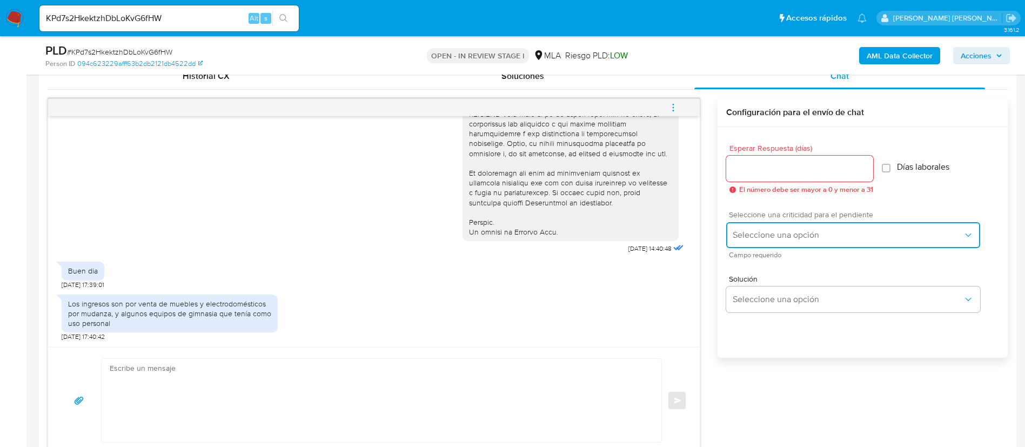
click at [753, 243] on button "Seleccione una opción" at bounding box center [853, 235] width 254 height 26
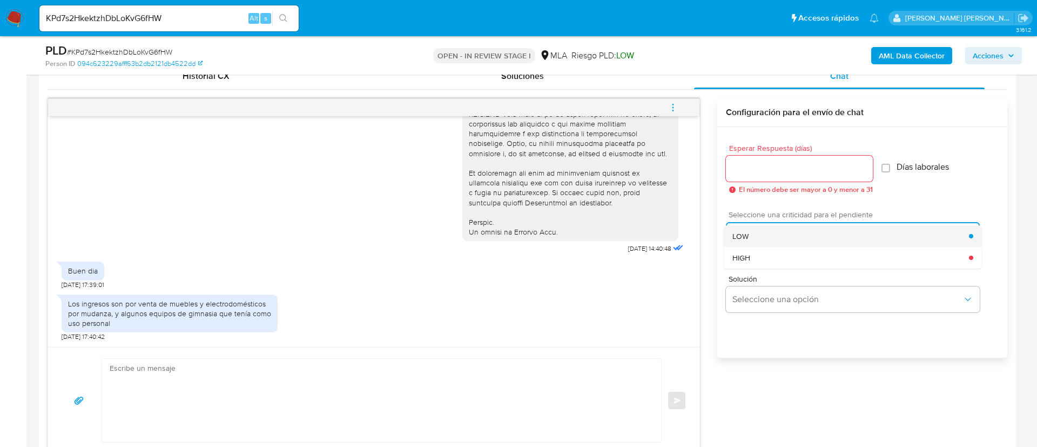
click at [742, 241] on div "LOW" at bounding box center [850, 236] width 237 height 22
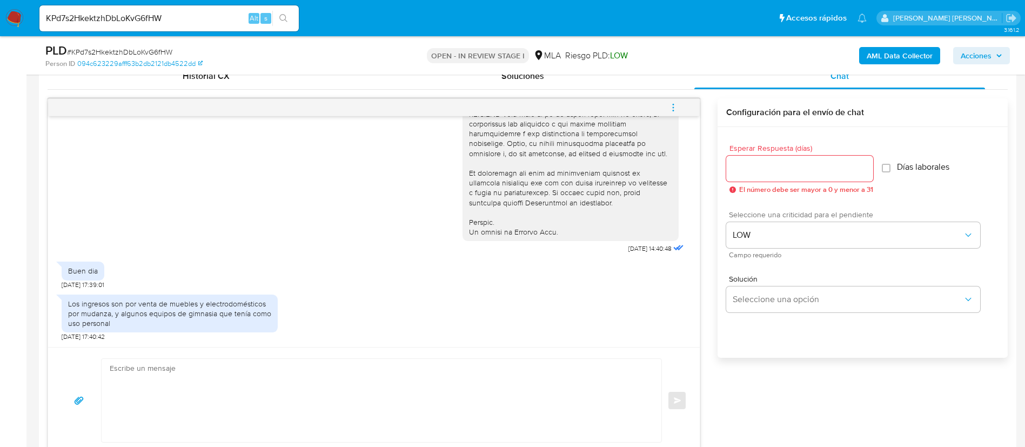
click at [745, 166] on input "Esperar Respuesta (días)" at bounding box center [799, 168] width 147 height 14
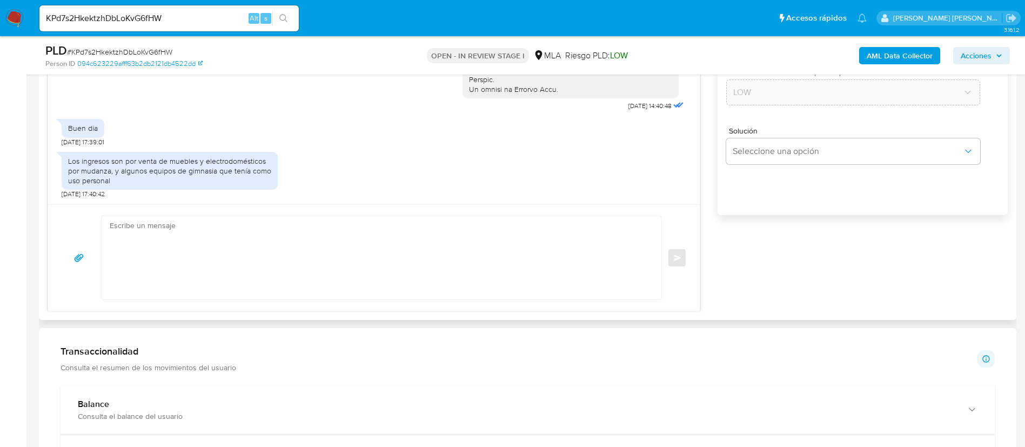
scroll to position [687, 0]
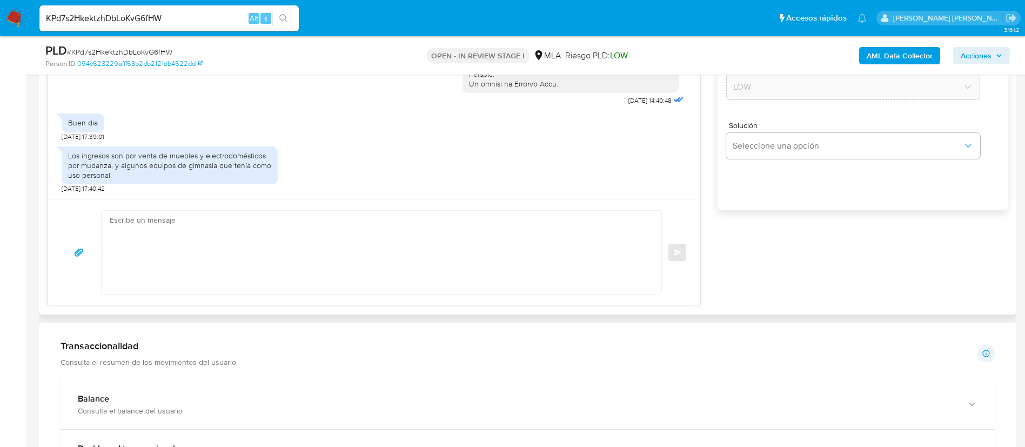
type input "0"
click at [583, 241] on textarea at bounding box center [379, 252] width 538 height 83
paste textarea "Hola XXX, Muchas gracias por tu respuesta. Analizamos tu caso y verificamos que…"
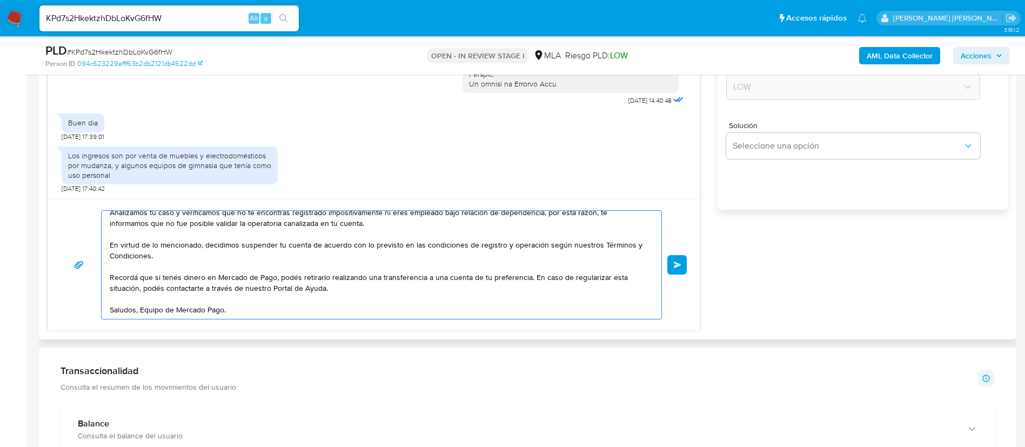
scroll to position [0, 0]
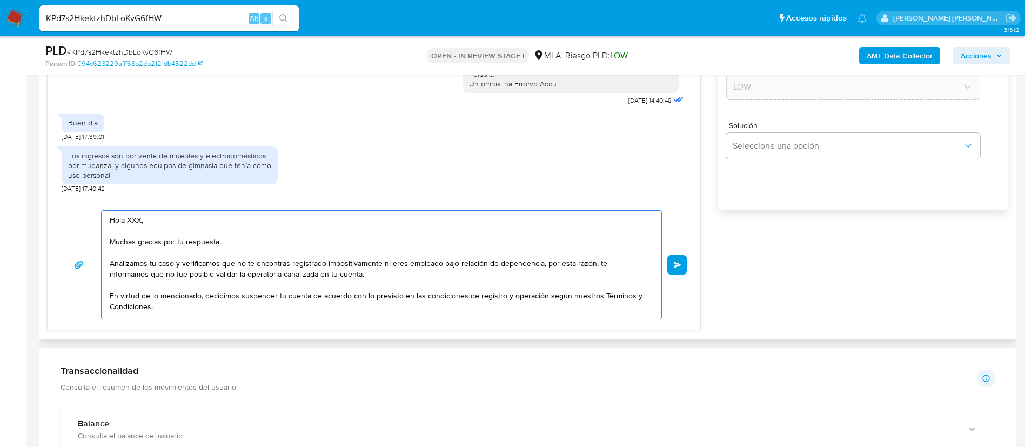
click at [134, 220] on textarea "Hola XXX, Muchas gracias por tu respuesta. Analizamos tu caso y verificamos que…" at bounding box center [379, 265] width 538 height 108
type textarea "Hola, Muchas gracias por tu respuesta. Analizamos tu caso y verificamos que no …"
click at [681, 260] on button "Enviar" at bounding box center [676, 264] width 19 height 19
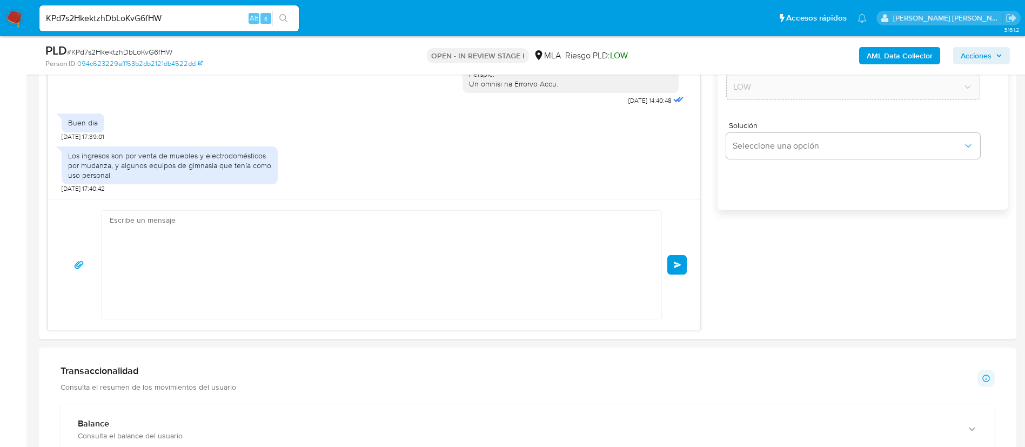
scroll to position [694, 0]
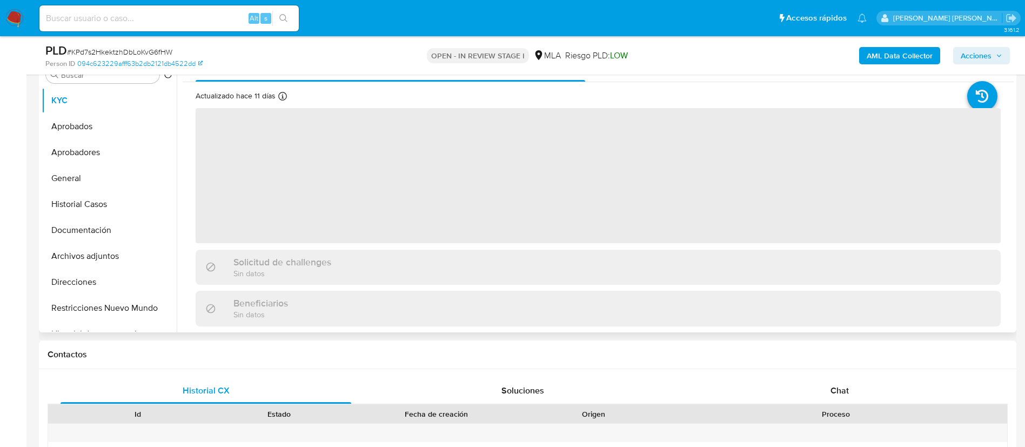
scroll to position [230, 0]
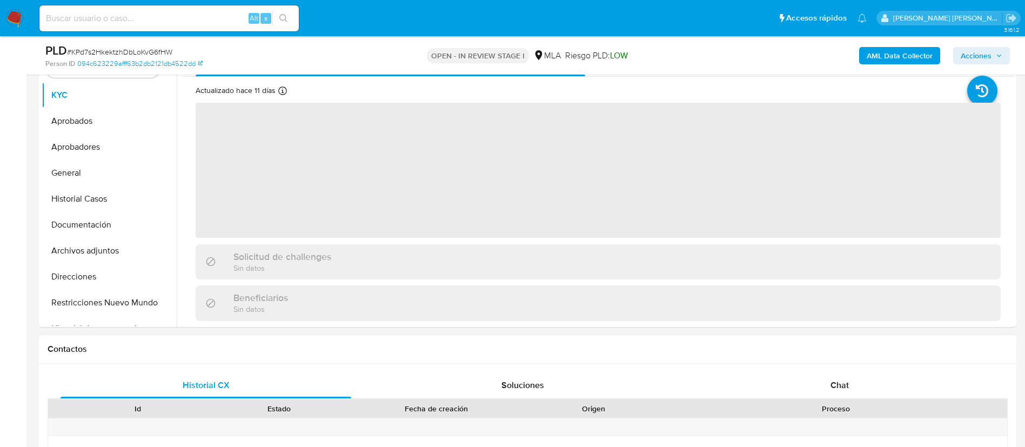
select select "10"
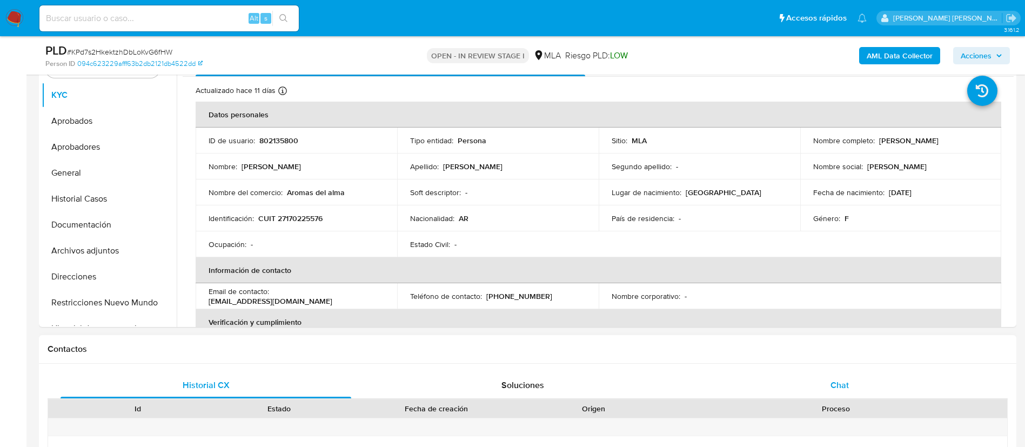
click at [838, 383] on span "Chat" at bounding box center [839, 385] width 18 height 12
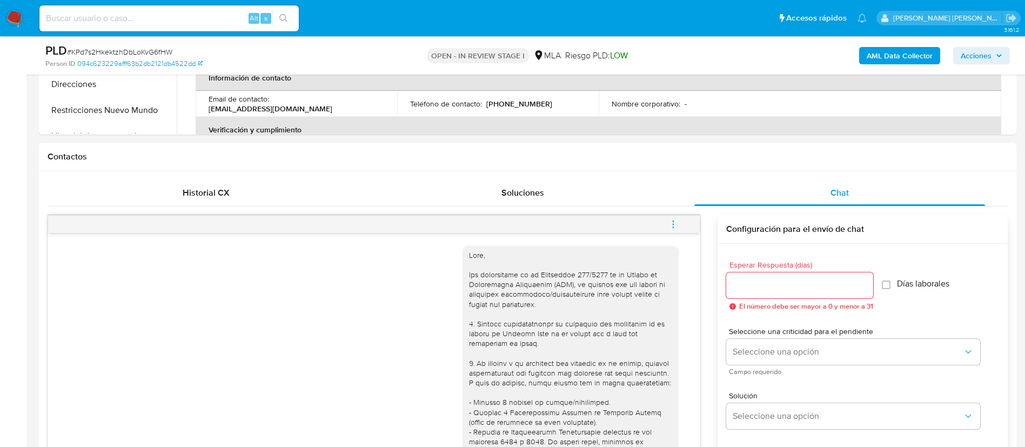
scroll to position [694, 0]
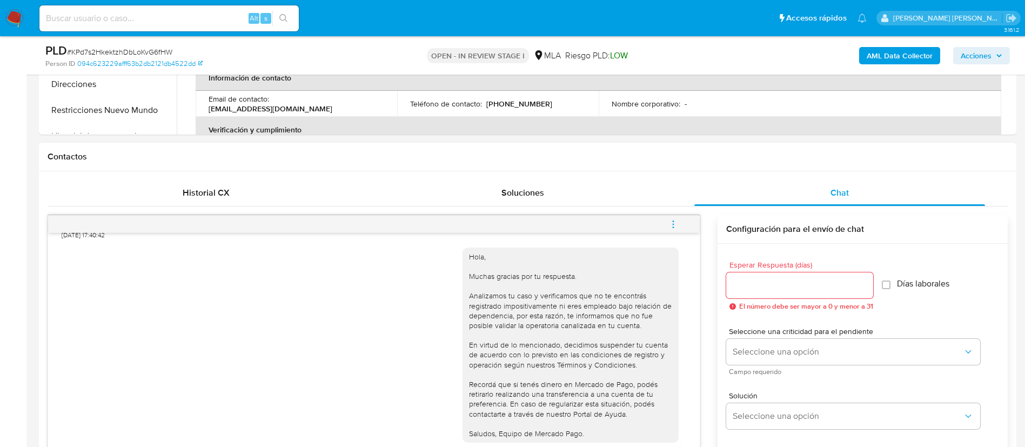
click at [674, 224] on icon "menu-action" at bounding box center [672, 223] width 1 height 1
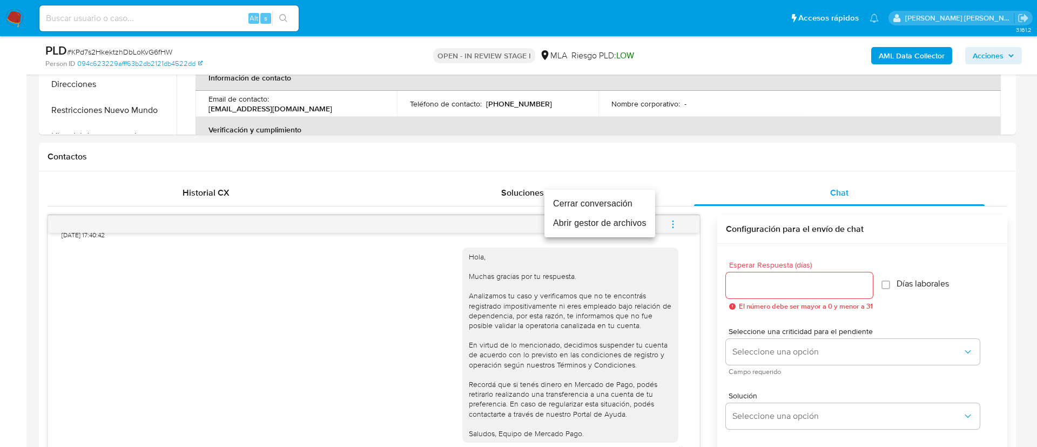
click at [575, 205] on li "Cerrar conversación" at bounding box center [599, 203] width 111 height 19
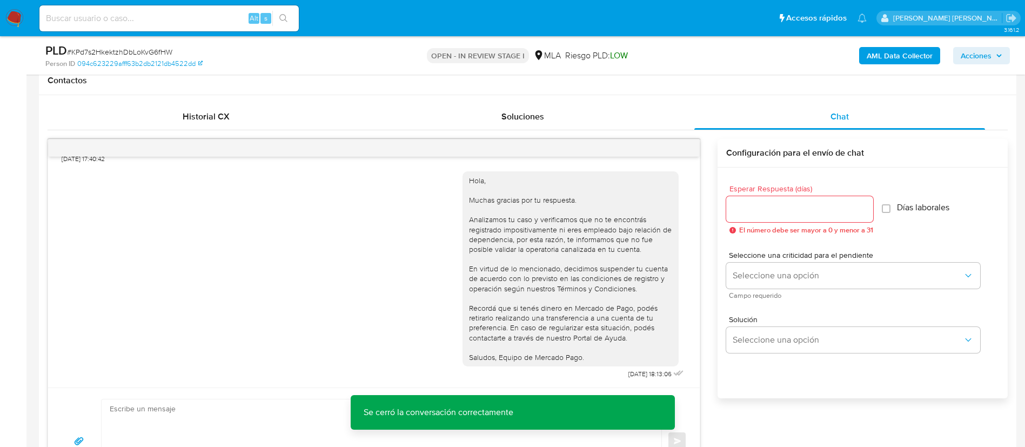
scroll to position [499, 0]
click at [198, 115] on span "Historial CX" at bounding box center [206, 116] width 47 height 12
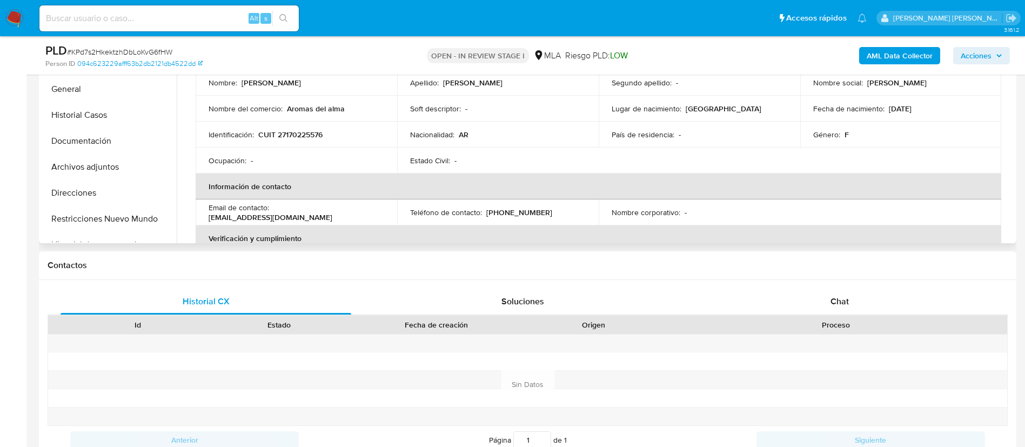
scroll to position [312, 0]
click at [108, 224] on button "Restricciones Nuevo Mundo" at bounding box center [105, 220] width 126 height 26
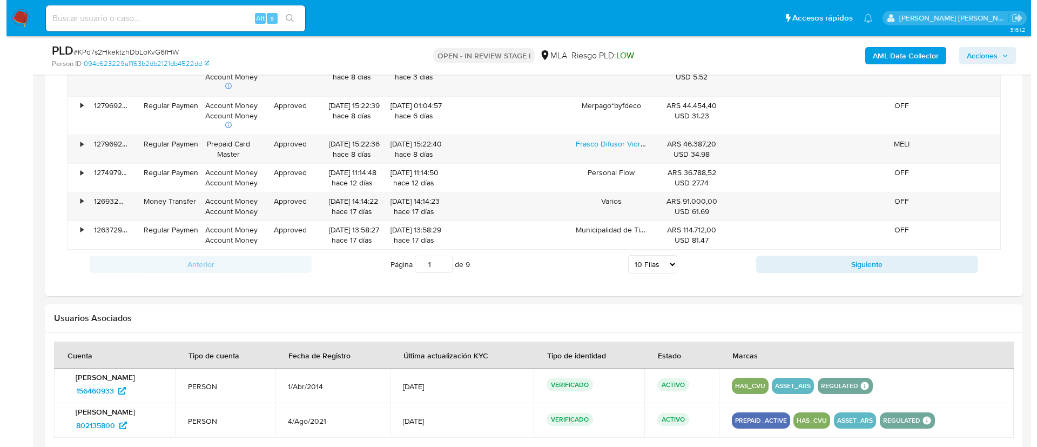
scroll to position [1508, 0]
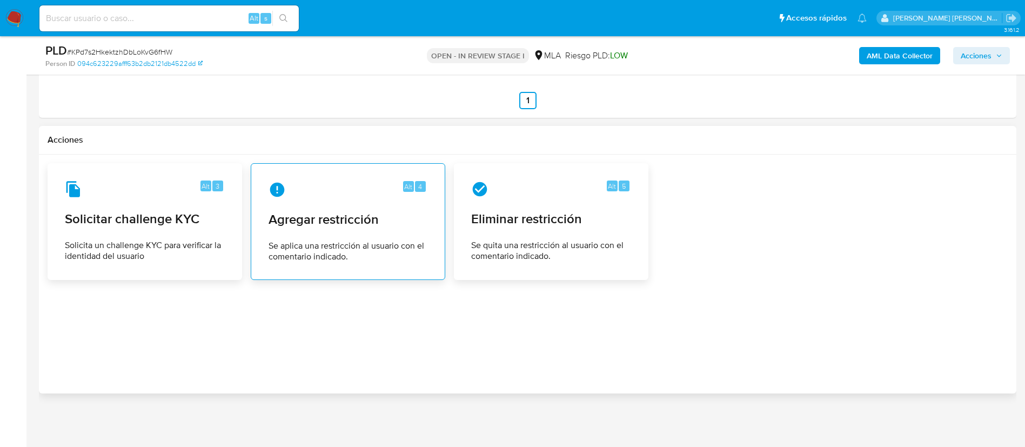
click at [331, 241] on span "Se aplica una restricción al usuario con el comentario indicado." at bounding box center [347, 251] width 159 height 22
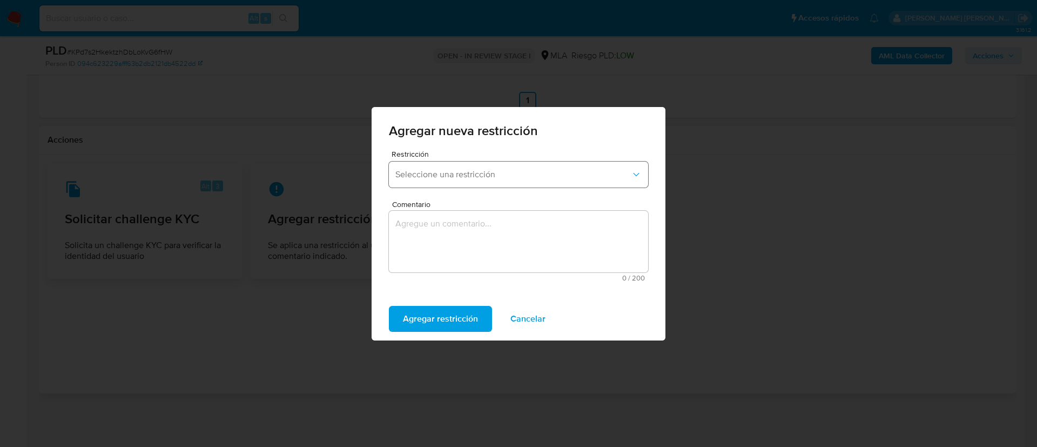
click at [442, 166] on button "Seleccione una restricción" at bounding box center [518, 174] width 259 height 26
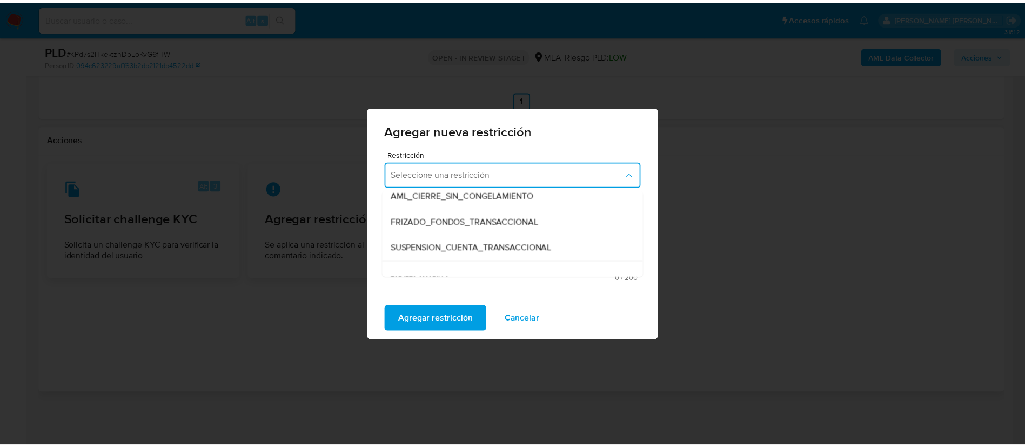
scroll to position [109, 0]
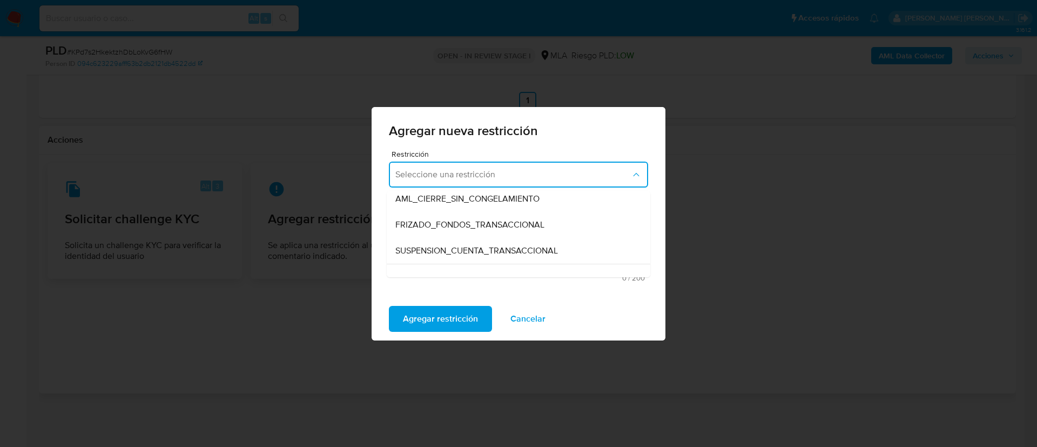
click at [442, 249] on span "SUSPENSION_CUENTA_TRANSACCIONAL" at bounding box center [476, 250] width 163 height 11
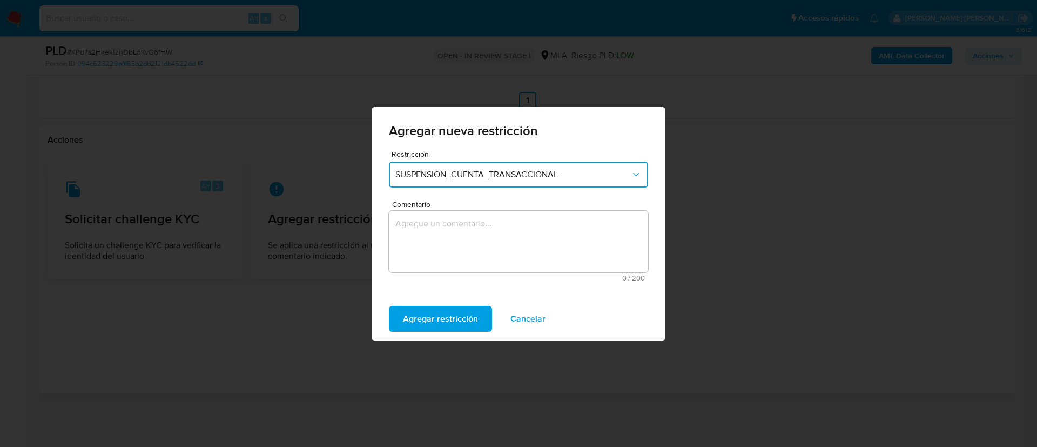
click at [442, 249] on textarea "Comentario" at bounding box center [518, 242] width 259 height 62
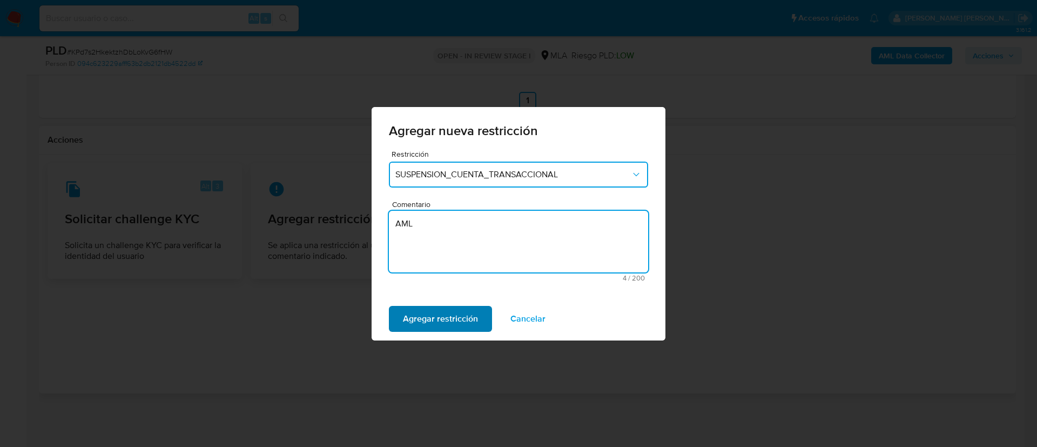
type textarea "AML"
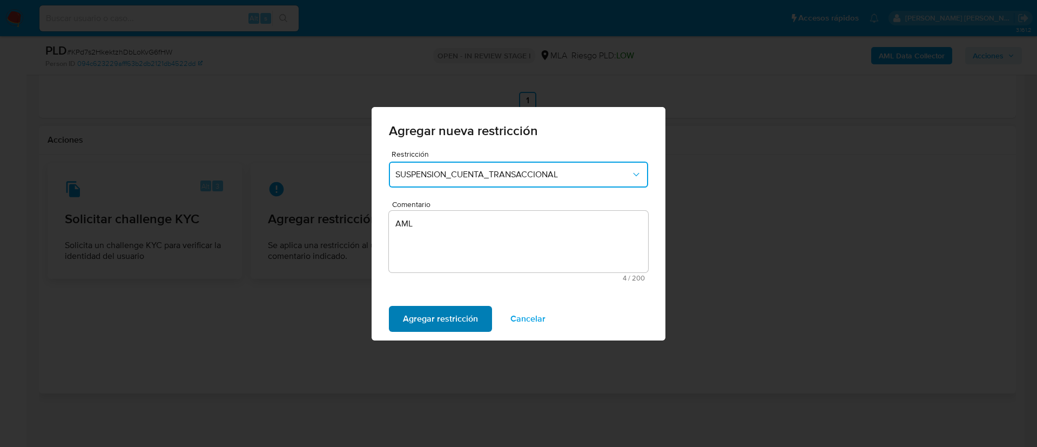
click at [426, 321] on span "Agregar restricción" at bounding box center [440, 319] width 75 height 24
click at [425, 316] on span "Confirmar" at bounding box center [422, 319] width 39 height 24
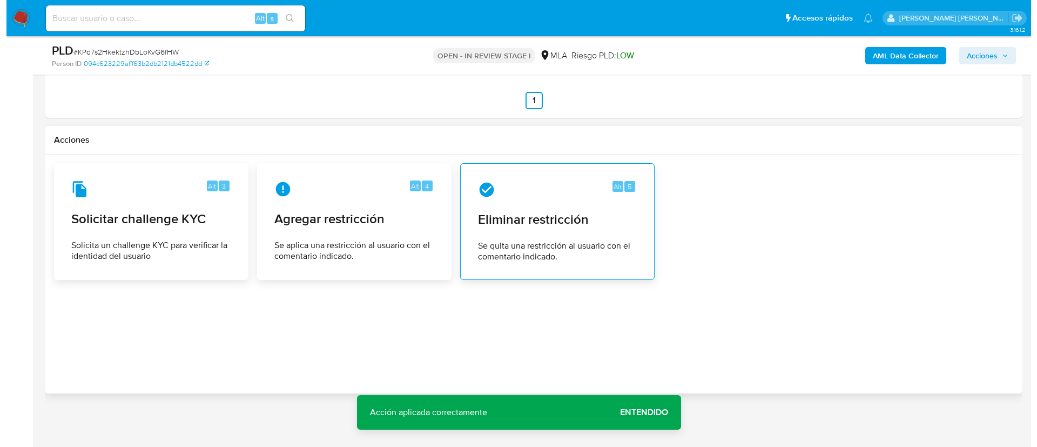
scroll to position [0, 0]
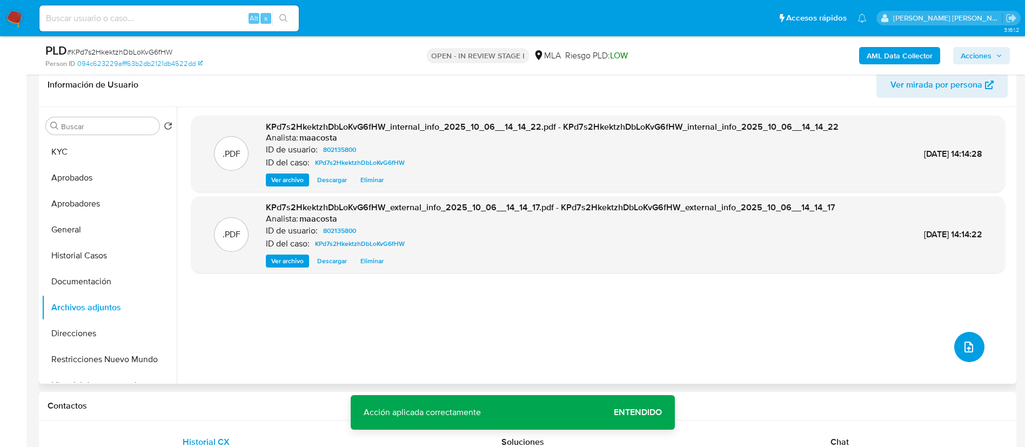
click at [966, 335] on button "upload-file" at bounding box center [969, 347] width 30 height 30
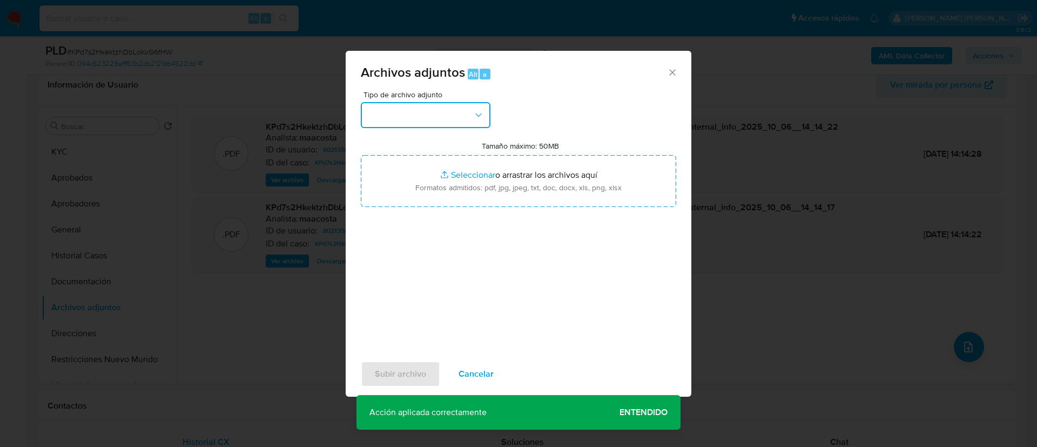
click at [461, 103] on button "button" at bounding box center [426, 115] width 130 height 26
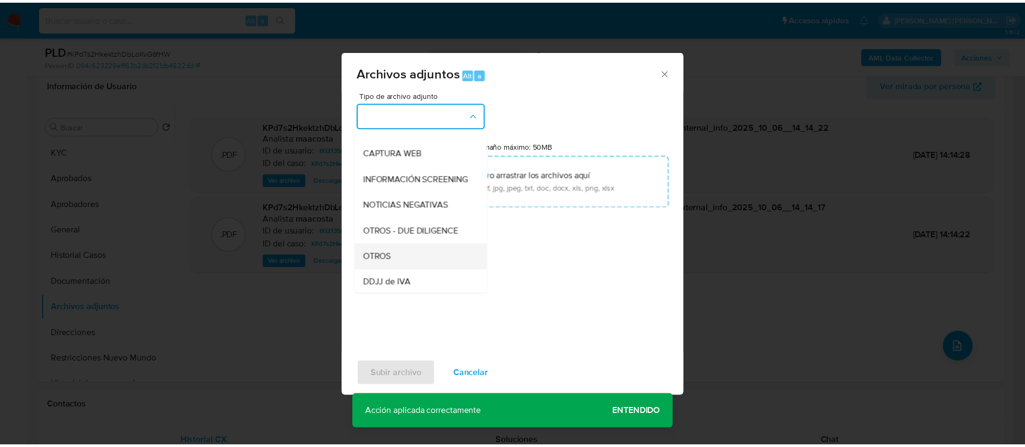
scroll to position [96, 0]
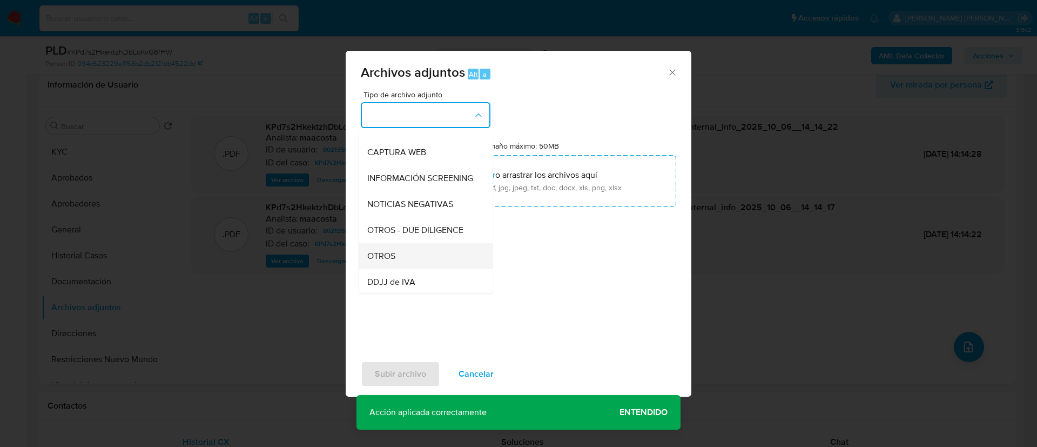
click at [387, 261] on span "OTROS" at bounding box center [381, 256] width 28 height 11
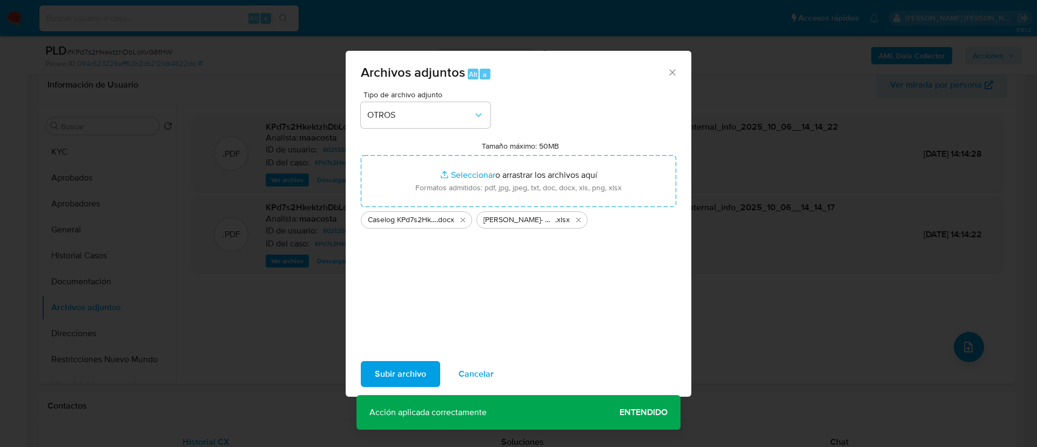
click at [406, 379] on span "Subir archivo" at bounding box center [400, 374] width 51 height 24
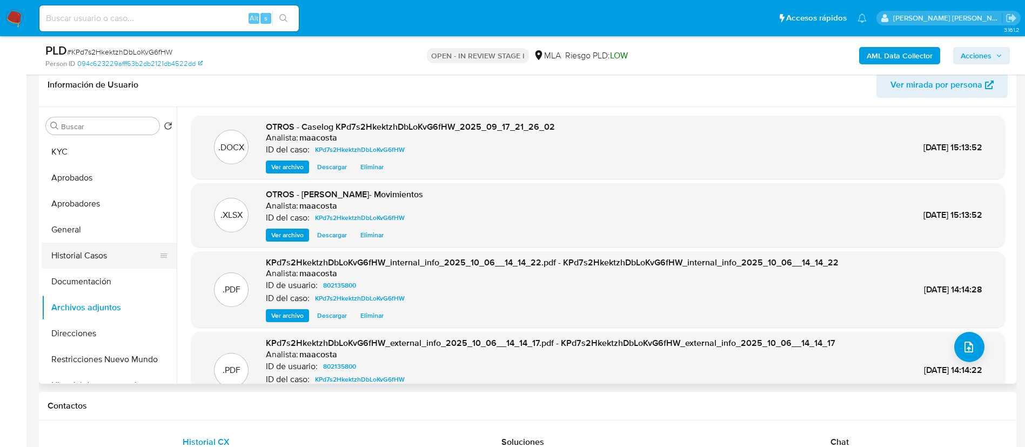
click at [94, 259] on button "Historial Casos" at bounding box center [105, 256] width 126 height 26
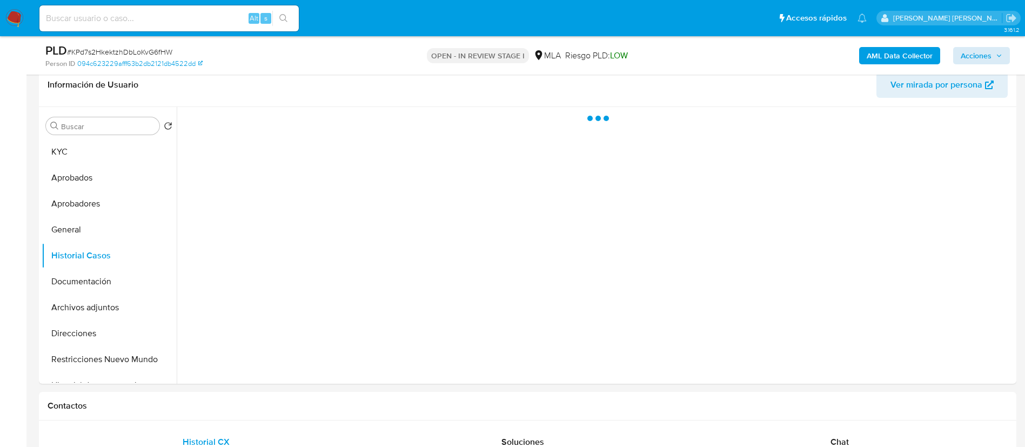
click at [999, 46] on div "AML Data Collector Acciones" at bounding box center [850, 55] width 319 height 25
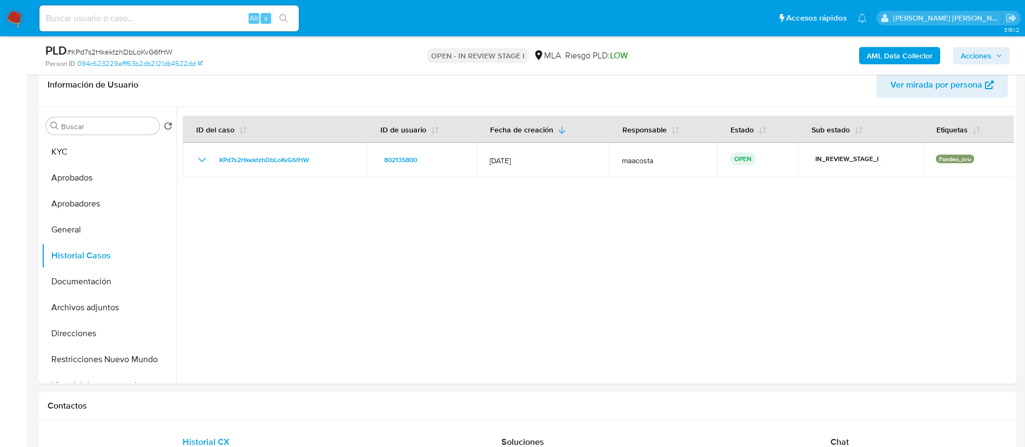
click at [964, 52] on span "Acciones" at bounding box center [975, 55] width 31 height 17
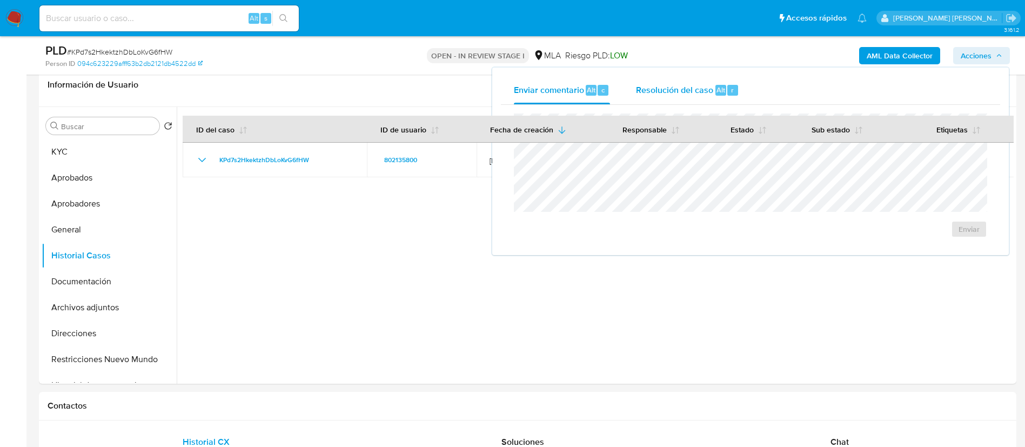
click at [688, 93] on span "Resolución del caso" at bounding box center [674, 89] width 77 height 12
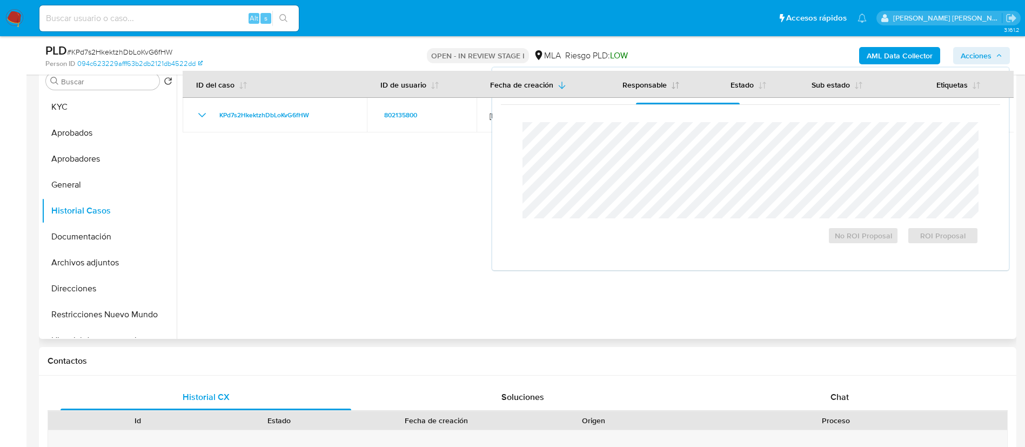
scroll to position [219, 0]
click at [946, 237] on span "ROI Proposal" at bounding box center [942, 235] width 56 height 15
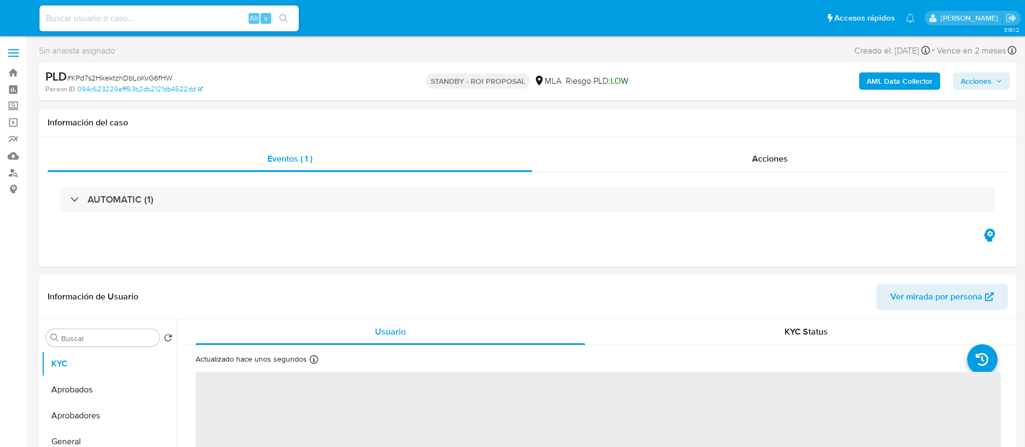
select select "10"
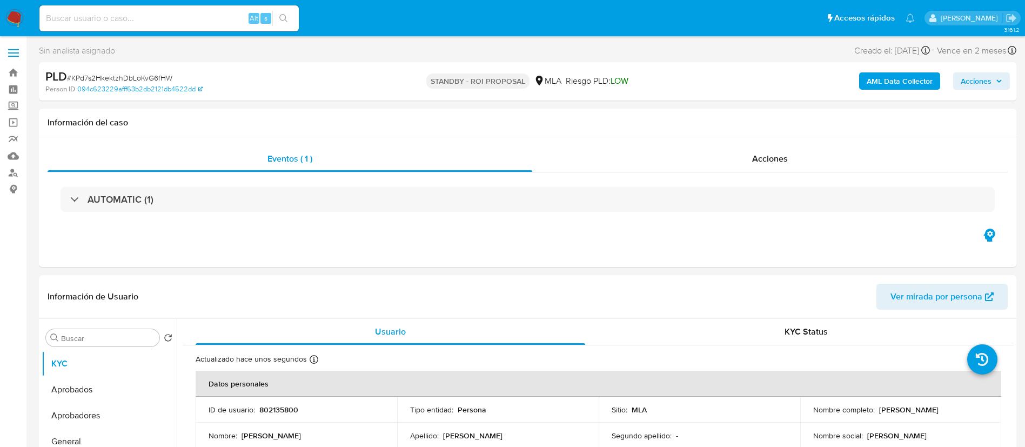
paste input "jc7cZQj1ZEox5EXO6nvVcGhS"
click at [205, 25] on input "jc7cZQj1ZEox5EXO6nvVcGhS" at bounding box center [168, 18] width 259 height 14
type input "jc7cZQj1ZEox5EXO6nvVcGhS"
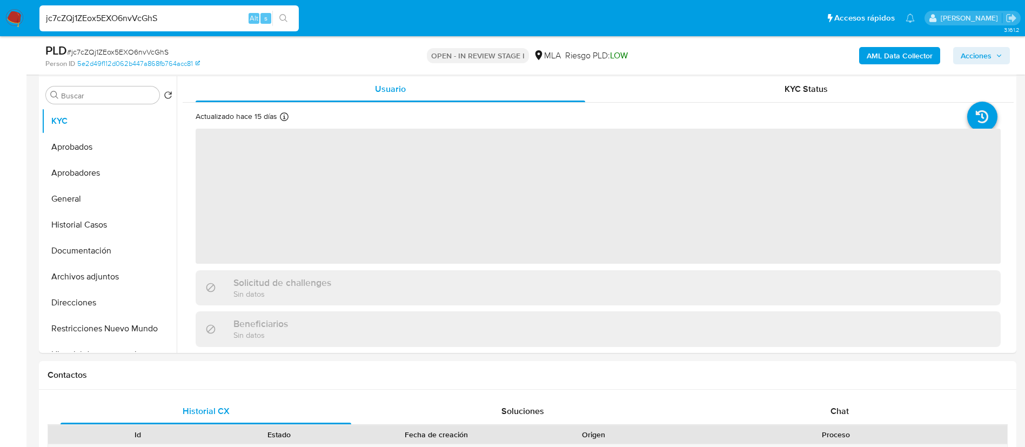
scroll to position [245, 0]
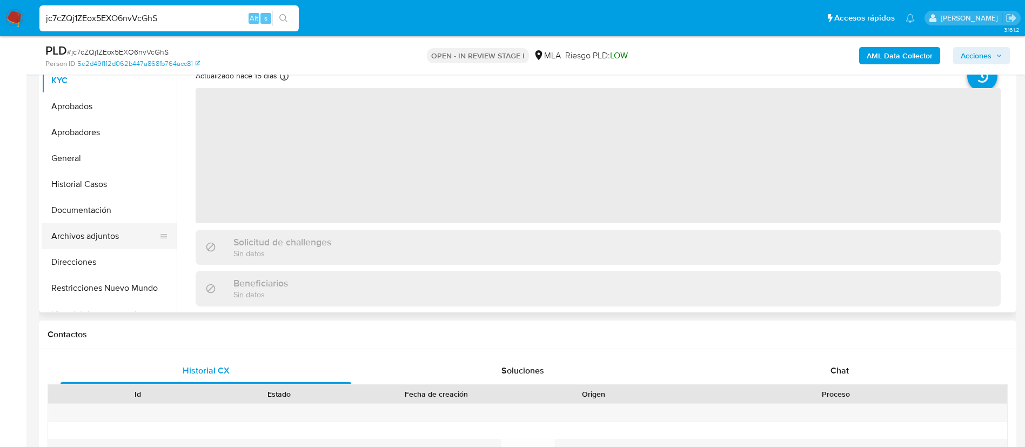
select select "10"
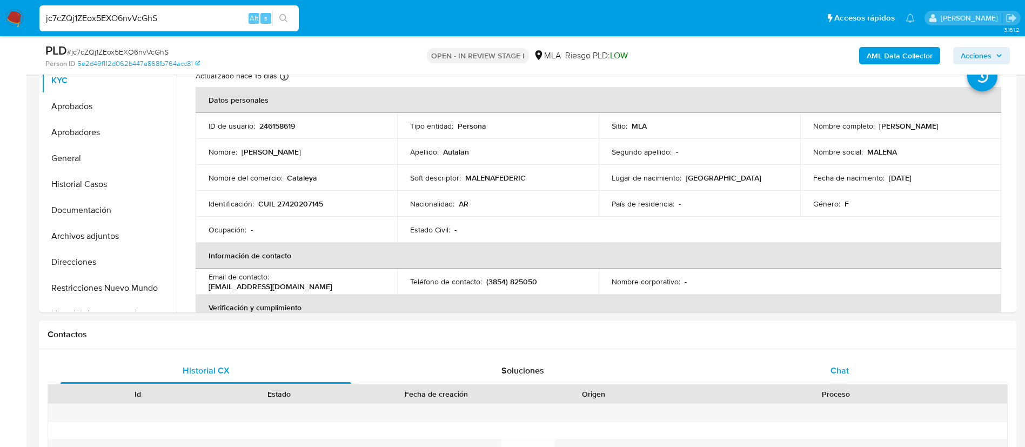
click at [835, 368] on span "Chat" at bounding box center [839, 370] width 18 height 12
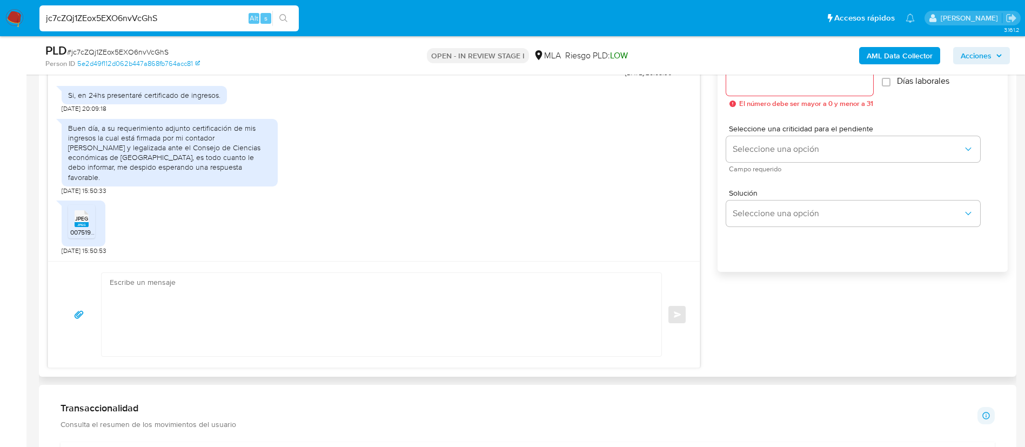
scroll to position [627, 0]
click at [1010, 258] on div "Historial CX Soluciones Chat Id Estado Fecha de creación Origen Proceso Anterio…" at bounding box center [527, 171] width 977 height 408
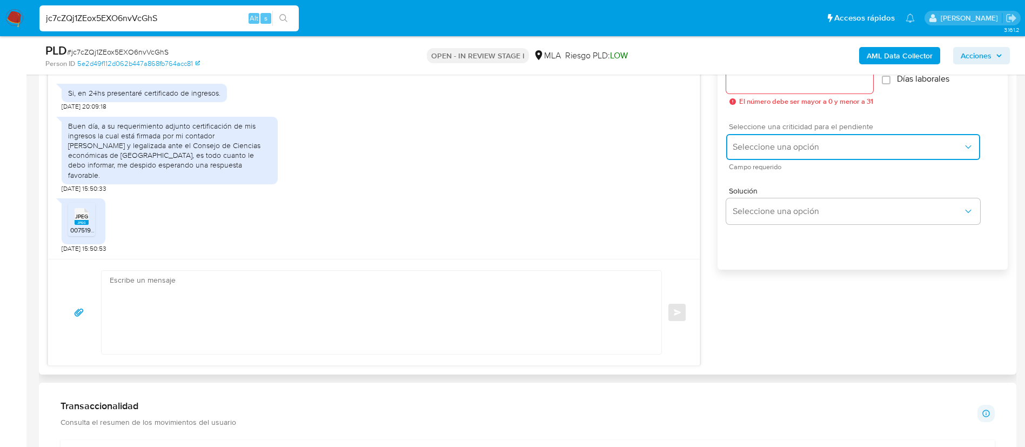
click at [898, 150] on span "Seleccione una opción" at bounding box center [847, 147] width 230 height 11
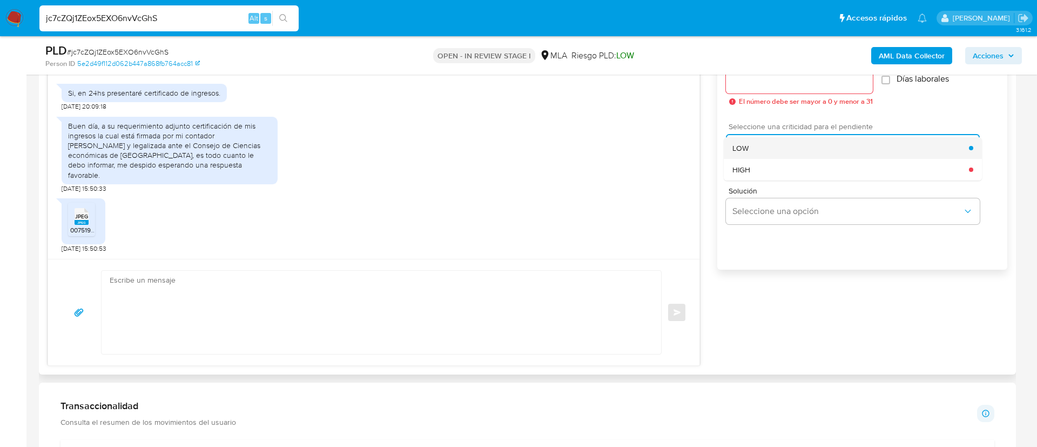
click at [738, 150] on span "LOW" at bounding box center [740, 148] width 16 height 10
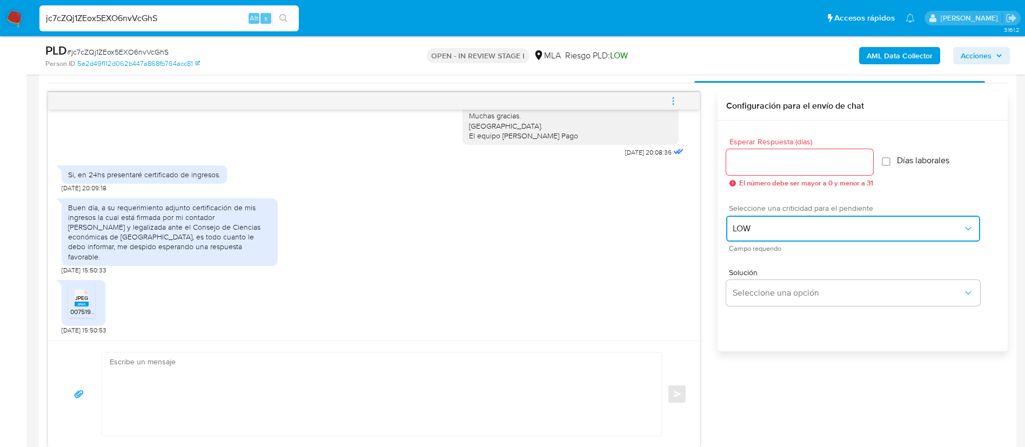
scroll to position [544, 0]
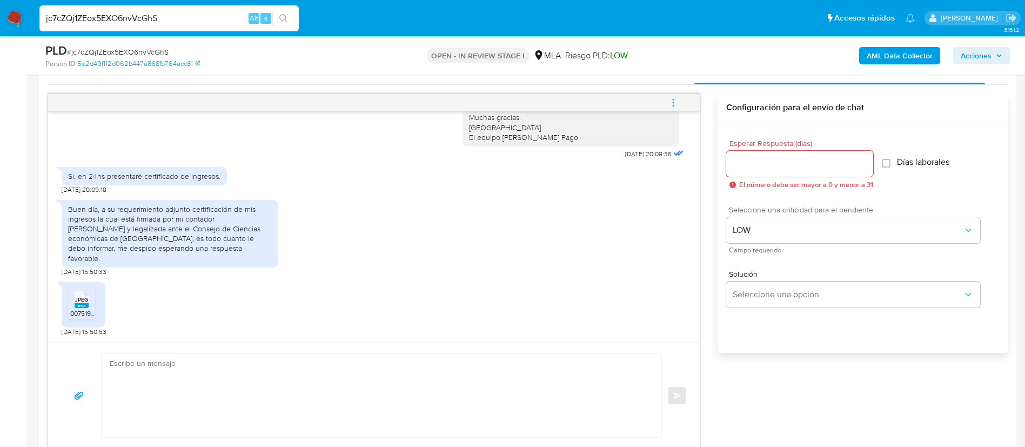
click at [742, 164] on input "Esperar Respuesta (días)" at bounding box center [799, 164] width 147 height 14
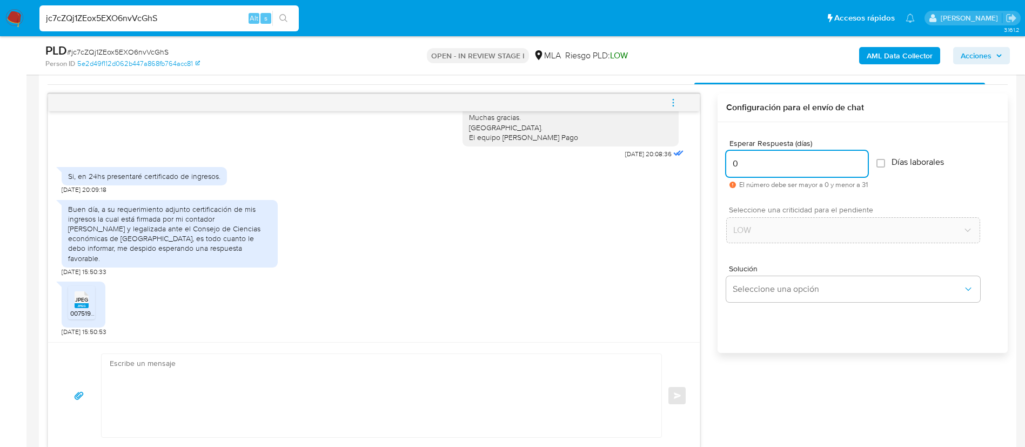
type input "0"
paste textarea "Hola XXX, Muchas gracias por tu respuesta. Analizamos tu caso y verificamos que…"
click at [347, 375] on textarea at bounding box center [379, 395] width 538 height 83
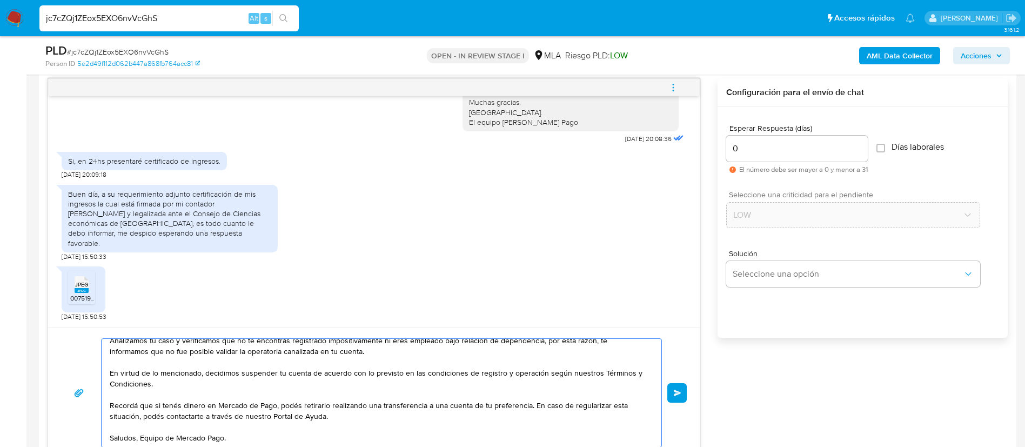
scroll to position [0, 0]
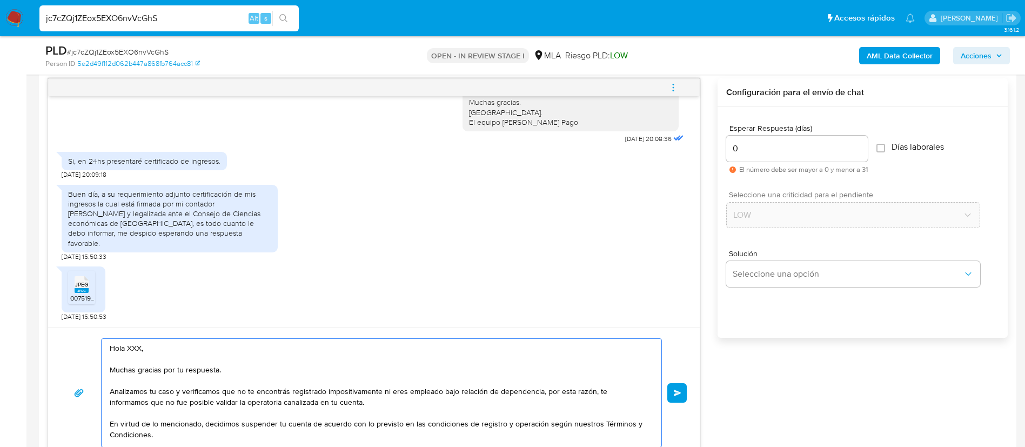
click at [134, 344] on textarea "Hola XXX, Muchas gracias por tu respuesta. Analizamos tu caso y verificamos que…" at bounding box center [379, 393] width 538 height 108
type textarea "Hola, Muchas gracias por tu respuesta. Analizamos tu caso y verificamos que no …"
click at [677, 394] on span "Enviar" at bounding box center [678, 392] width 8 height 6
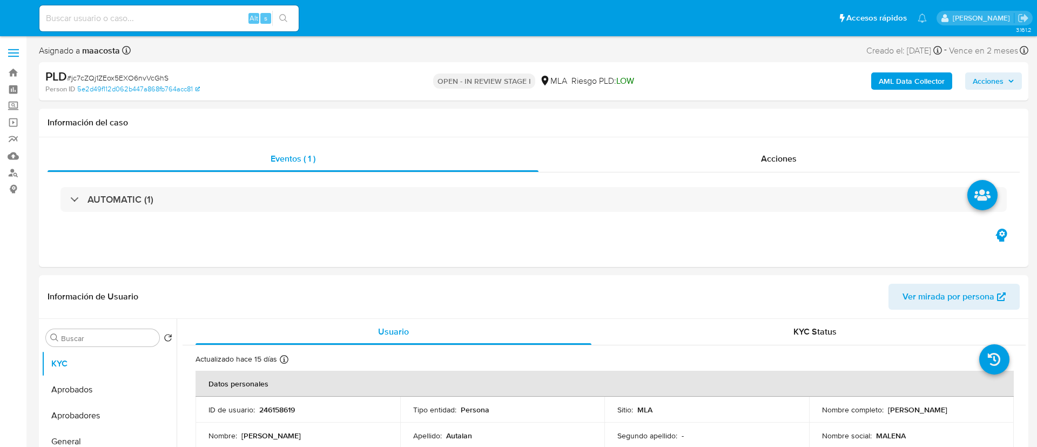
select select "10"
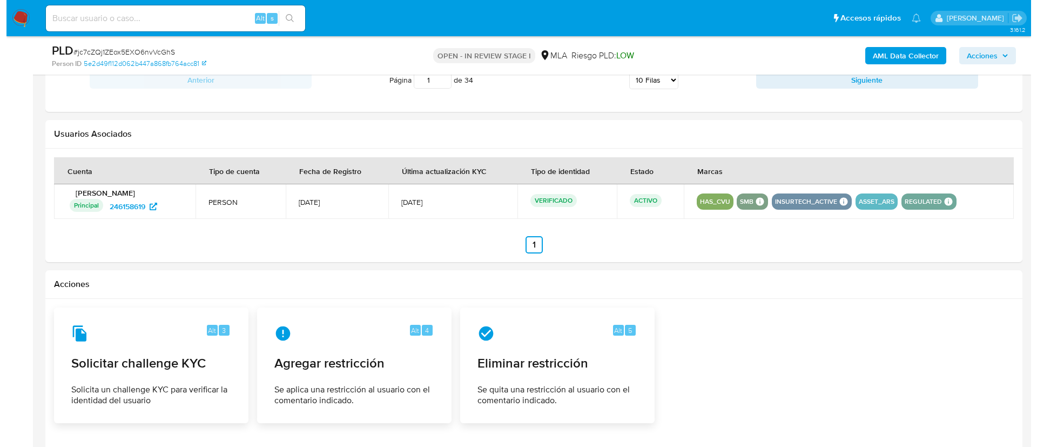
scroll to position [1454, 0]
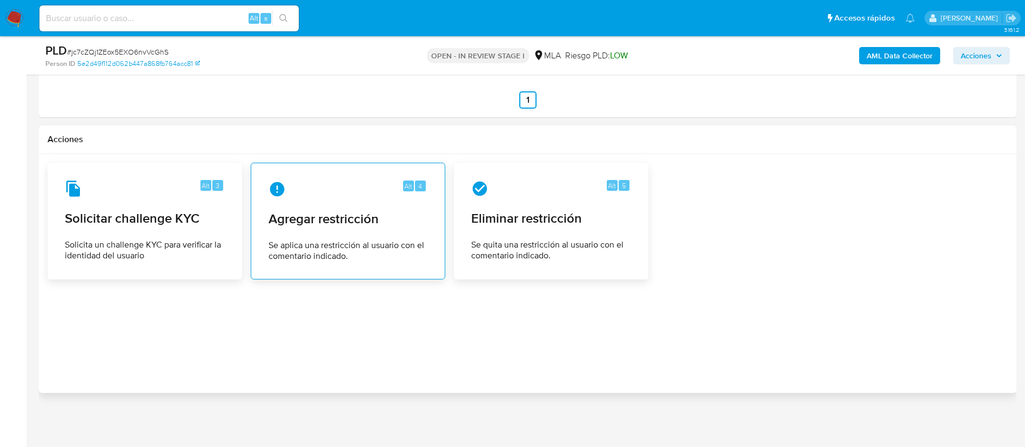
click at [333, 227] on span "Agregar restricción" at bounding box center [347, 219] width 159 height 16
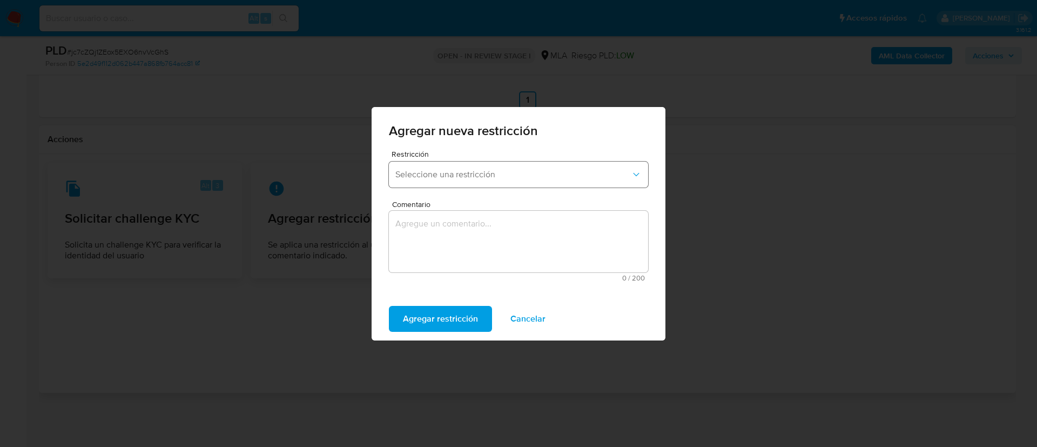
click at [515, 178] on span "Seleccione una restricción" at bounding box center [512, 174] width 235 height 11
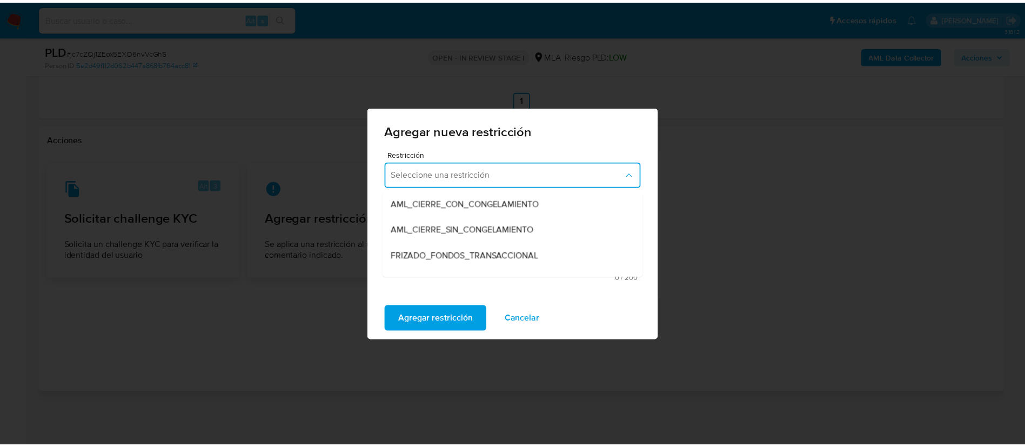
scroll to position [90, 0]
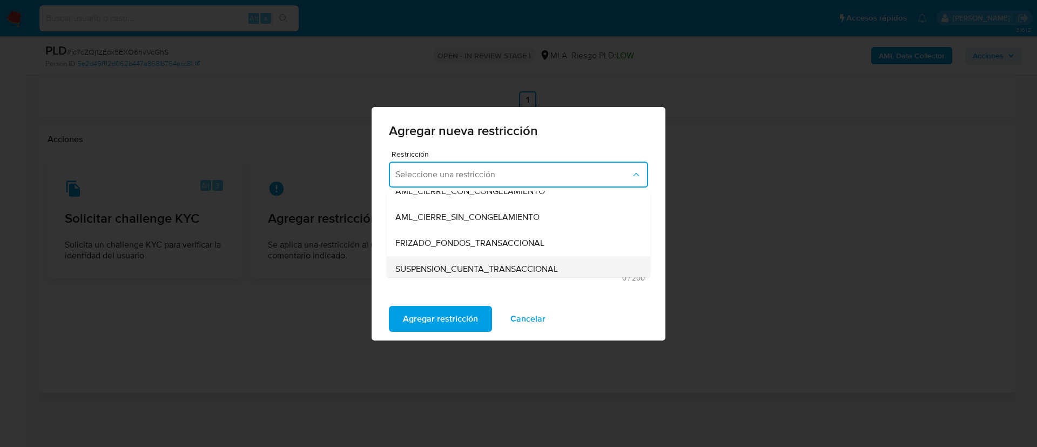
click at [467, 267] on span "SUSPENSION_CUENTA_TRANSACCIONAL" at bounding box center [476, 269] width 163 height 11
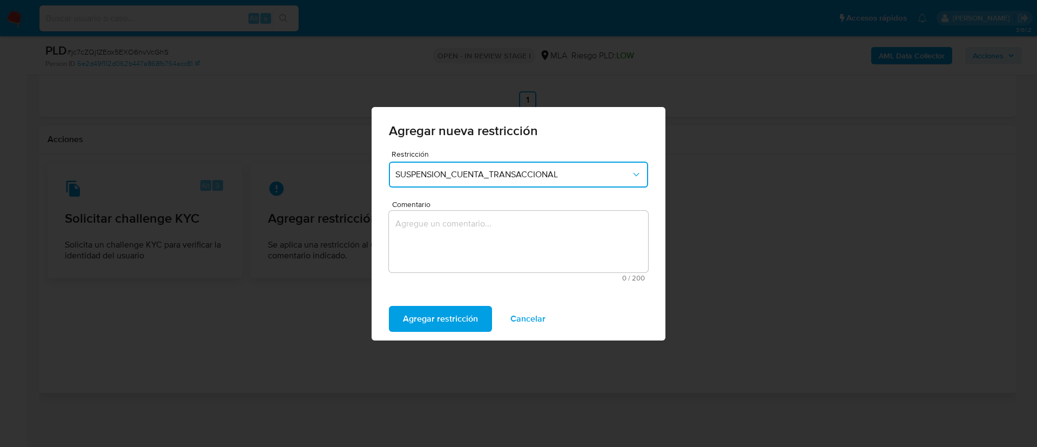
click at [467, 267] on textarea "Comentario" at bounding box center [518, 242] width 259 height 62
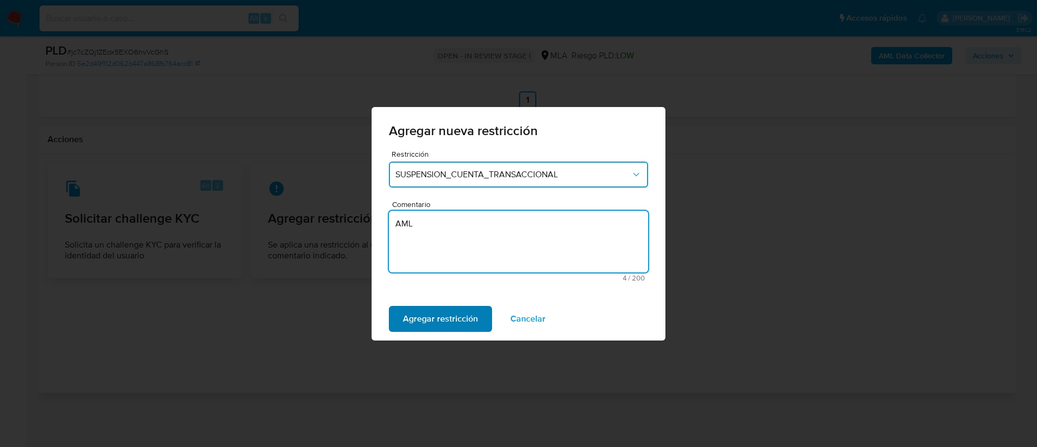
type textarea "AML"
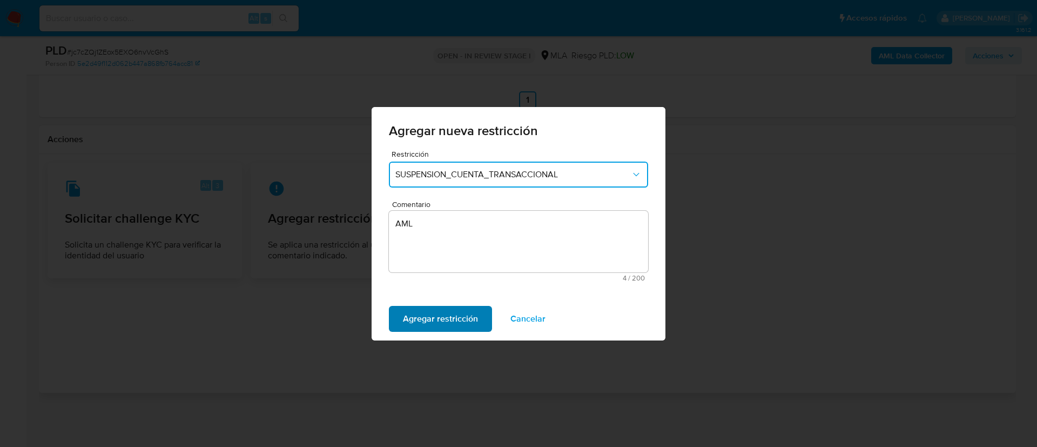
click at [434, 311] on span "Agregar restricción" at bounding box center [440, 319] width 75 height 24
click at [439, 317] on span "Confirmar" at bounding box center [422, 319] width 39 height 24
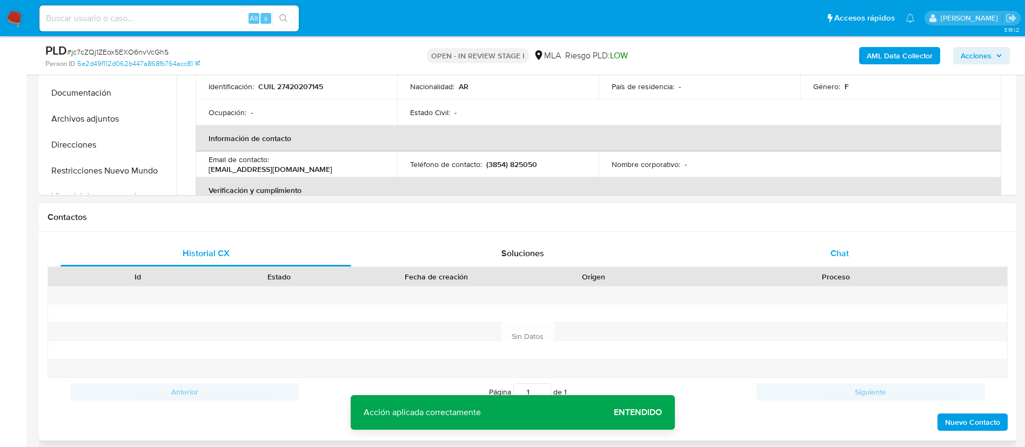
click at [816, 254] on div "Chat" at bounding box center [839, 253] width 291 height 26
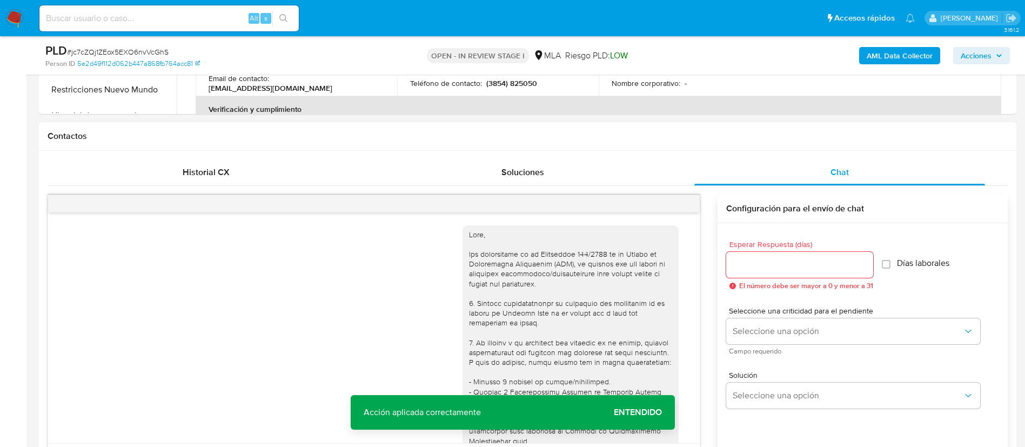
scroll to position [1002, 0]
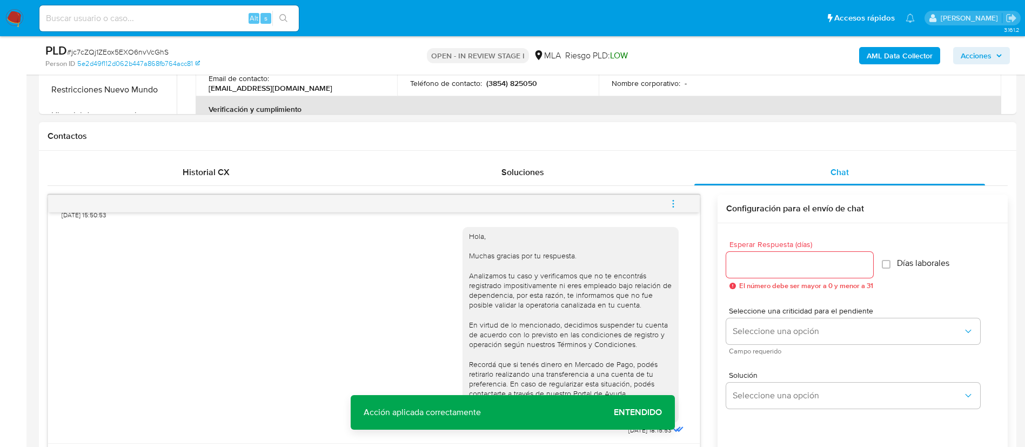
click at [676, 204] on icon "menu-action" at bounding box center [673, 204] width 10 height 10
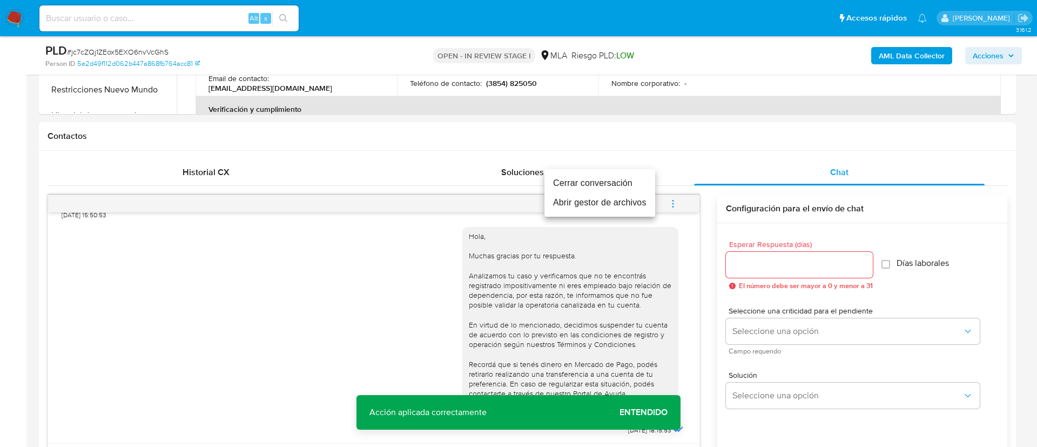
click at [595, 184] on li "Cerrar conversación" at bounding box center [599, 182] width 111 height 19
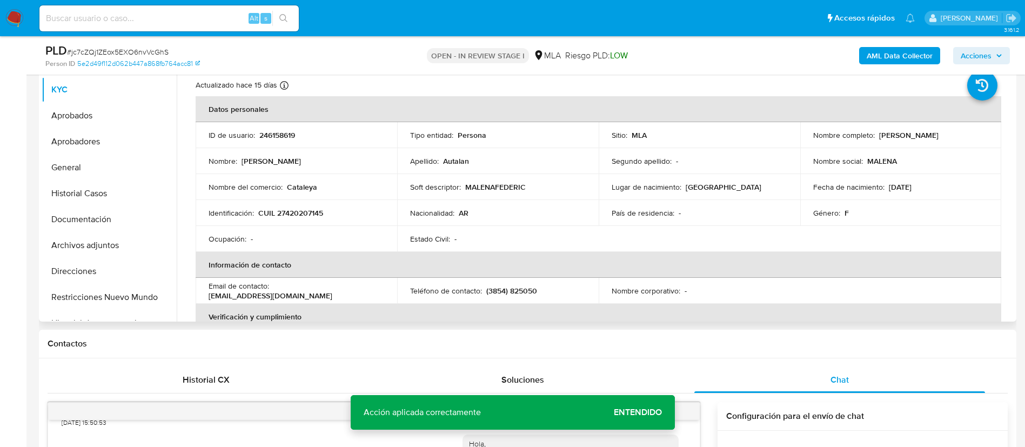
scroll to position [232, 0]
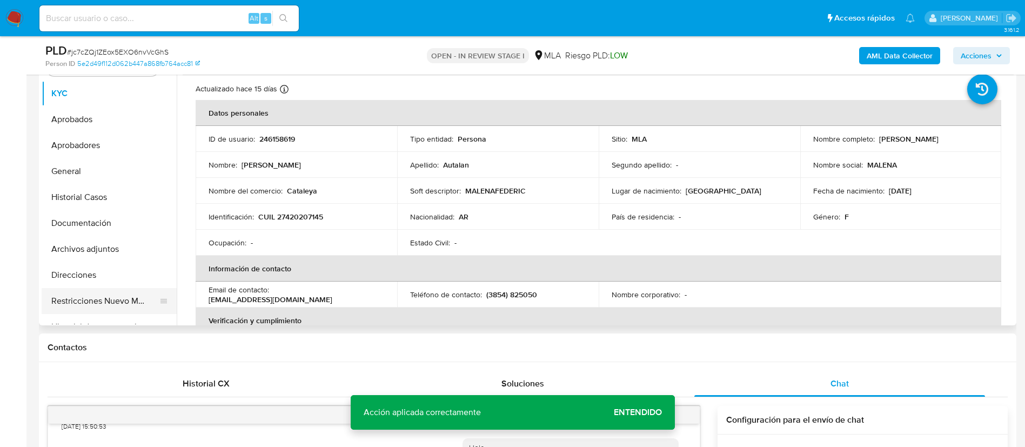
click at [102, 294] on button "Restricciones Nuevo Mundo" at bounding box center [105, 301] width 126 height 26
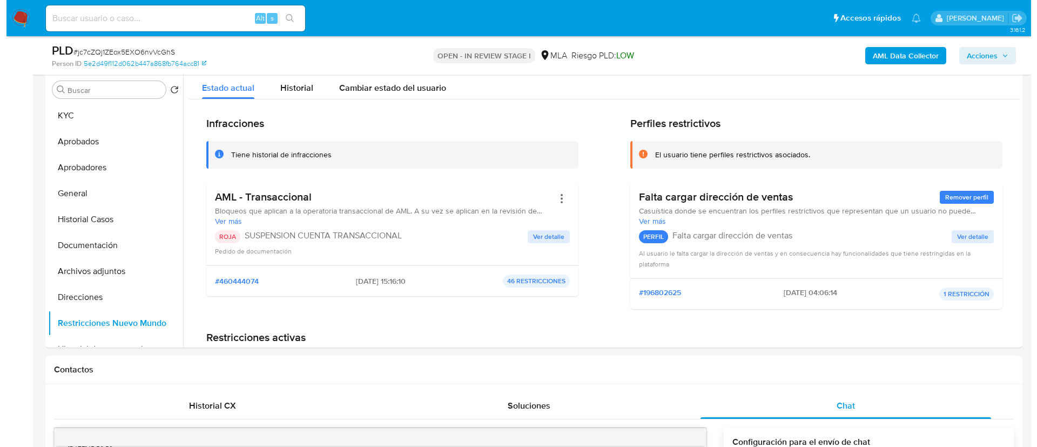
scroll to position [173, 0]
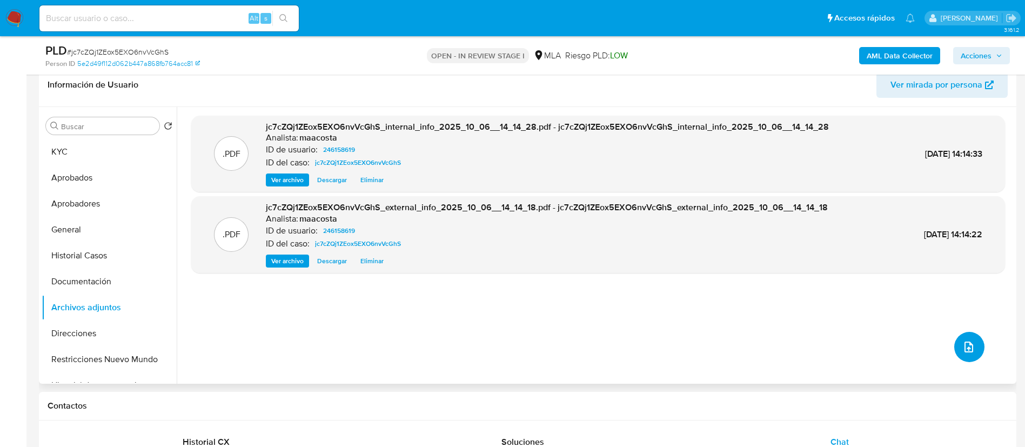
click at [962, 343] on icon "upload-file" at bounding box center [968, 346] width 13 height 13
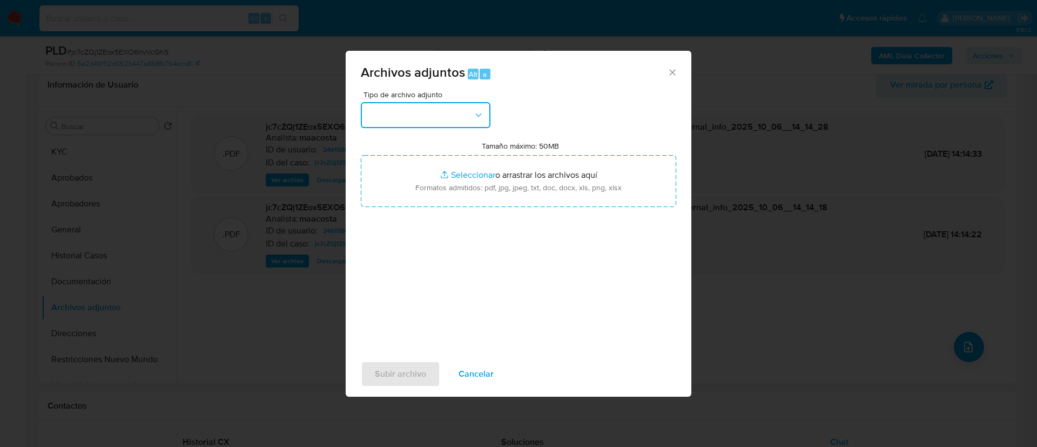
click at [472, 112] on button "button" at bounding box center [426, 115] width 130 height 26
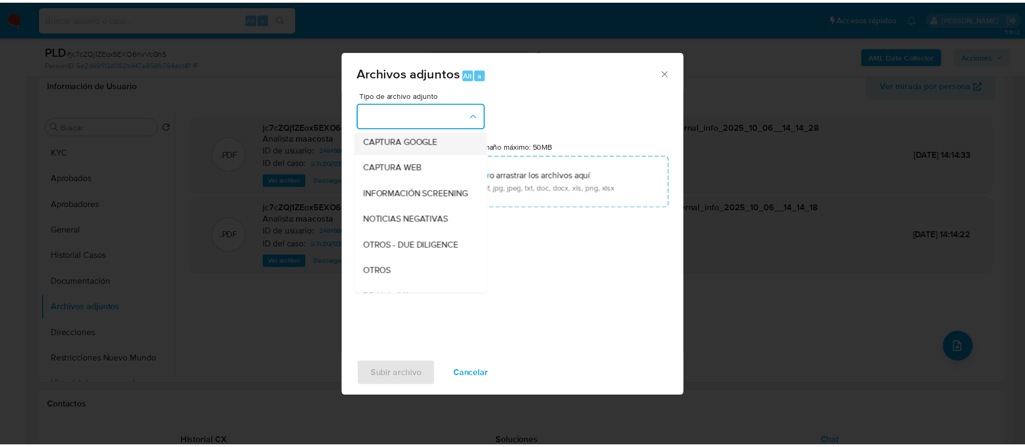
scroll to position [84, 0]
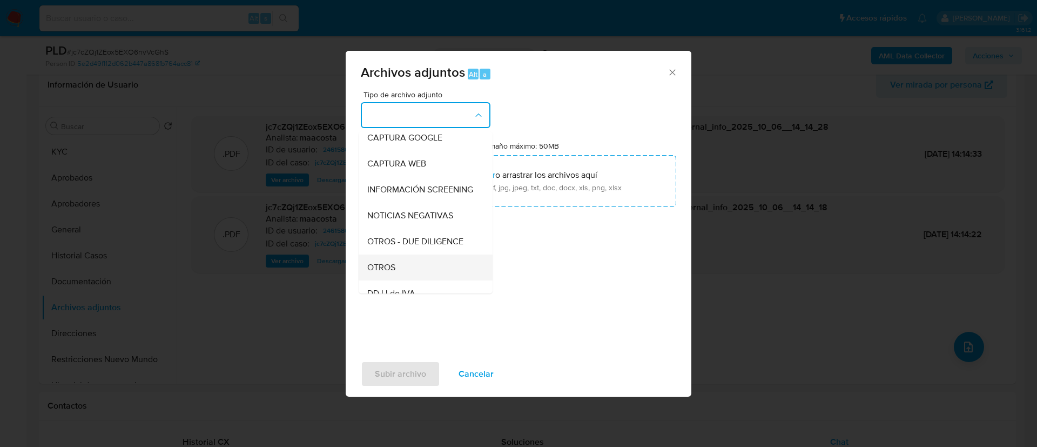
click at [379, 273] on span "OTROS" at bounding box center [381, 267] width 28 height 11
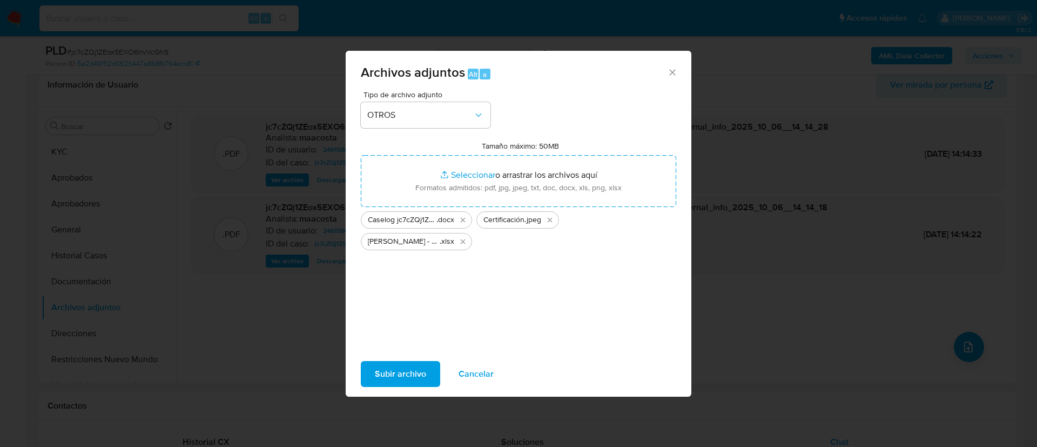
click at [401, 368] on span "Subir archivo" at bounding box center [400, 374] width 51 height 24
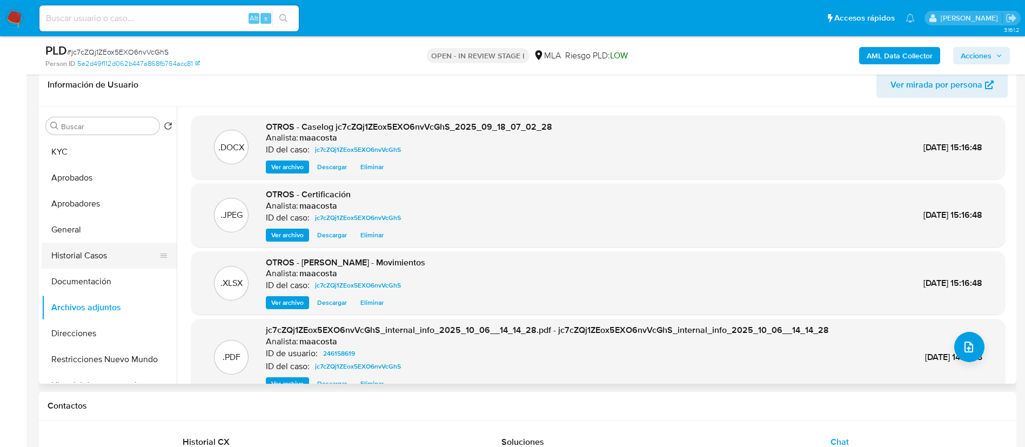
click at [83, 255] on button "Historial Casos" at bounding box center [105, 256] width 126 height 26
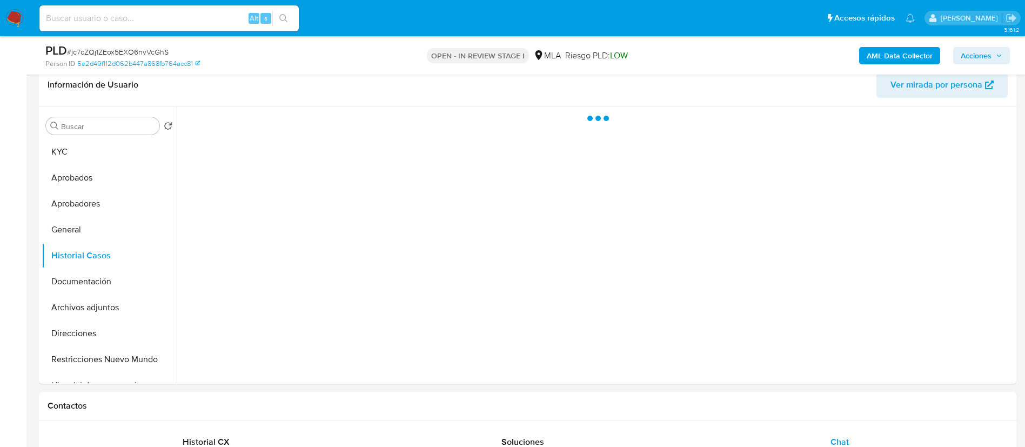
click at [1006, 58] on button "Acciones" at bounding box center [981, 55] width 57 height 17
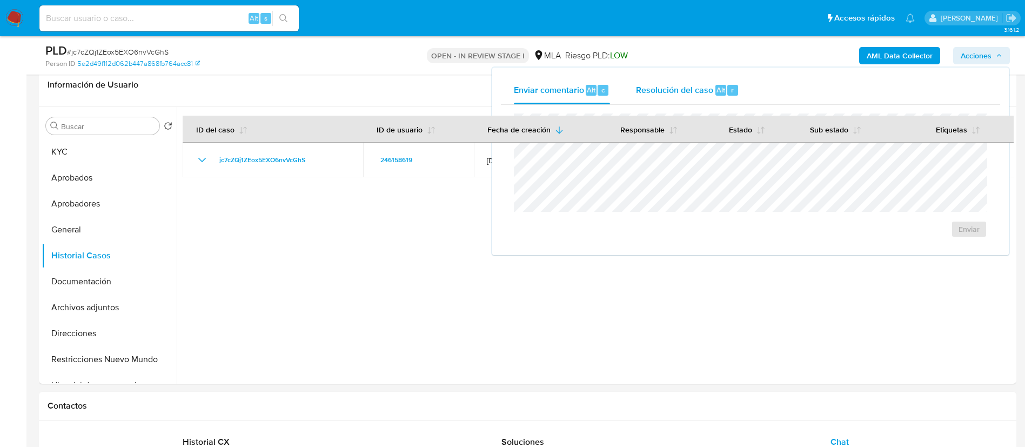
click at [685, 98] on div "Resolución del caso Alt r" at bounding box center [687, 90] width 103 height 28
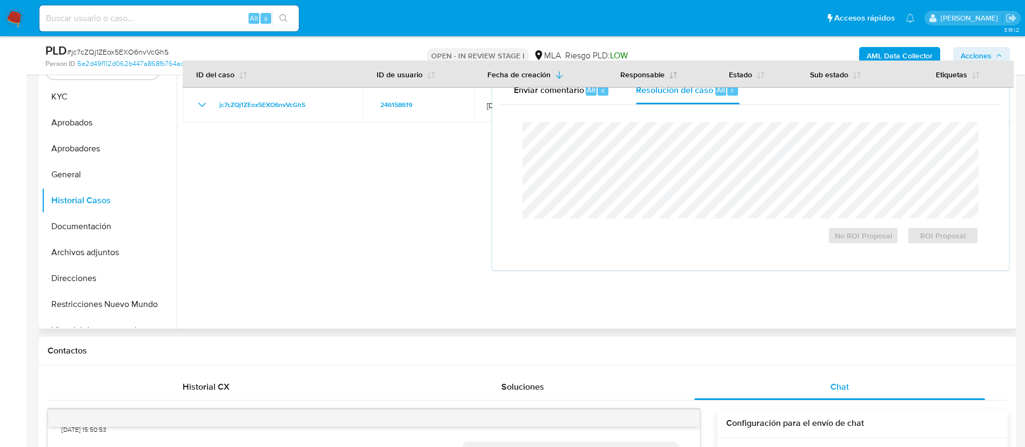
scroll to position [230, 0]
click at [944, 234] on span "ROI Proposal" at bounding box center [942, 235] width 56 height 15
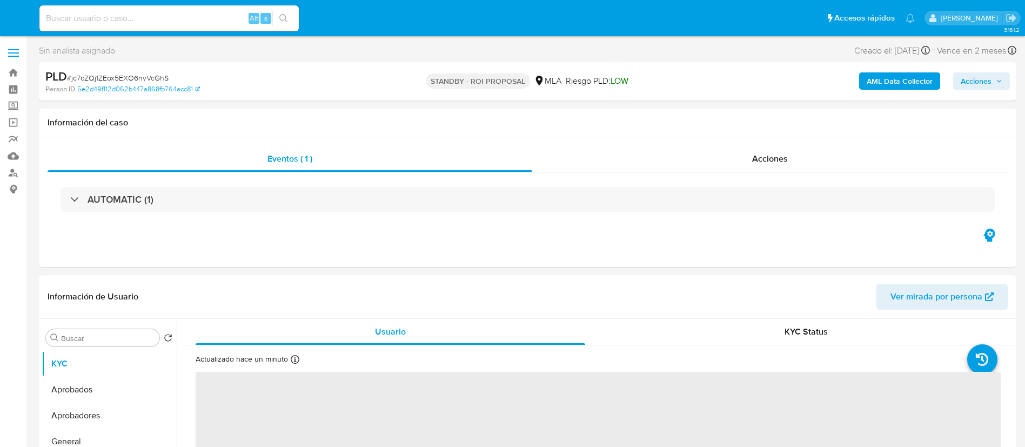
select select "10"
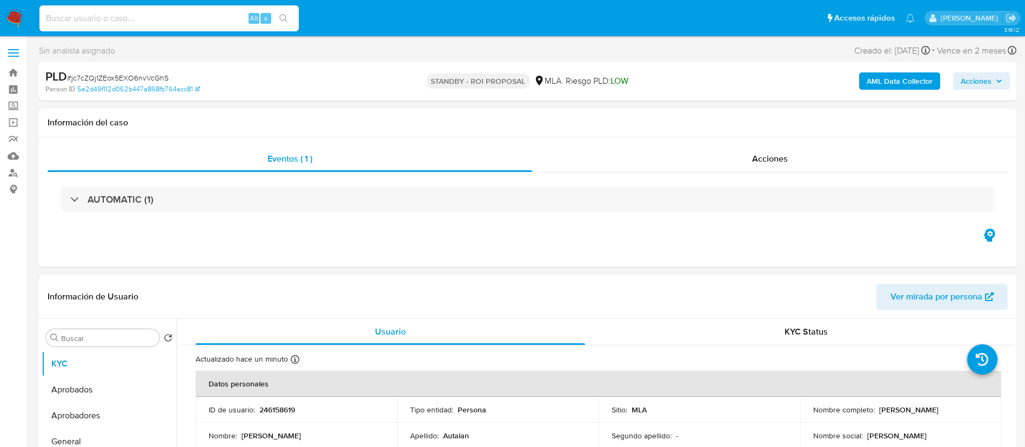
paste input "Y3wJ5Yq8WMjdb3nrnhMvWgNk"
click at [218, 21] on input "Y3wJ5Yq8WMjdb3nrnhMvWgNk" at bounding box center [168, 18] width 259 height 14
type input "Y3wJ5Yq8WMjdb3nrnhMvWgNk"
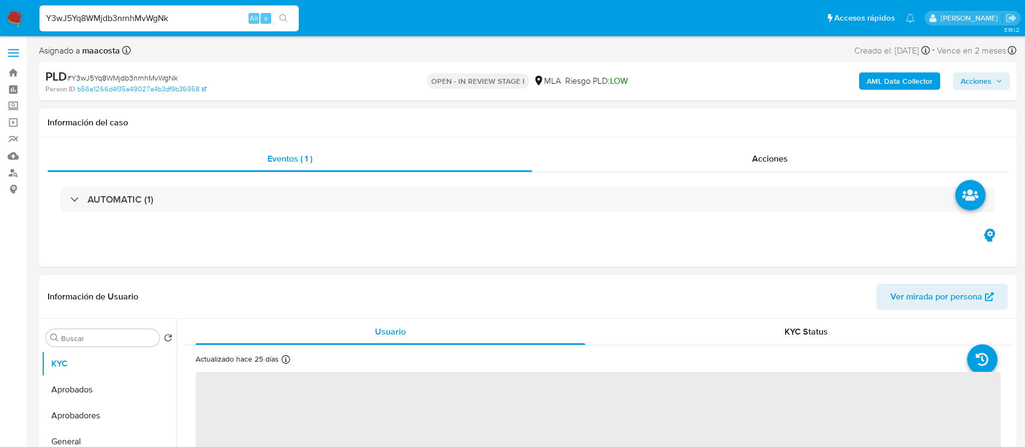
select select "10"
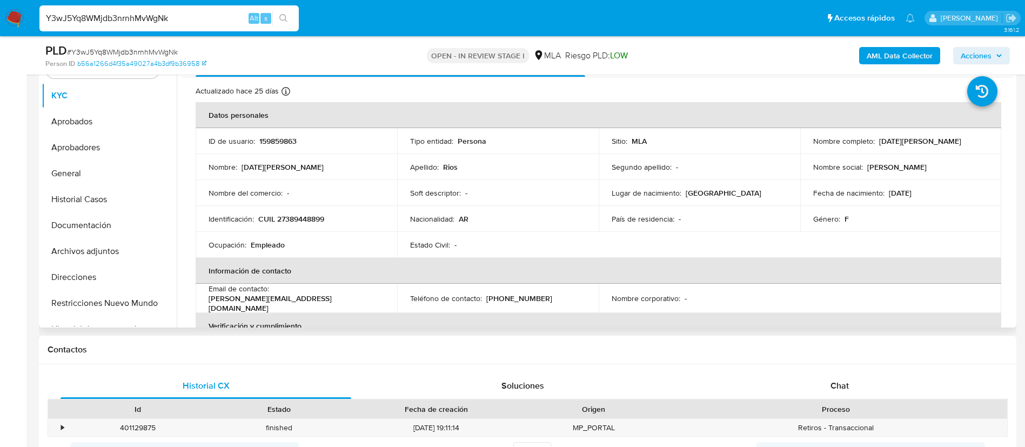
scroll to position [241, 0]
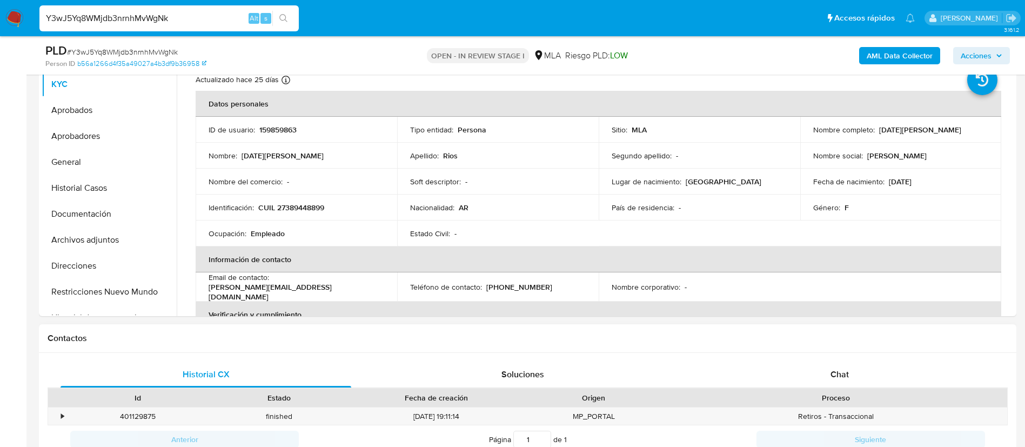
click at [832, 388] on div "Proceso" at bounding box center [835, 397] width 342 height 18
click at [844, 375] on span "Chat" at bounding box center [839, 374] width 18 height 12
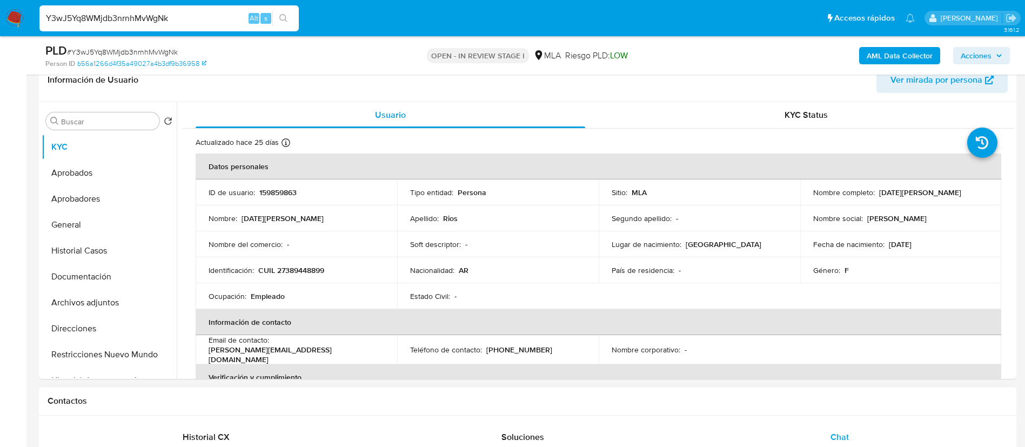
scroll to position [179, 0]
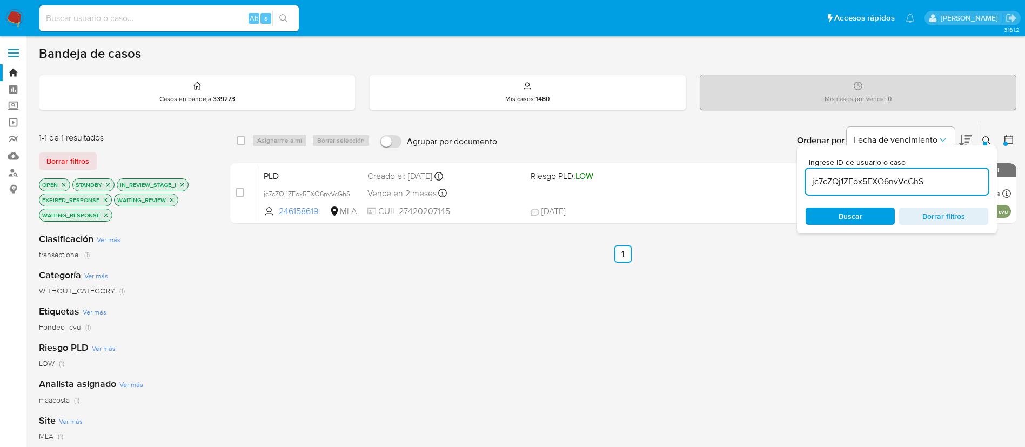
click at [823, 182] on input "jc7cZQj1ZEox5EXO6nvVcGhS" at bounding box center [896, 181] width 183 height 14
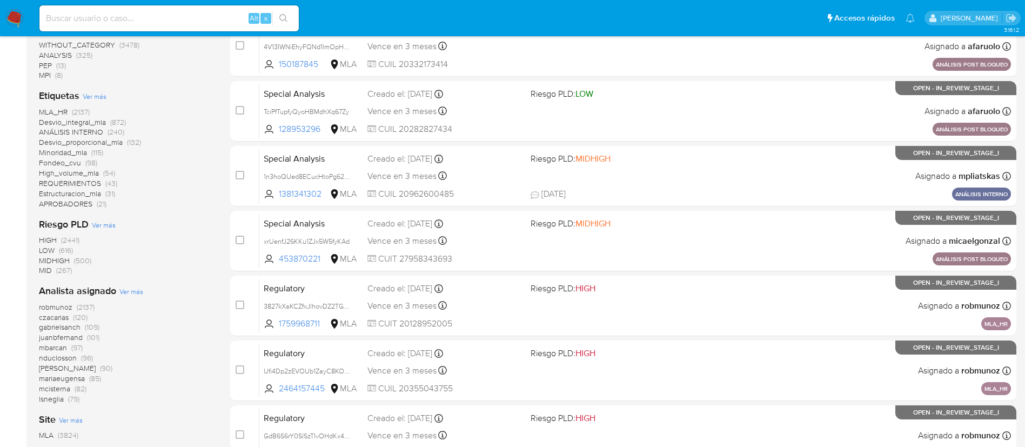
scroll to position [277, 0]
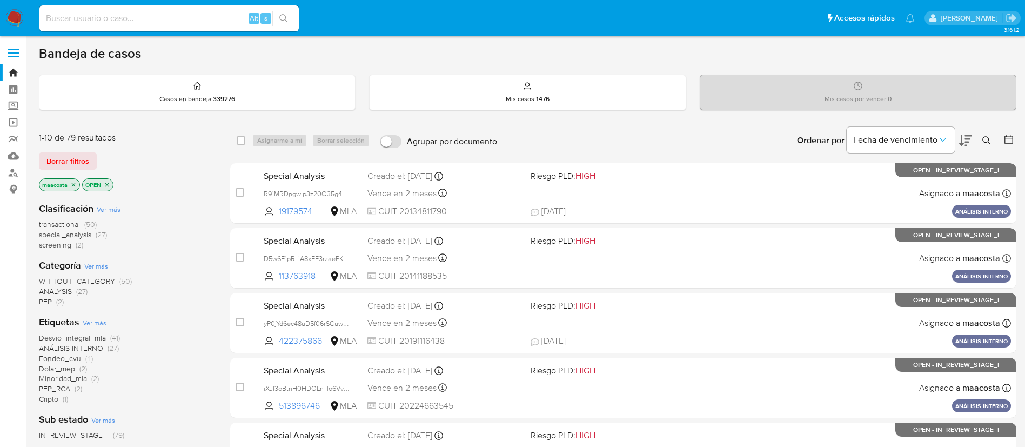
click at [167, 23] on input at bounding box center [168, 18] width 259 height 14
paste input "ES2UFUgTJJP5b2zaTwfR4nhs"
type input "ES2UFUgTJJP5b2zaTwfR4nhs"
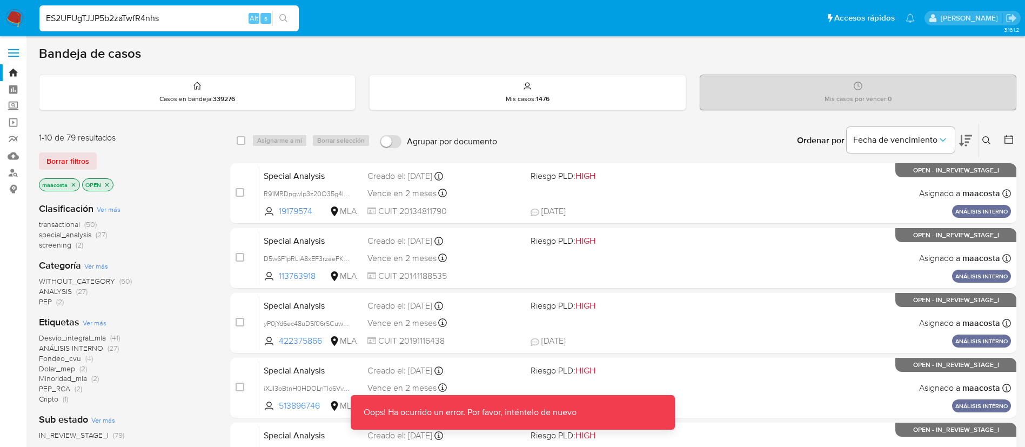
click at [169, 22] on input "ES2UFUgTJJP5b2zaTwfR4nhs" at bounding box center [168, 18] width 259 height 14
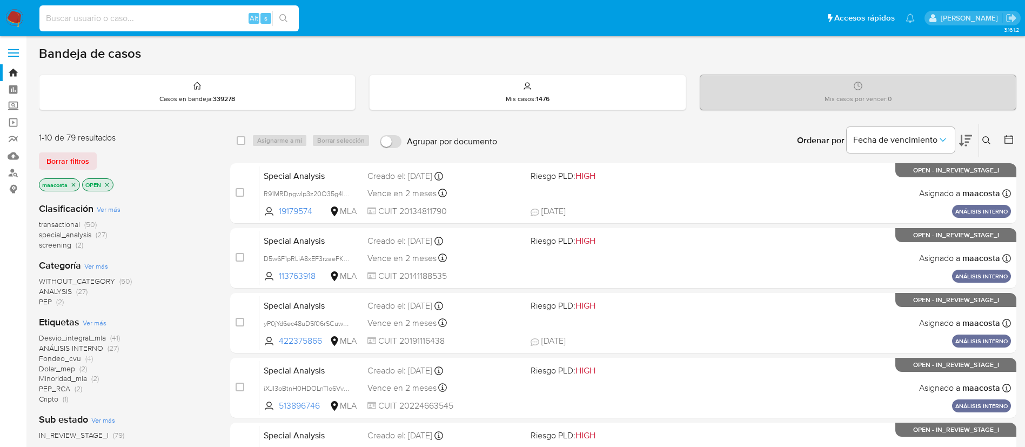
click at [197, 17] on input at bounding box center [168, 18] width 259 height 14
paste input "ES2UFUgTJJP5b2zaTwfR4nhs"
type input "ES2UFUgTJJP5b2zaTwfR4nhs"
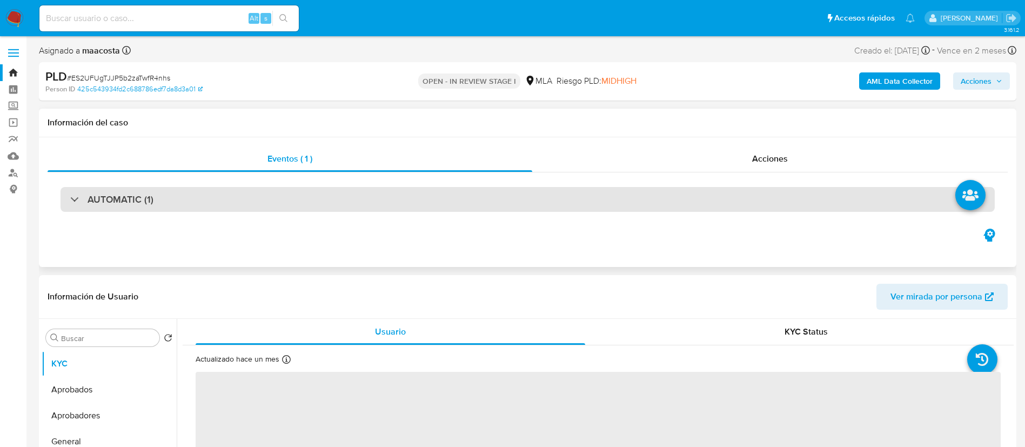
select select "10"
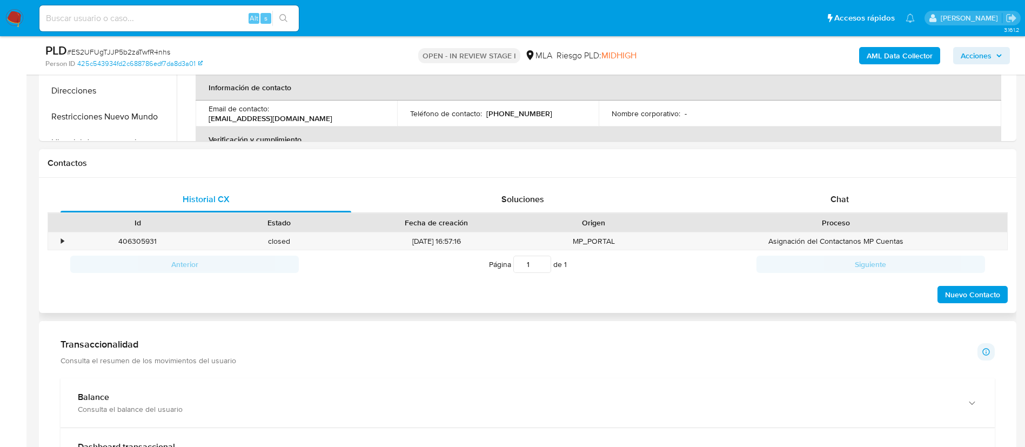
scroll to position [431, 0]
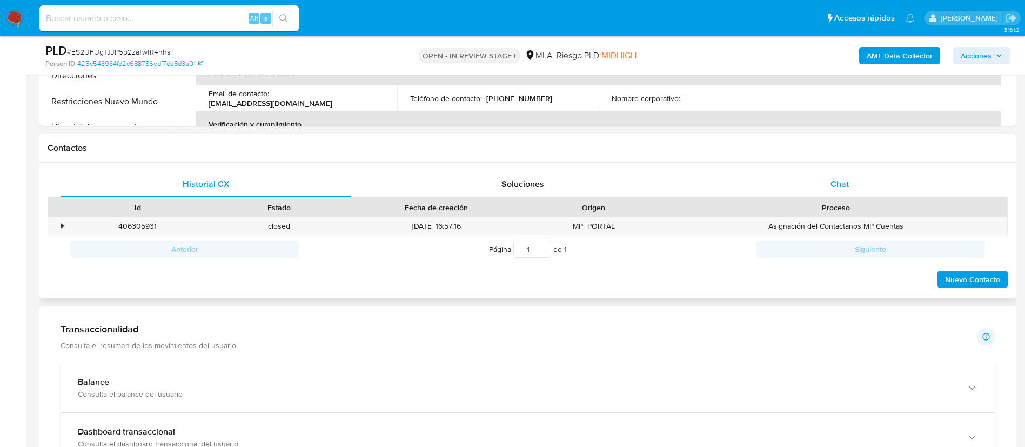
click at [841, 183] on span "Chat" at bounding box center [839, 184] width 18 height 12
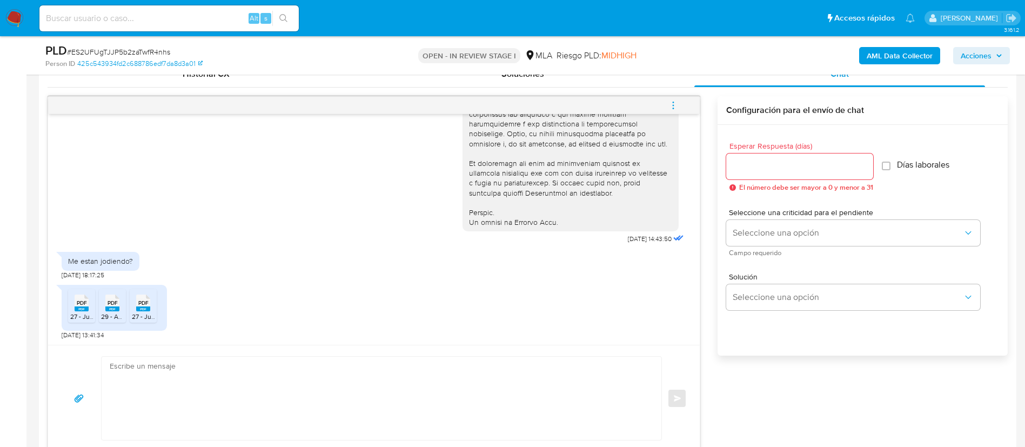
scroll to position [483, 0]
click at [80, 313] on span "27 - Julio.pdf" at bounding box center [88, 316] width 37 height 9
click at [113, 311] on icon "PDF" at bounding box center [112, 302] width 14 height 19
click at [137, 315] on span "27 - Junio.pdf" at bounding box center [151, 316] width 39 height 9
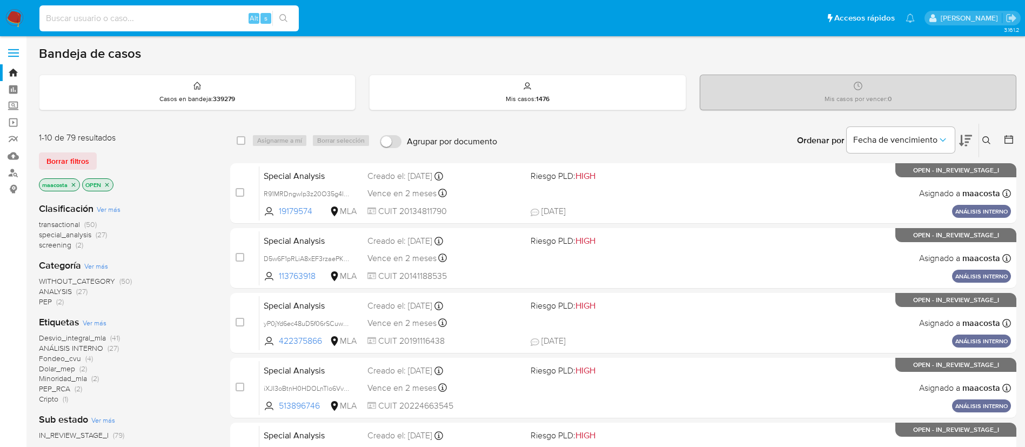
click at [159, 19] on input at bounding box center [168, 18] width 259 height 14
paste input "giUnPX4ueeHAftmyBW3s5pL6"
type input "giUnPX4ueeHAftmyBW3s5pL6"
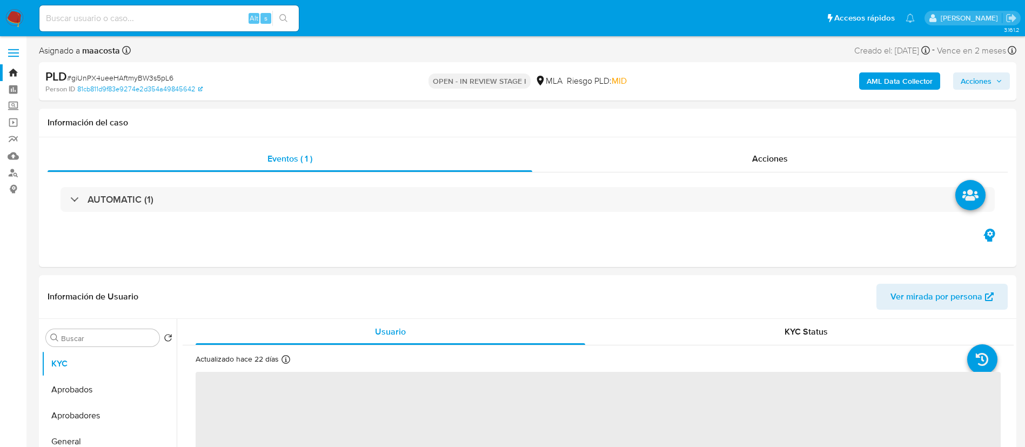
select select "10"
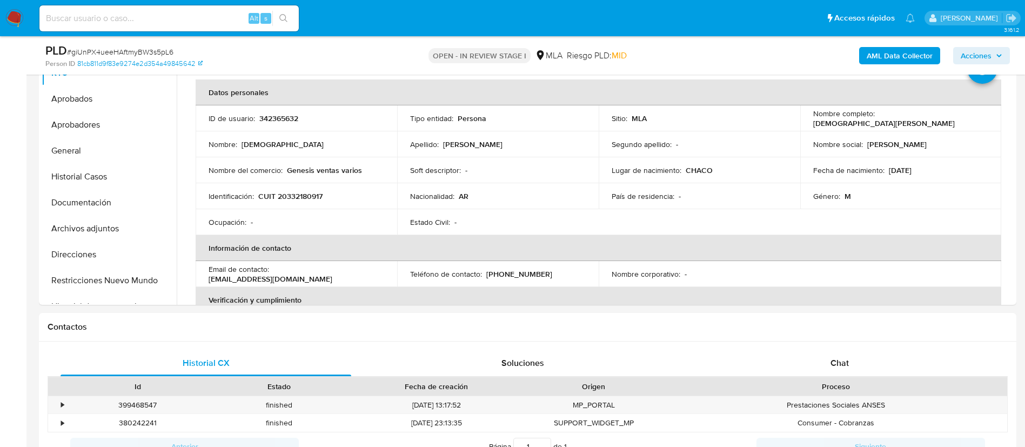
scroll to position [254, 0]
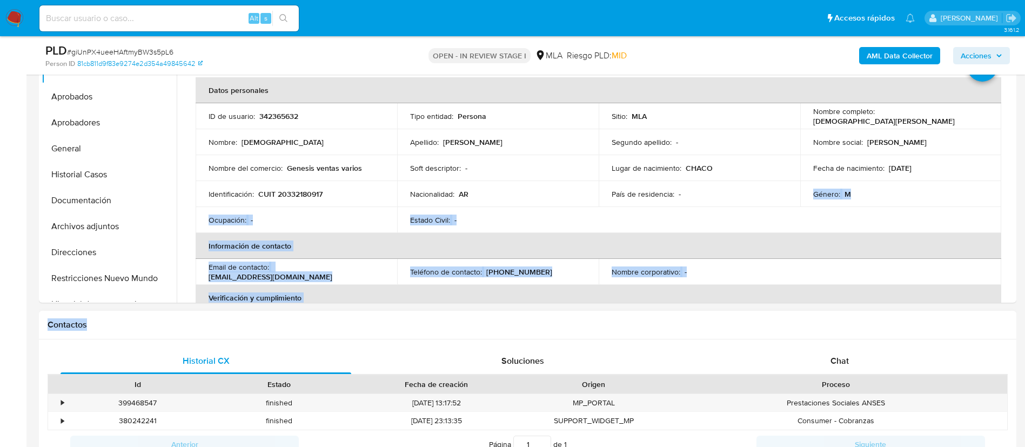
drag, startPoint x: 776, startPoint y: 181, endPoint x: 860, endPoint y: 331, distance: 172.0
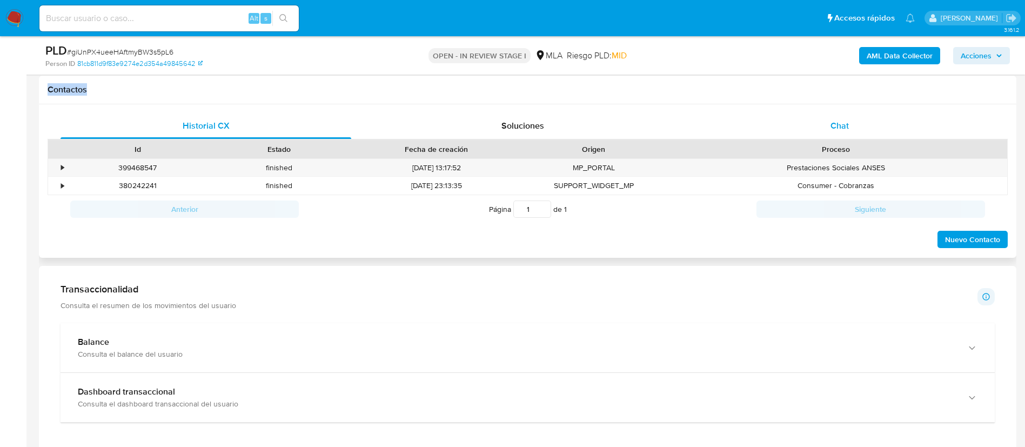
click at [850, 125] on div "Chat" at bounding box center [839, 126] width 291 height 26
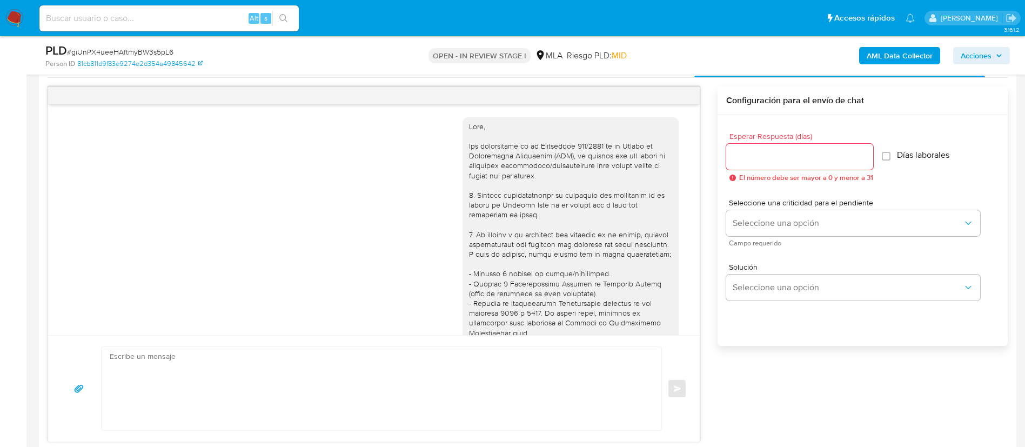
scroll to position [546, 0]
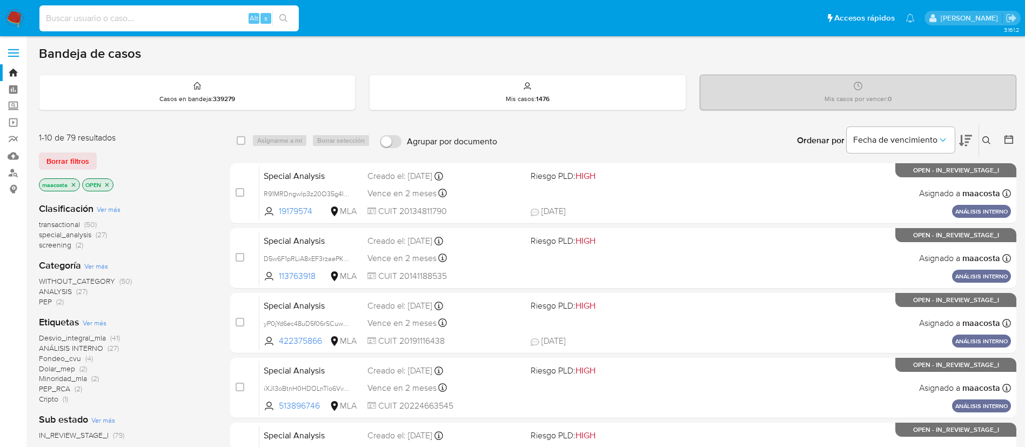
click at [159, 19] on input at bounding box center [168, 18] width 259 height 14
paste input "mdnHXdwbXrac5mH4savuHgdV"
type input "mdnHXdwbXrac5mH4savuHgdV"
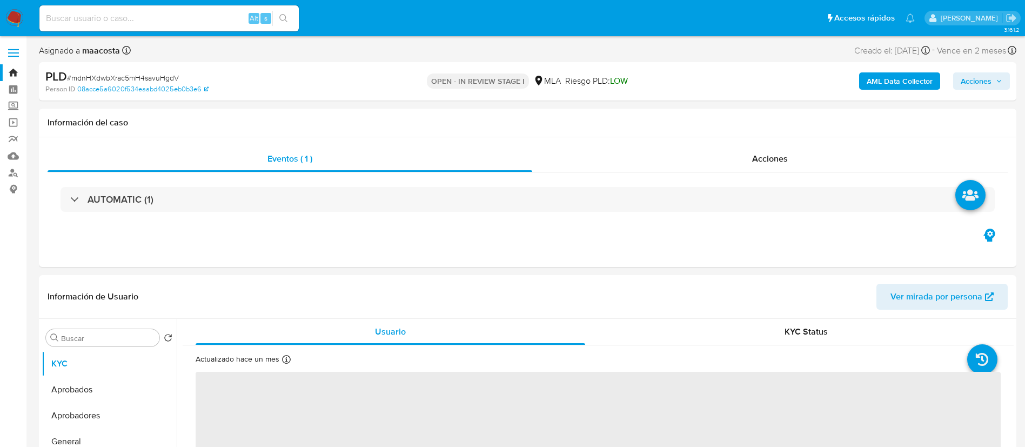
select select "10"
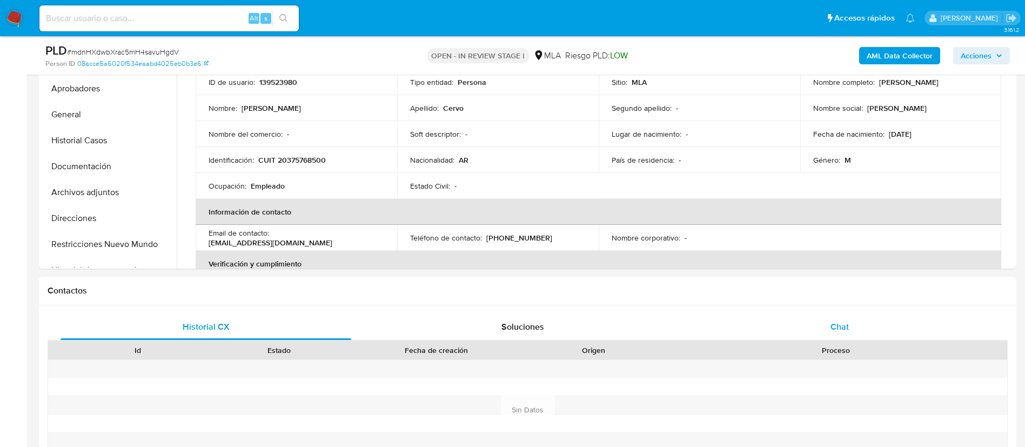
click at [867, 335] on div "Chat" at bounding box center [839, 327] width 291 height 26
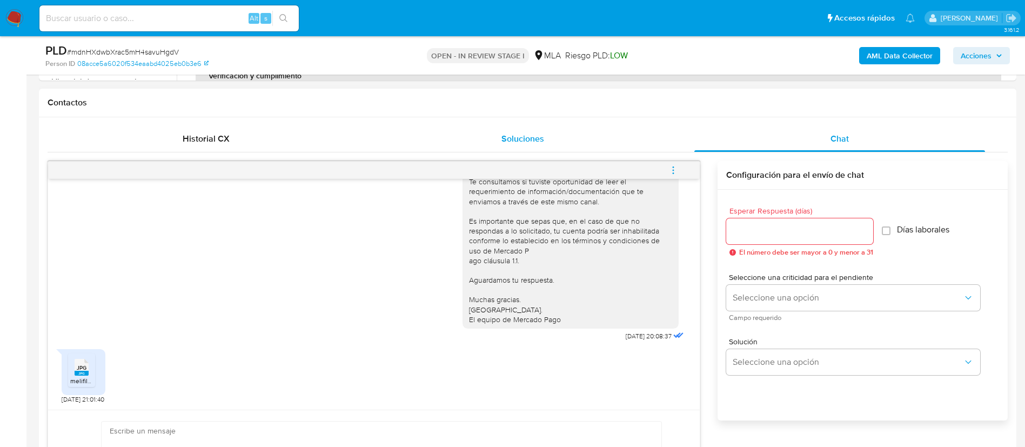
scroll to position [478, 0]
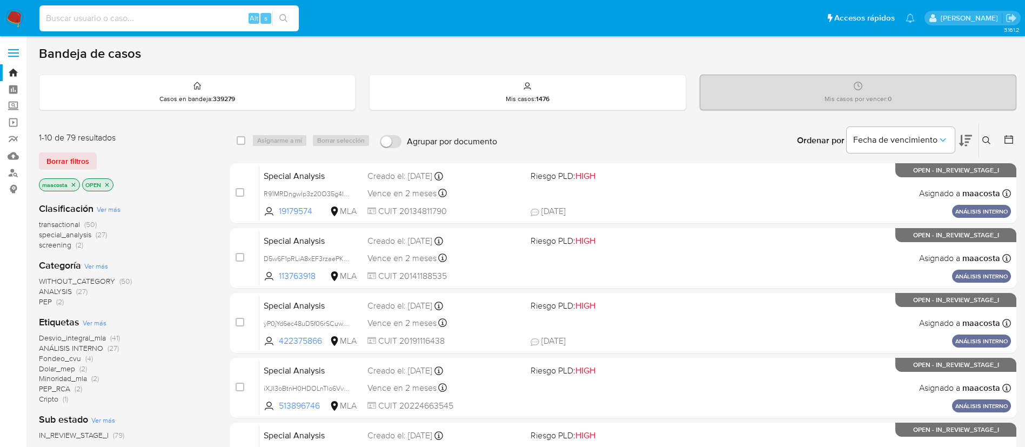
paste input "Z0Z6tgjZuZF269umj6AlM0hC"
click at [181, 23] on input "Z0Z6tgjZuZF269umj6AlM0hC" at bounding box center [168, 18] width 259 height 14
type input "Z0Z6tgjZuZF269umj6AlM0hC"
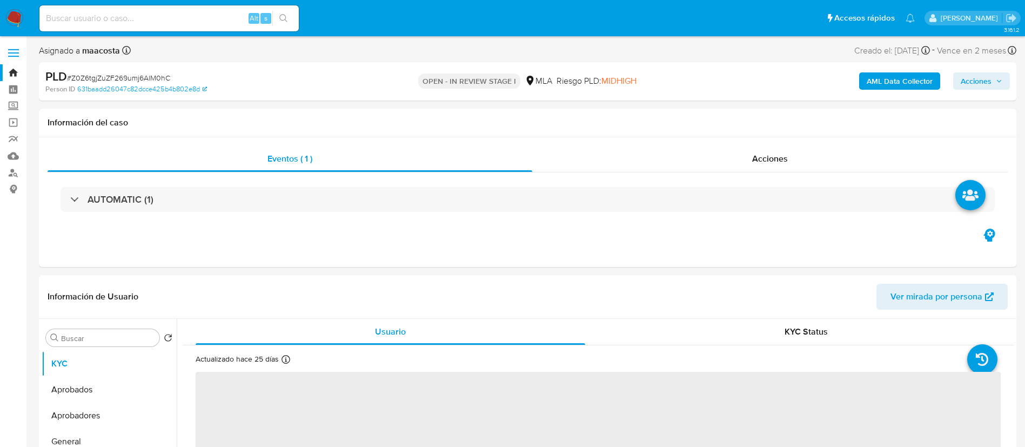
select select "10"
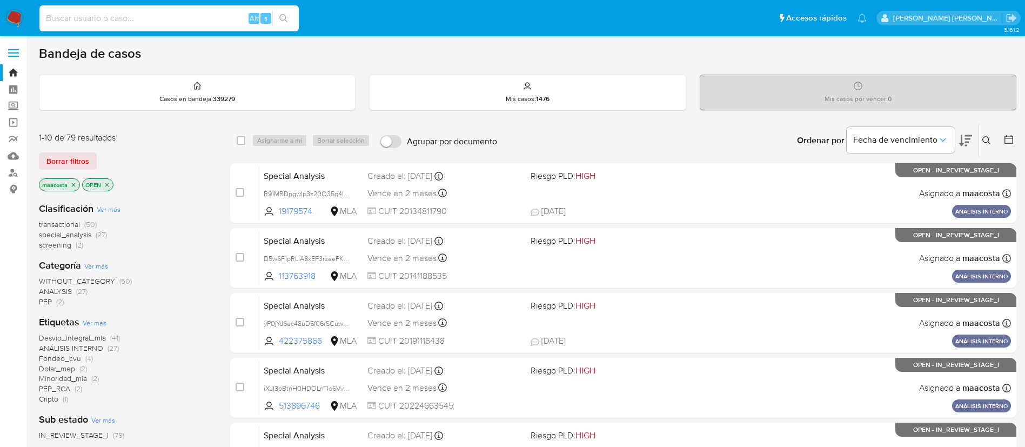
paste input "2AUL9mZJf8q80KfllOPtTcTV"
click at [138, 22] on input "2AUL9mZJf8q80KfllOPtTcTV" at bounding box center [168, 18] width 259 height 14
type input "2AUL9mZJf8q80KfllOPtTcTV"
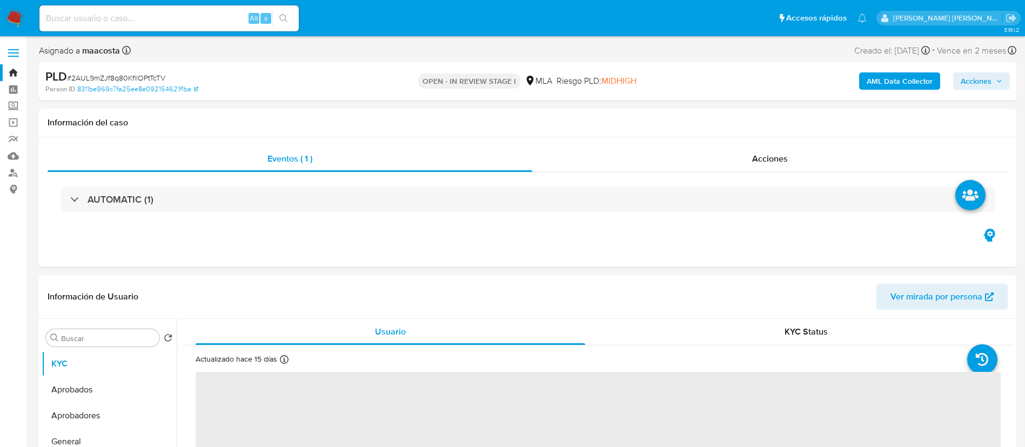
select select "10"
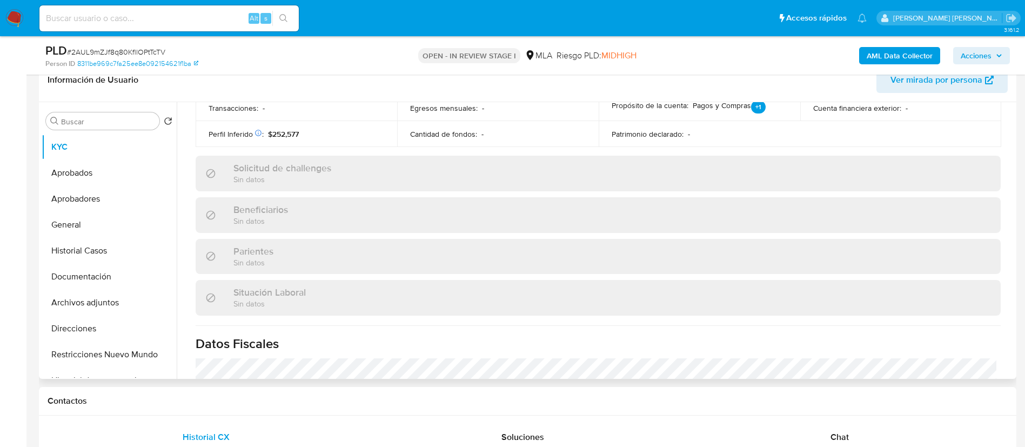
scroll to position [559, 0]
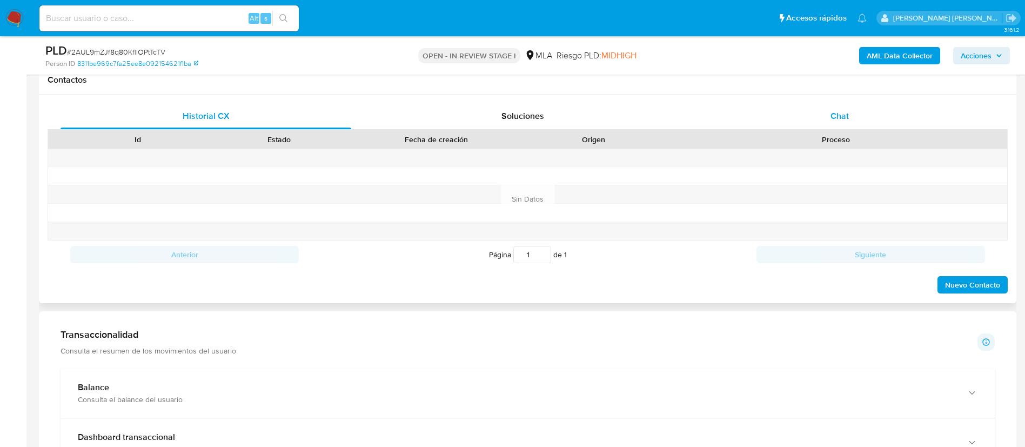
click at [858, 120] on div "Chat" at bounding box center [839, 116] width 291 height 26
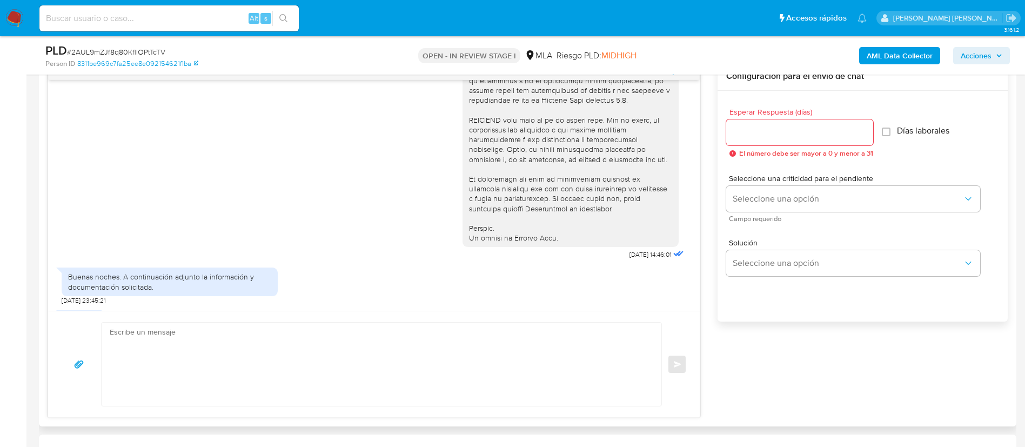
scroll to position [494, 0]
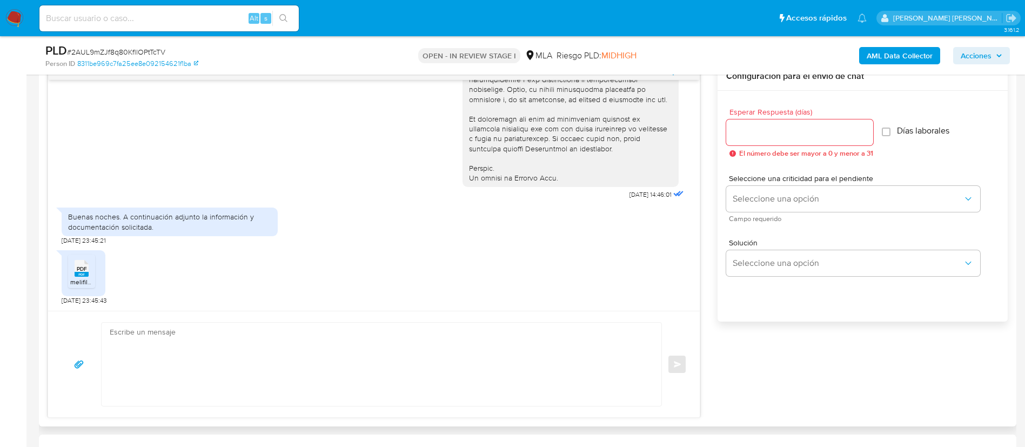
click at [68, 273] on li "PDF PDF melifile5174300810401453990.pdf" at bounding box center [81, 270] width 27 height 33
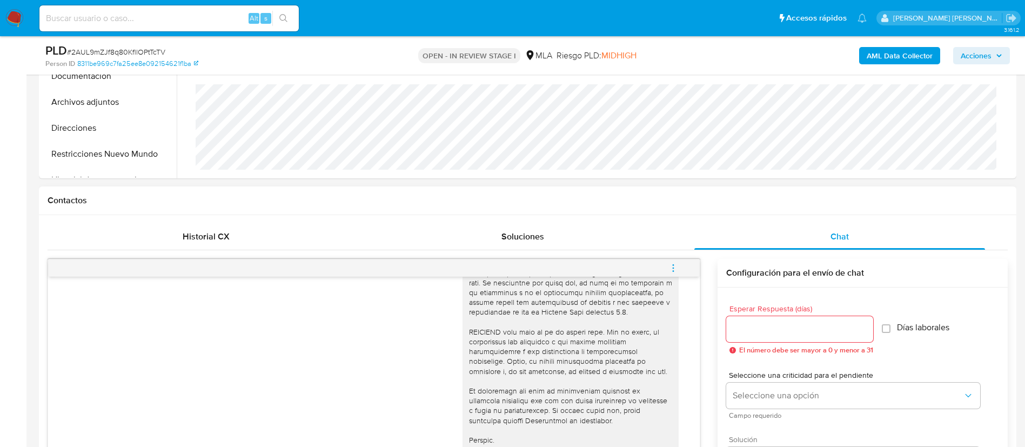
scroll to position [380, 0]
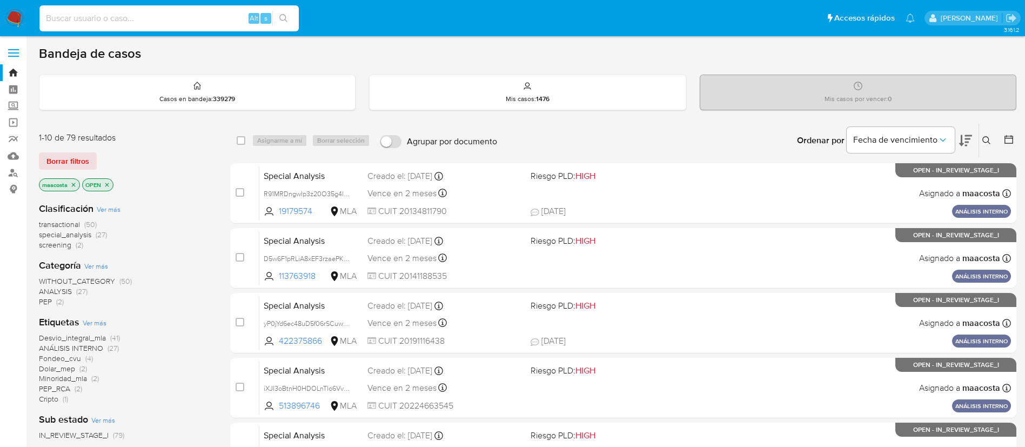
paste input "vMpIa8EPbuVSQcmnjcGajuur"
click at [198, 23] on input "vMpIa8EPbuVSQcmnjcGajuur" at bounding box center [168, 18] width 259 height 14
type input "vMpIa8EPbuVSQcmnjcGajuur"
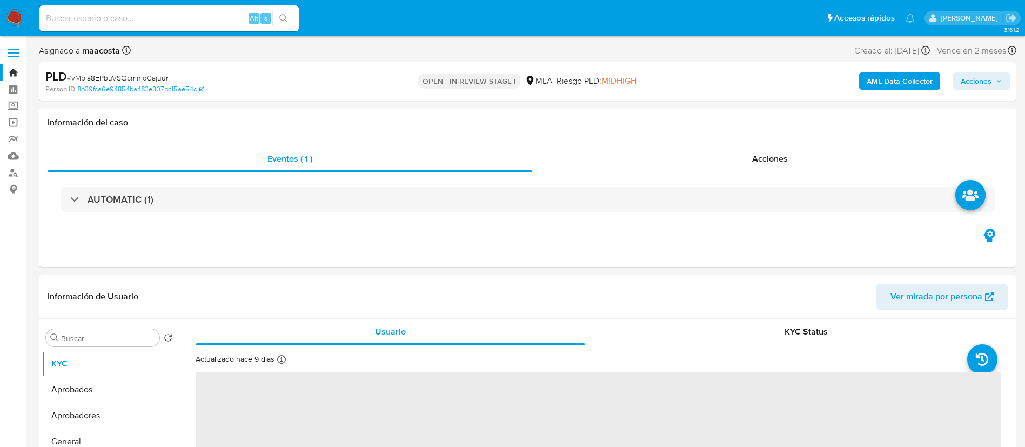
select select "10"
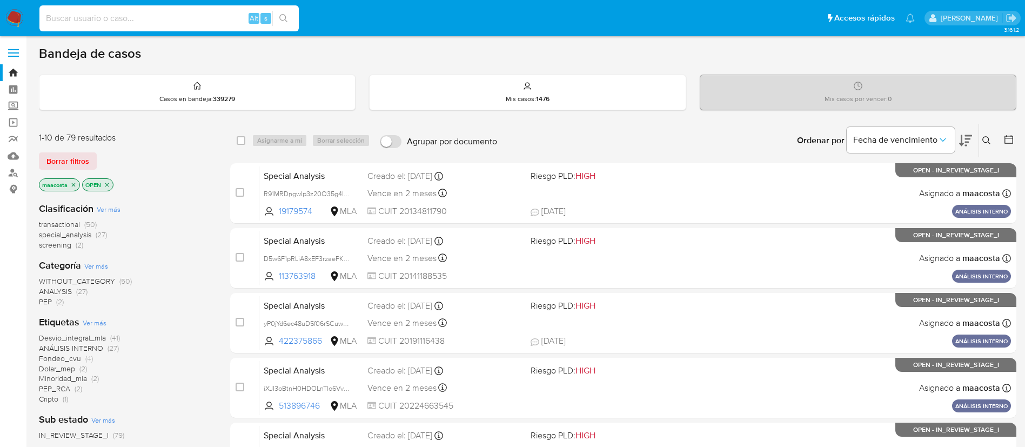
click at [136, 24] on input at bounding box center [168, 18] width 259 height 14
paste input "ES2UFUgTJJP5b2zaTwfR4nhs"
type input "ES2UFUgTJJP5b2zaTwfR4nhs"
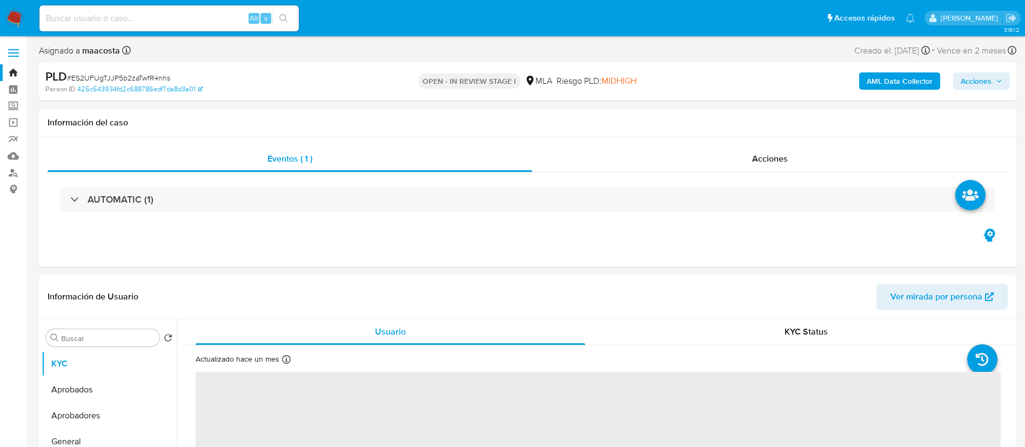
select select "10"
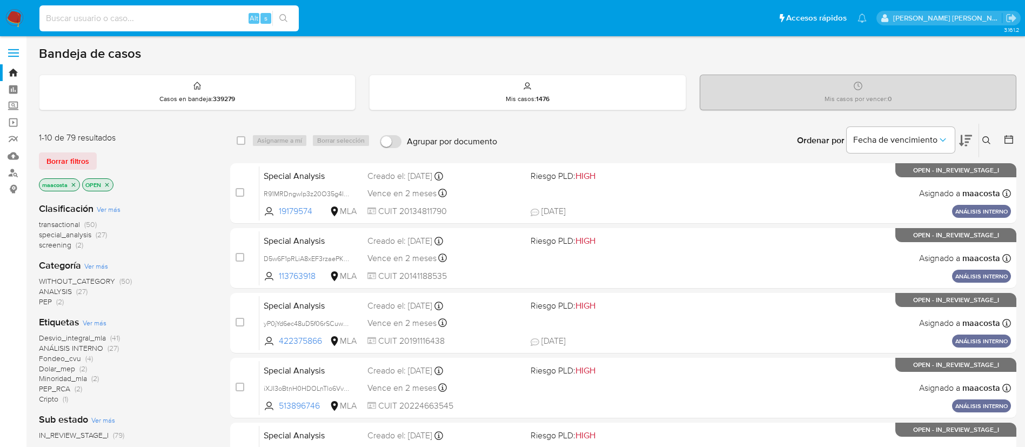
paste input "UBwkN0IDd0eHE4dxNBGVJKvp"
click at [159, 19] on input at bounding box center [168, 18] width 259 height 14
type input "UBwkN0IDd0eHE4dxNBGVJKvp"
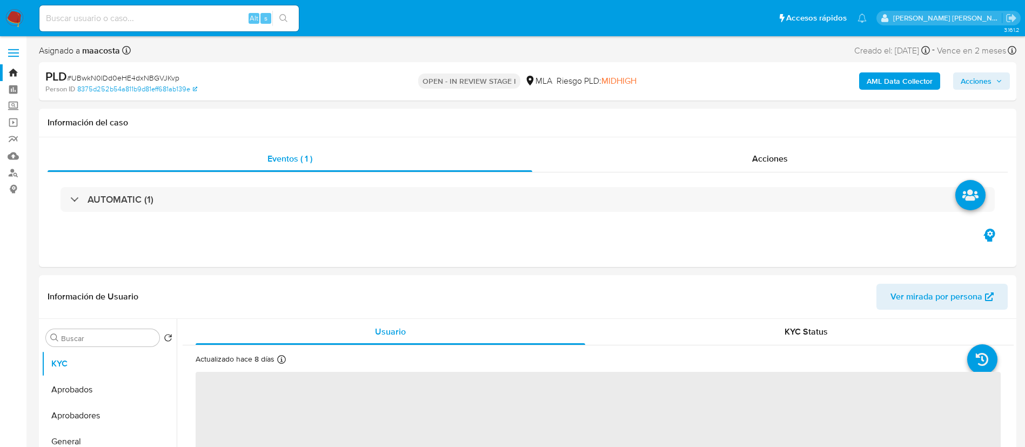
select select "10"
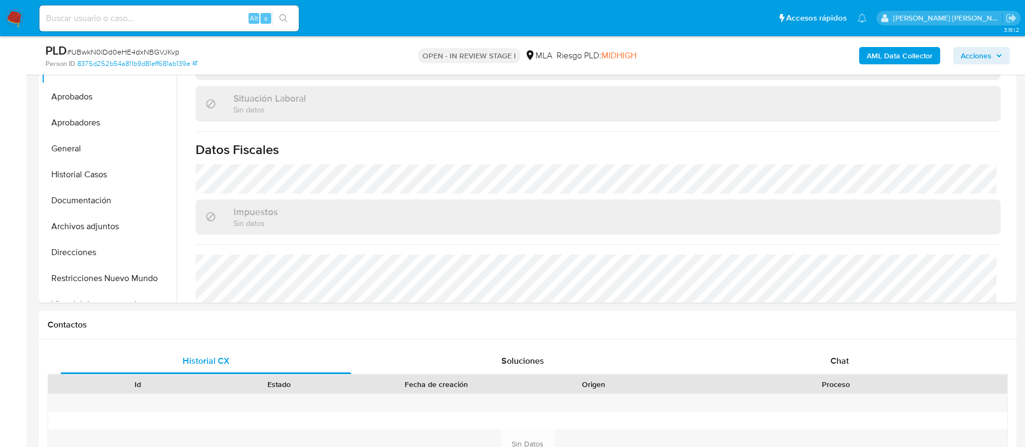
scroll to position [559, 0]
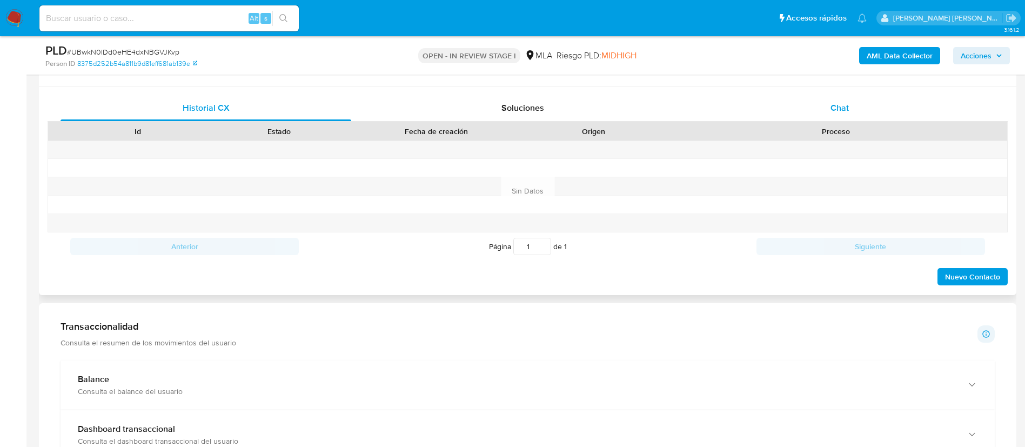
click at [841, 110] on span "Chat" at bounding box center [839, 108] width 18 height 12
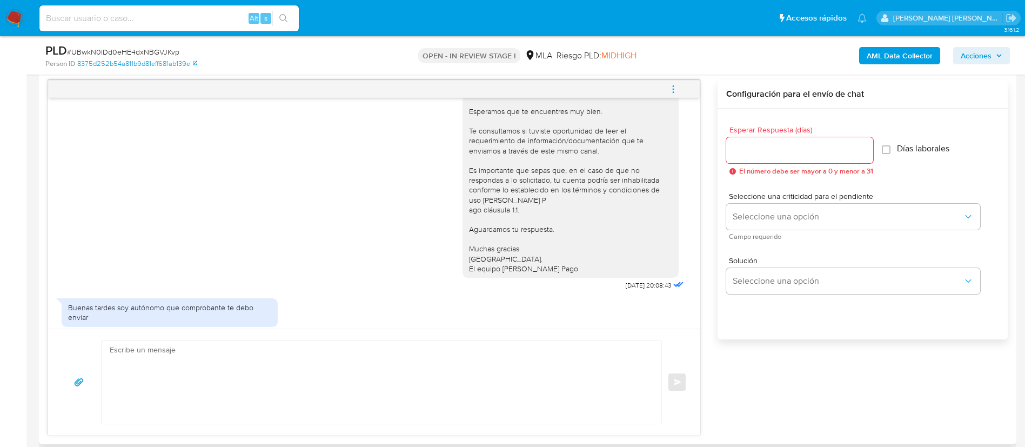
scroll to position [617, 0]
click at [221, 14] on input at bounding box center [168, 18] width 259 height 14
paste input "3I5MrTw1W77moiGpoYCxC44k"
type input "3I5MrTw1W77moiGpoYCxC44k"
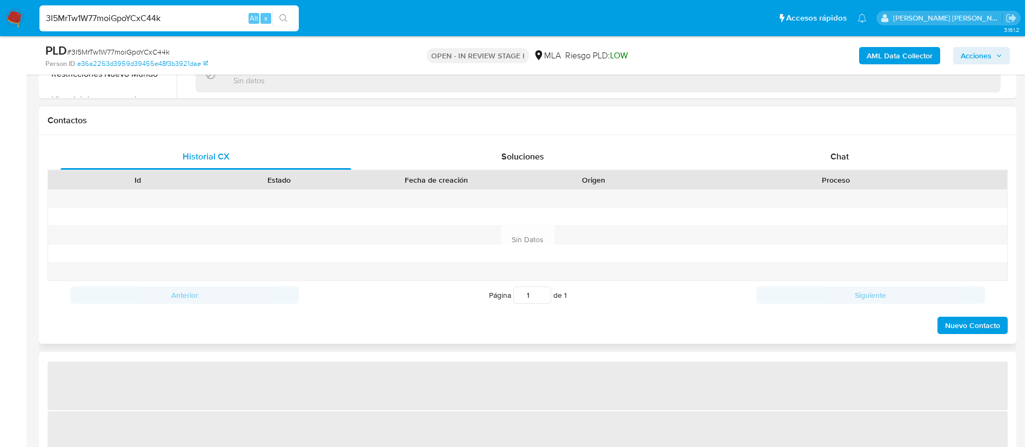
scroll to position [490, 0]
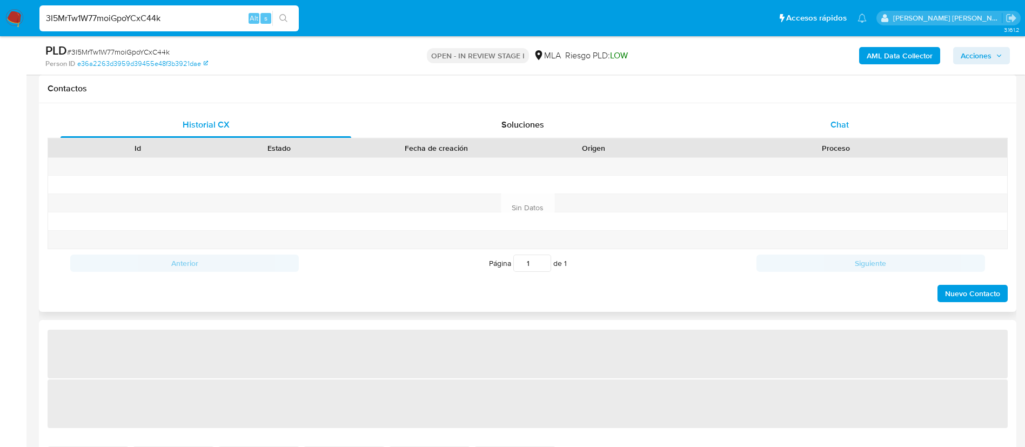
click at [818, 119] on div "Chat" at bounding box center [839, 125] width 291 height 26
select select "10"
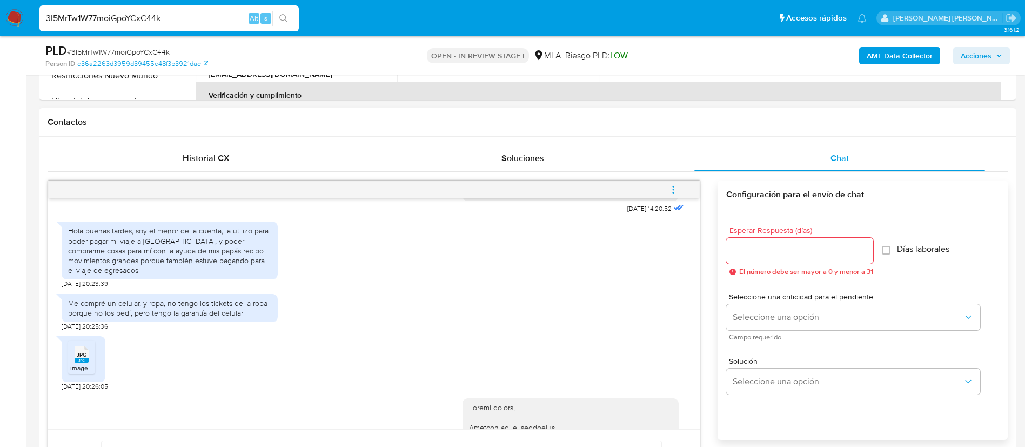
scroll to position [460, 0]
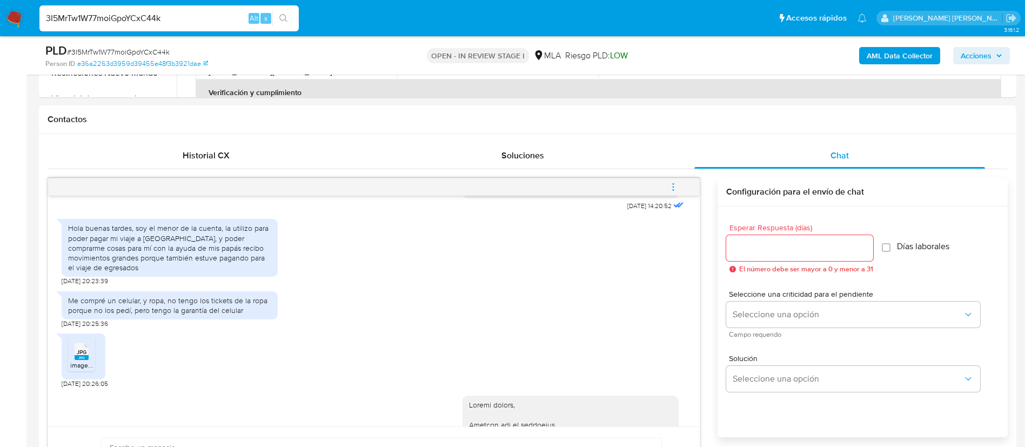
click at [211, 16] on input "3I5MrTw1W77moiGpoYCxC44k" at bounding box center [168, 18] width 259 height 14
paste input "NrI8xsgBj8gg6VQYPgAFsTVE"
type input "NrI8xsgBj8gg6VQYPgAFsTVE"
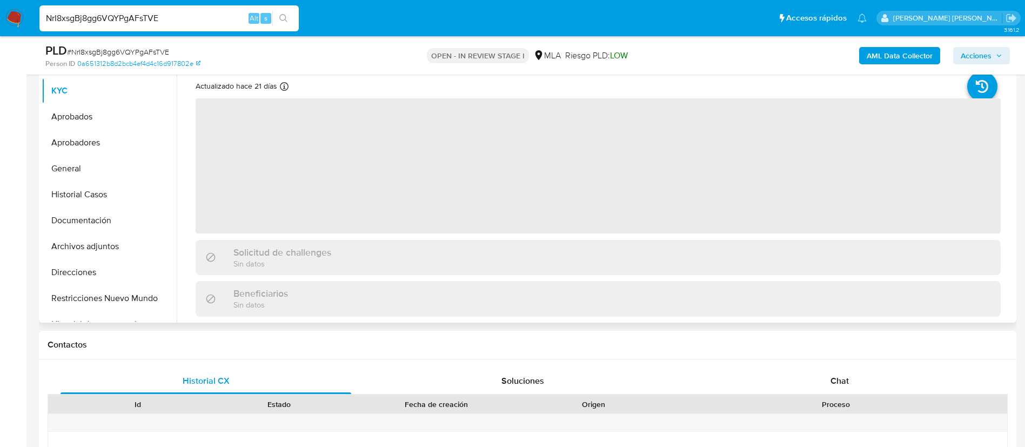
select select "10"
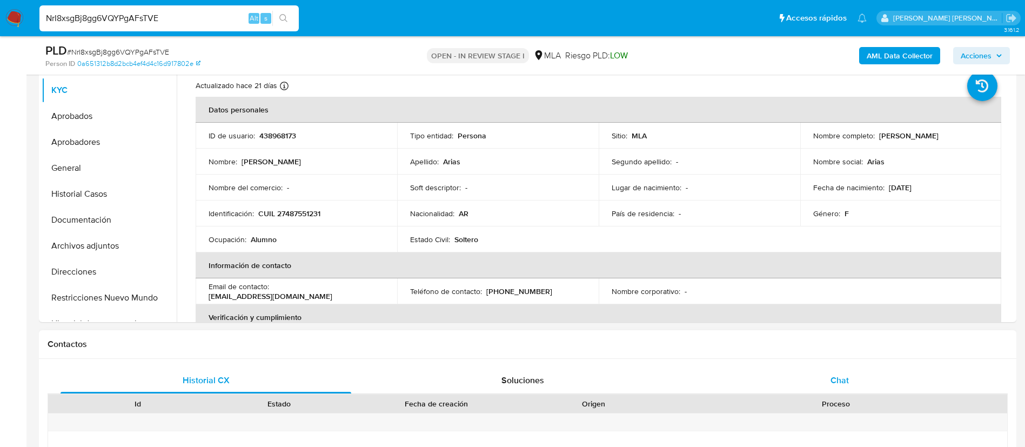
click at [829, 380] on div "Chat" at bounding box center [839, 380] width 291 height 26
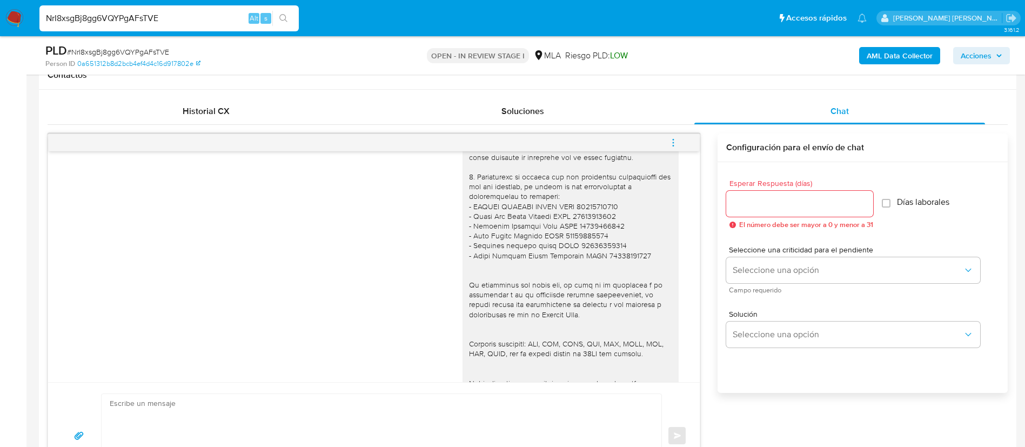
scroll to position [616, 0]
